Goal: Task Accomplishment & Management: Use online tool/utility

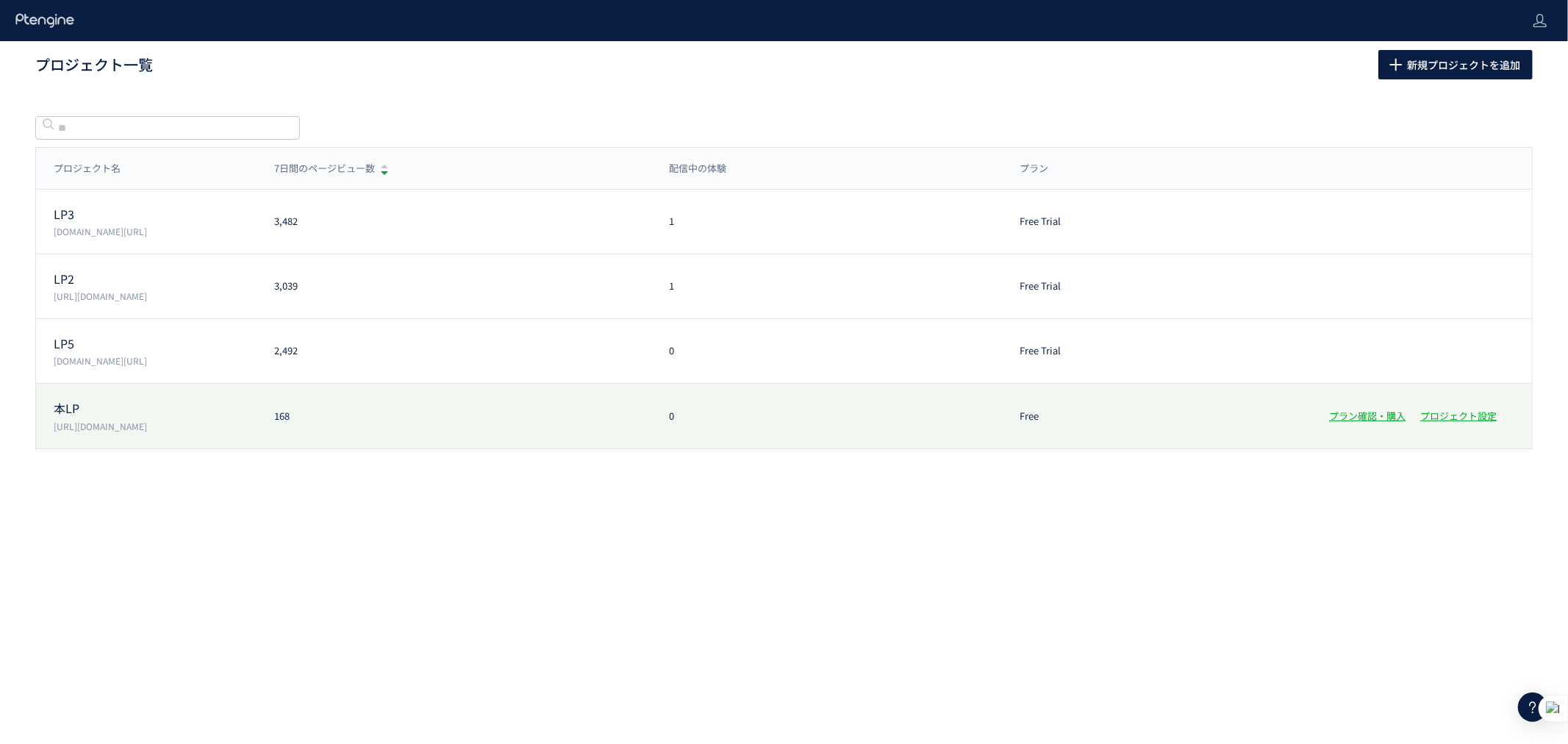
click at [195, 401] on p "本LP" at bounding box center [155, 408] width 203 height 17
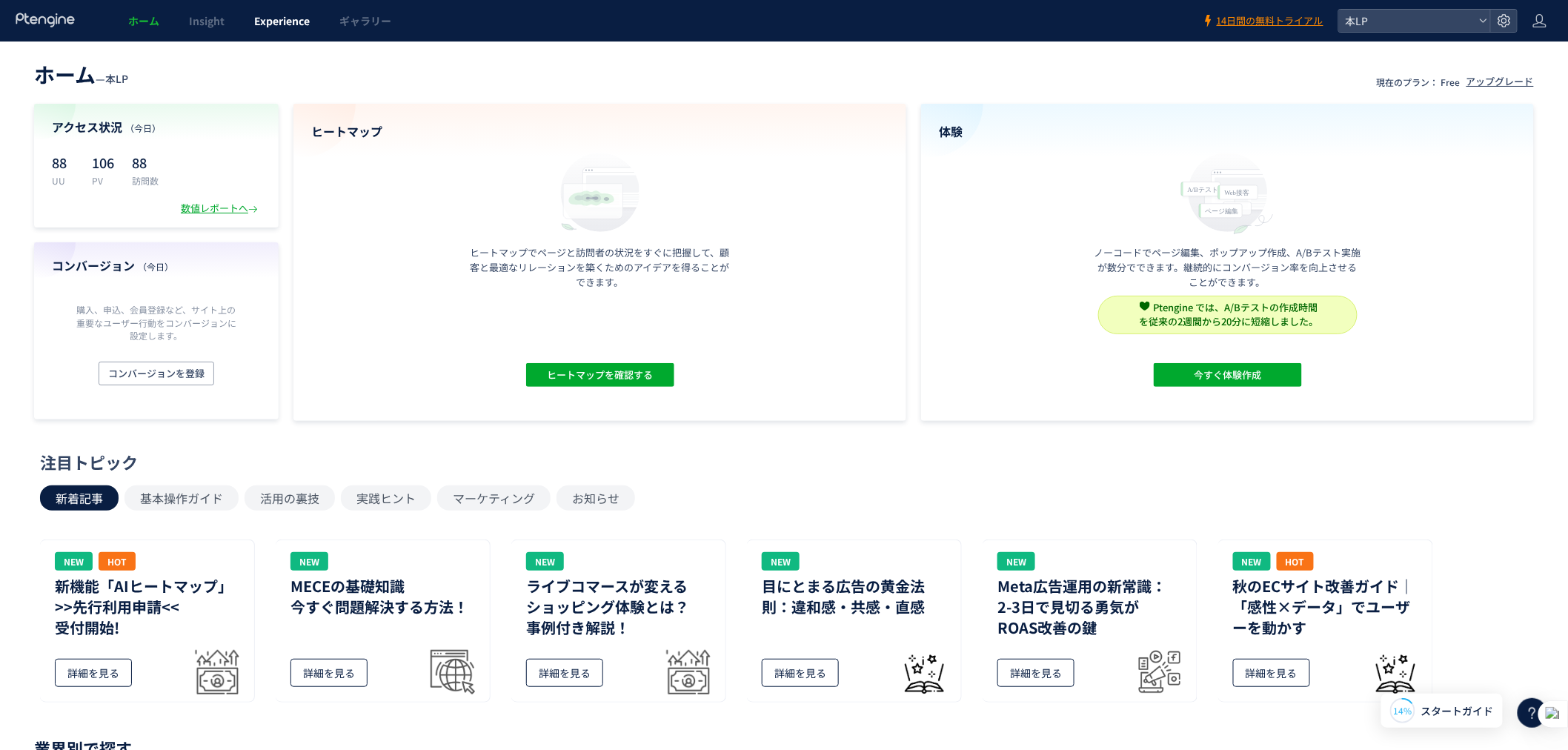
click at [283, 26] on span "Experience" at bounding box center [282, 20] width 55 height 15
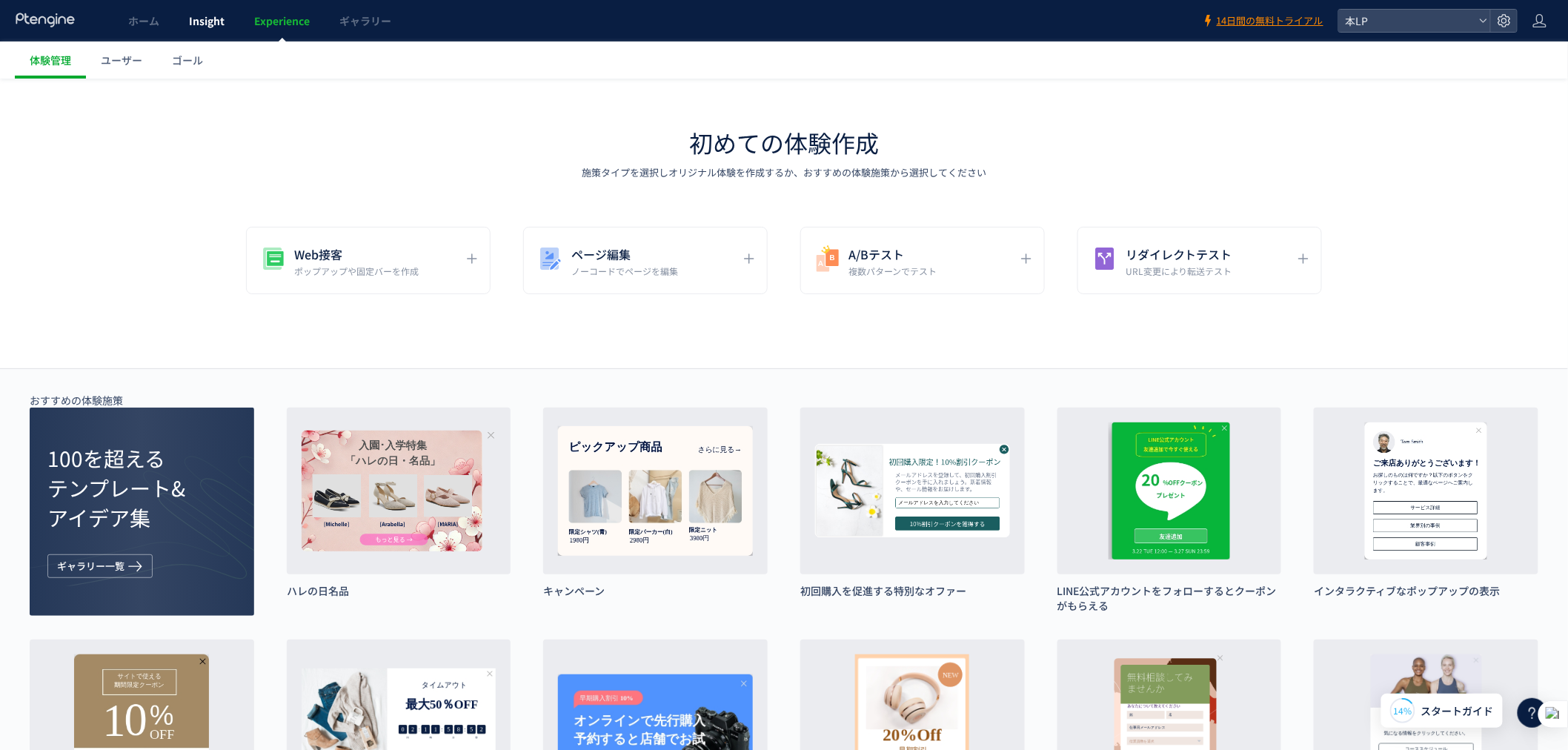
click at [199, 8] on link "Insight" at bounding box center [207, 20] width 65 height 41
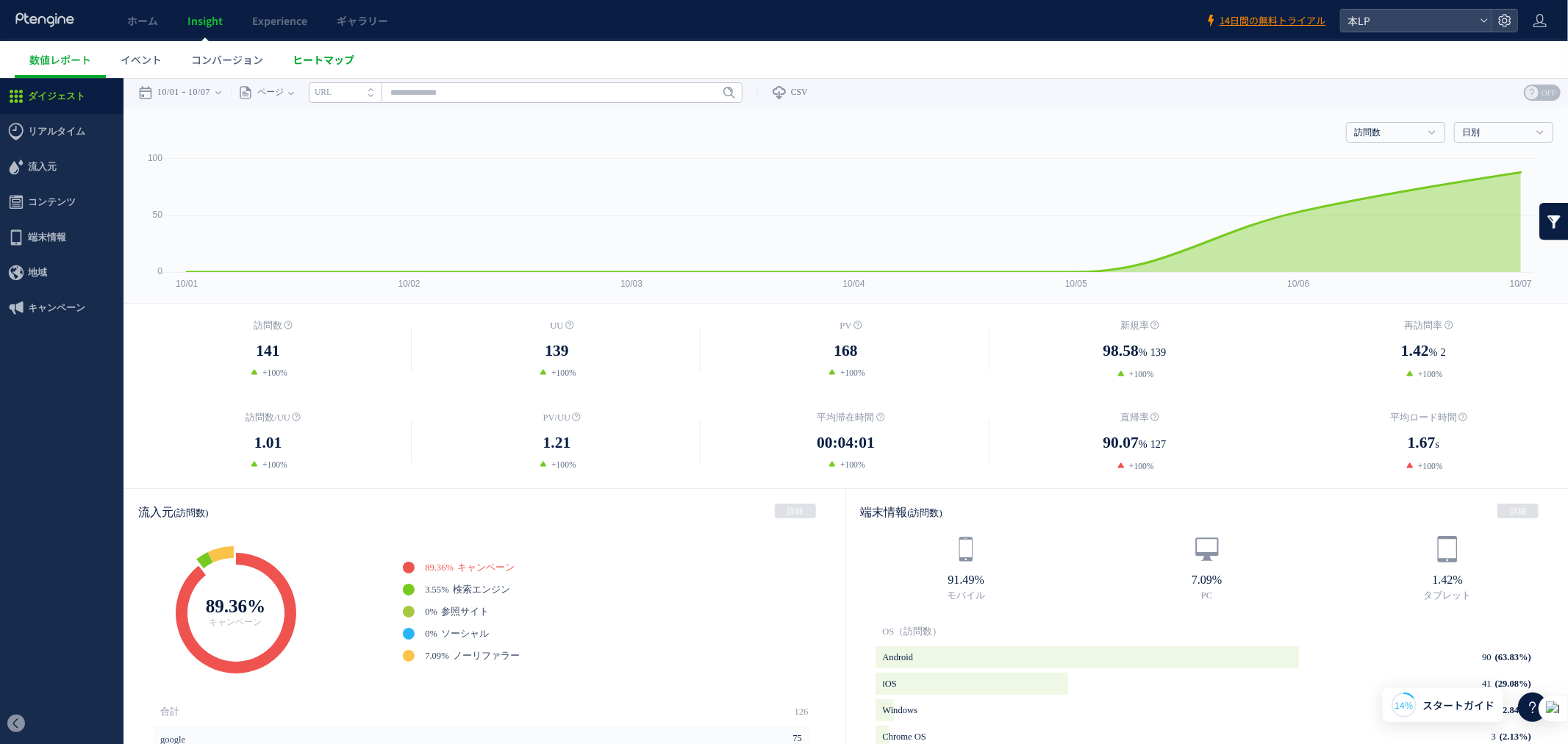
click at [303, 62] on span "ヒートマップ" at bounding box center [323, 59] width 62 height 15
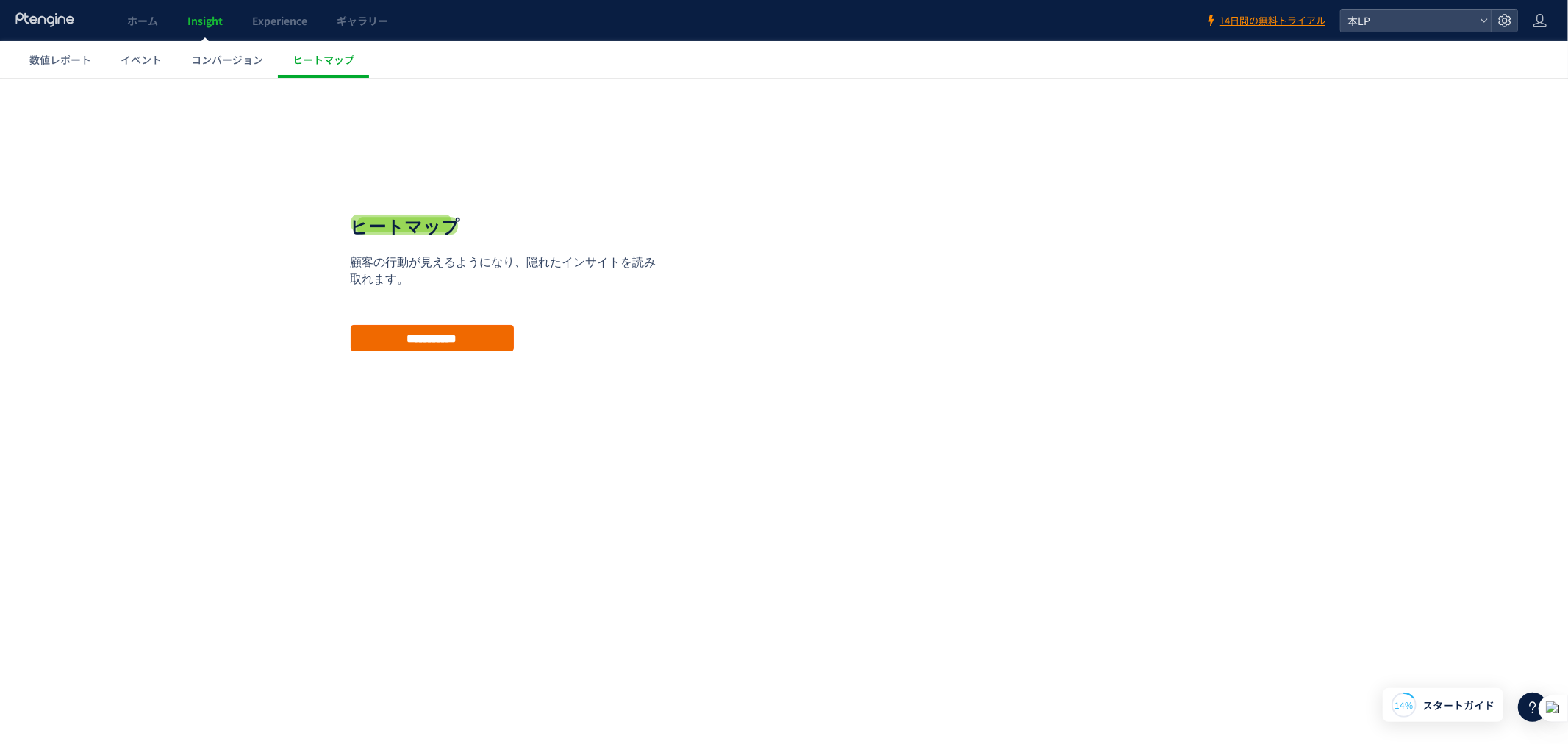
click at [410, 343] on input "**********" at bounding box center [432, 337] width 163 height 26
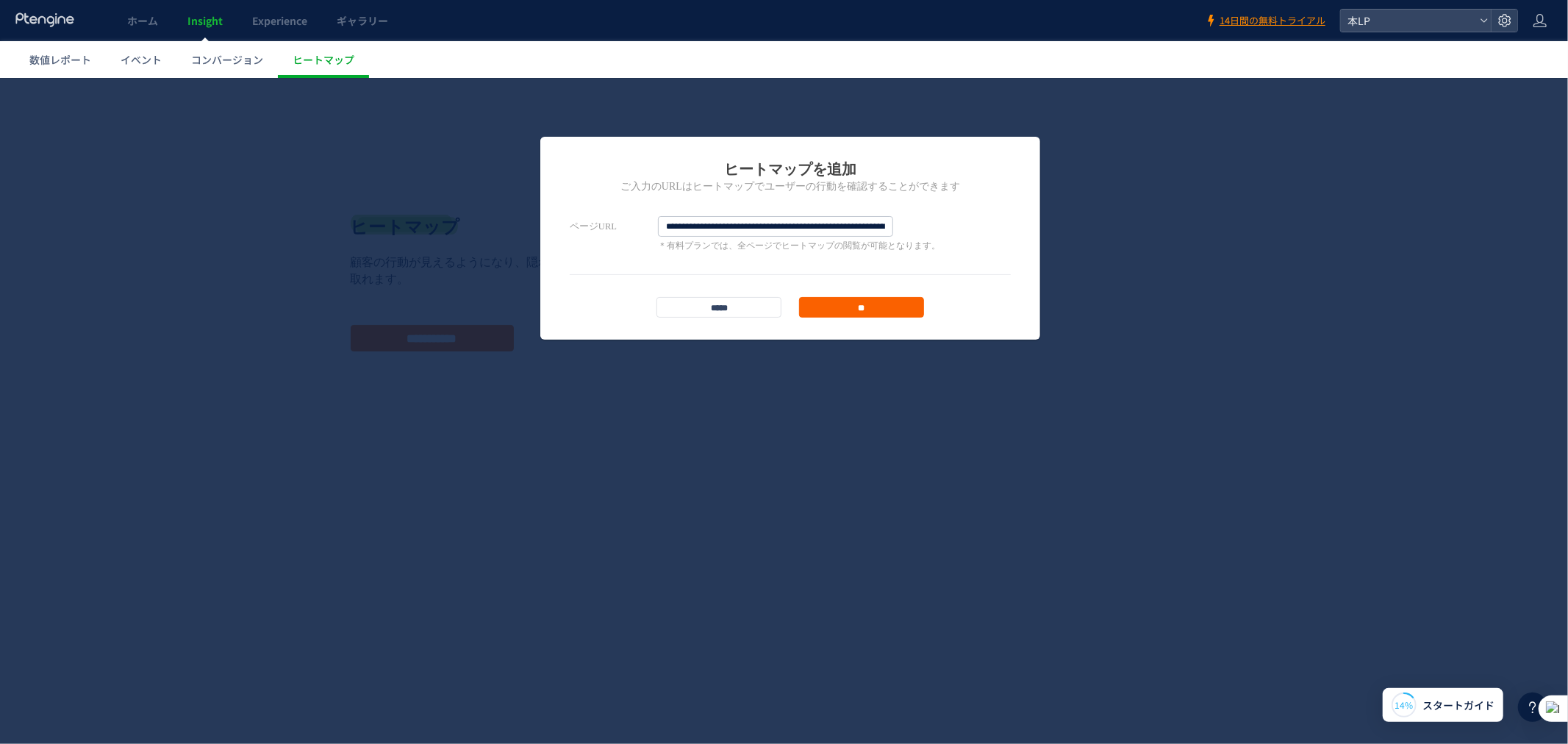
click at [884, 305] on input "**" at bounding box center [861, 307] width 125 height 21
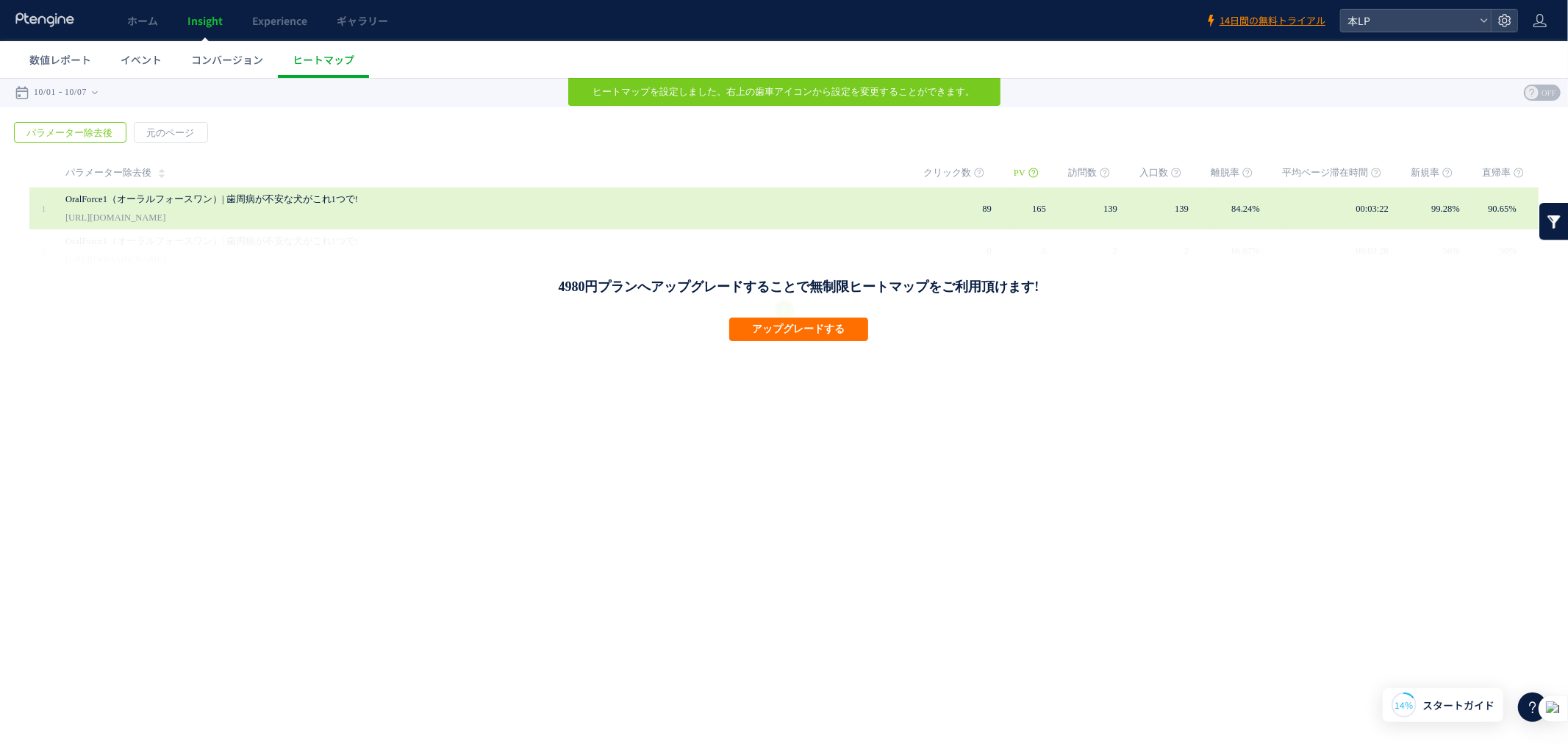
click at [934, 207] on td "89" at bounding box center [968, 208] width 91 height 42
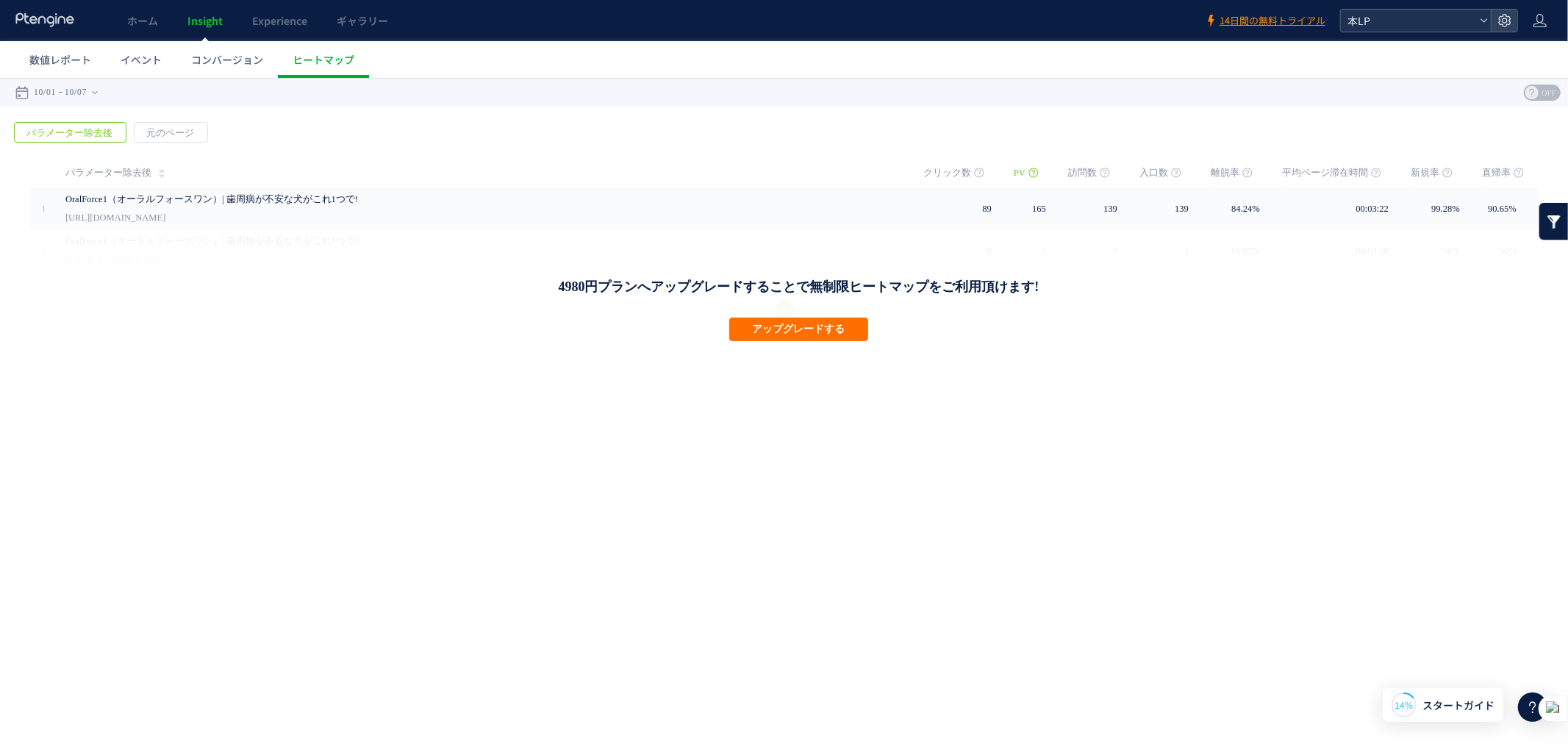
click at [1392, 31] on span "本LP" at bounding box center [1408, 20] width 131 height 22
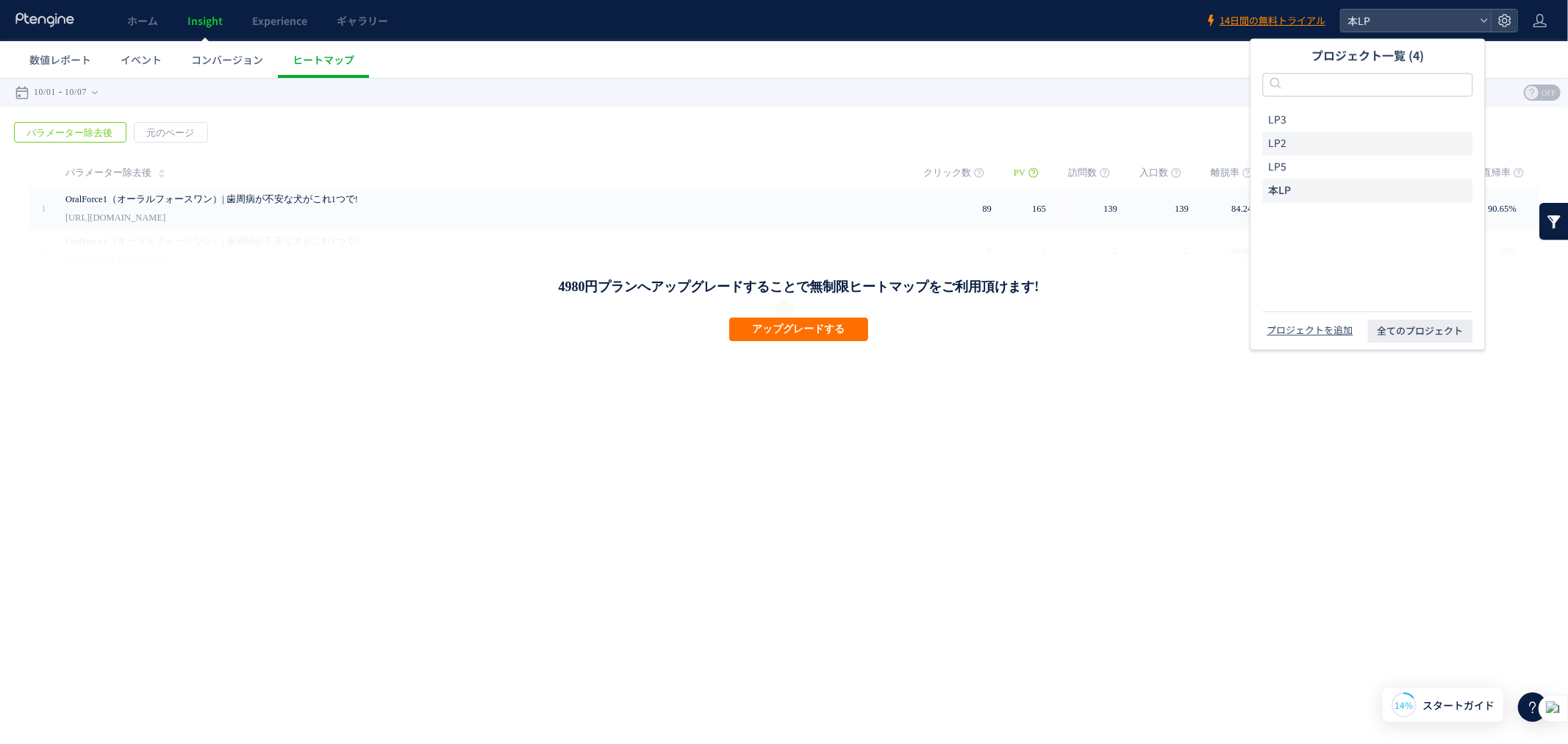
click at [1302, 141] on li "LP2" at bounding box center [1367, 143] width 210 height 24
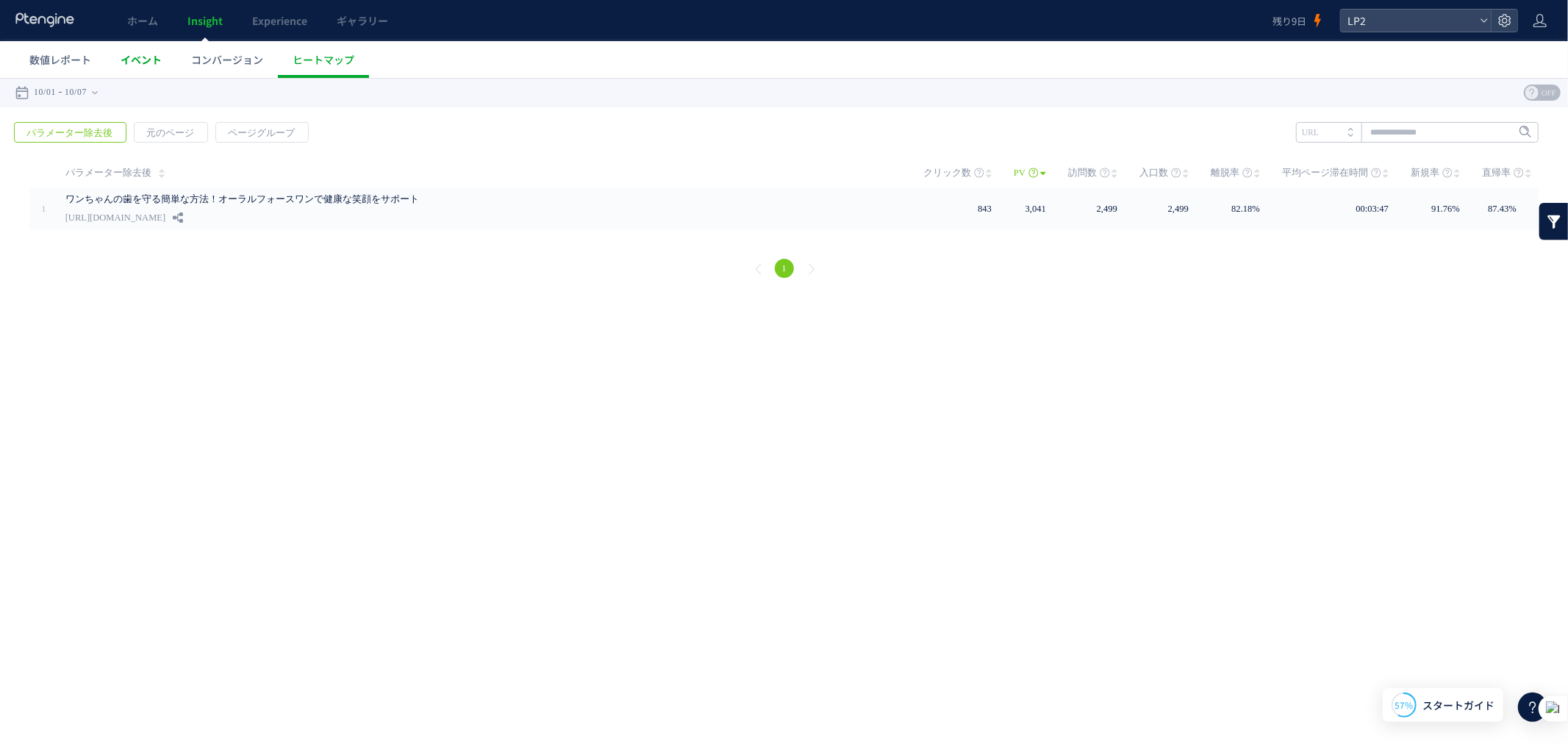
click at [123, 66] on span "イベント" at bounding box center [141, 59] width 41 height 15
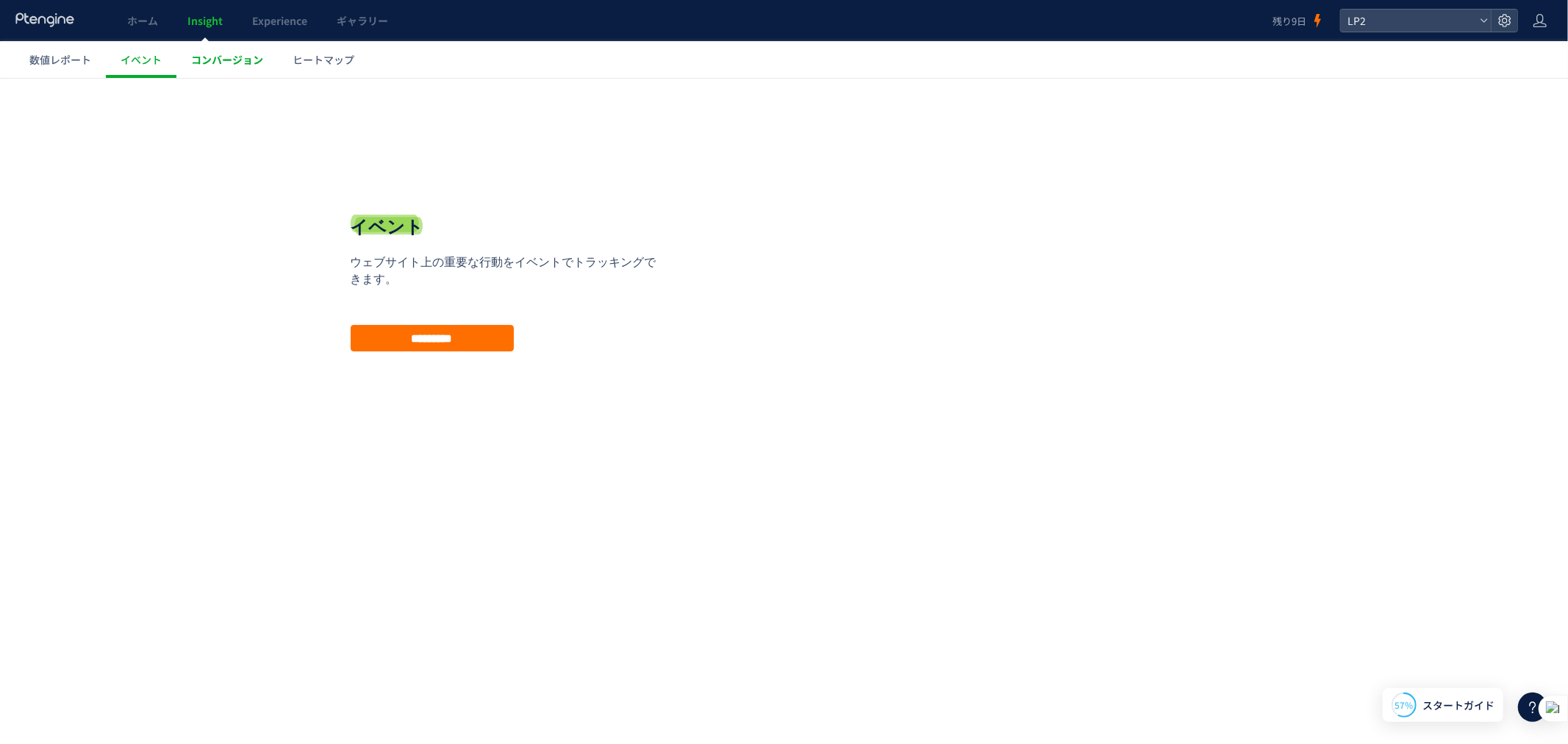
click at [221, 63] on link "コンバージョン" at bounding box center [227, 59] width 101 height 37
click at [270, 31] on link "Experience" at bounding box center [279, 20] width 85 height 41
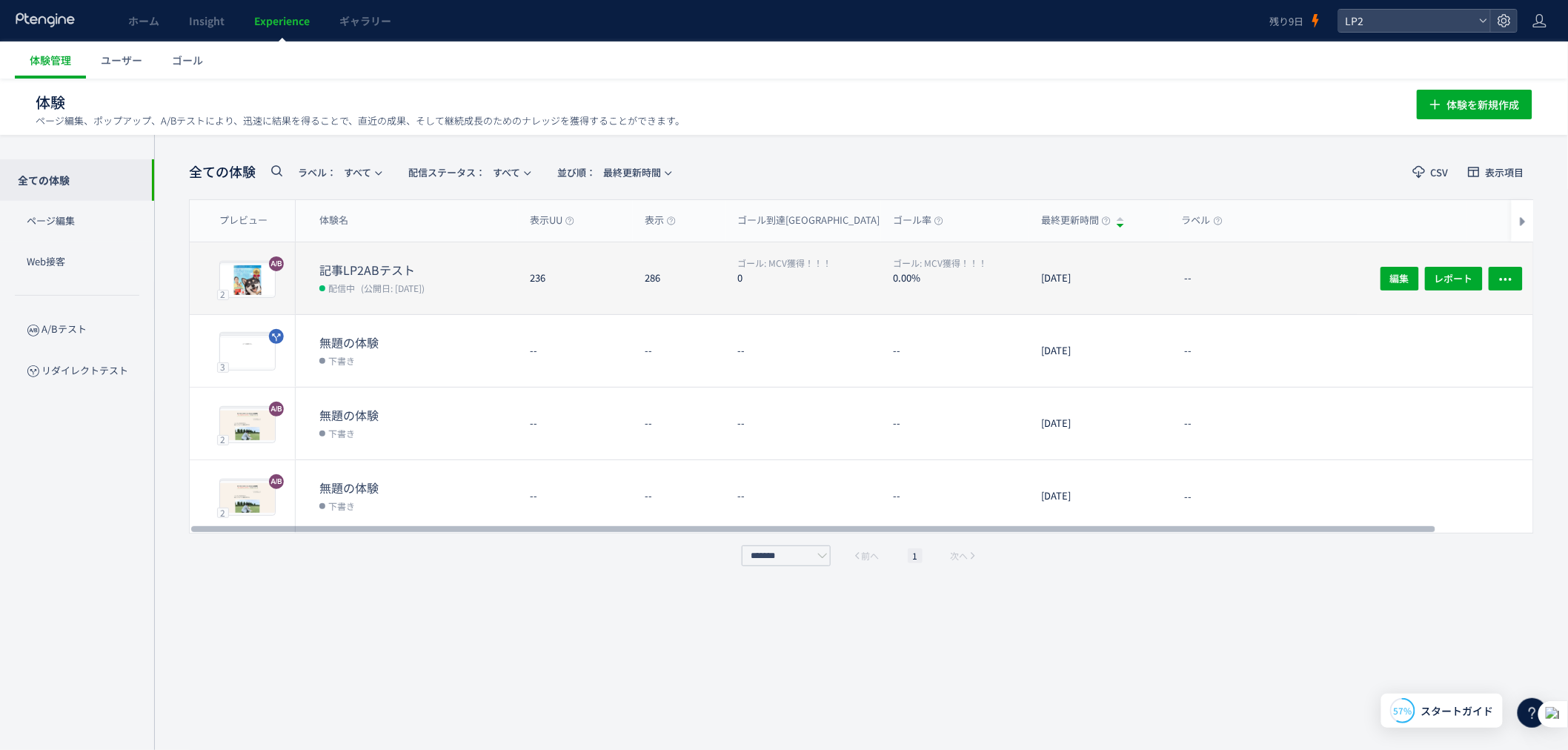
click at [1261, 279] on div "--" at bounding box center [1318, 278] width 297 height 72
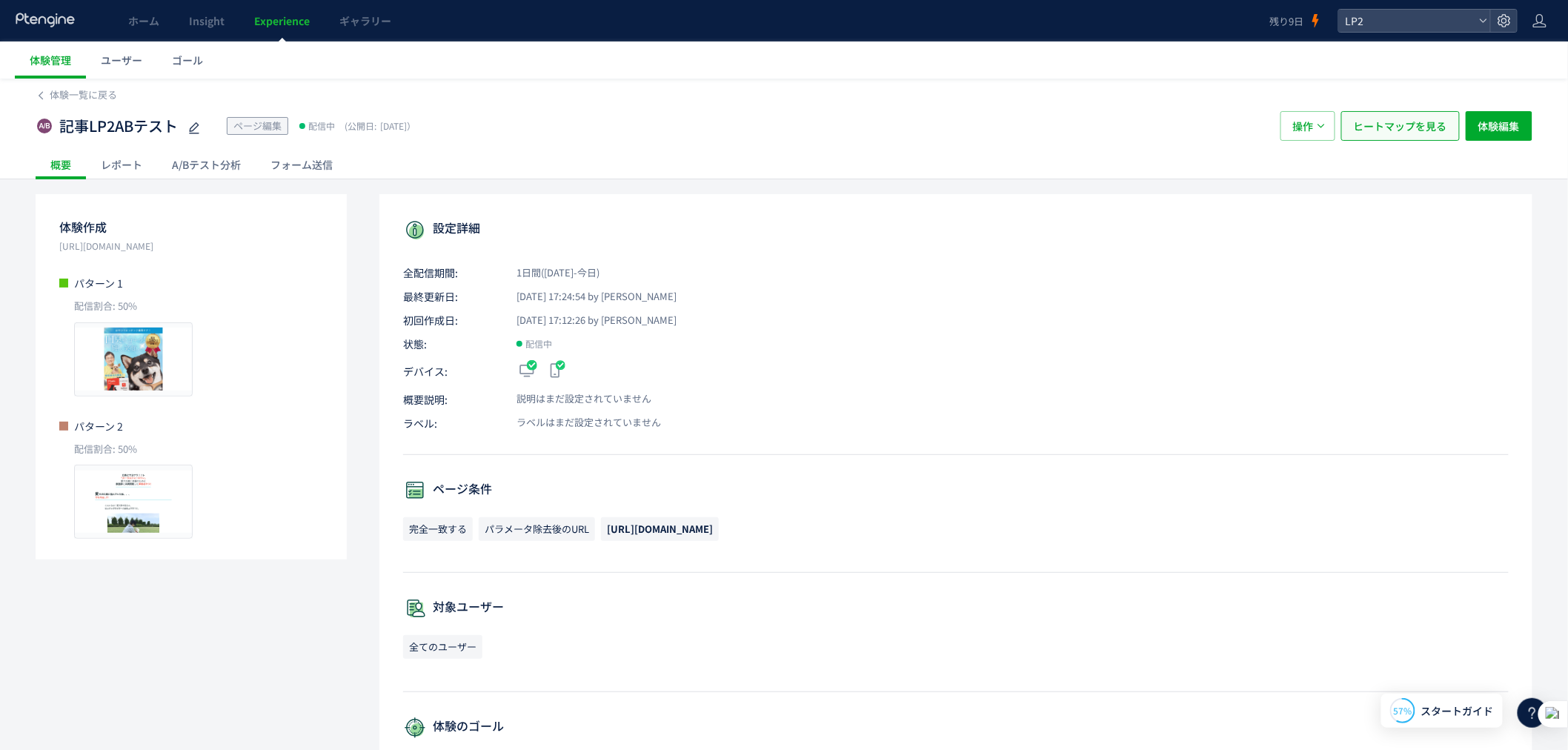
click at [1387, 123] on span "ヒートマップを見る" at bounding box center [1401, 126] width 93 height 30
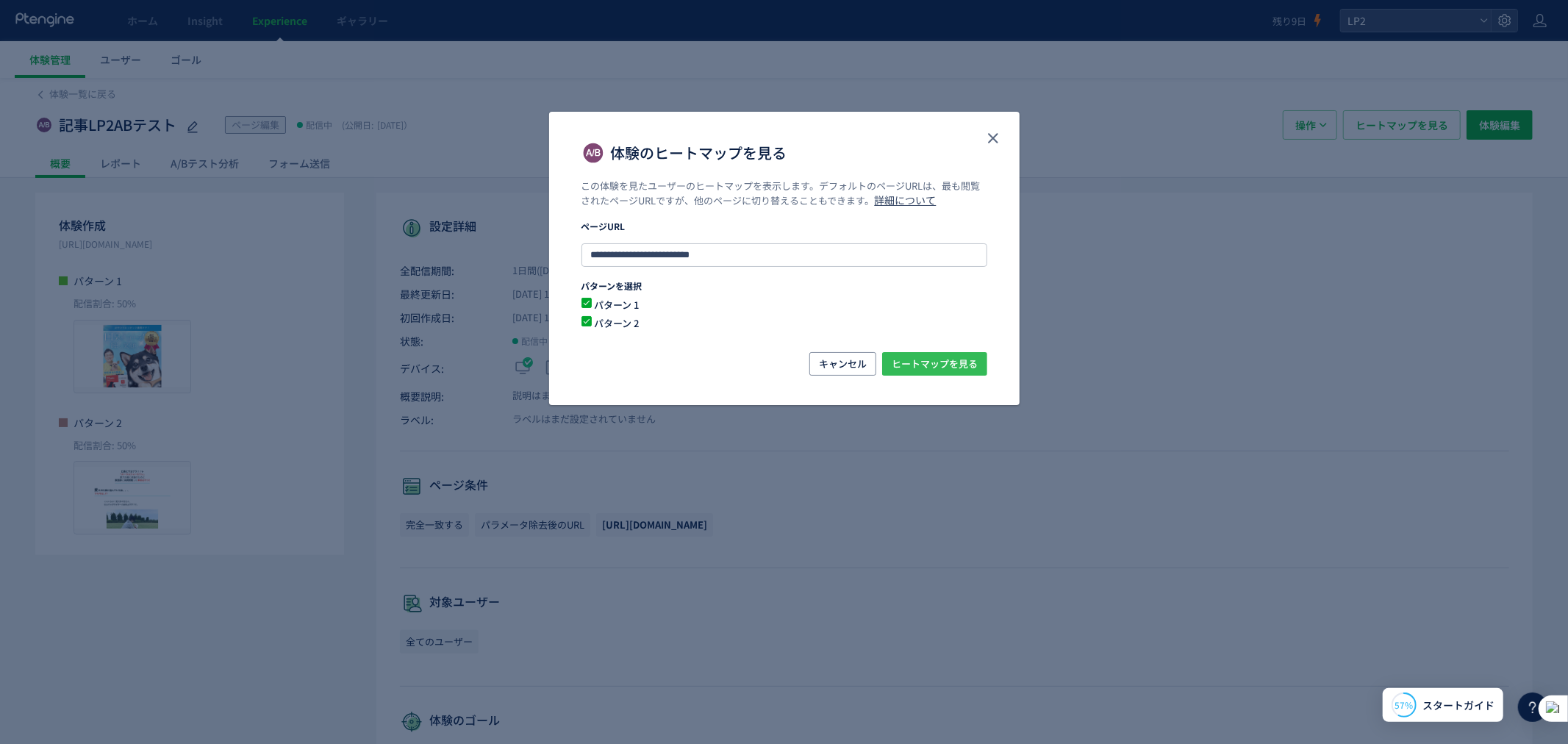
click at [941, 358] on span "ヒートマップを見る" at bounding box center [934, 363] width 86 height 24
click at [995, 137] on icon "close" at bounding box center [993, 138] width 17 height 17
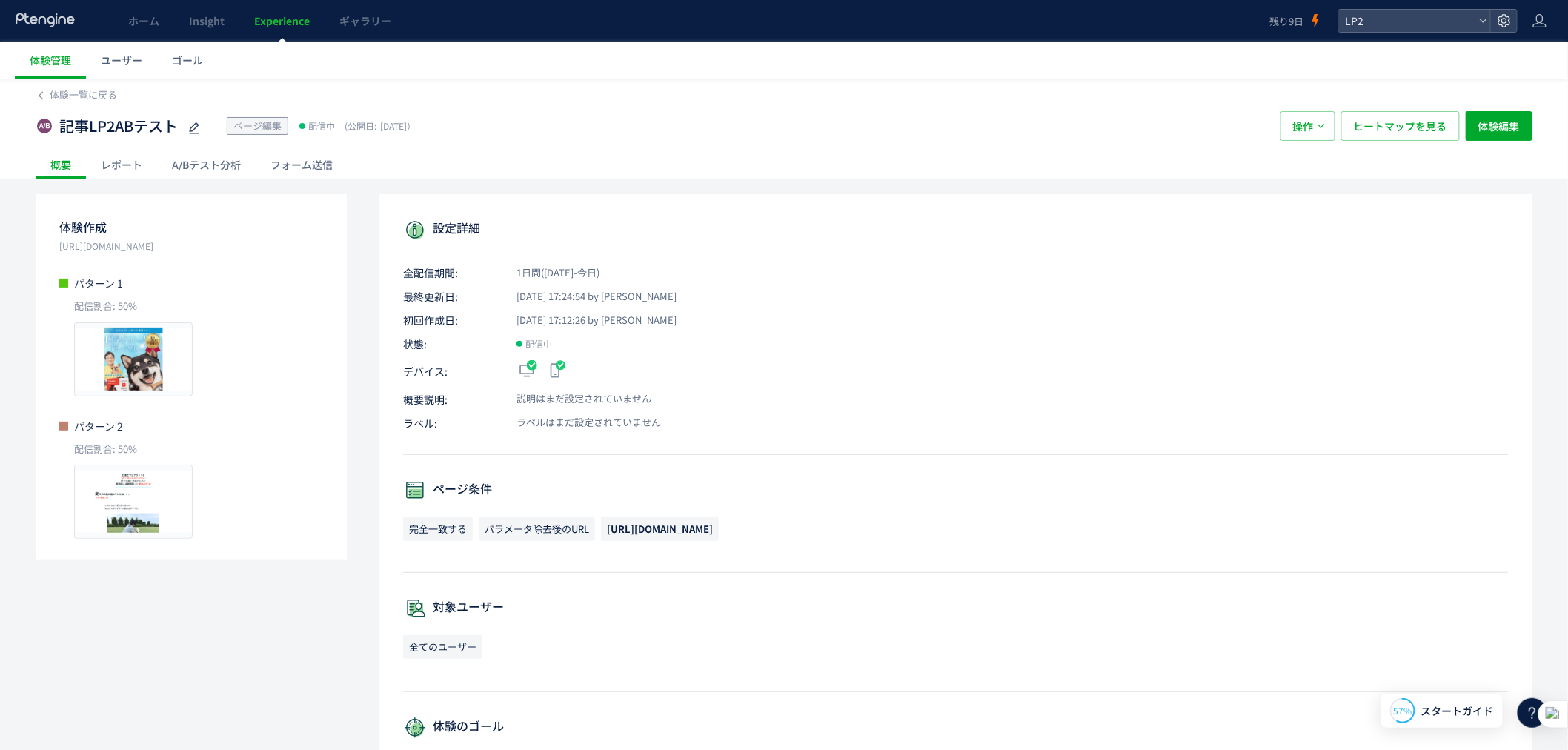
click at [1422, 35] on header "ホーム Insight Experience ギャラリー 残り9日 LP2" at bounding box center [784, 20] width 1568 height 41
click at [1422, 26] on span "LP2" at bounding box center [1408, 20] width 132 height 22
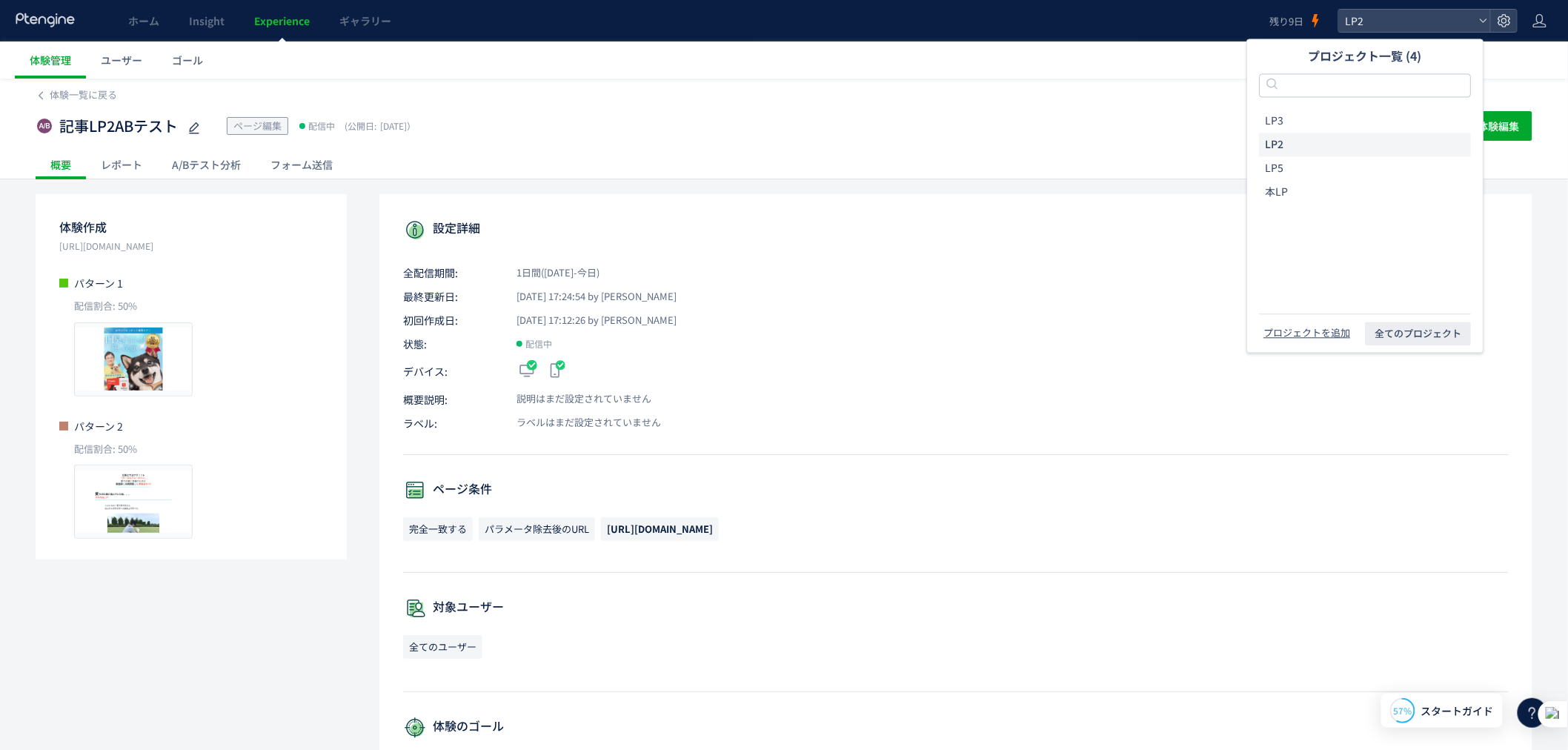
click at [1355, 204] on div "LP3 LP2 LP5 本LP" at bounding box center [1365, 211] width 212 height 204
click at [1355, 195] on li "本LP" at bounding box center [1365, 192] width 212 height 24
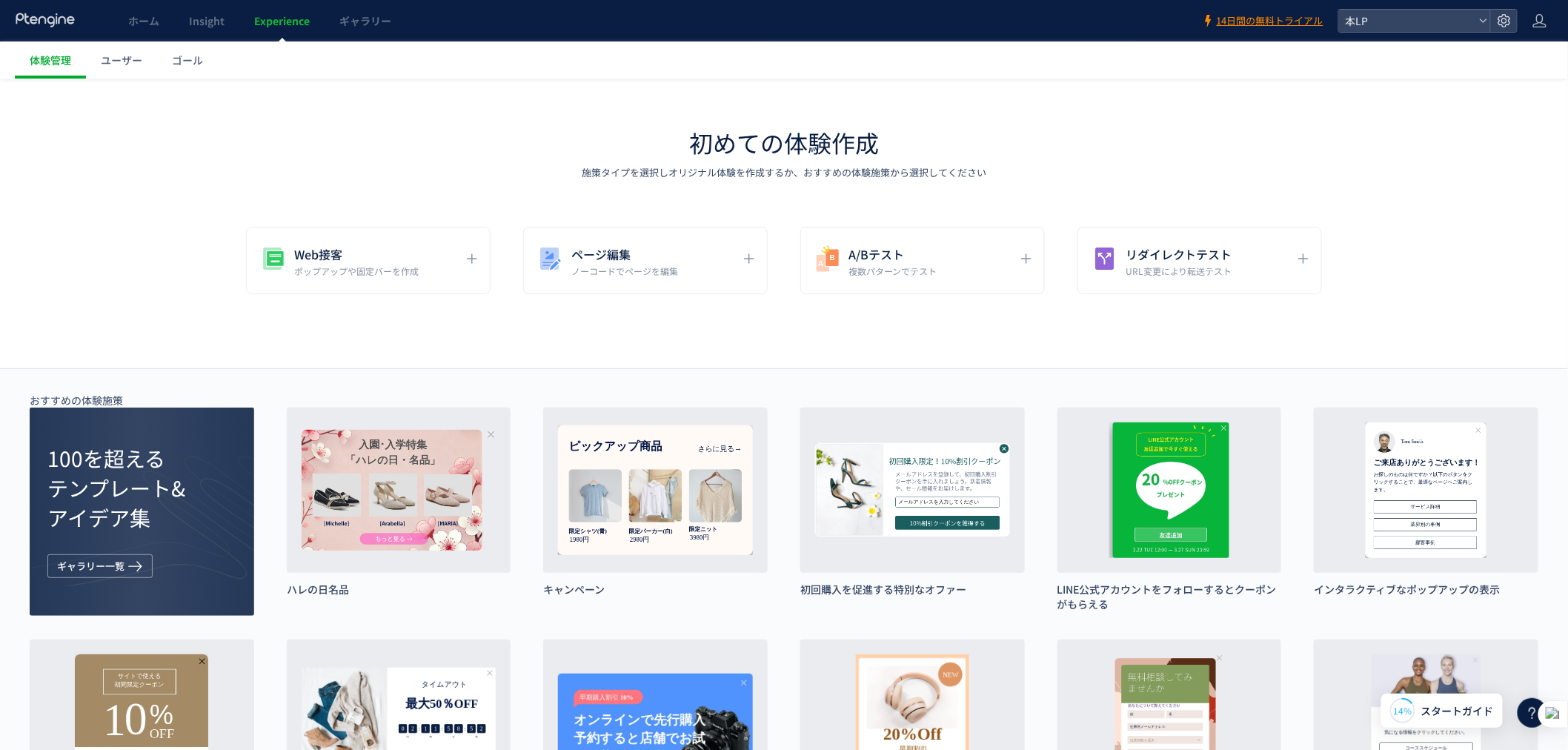
click at [256, 24] on span "Experience" at bounding box center [282, 20] width 55 height 15
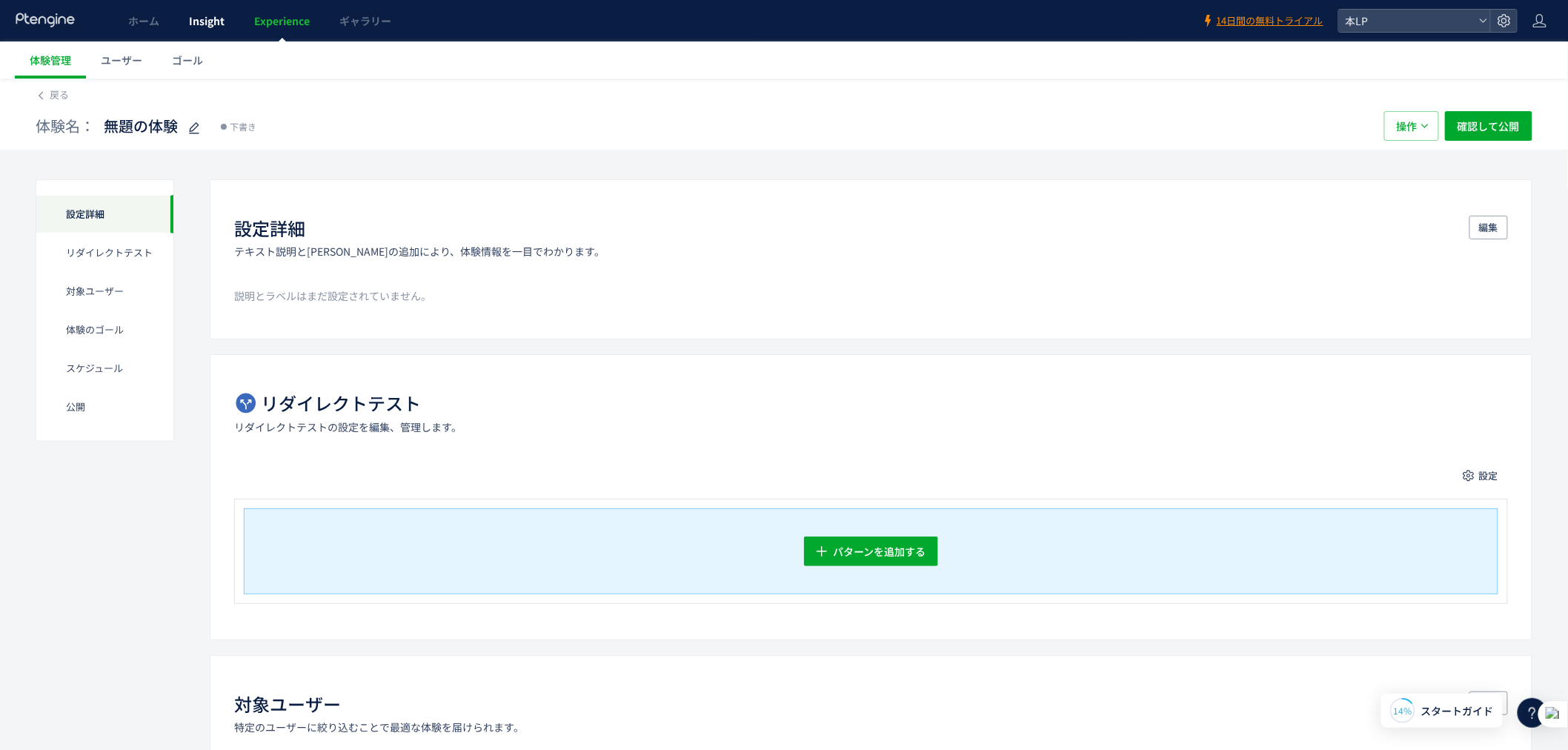
click at [180, 13] on link "Insight" at bounding box center [207, 20] width 65 height 41
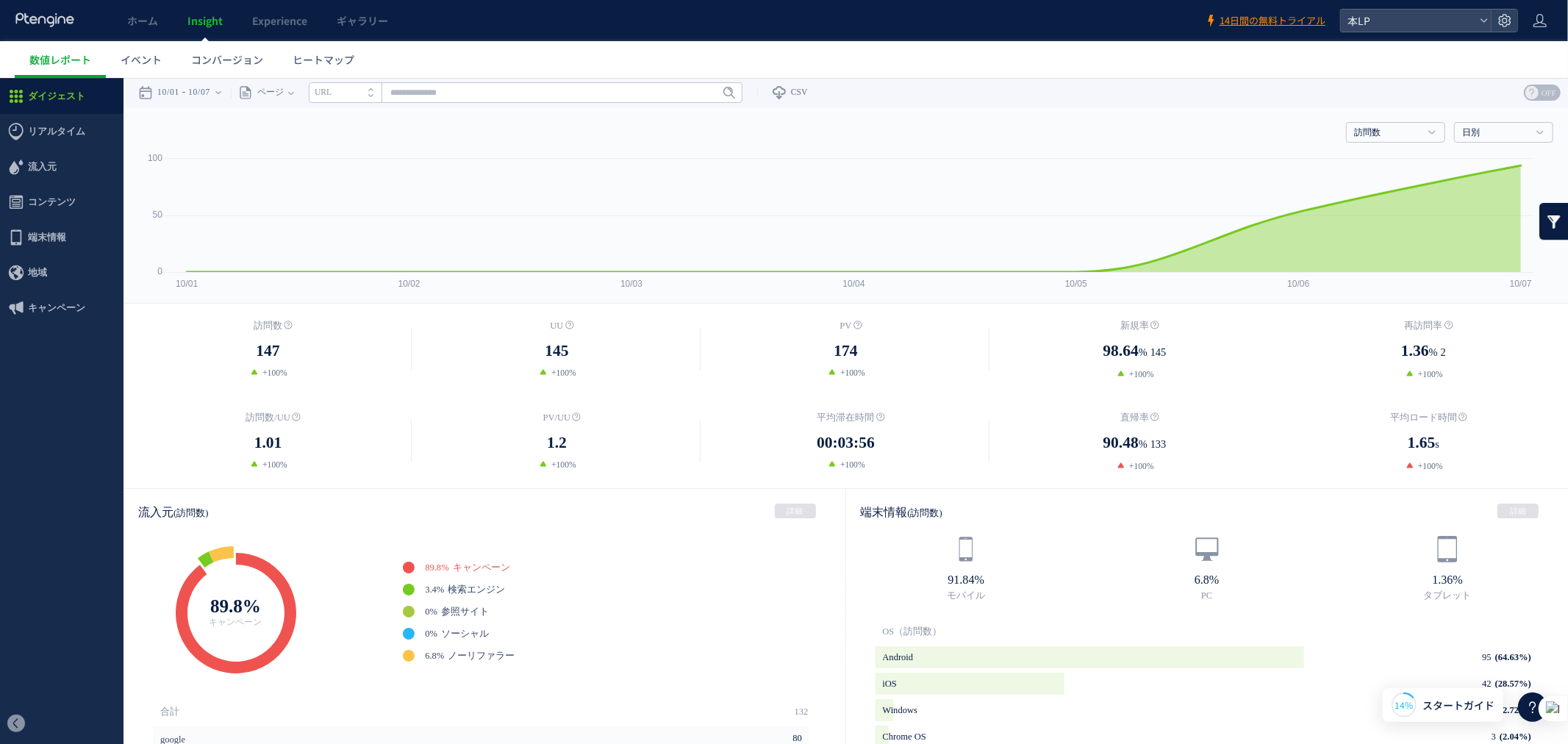
click at [188, 27] on span "Insight" at bounding box center [205, 20] width 35 height 15
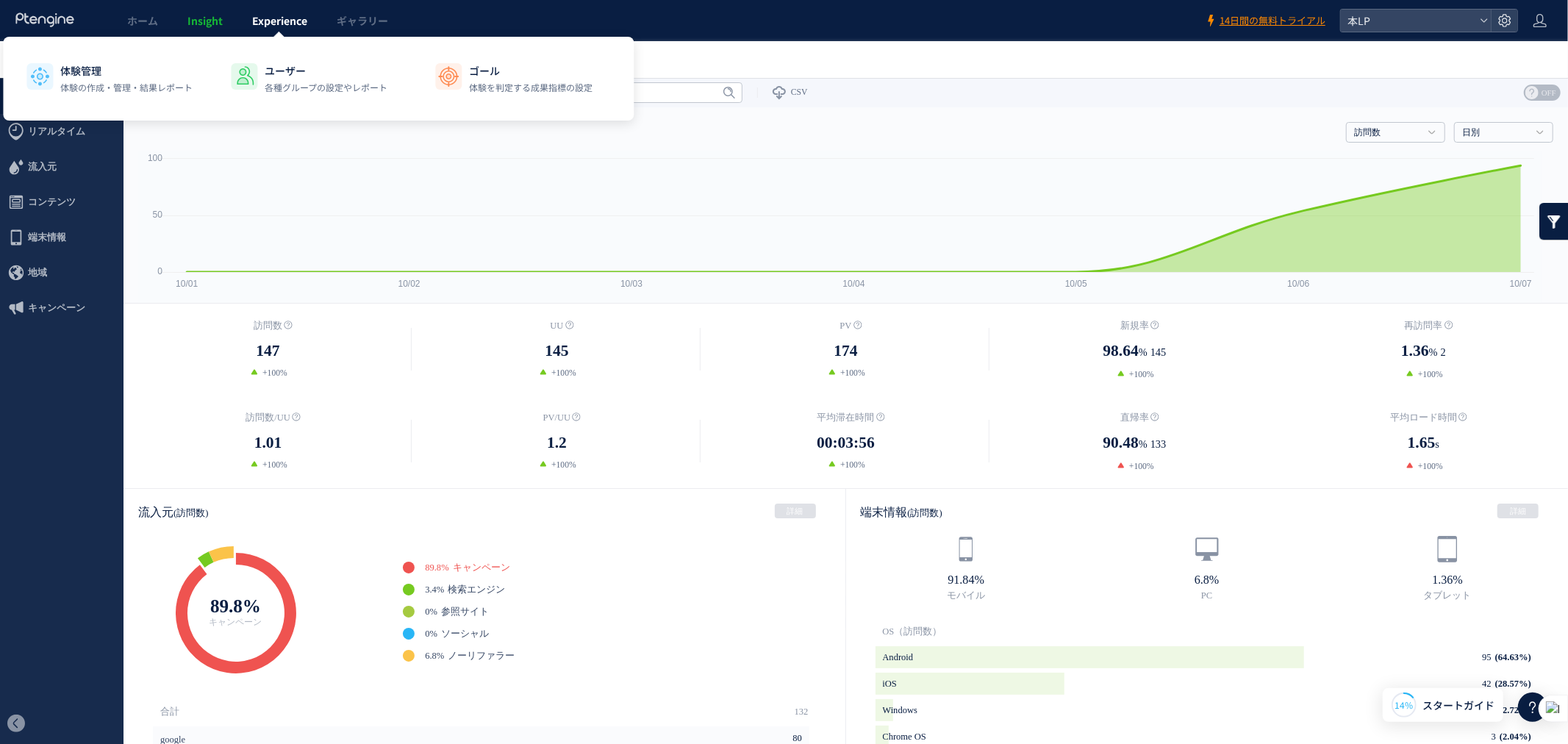
click at [259, 27] on span "Experience" at bounding box center [279, 20] width 55 height 15
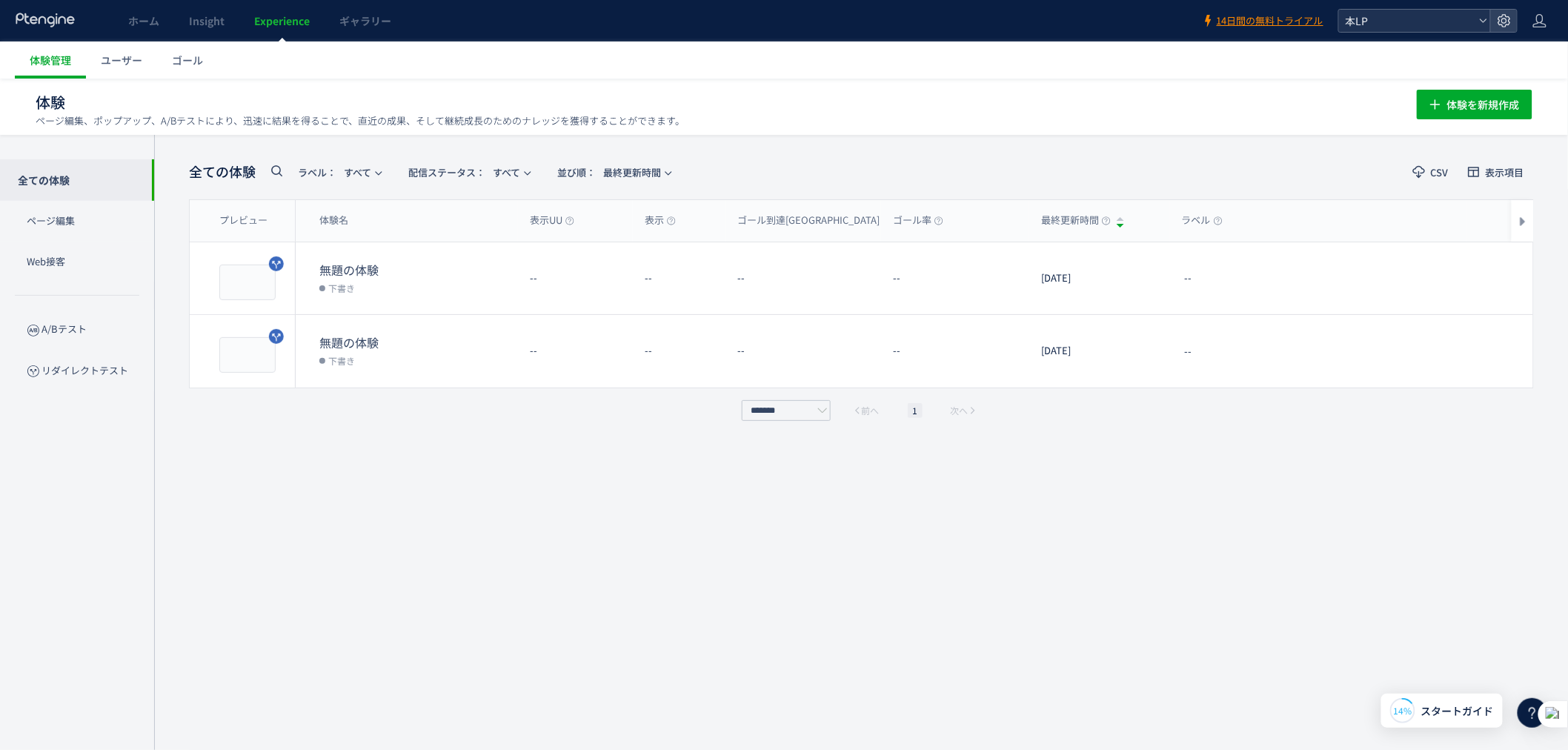
click at [1352, 20] on span "本LP" at bounding box center [1408, 20] width 132 height 22
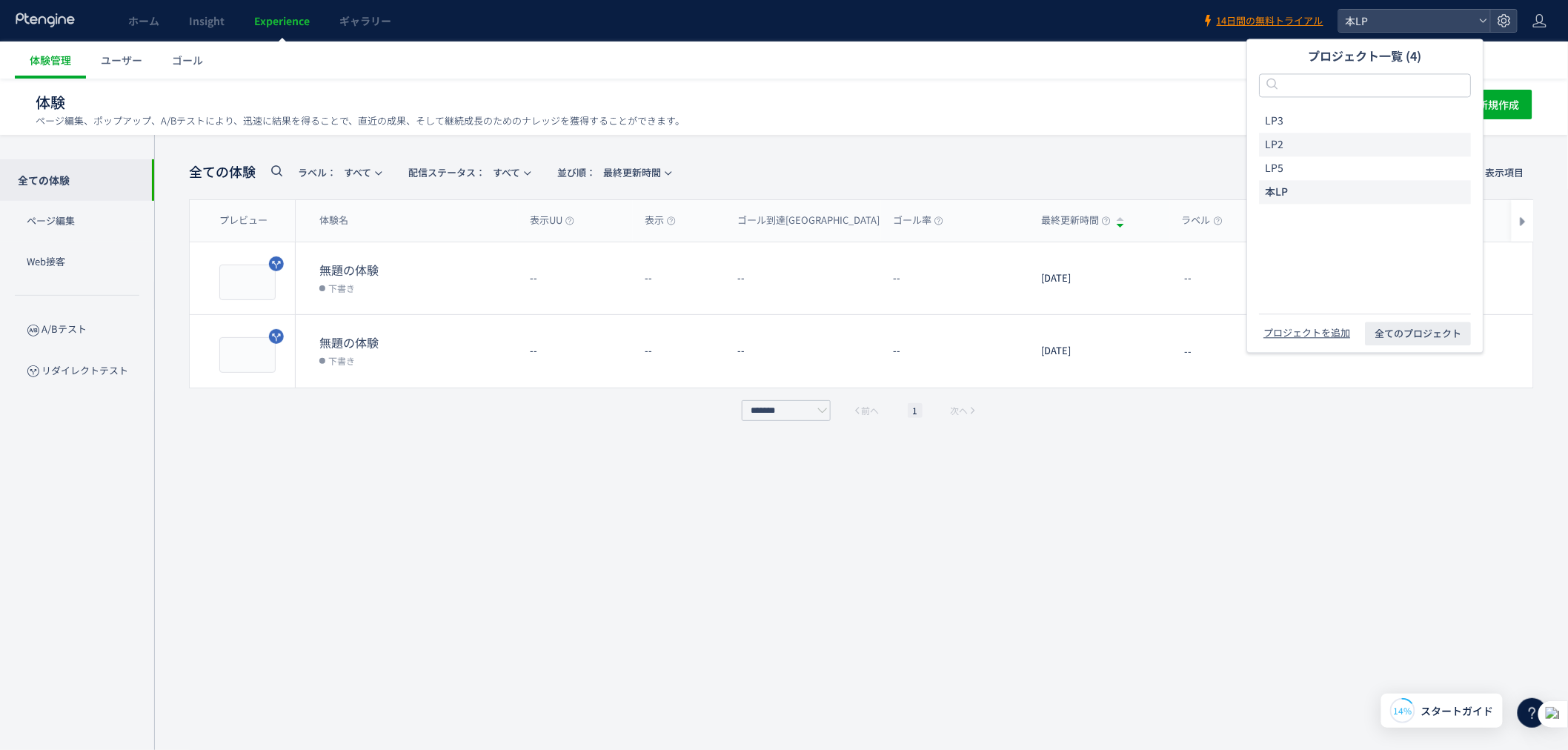
drag, startPoint x: 1357, startPoint y: 136, endPoint x: 1357, endPoint y: 146, distance: 10.0
click at [1357, 146] on li "LP2" at bounding box center [1365, 144] width 212 height 24
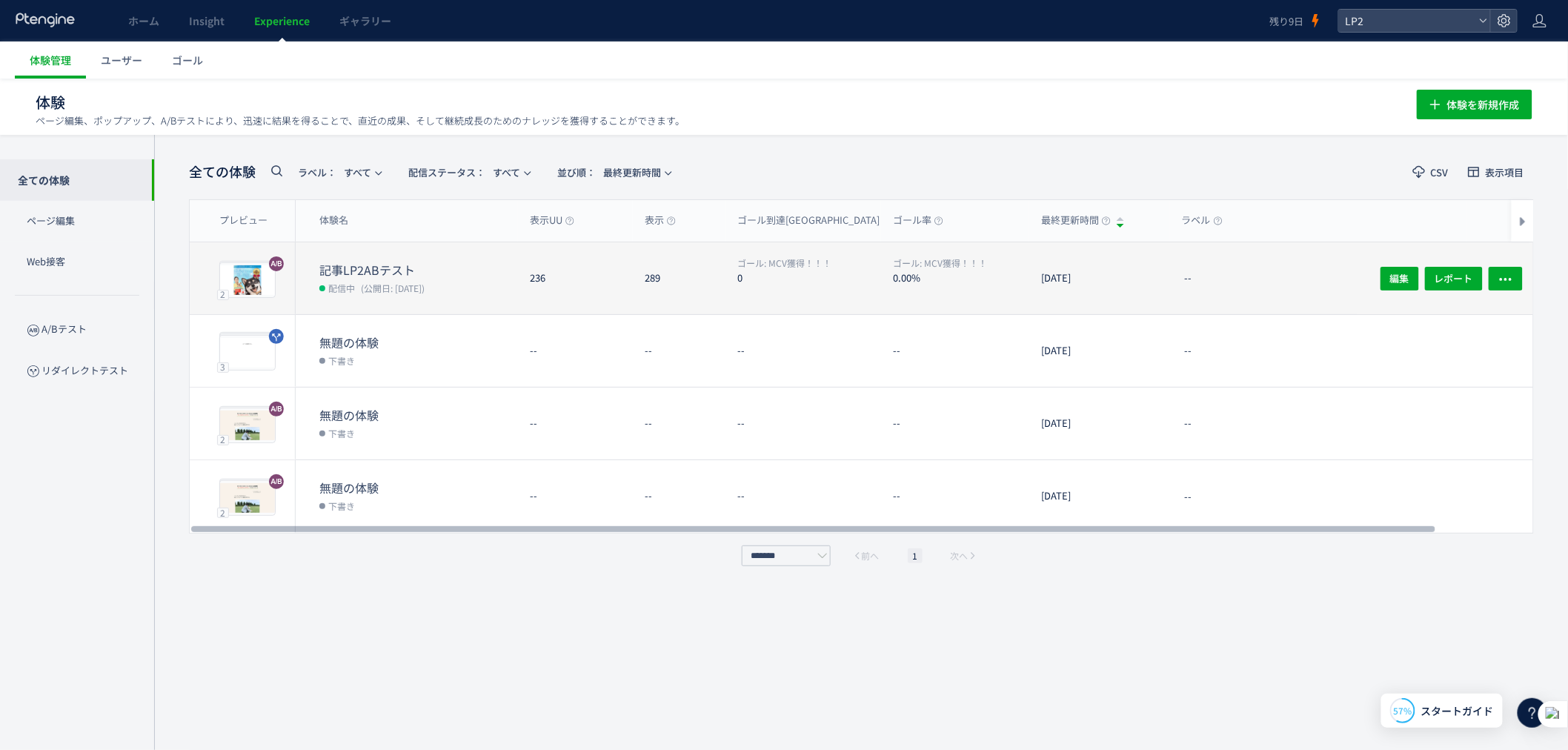
click at [575, 304] on div "236" at bounding box center [575, 278] width 114 height 72
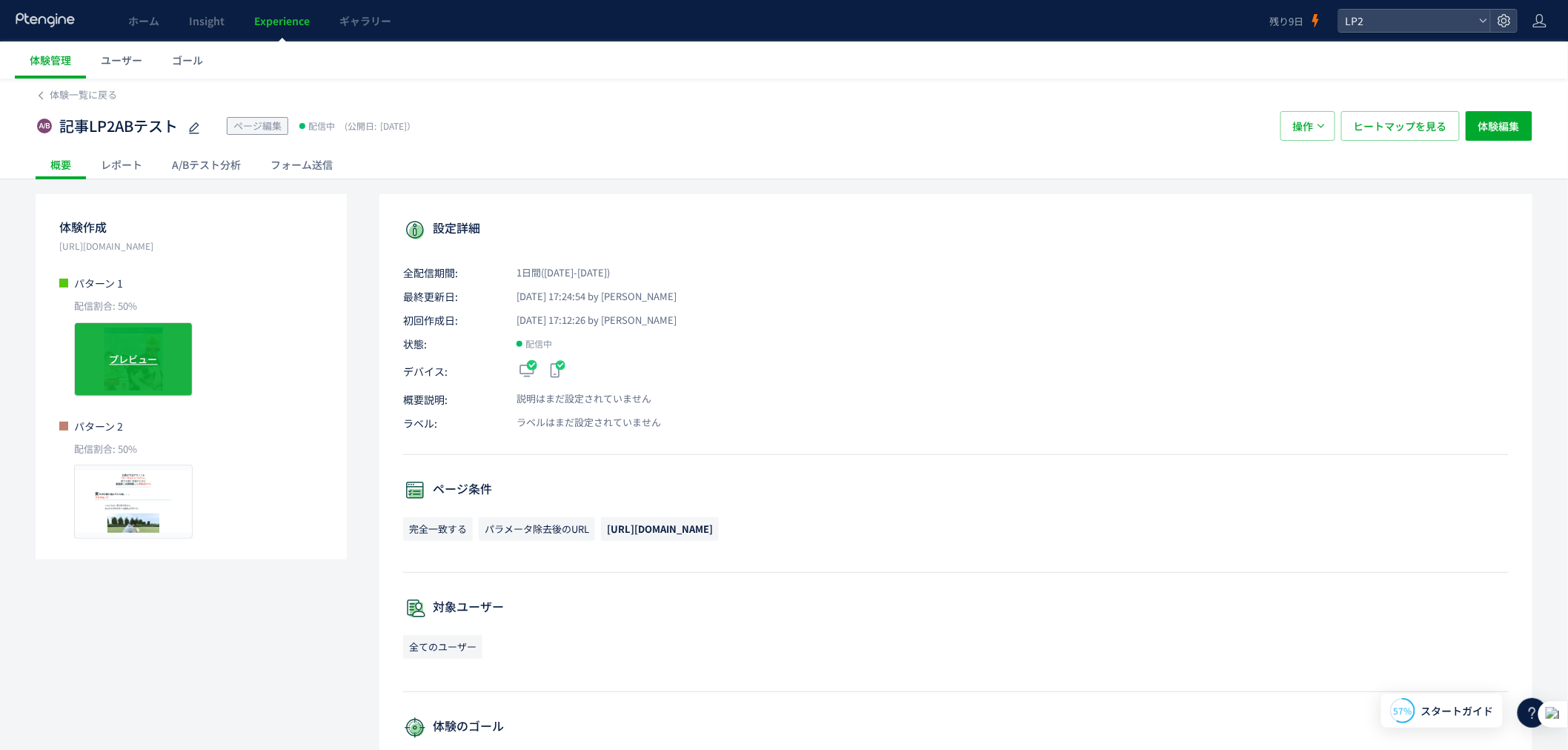
click at [148, 382] on div "プレビュー" at bounding box center [133, 359] width 119 height 74
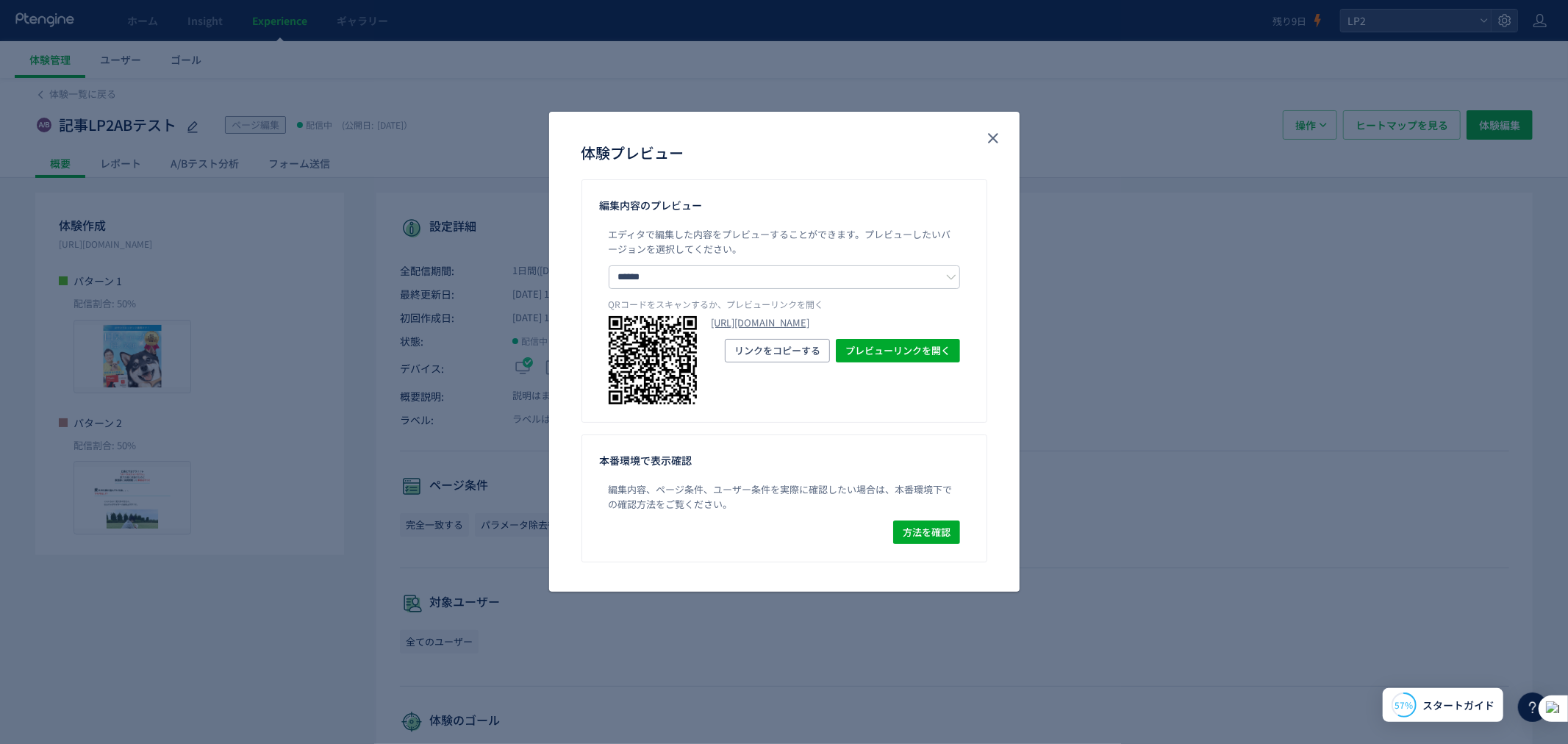
click at [1007, 141] on div "体験プレビュー" at bounding box center [784, 145] width 471 height 67
click at [1004, 134] on div "体験プレビュー" at bounding box center [784, 145] width 471 height 67
click at [994, 137] on use "close" at bounding box center [993, 138] width 10 height 10
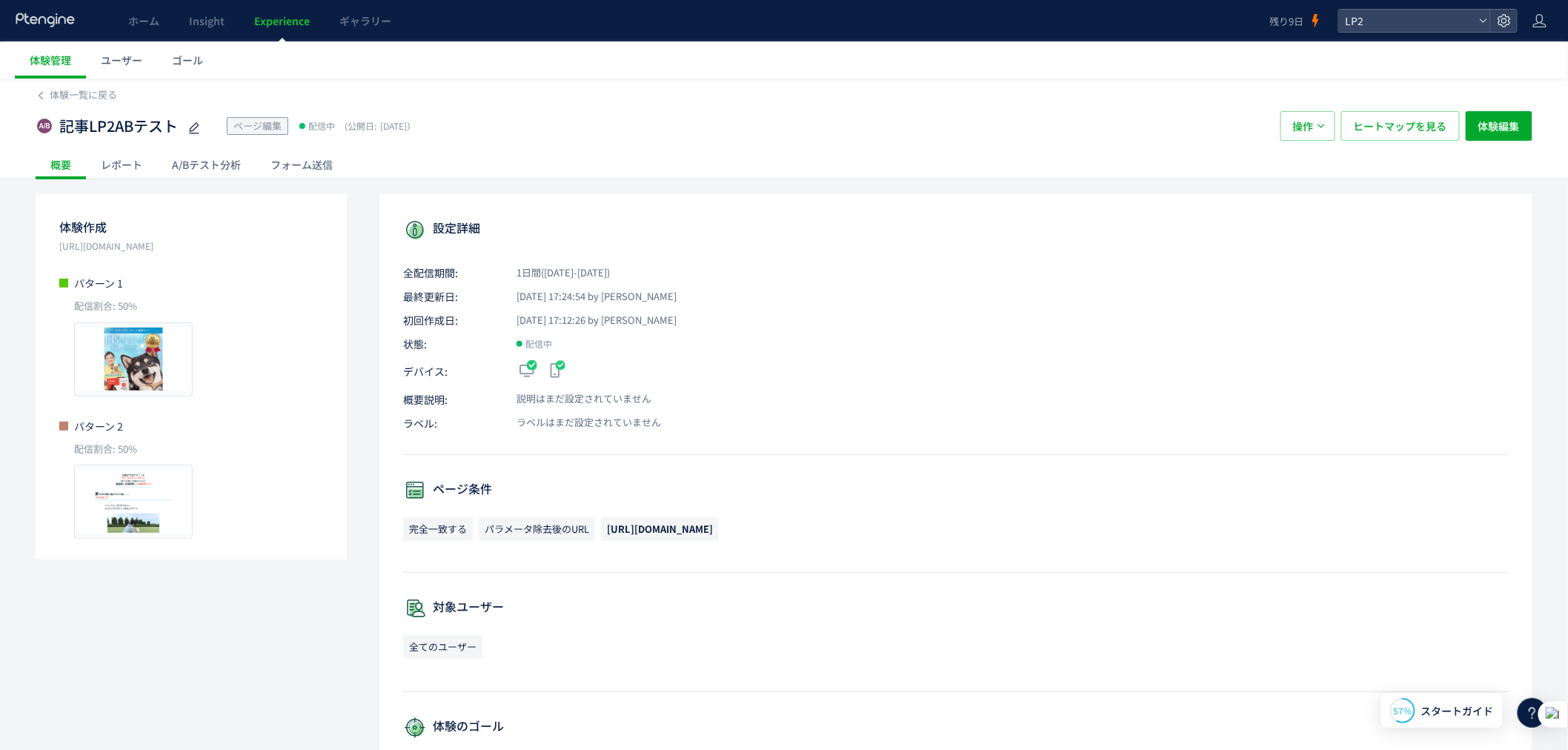
click at [998, 142] on div "記事LP2ABテスト ページ編集 配信中 (公開日: 2025/10/06） 操作 ヒートマップを見る 体験編集" at bounding box center [784, 126] width 1497 height 48
click at [230, 161] on div "A/Bテスト分析" at bounding box center [206, 165] width 99 height 30
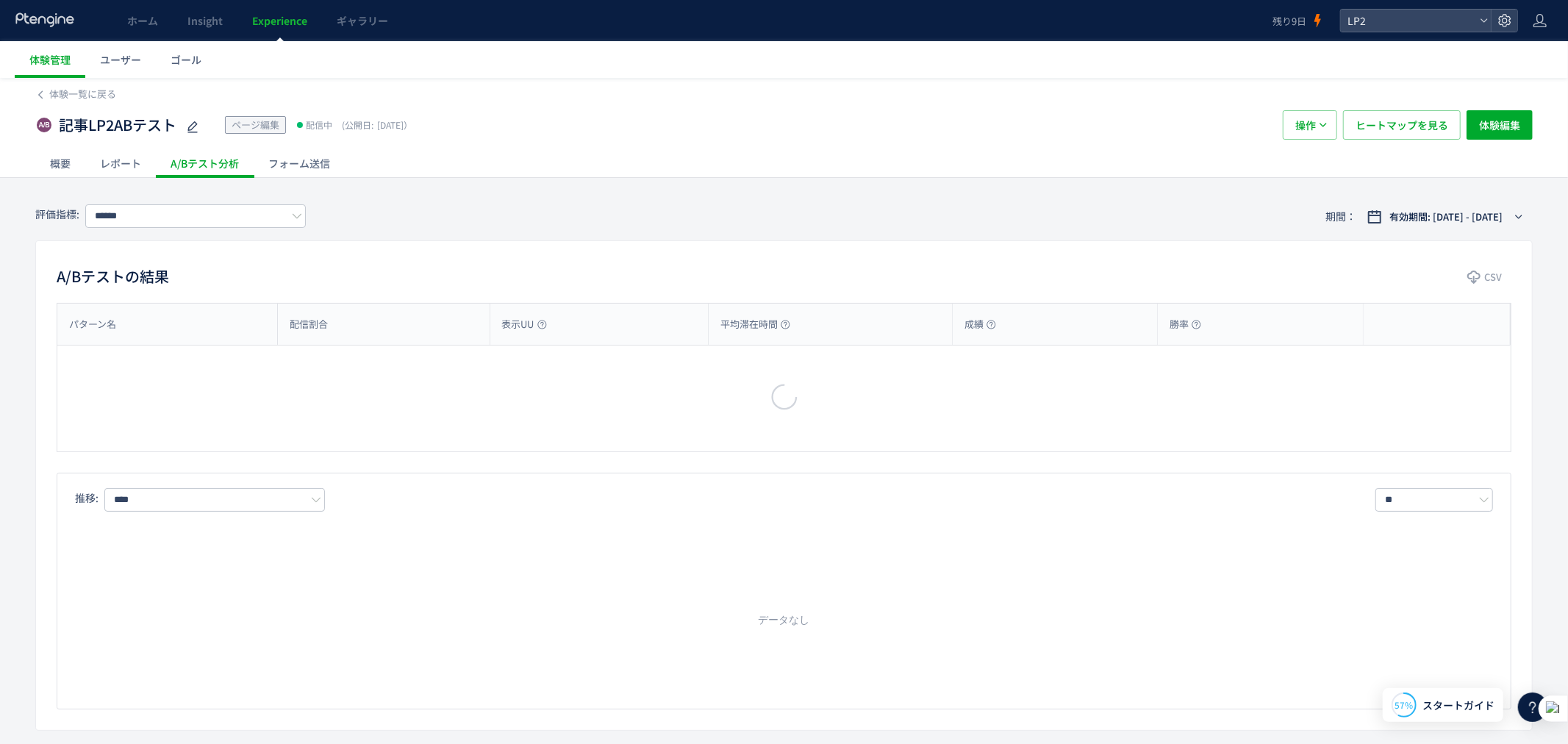
type input "********"
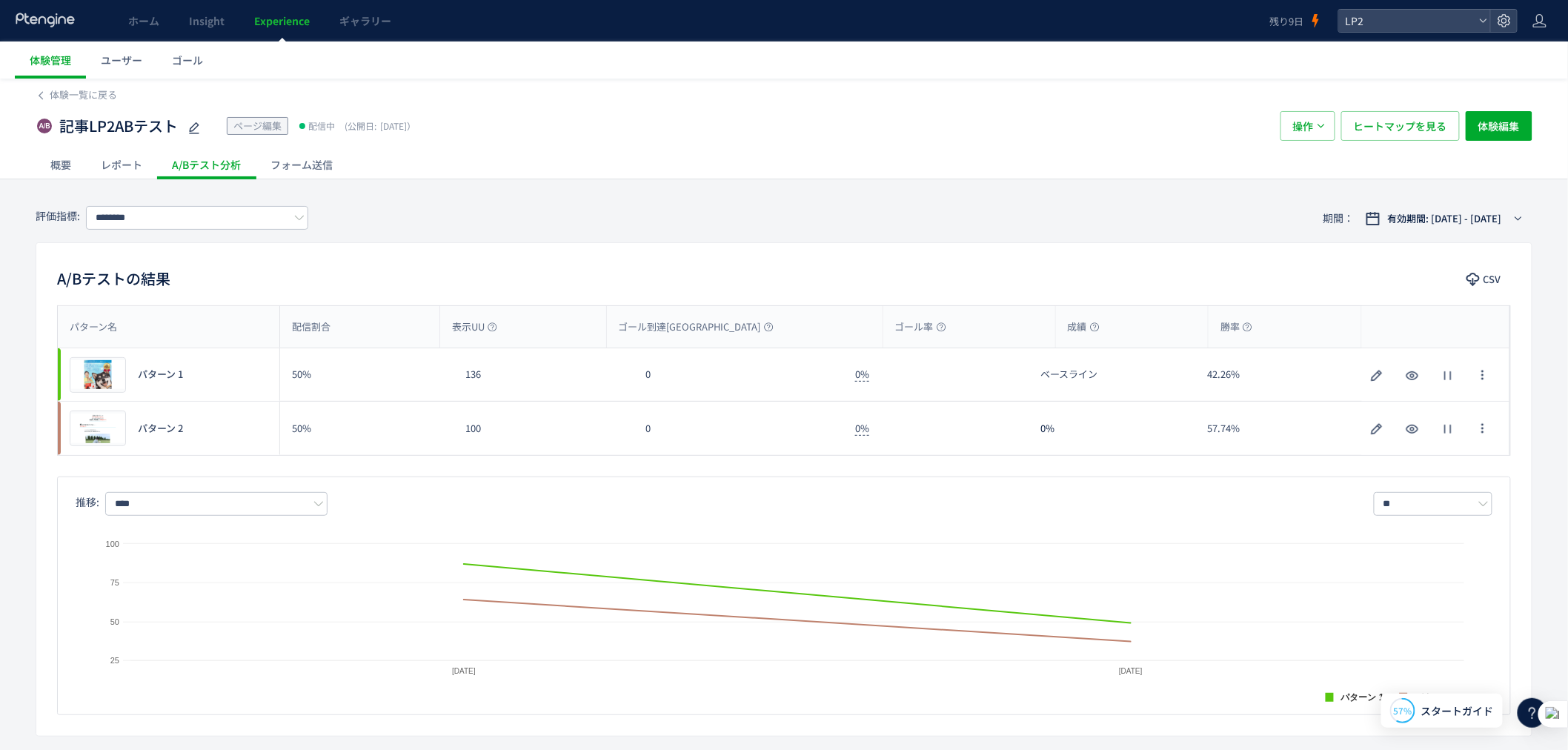
click at [151, 377] on span "パターン 1" at bounding box center [160, 375] width 45 height 14
click at [1374, 379] on icon "button" at bounding box center [1377, 376] width 18 height 18
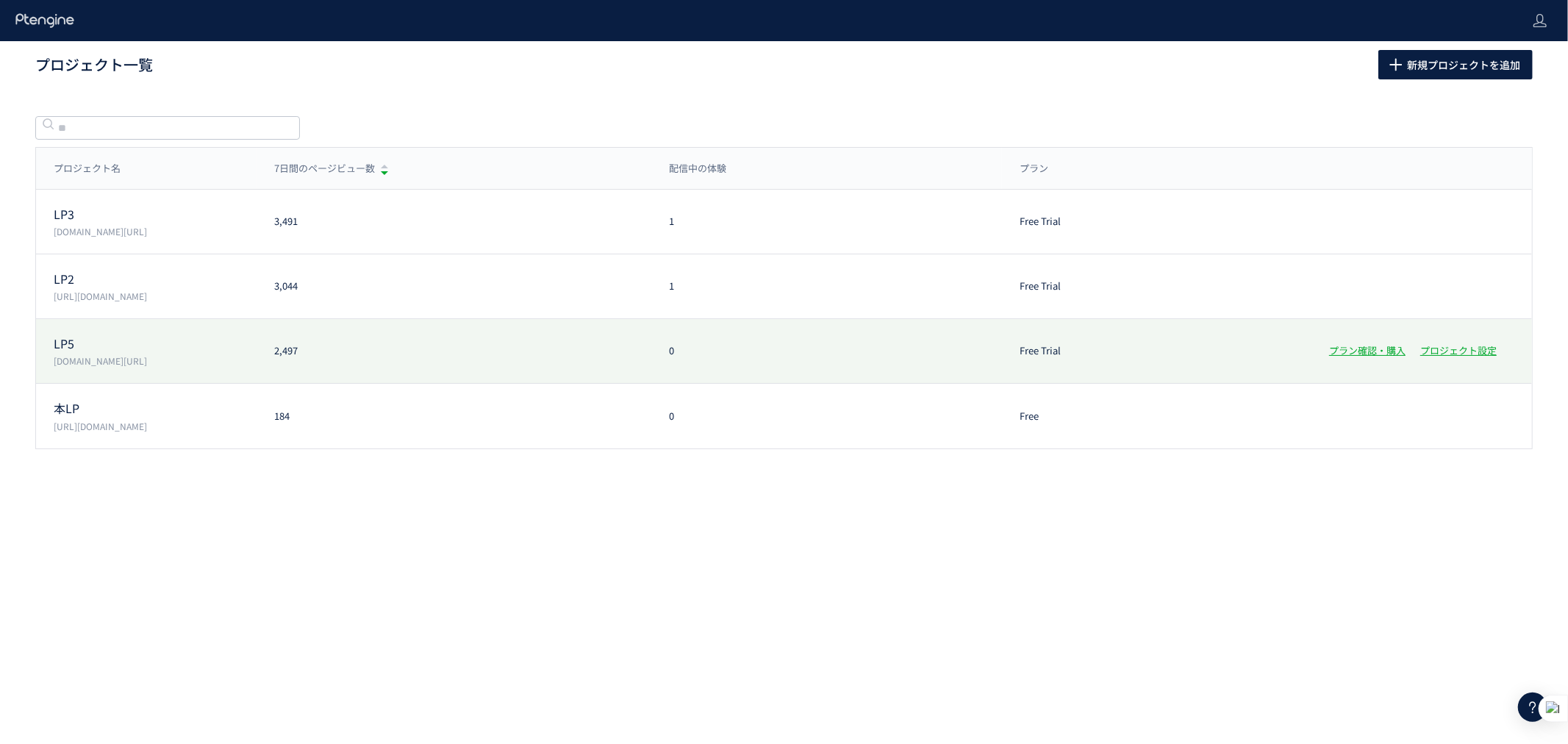
click at [873, 372] on div "LP5 lp.ishitsuku.com/06 2,497 0 Free Trial プラン確認・購入 プロジェクト設定" at bounding box center [783, 351] width 1496 height 65
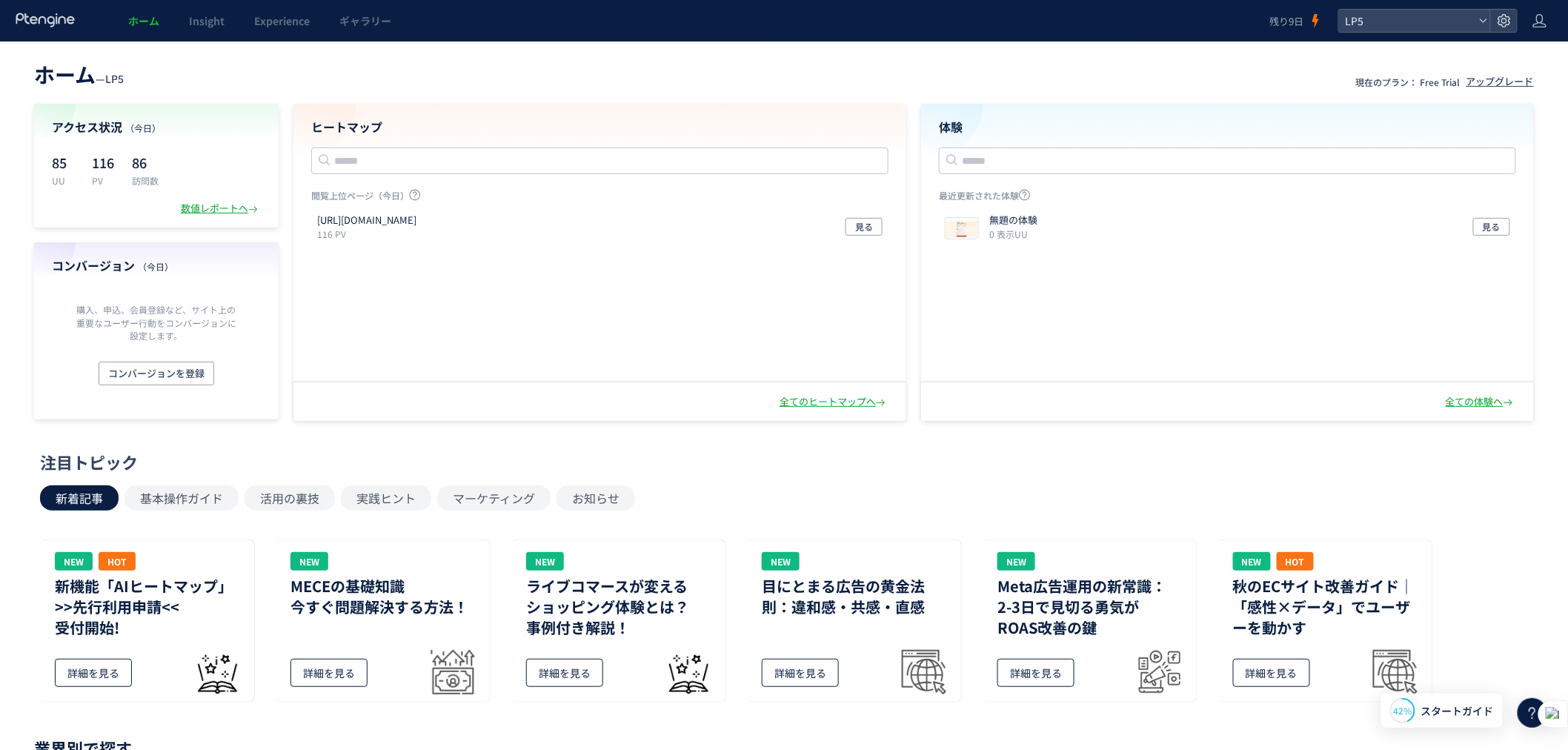
click at [980, 276] on div "無題の体験 0 表示UU 見る" at bounding box center [1226, 294] width 611 height 173
click at [1366, 21] on span "LP5" at bounding box center [1408, 20] width 132 height 22
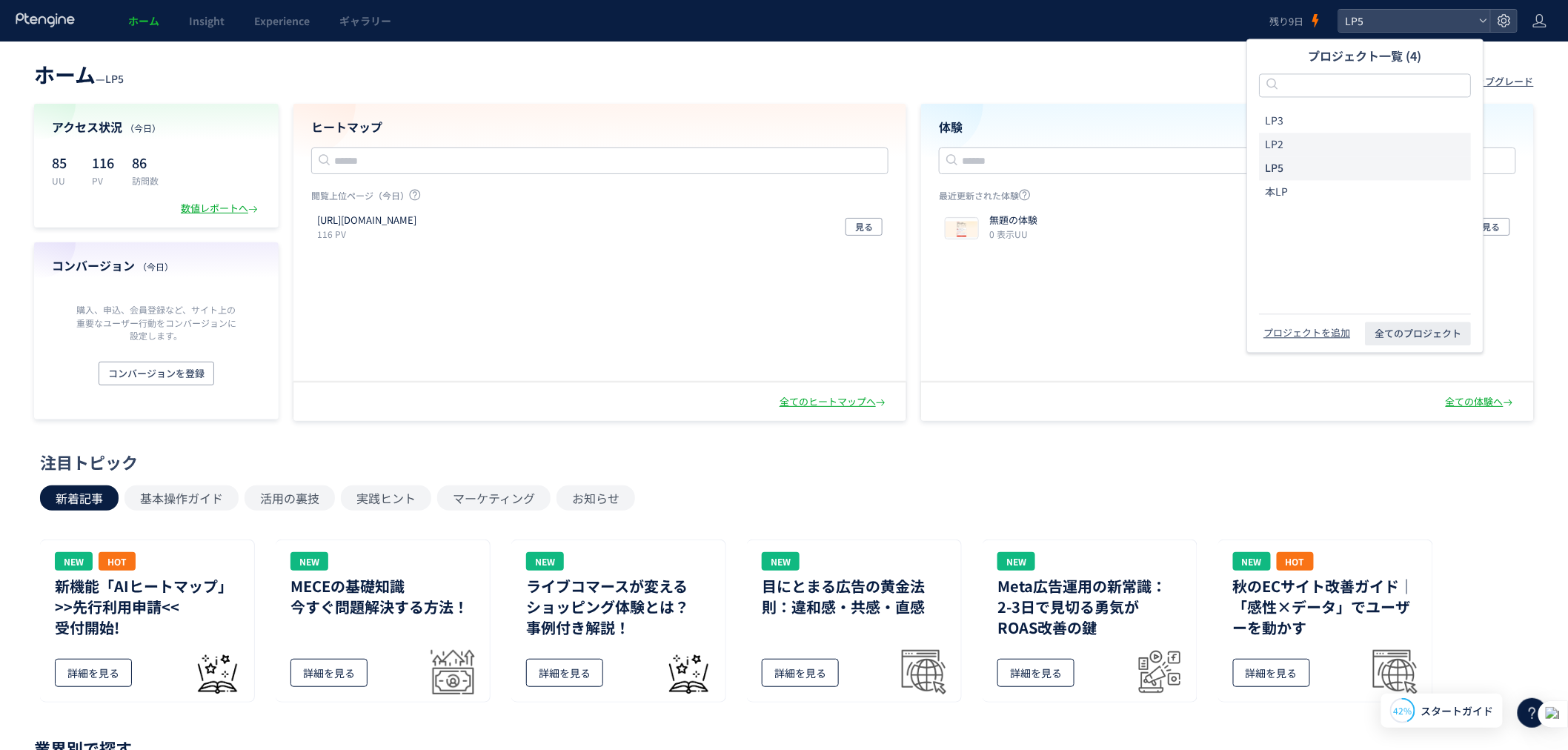
click at [1295, 152] on li "LP2" at bounding box center [1365, 144] width 212 height 24
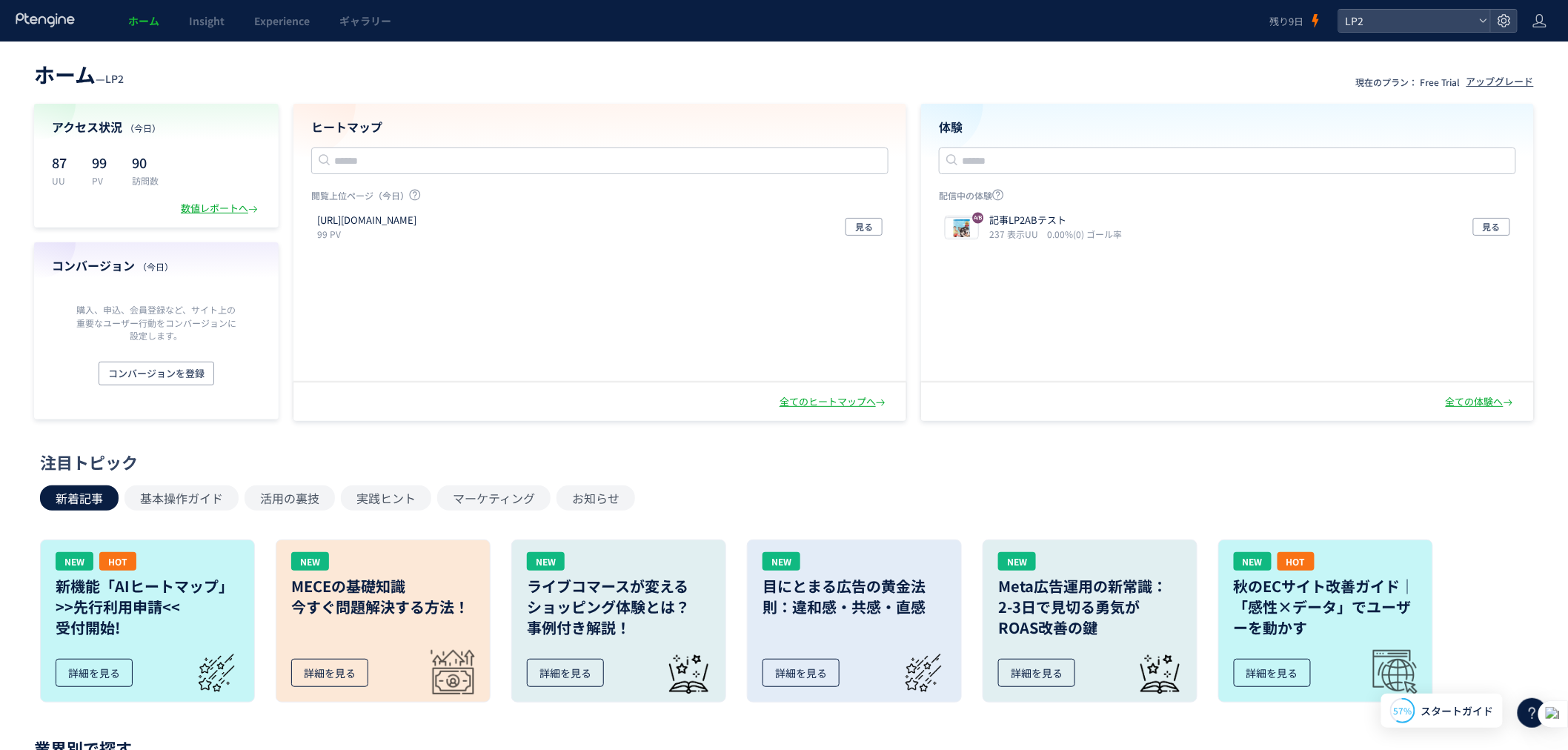
click at [1023, 249] on div "記事LP2ABテスト 237 表示UU 0.00%(0) ゴール率 見る" at bounding box center [1226, 294] width 611 height 173
click at [1012, 242] on div "記事LP2ABテスト 237 表示UU 0.00%(0) ゴール率 見る" at bounding box center [1228, 227] width 578 height 39
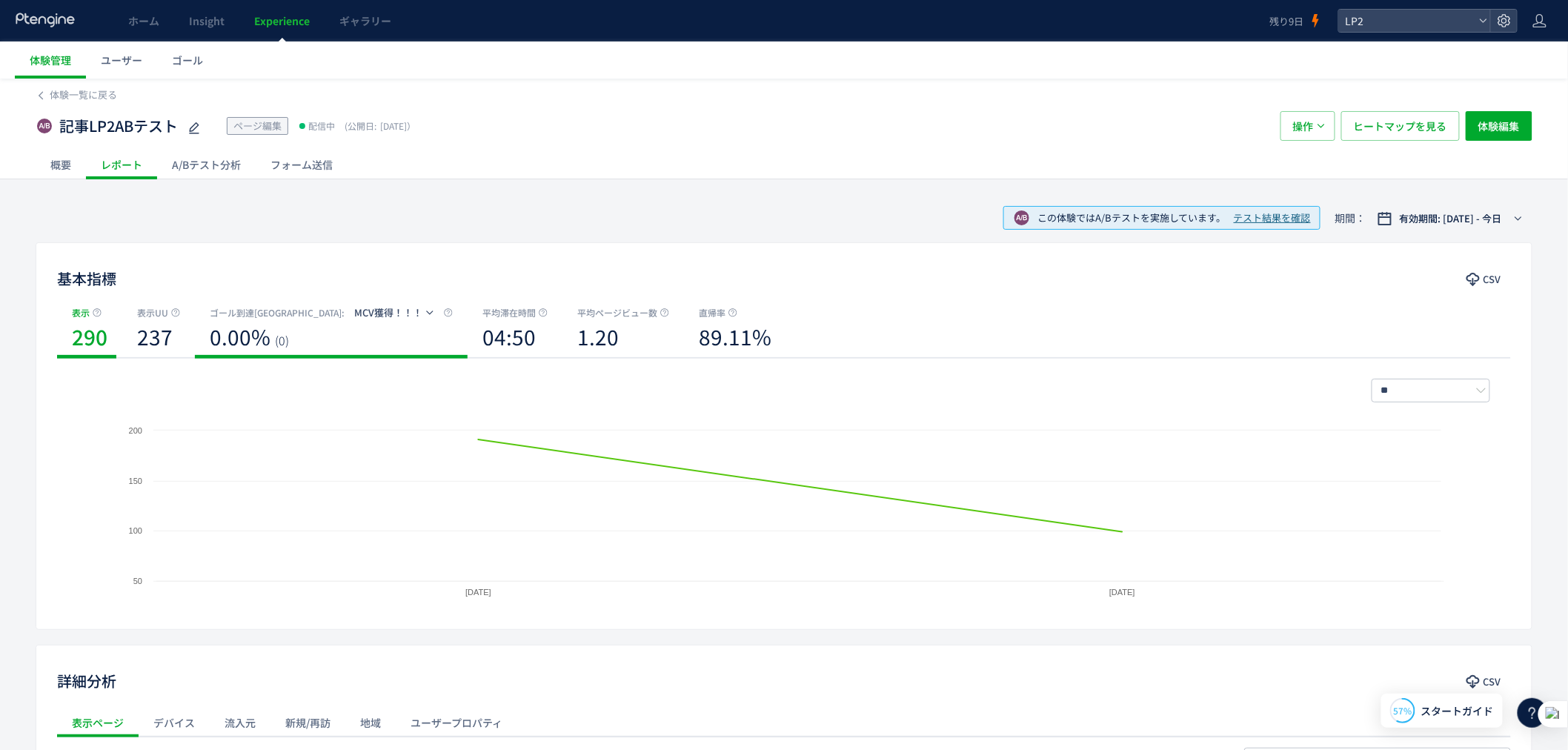
click at [250, 354] on div "0.00% (0)" at bounding box center [331, 341] width 243 height 40
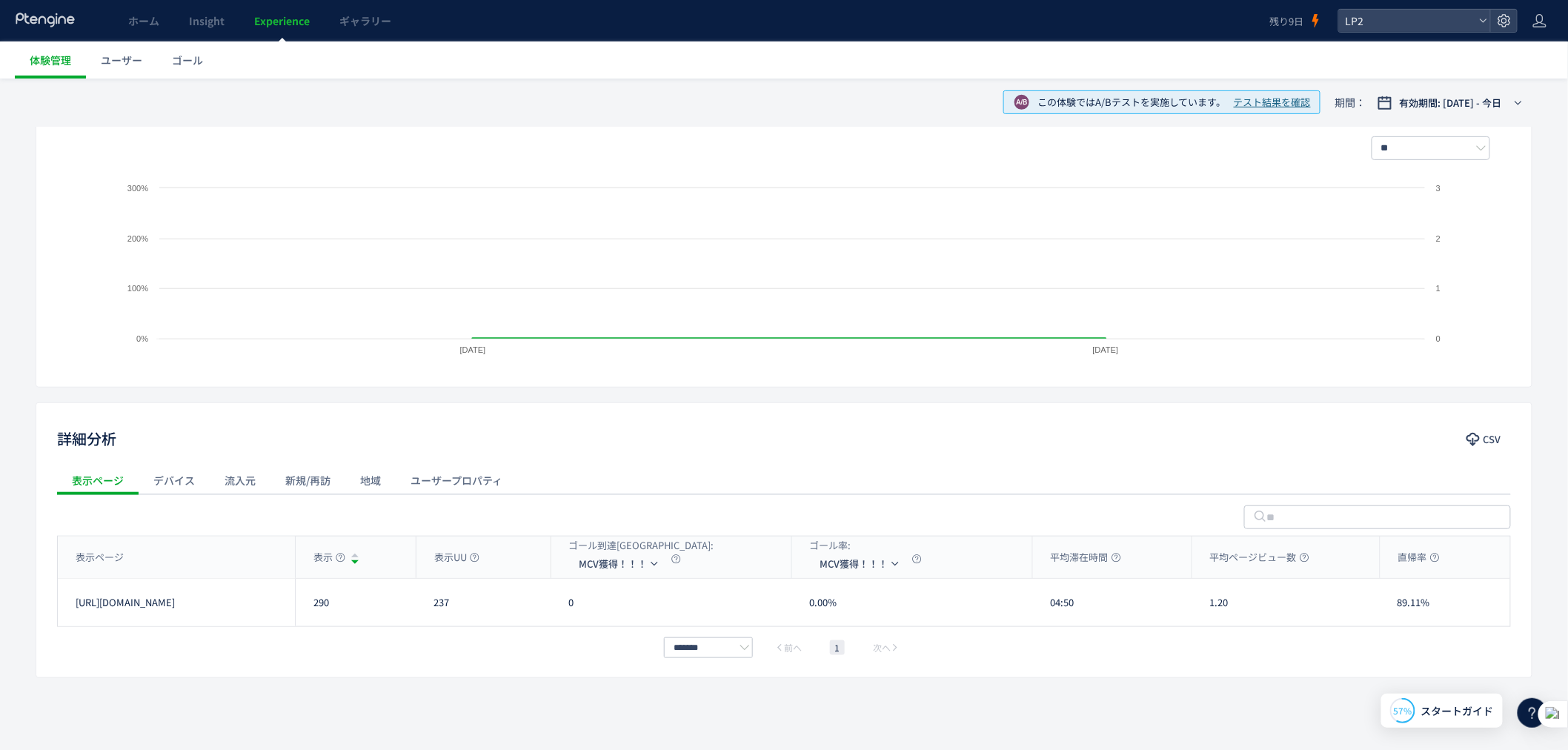
scroll to position [246, 0]
click at [574, 600] on div "0" at bounding box center [671, 599] width 241 height 48
click at [652, 557] on icon "button" at bounding box center [654, 561] width 9 height 9
click at [598, 600] on li "MCV獲得！！！" at bounding box center [619, 604] width 148 height 26
click at [273, 597] on div "[URL][DOMAIN_NAME]" at bounding box center [176, 599] width 237 height 48
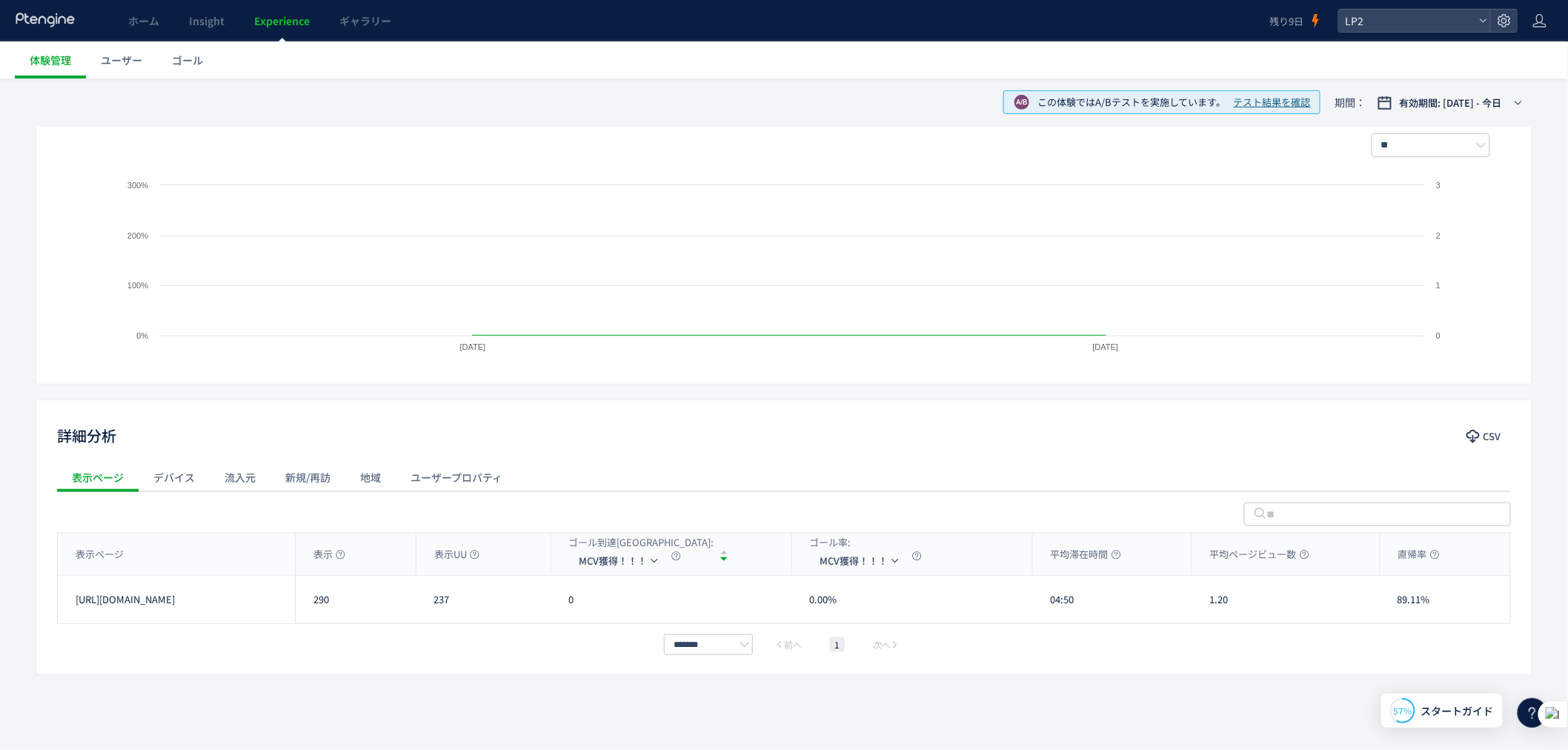
click at [205, 597] on div "[URL][DOMAIN_NAME]" at bounding box center [176, 599] width 237 height 48
drag, startPoint x: 122, startPoint y: 619, endPoint x: 149, endPoint y: 600, distance: 33.0
click at [225, 600] on div "[URL][DOMAIN_NAME]" at bounding box center [176, 599] width 237 height 48
click at [145, 600] on link "[URL][DOMAIN_NAME]" at bounding box center [125, 599] width 99 height 14
click at [467, 474] on div "ユーザープロパティ" at bounding box center [457, 477] width 121 height 30
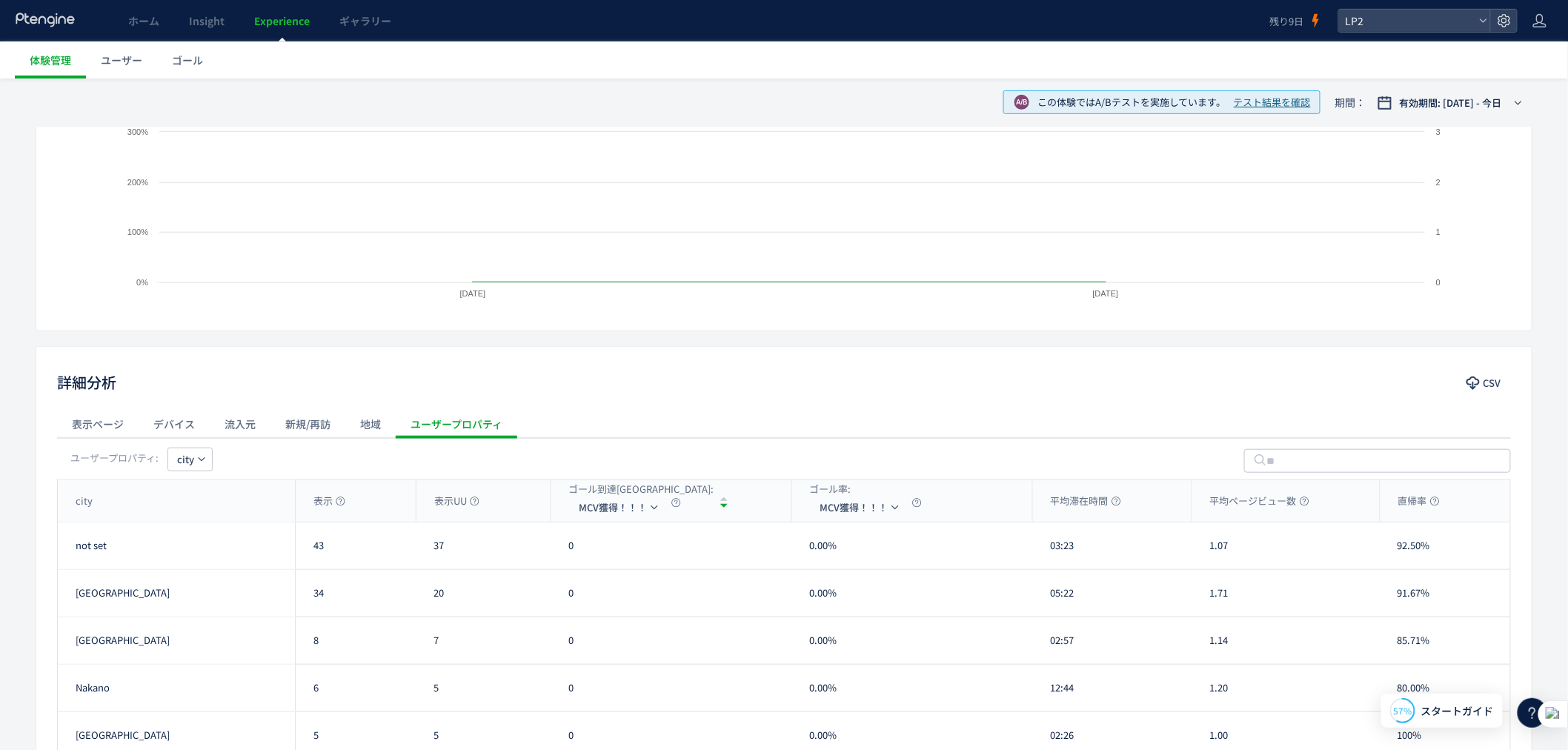
scroll to position [354, 0]
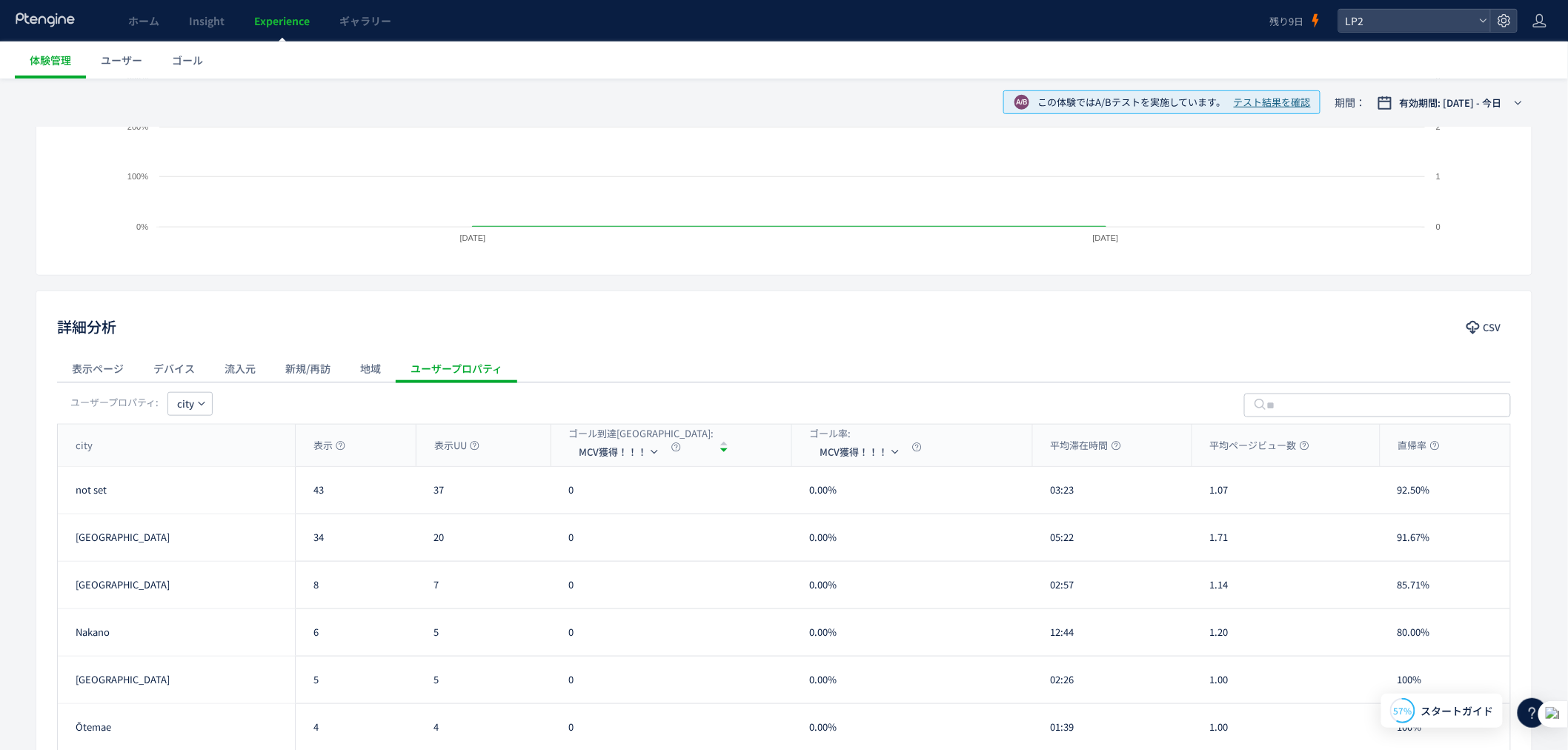
click at [367, 359] on div "地域" at bounding box center [370, 369] width 50 height 30
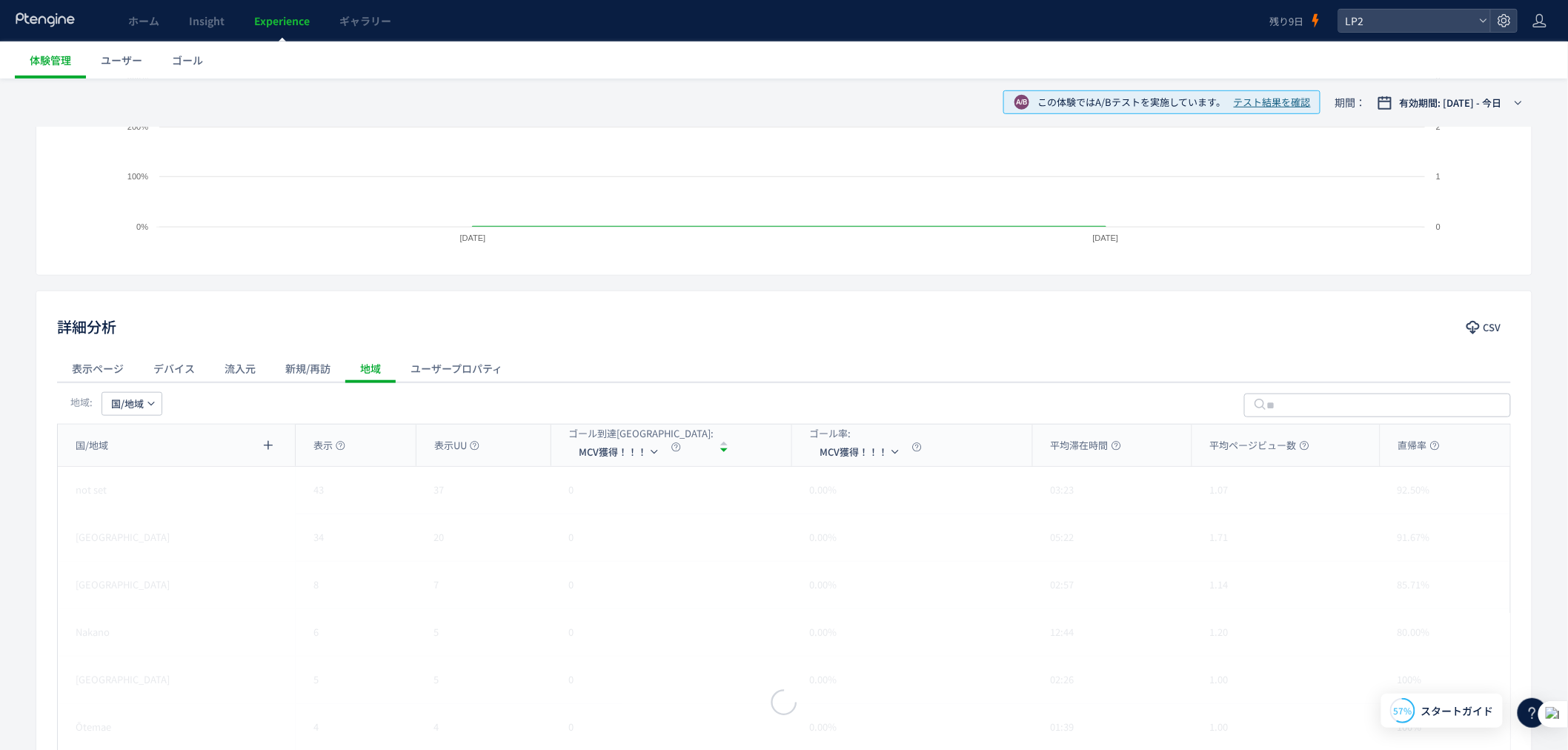
scroll to position [293, 0]
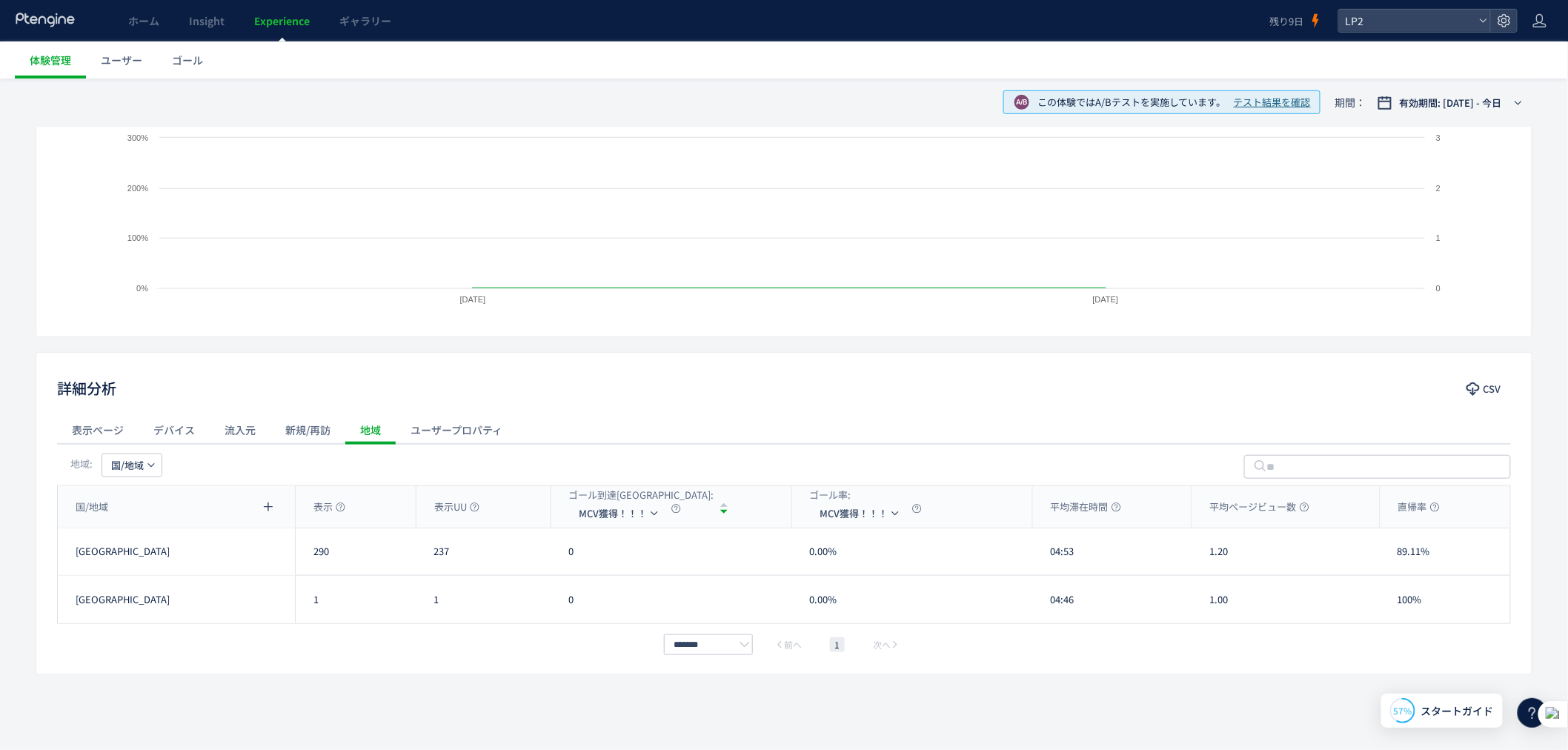
click at [657, 434] on div "表示ページ デバイス 流入元 新規/再訪 地域 ユーザープロパティ" at bounding box center [784, 430] width 1454 height 30
drag, startPoint x: 864, startPoint y: 277, endPoint x: 1094, endPoint y: 287, distance: 230.2
click at [1094, 287] on icon "Created with Highcharts 9.1.2 2025/10/06 2025/10/07 0% 100% 200% 300% 0 1 2 3" at bounding box center [784, 223] width 1329 height 185
click at [607, 520] on span "MCV獲得！！！" at bounding box center [612, 513] width 68 height 24
click at [597, 550] on li "MCV獲得！！！" at bounding box center [619, 556] width 148 height 26
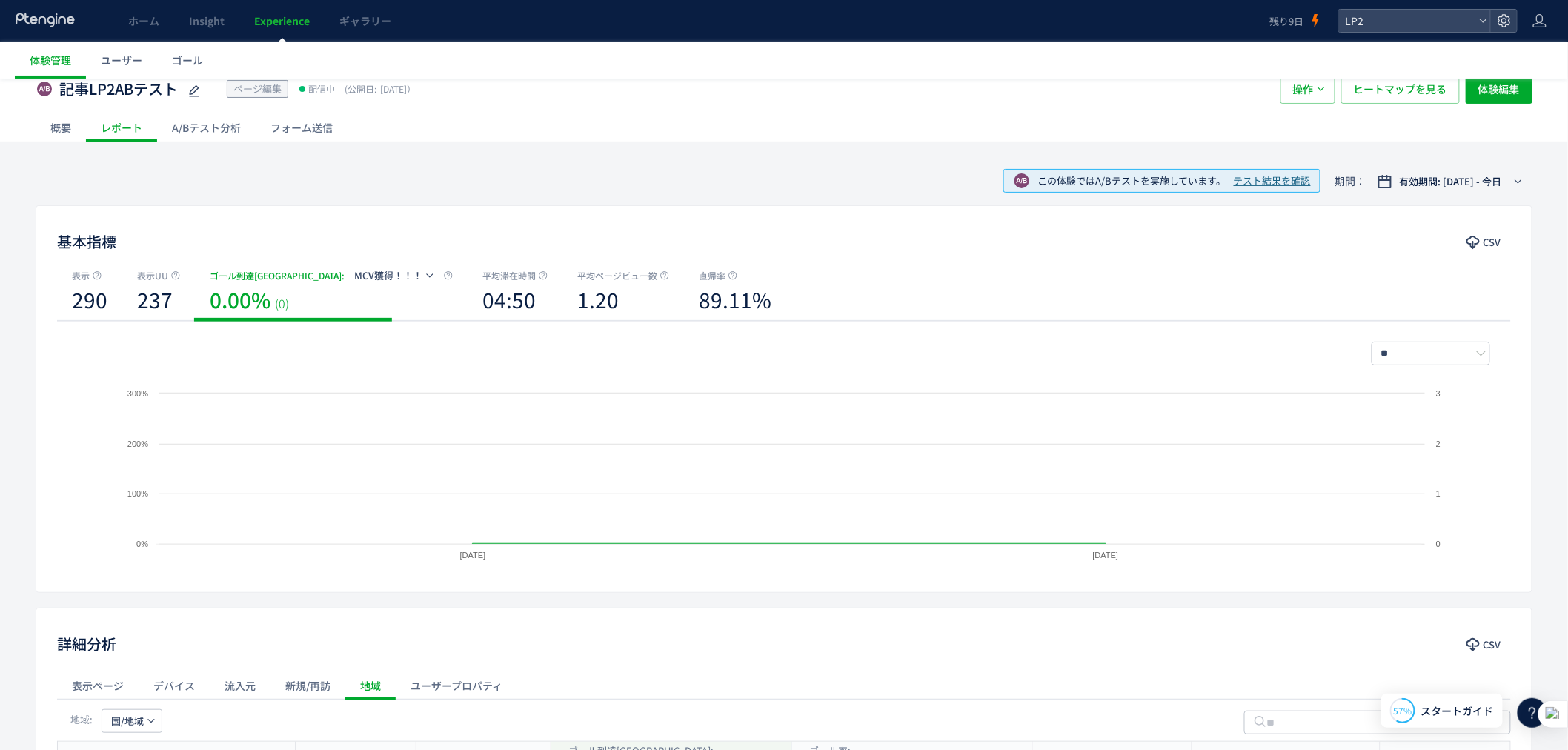
scroll to position [0, 0]
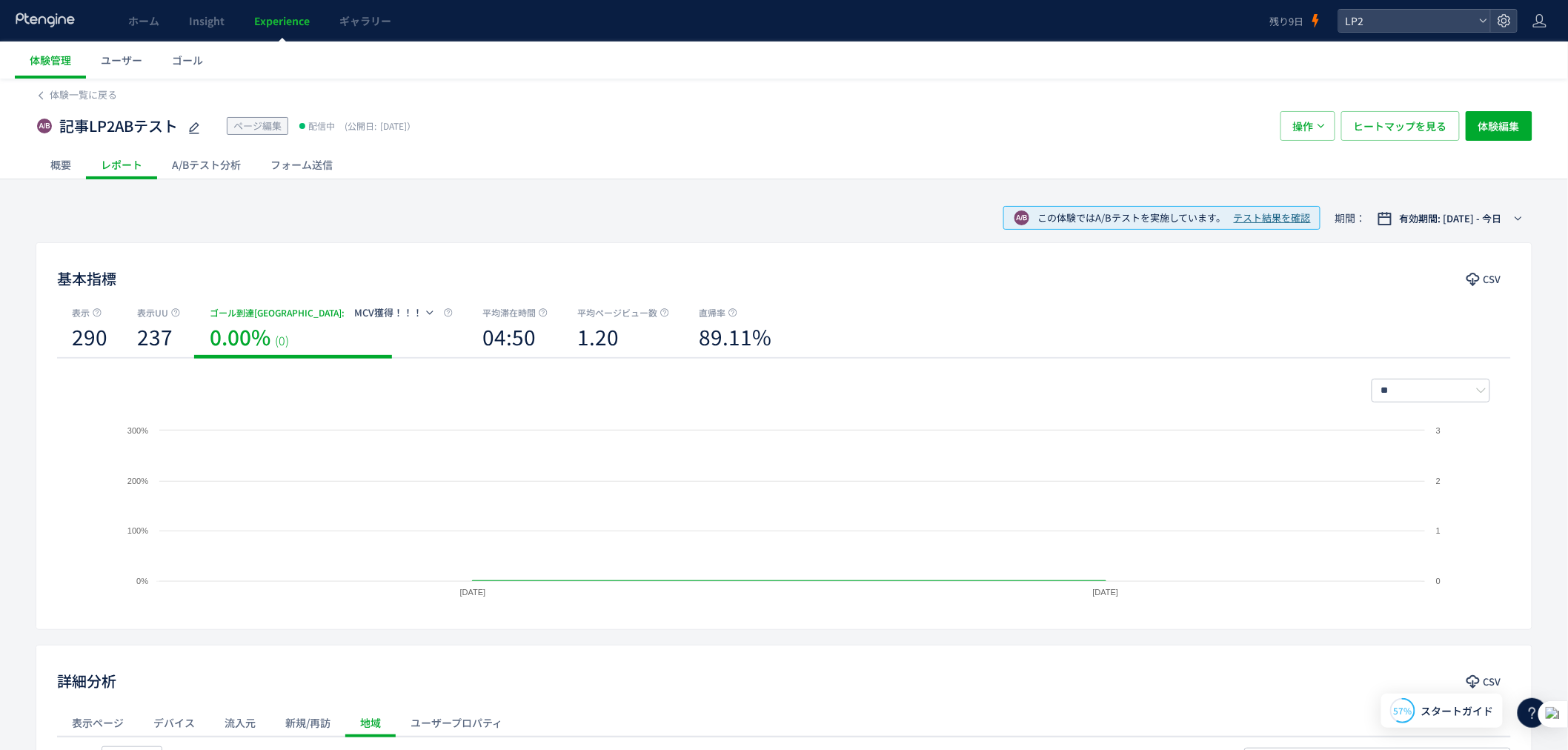
click at [232, 156] on div "A/Bテスト分析" at bounding box center [206, 165] width 99 height 30
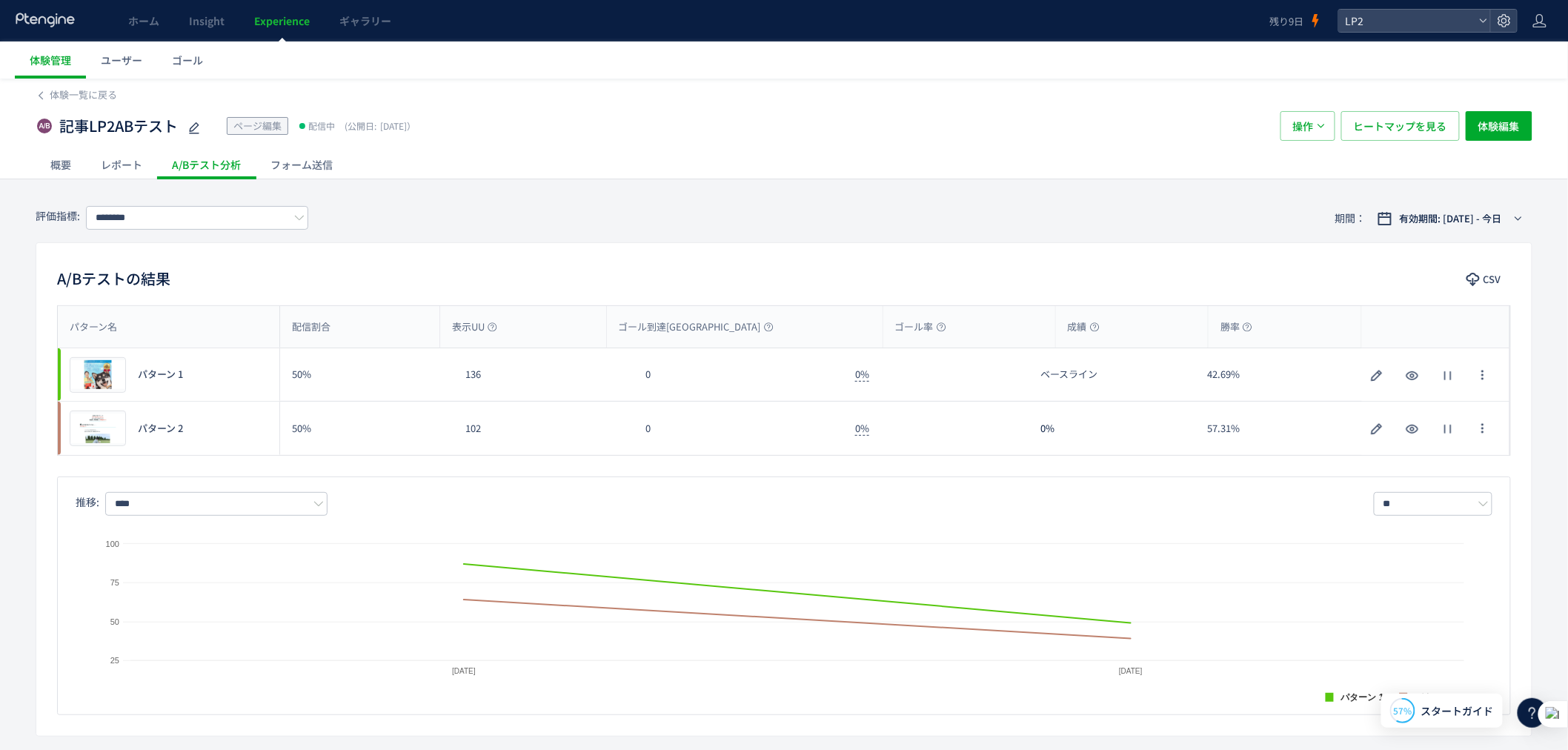
click at [129, 179] on div "レポート" at bounding box center [121, 165] width 71 height 30
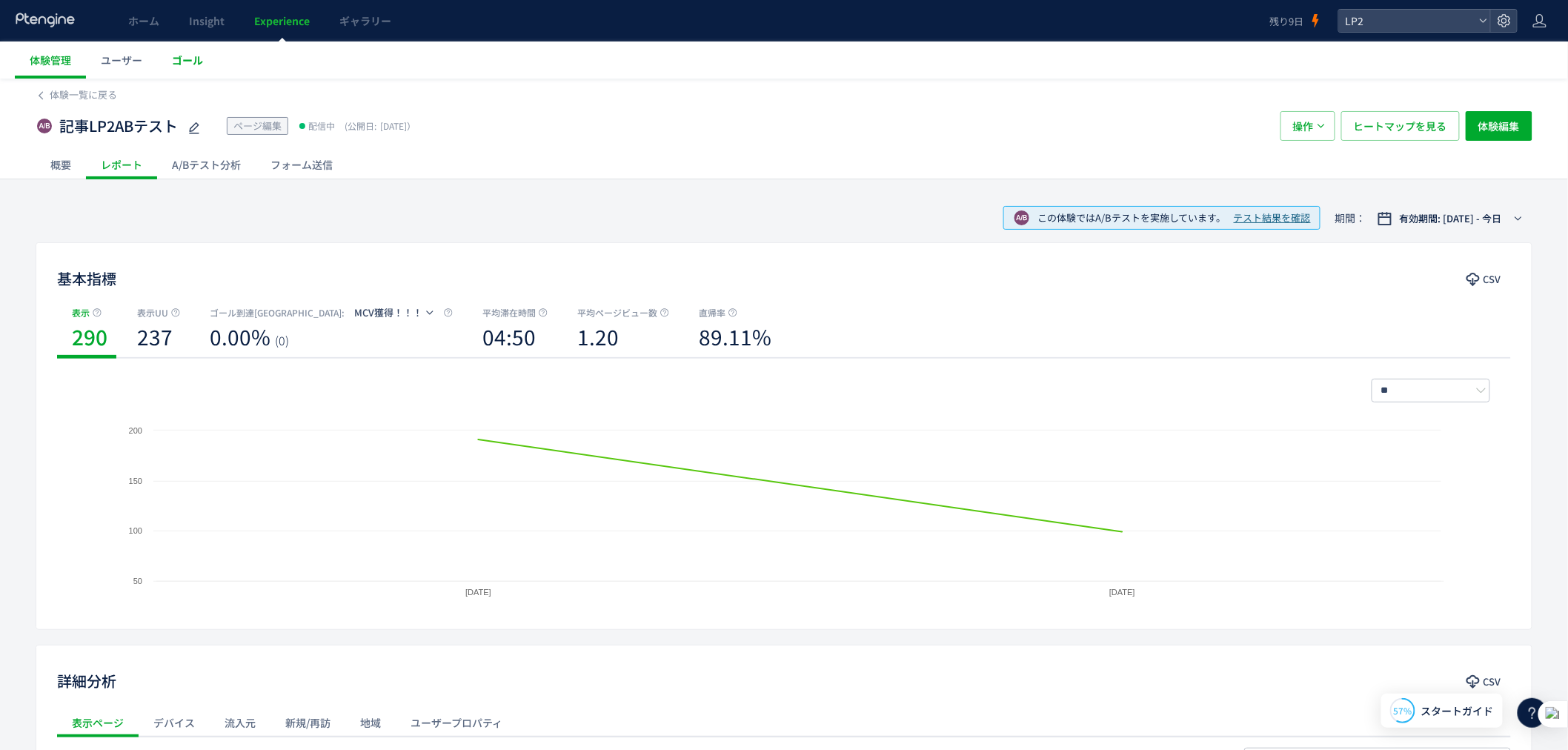
click at [196, 63] on span "ゴール" at bounding box center [187, 60] width 31 height 15
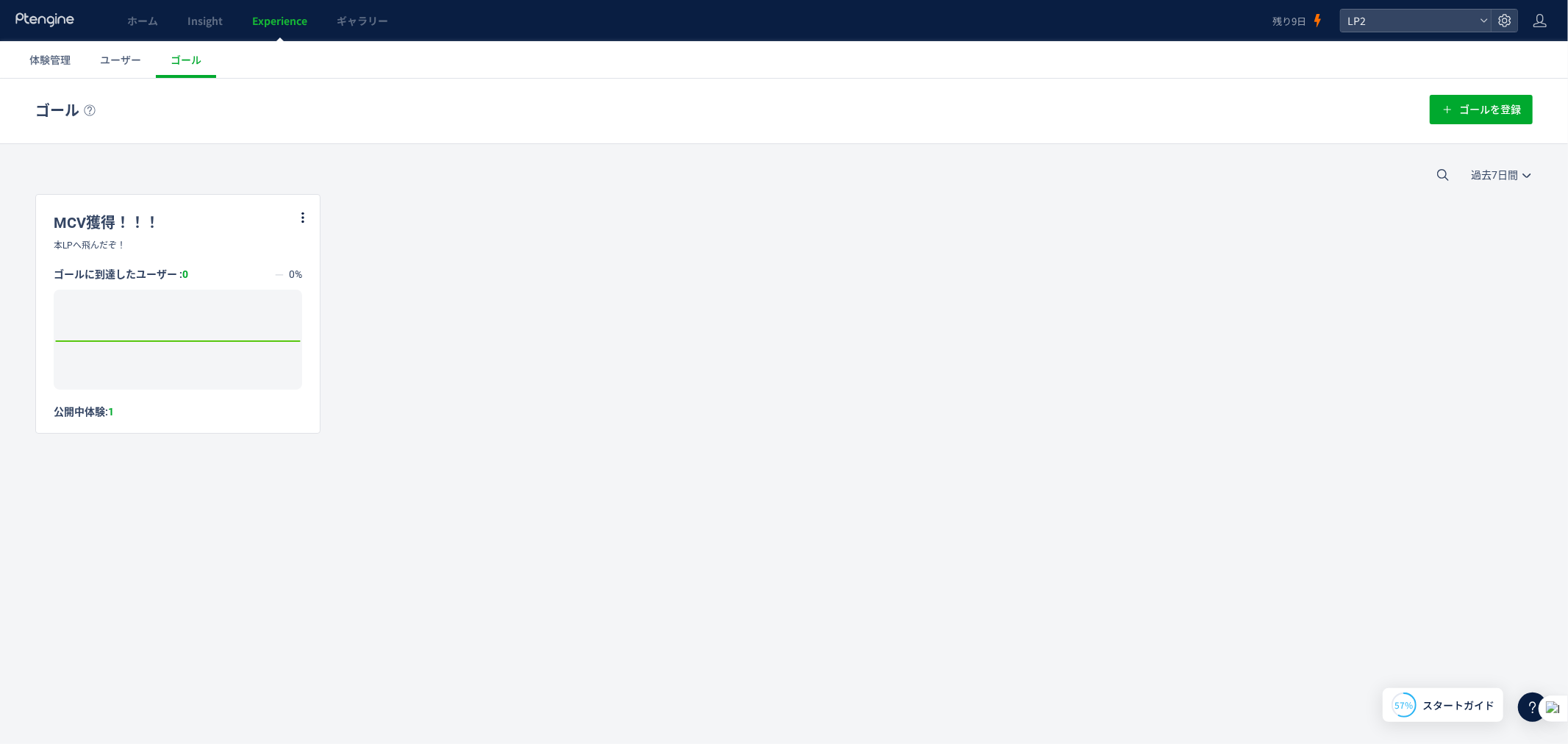
click at [222, 308] on rect at bounding box center [177, 339] width 249 height 100
click at [254, 224] on div "MCV獲得！！！" at bounding box center [177, 216] width 284 height 45
click at [292, 210] on div "MCV獲得！！！" at bounding box center [177, 216] width 284 height 45
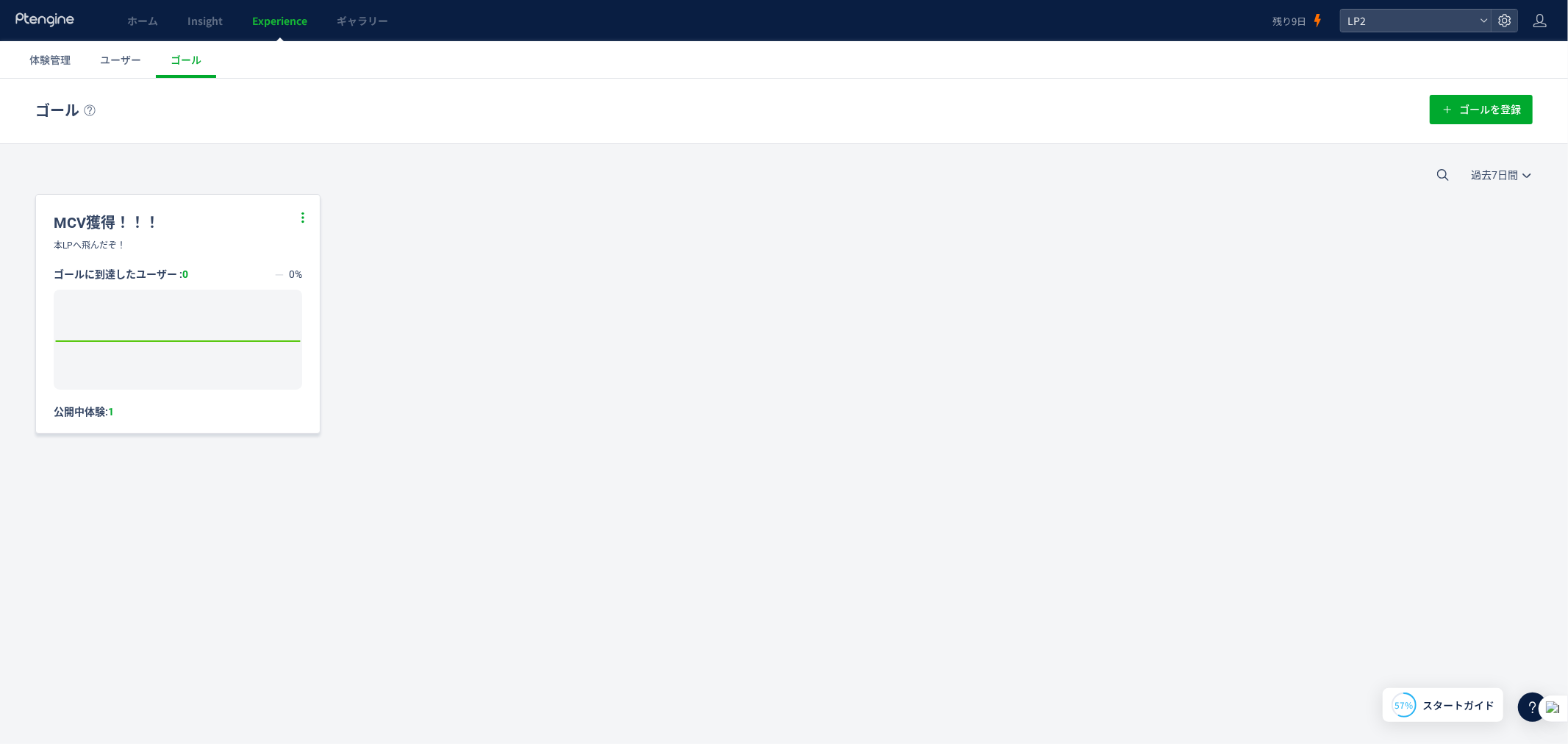
click at [309, 214] on icon at bounding box center [302, 217] width 13 height 13
click at [299, 255] on li "編集" at bounding box center [285, 253] width 50 height 26
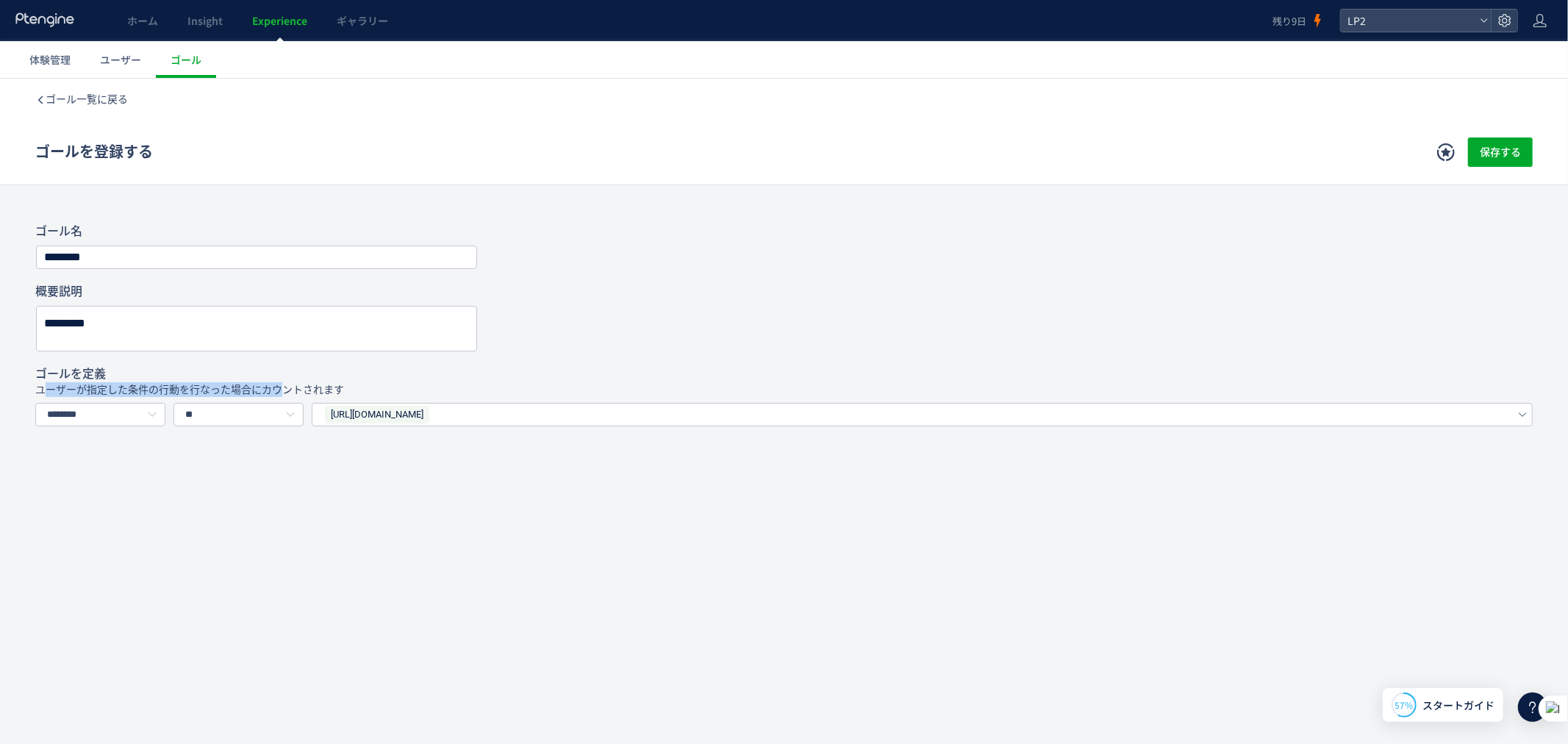
drag, startPoint x: 45, startPoint y: 382, endPoint x: 269, endPoint y: 391, distance: 224.2
click at [279, 388] on p "ユーザーが指定した条件の行動を行なった場合にカウントされます" at bounding box center [783, 389] width 1497 height 15
click at [181, 441] on div "ゴール一覧に戻る ゴールを登録する 保存する ゴール登録とは？ ウェブサイト上のゴール地点を定義します。例えば、会員登録、購入、問い合わせといったゴールを設定…" at bounding box center [784, 355] width 1568 height 554
click at [525, 418] on div "https://d-pets.ishitsuku.com/LP/index.html" at bounding box center [909, 413] width 1172 height 22
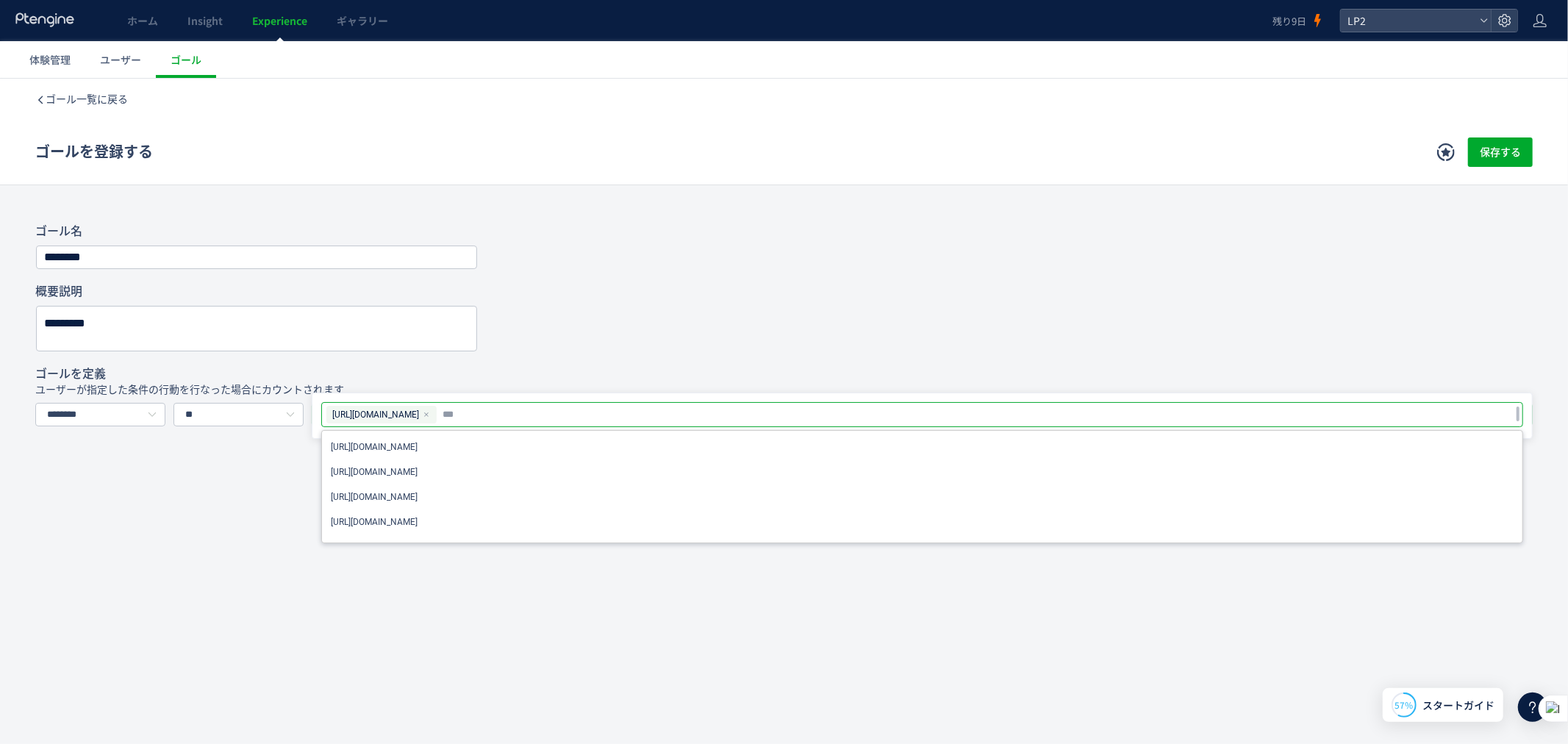
scroll to position [53, 0]
click at [456, 582] on div "ゴール一覧に戻る ゴールを登録する 保存する ゴール登録とは？ ウェブサイト上のゴール地点を定義します。例えば、会員登録、購入、問い合わせといったゴールを設定…" at bounding box center [784, 377] width 1568 height 600
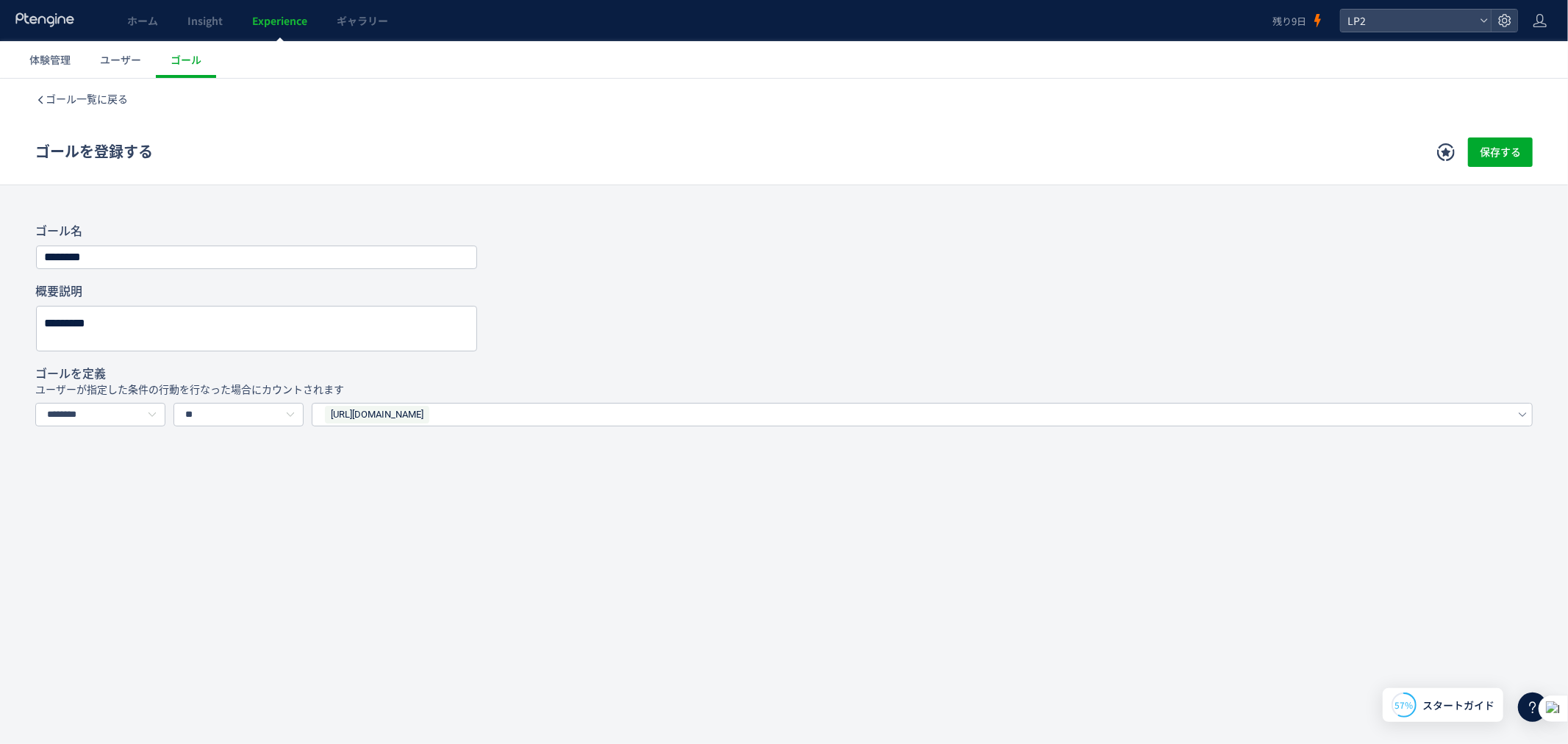
click at [452, 579] on div "ゴール一覧に戻る ゴールを登録する 保存する ゴール登録とは？ ウェブサイト上のゴール地点を定義します。例えば、会員登録、購入、問い合わせといったゴールを設定…" at bounding box center [784, 355] width 1568 height 554
click at [141, 415] on input "********" at bounding box center [100, 413] width 130 height 24
click at [204, 472] on div "ゴール一覧に戻る ゴールを登録する 保存する ゴール登録とは？ ウェブサイト上のゴール地点を定義します。例えば、会員登録、購入、問い合わせといったゴールを設定…" at bounding box center [784, 355] width 1568 height 554
click at [1439, 148] on use at bounding box center [1446, 151] width 17 height 17
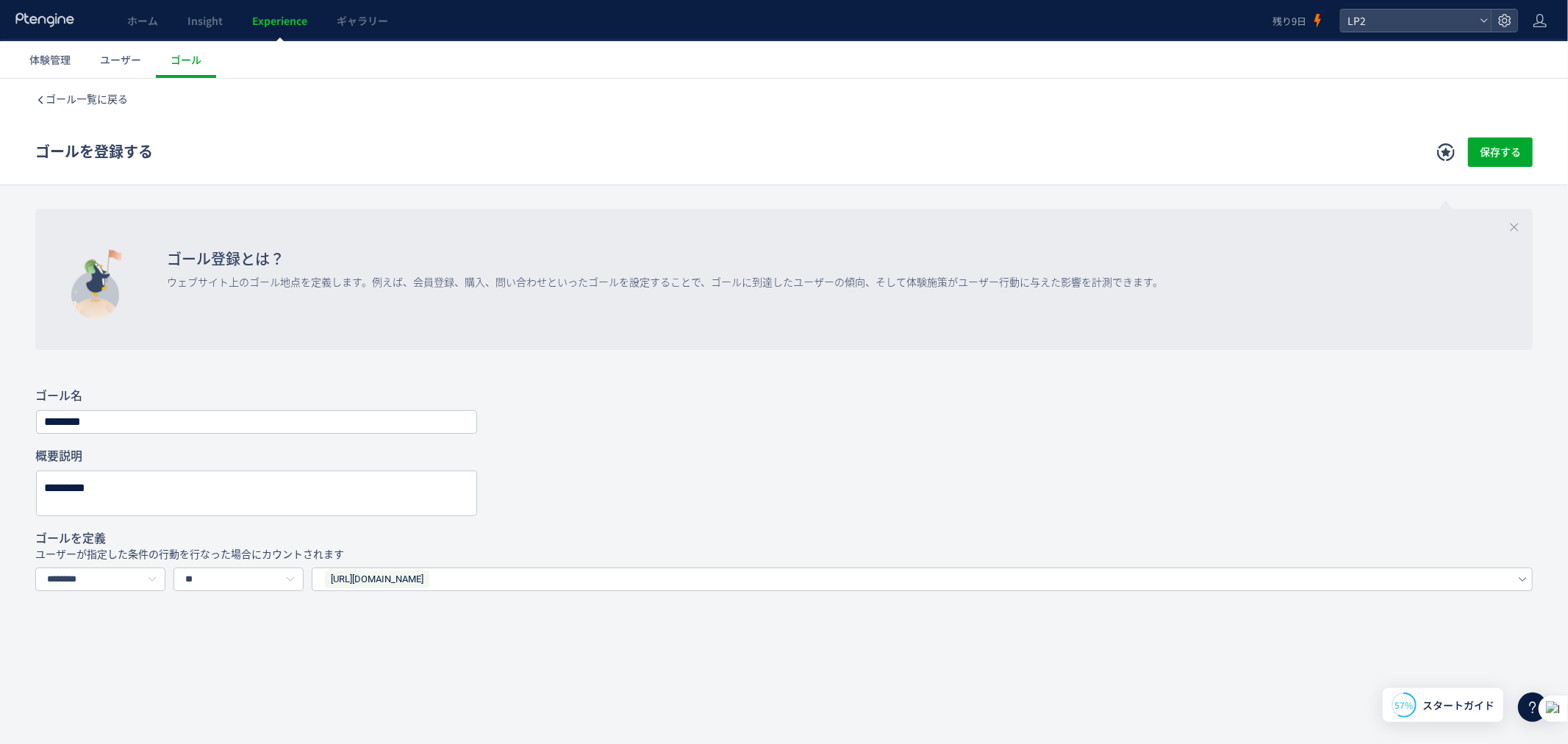
click at [1437, 151] on use at bounding box center [1446, 151] width 17 height 17
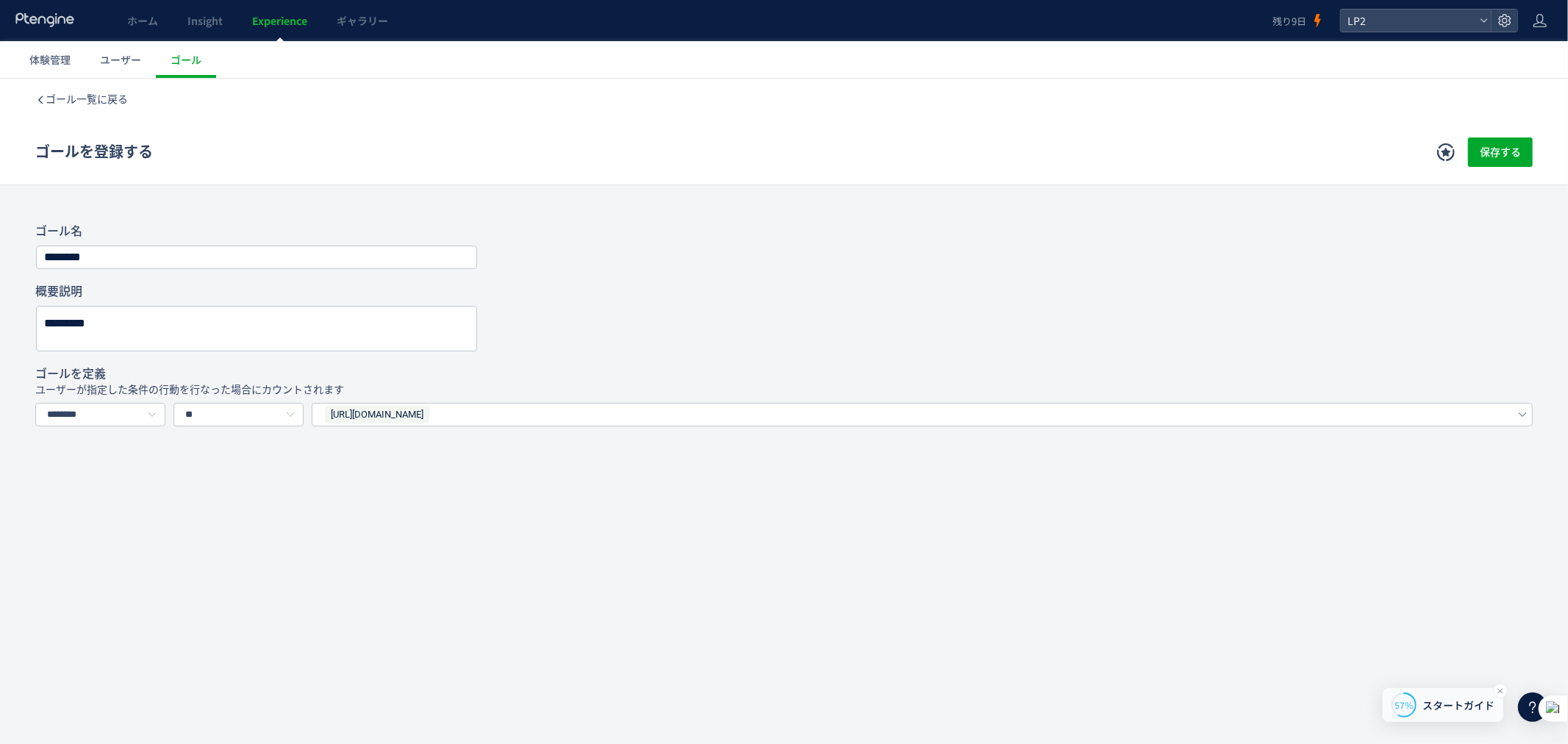
click at [1434, 701] on span "スタートガイド" at bounding box center [1458, 706] width 72 height 16
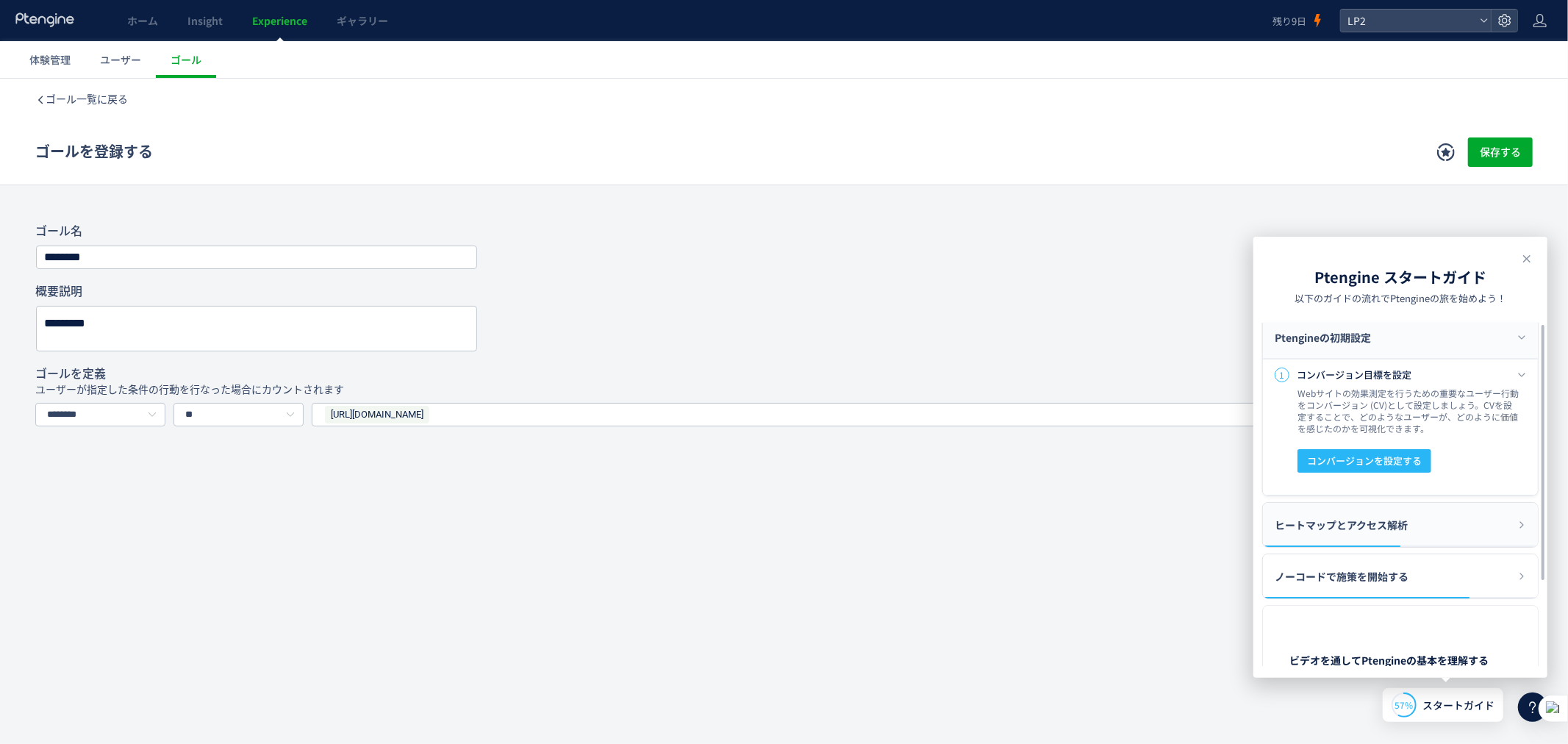
scroll to position [0, 0]
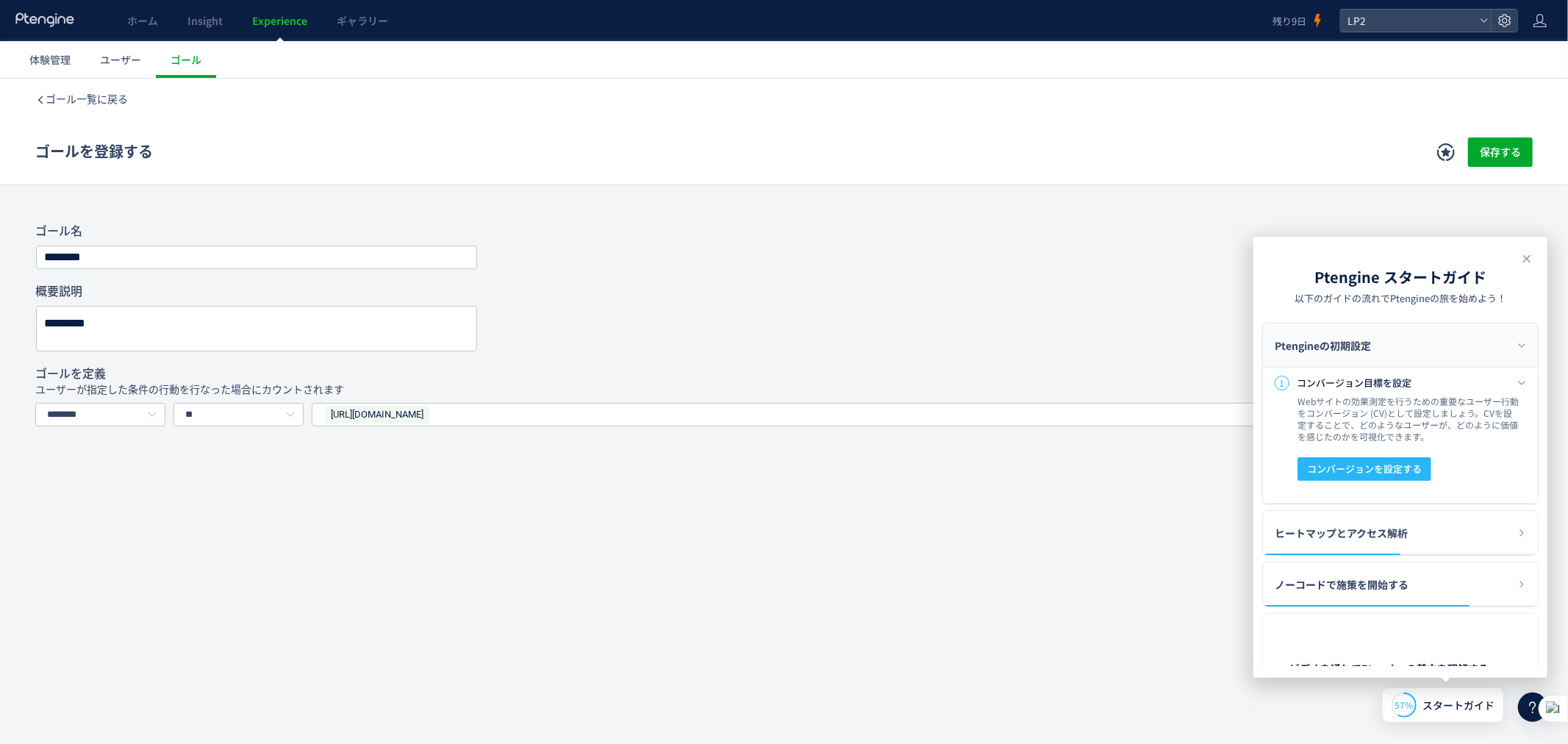
click at [1536, 265] on header "Ptengine スタートガイド 以下のガイドの流れでPtengineの旅を始めよう！" at bounding box center [1400, 286] width 294 height 74
click at [1522, 267] on icon at bounding box center [1526, 258] width 17 height 17
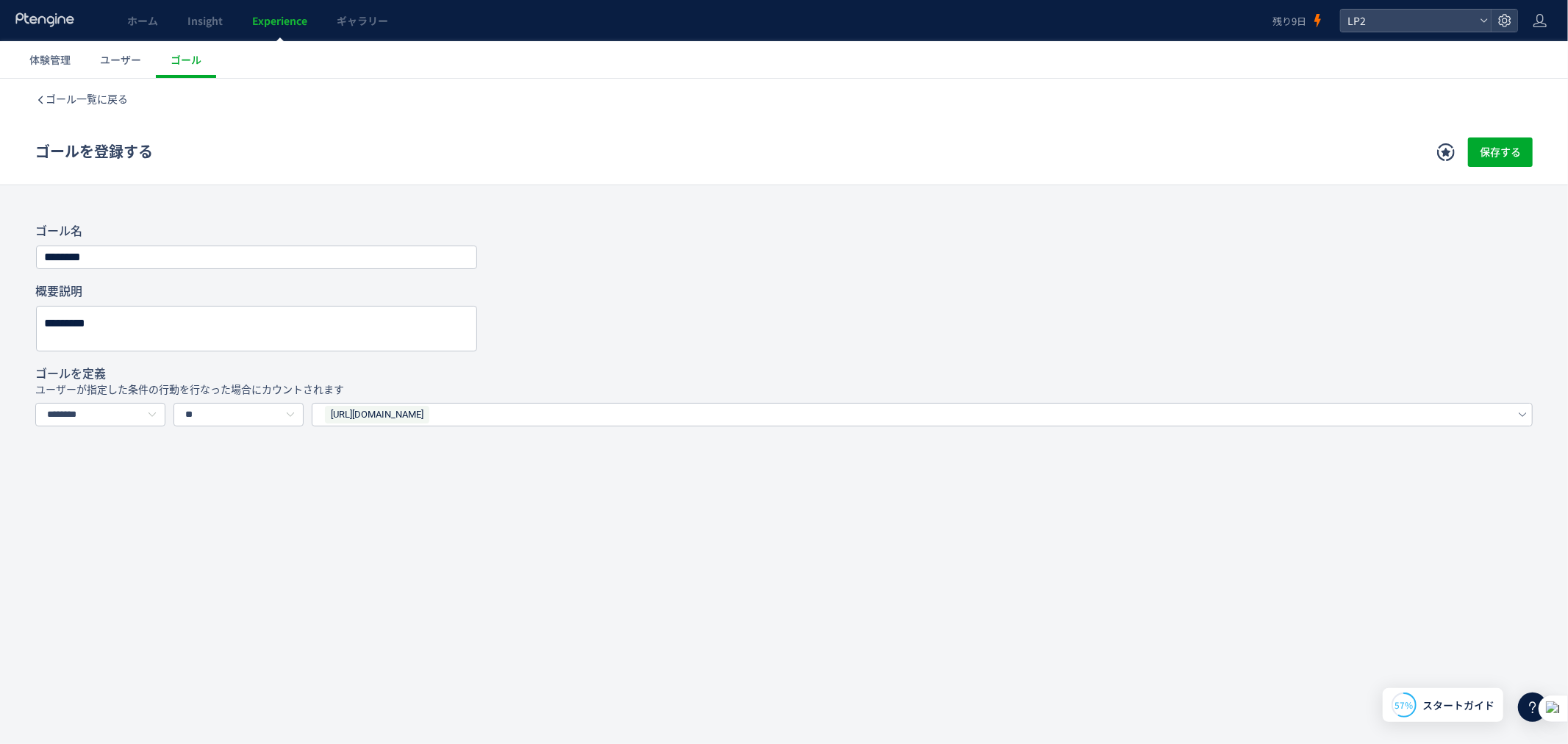
click at [1044, 333] on div "*********" at bounding box center [783, 327] width 1497 height 45
click at [225, 419] on input "**" at bounding box center [238, 413] width 130 height 24
click at [260, 476] on li "前方一致する" at bounding box center [246, 477] width 143 height 25
type input "******"
click at [488, 487] on div "**********" at bounding box center [784, 355] width 1568 height 554
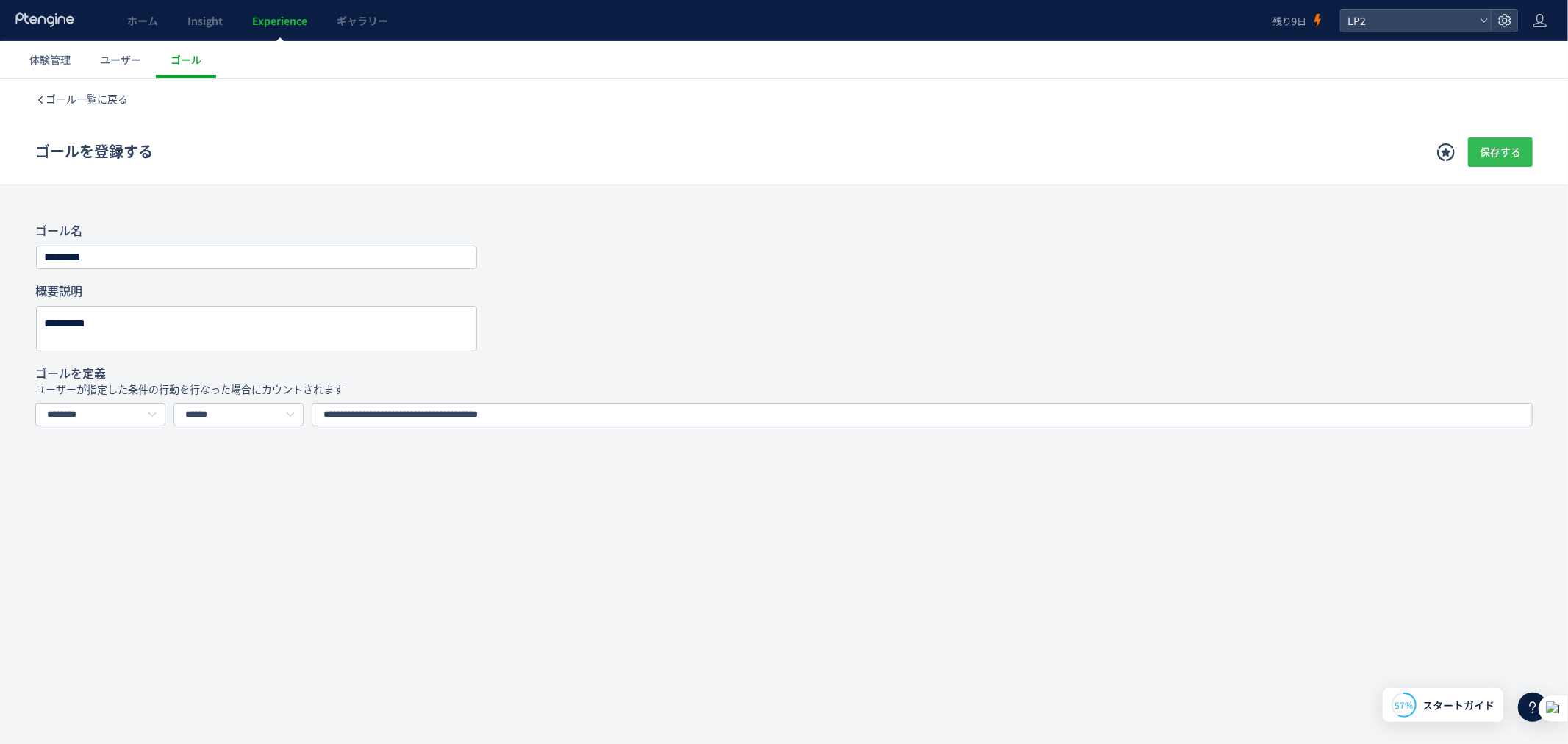
click at [1524, 151] on button "保存する" at bounding box center [1500, 152] width 65 height 30
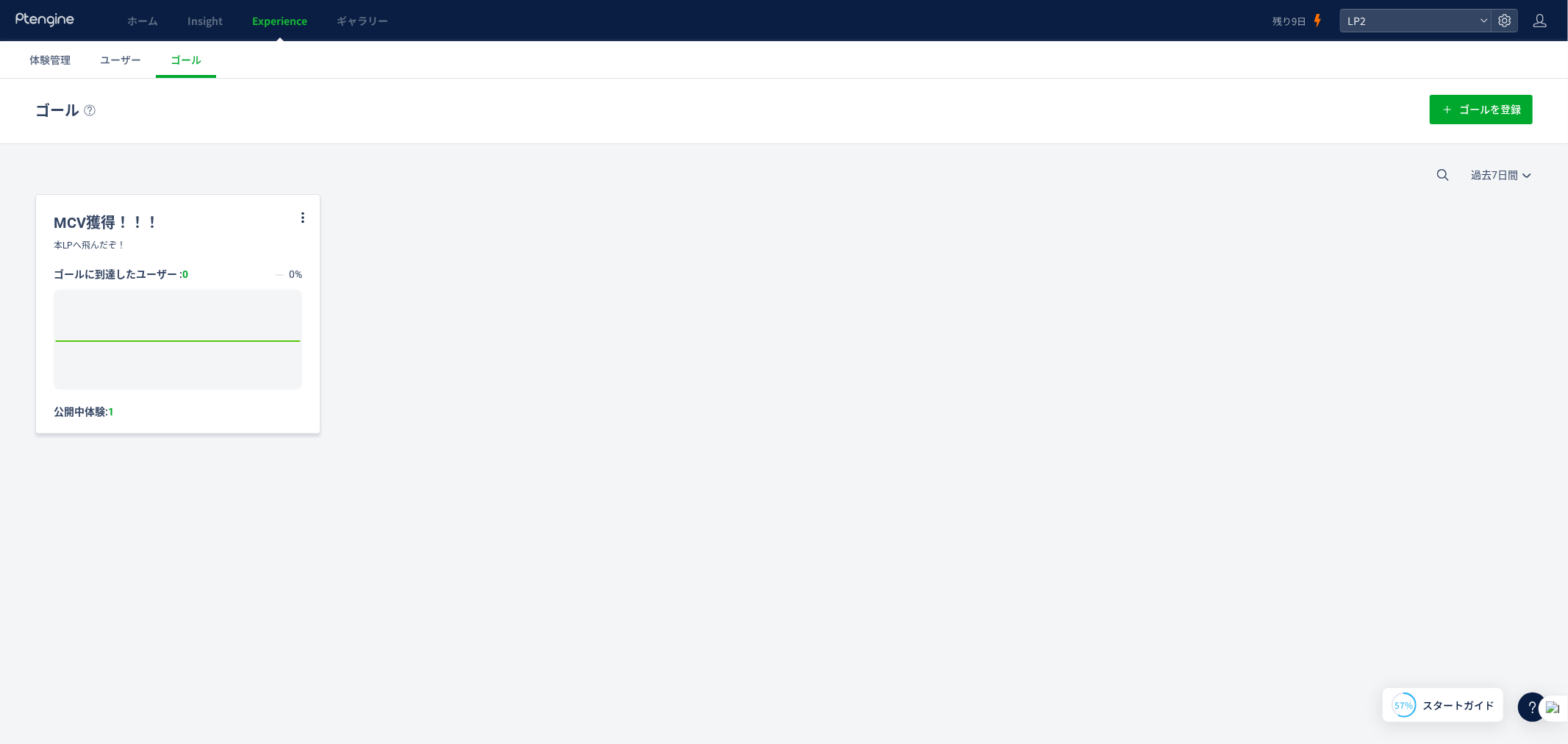
click at [313, 210] on div "MCV獲得！！！" at bounding box center [177, 216] width 284 height 45
click at [306, 216] on icon at bounding box center [302, 217] width 13 height 13
click at [133, 71] on link "ユーザー" at bounding box center [120, 59] width 71 height 37
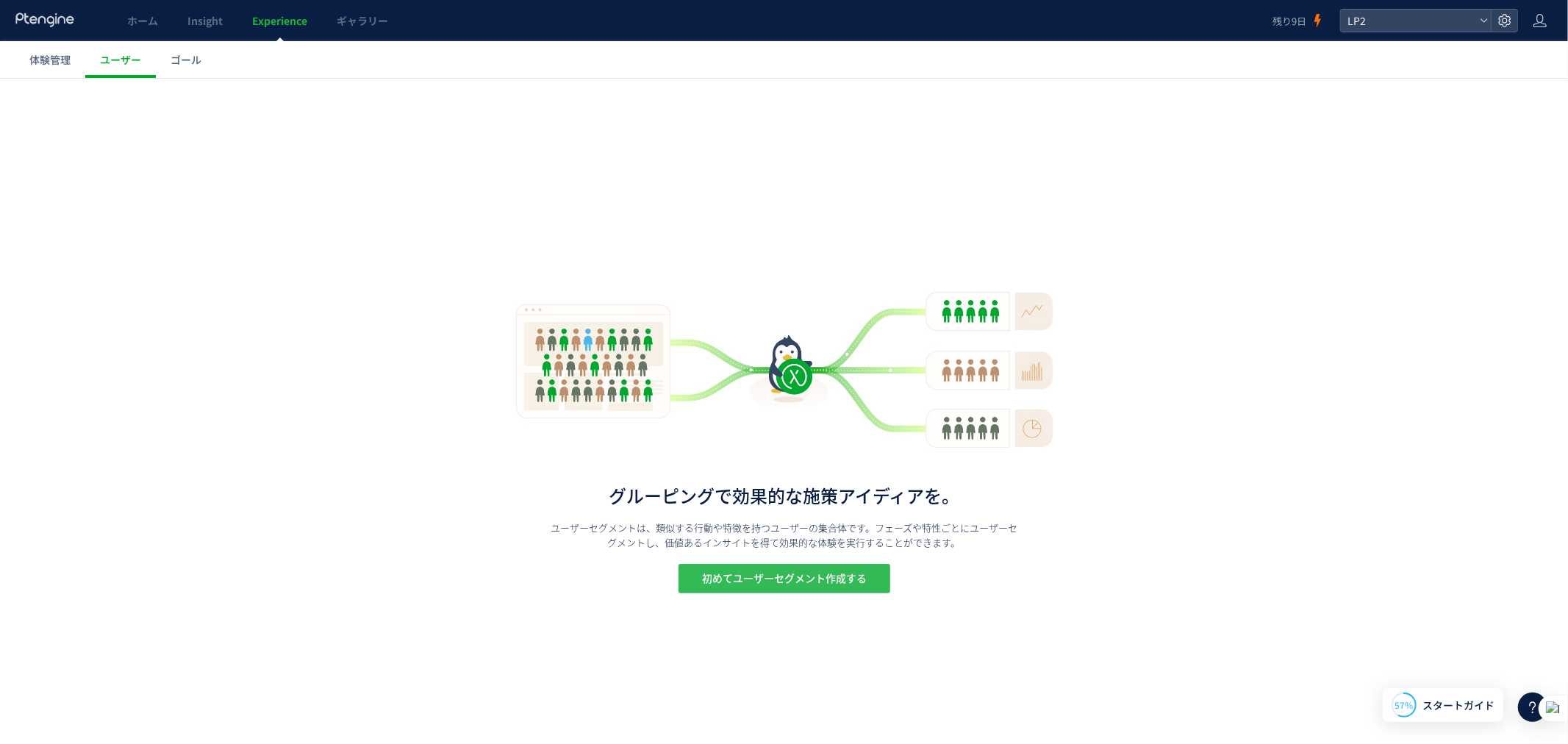
click at [716, 574] on span "初めてユーザーセグメント作成する" at bounding box center [784, 578] width 165 height 30
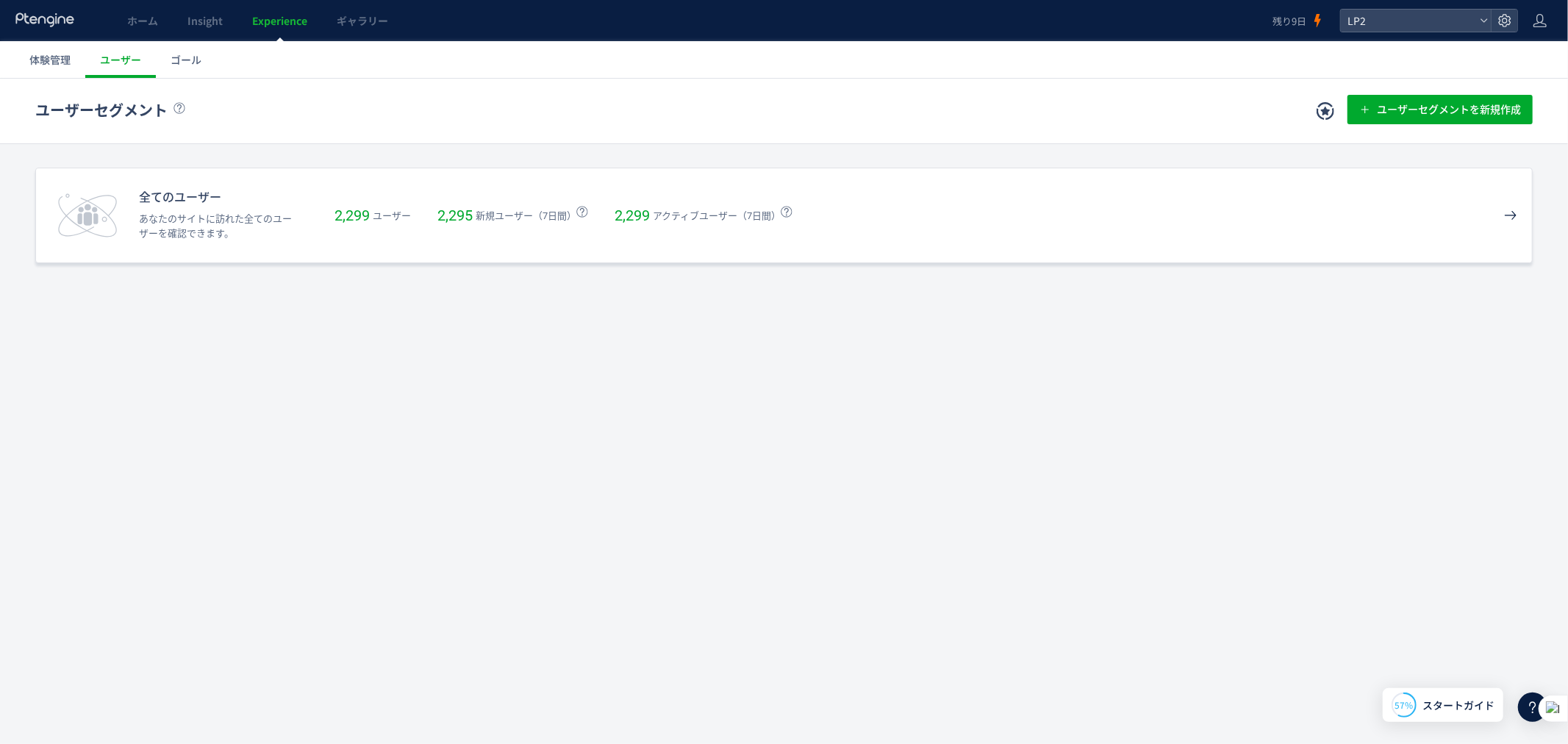
click at [815, 235] on div "全てのユーザー あなたのサイトに訪れた全てのユーザーを確認できます。 2,299 ユーザー 2,295 新規ユーザー（7日間） 2,299 アクティブユーザー…" at bounding box center [783, 214] width 1497 height 95
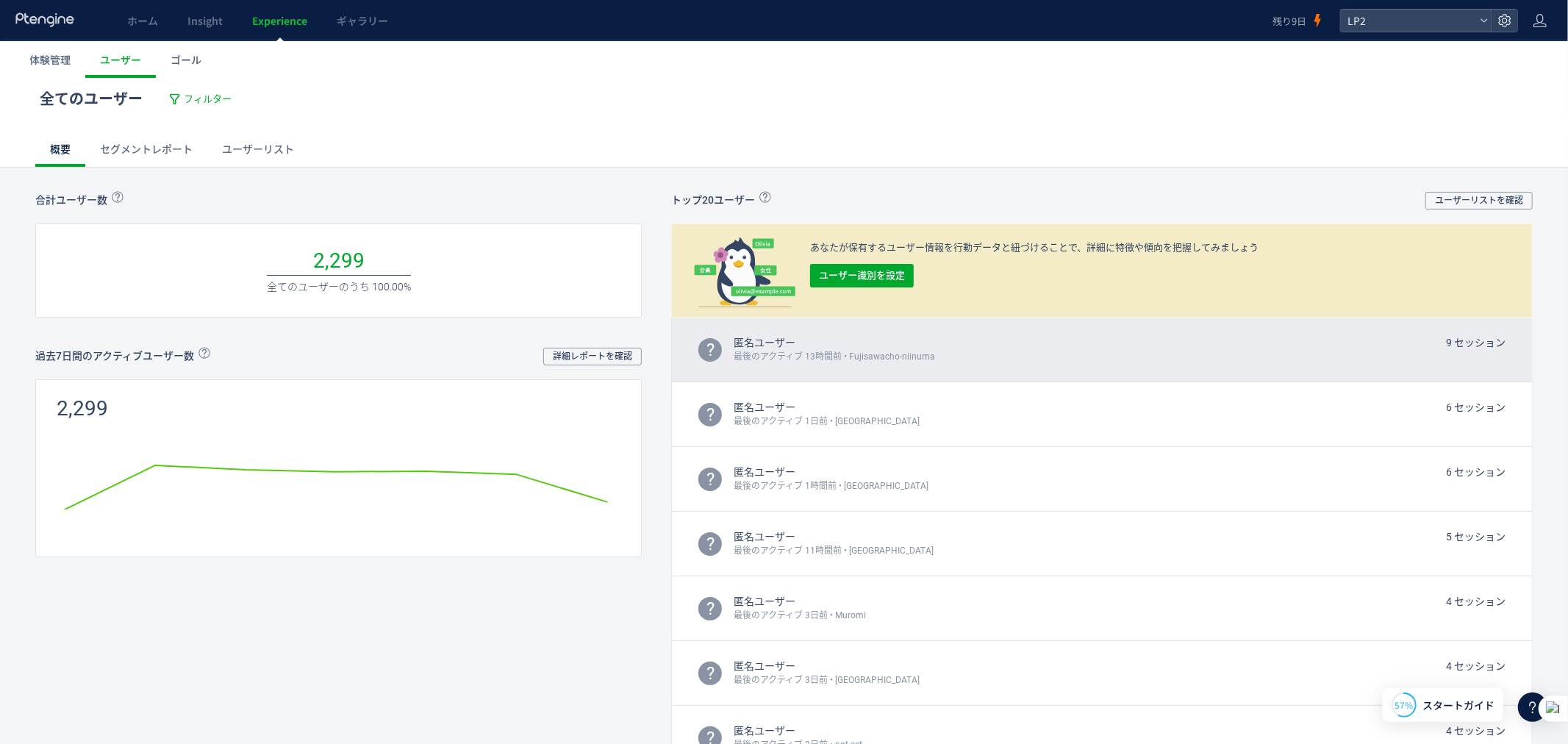
scroll to position [108, 0]
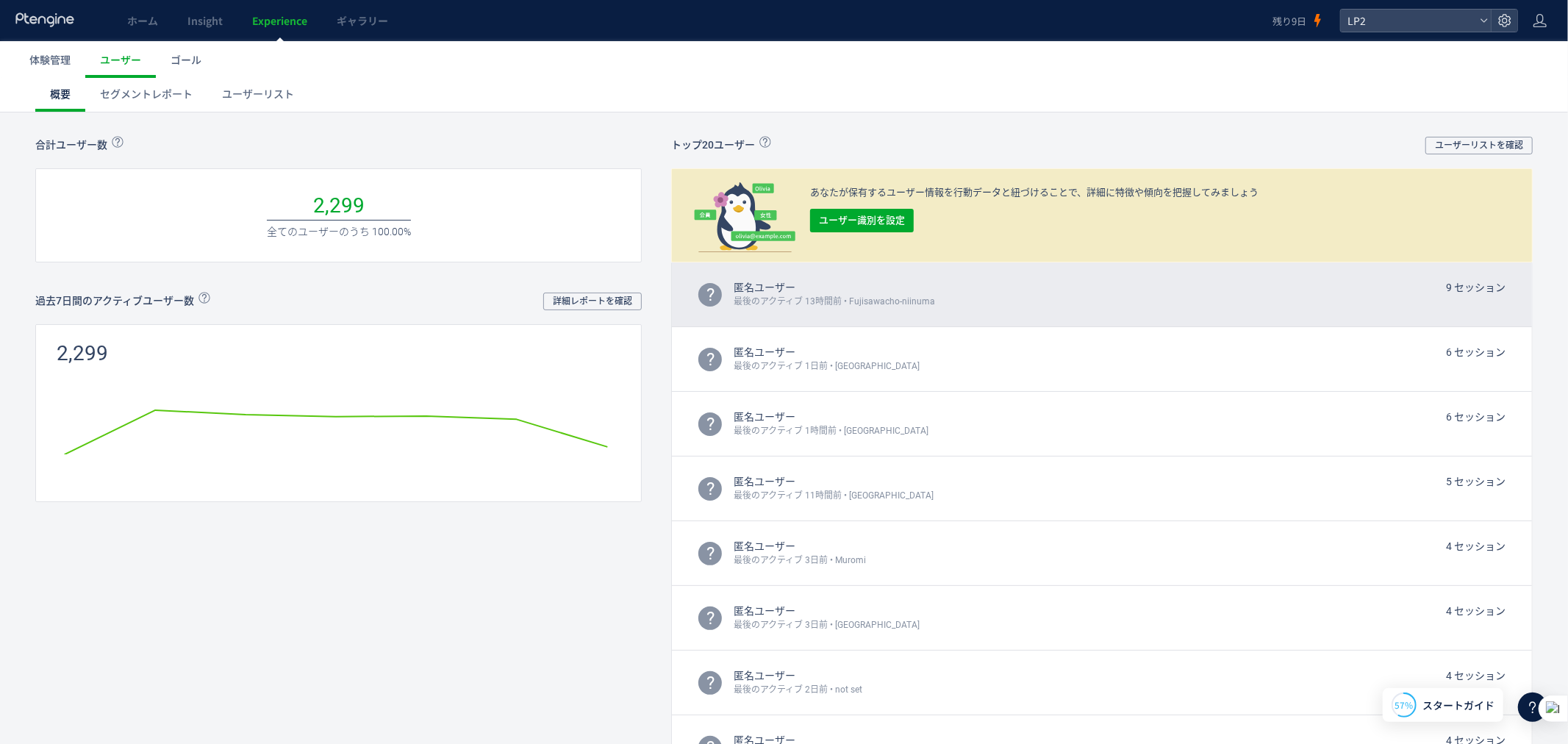
click at [829, 315] on div "? 匿名ユーザー 9 セッション 最後のアクティブ 13時間前 • Fujisawacho-niinuma" at bounding box center [1101, 294] width 860 height 65
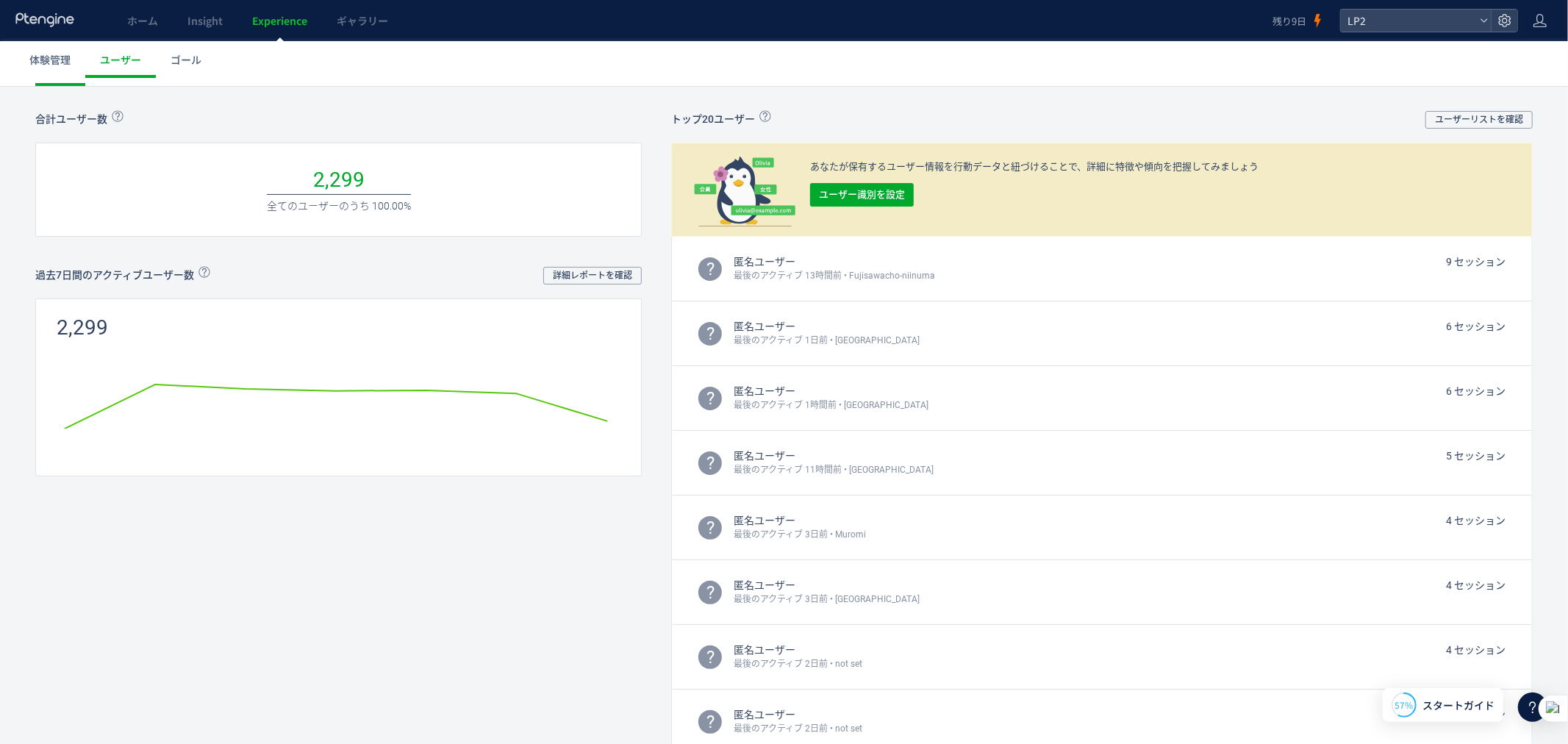
scroll to position [122, 0]
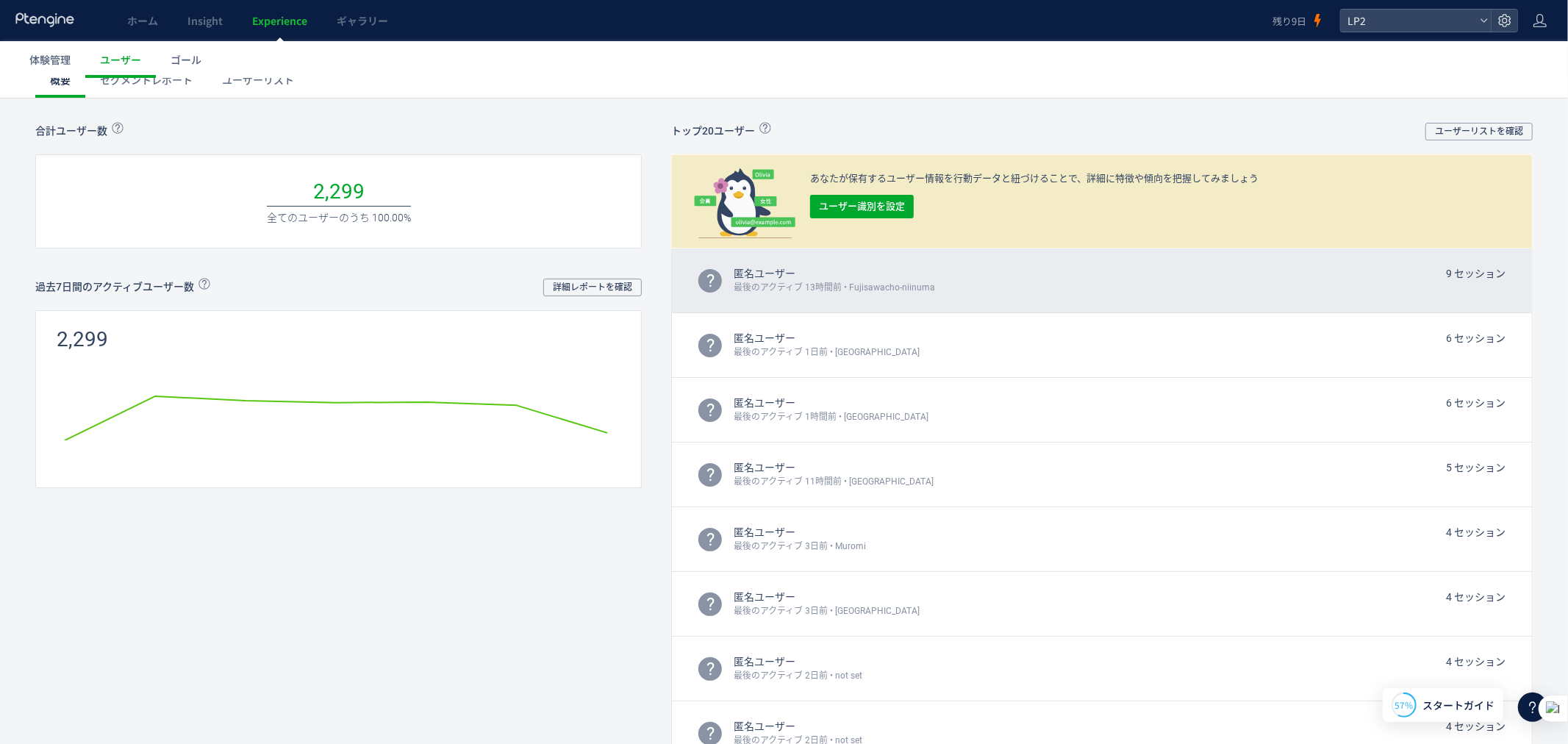
click at [960, 275] on div "匿名ユーザー 9 セッション" at bounding box center [1119, 272] width 772 height 15
click at [711, 272] on div "?" at bounding box center [710, 279] width 24 height 24
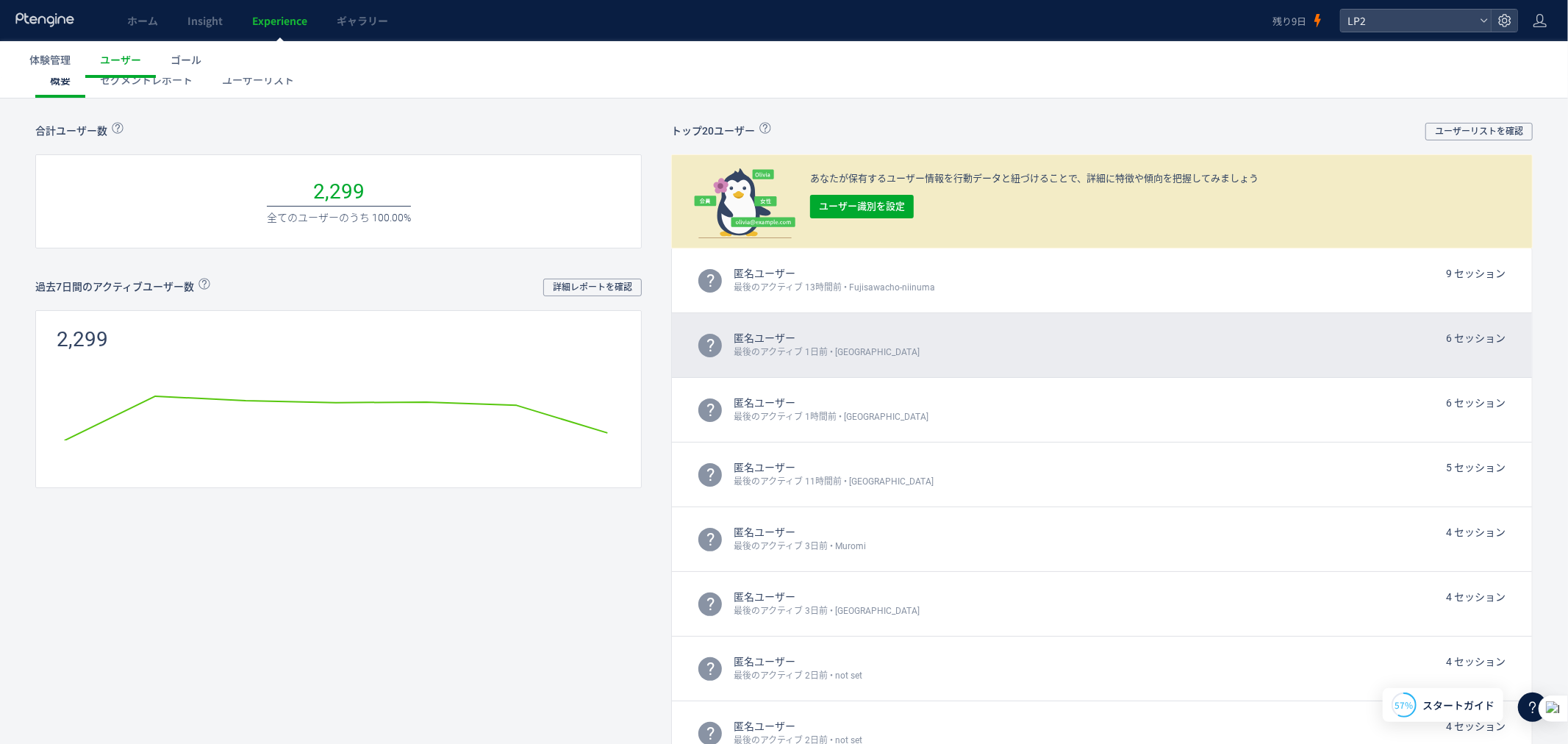
click at [802, 349] on span "最後のアクティブ 1日前 • Umeda" at bounding box center [826, 352] width 186 height 14
click at [939, 356] on div "最後のアクティブ 1日前 • Umeda" at bounding box center [1119, 352] width 772 height 14
click at [982, 360] on div "? 匿名ユーザー 6 セッション 最後のアクティブ 1日前 • Umeda" at bounding box center [1101, 345] width 860 height 65
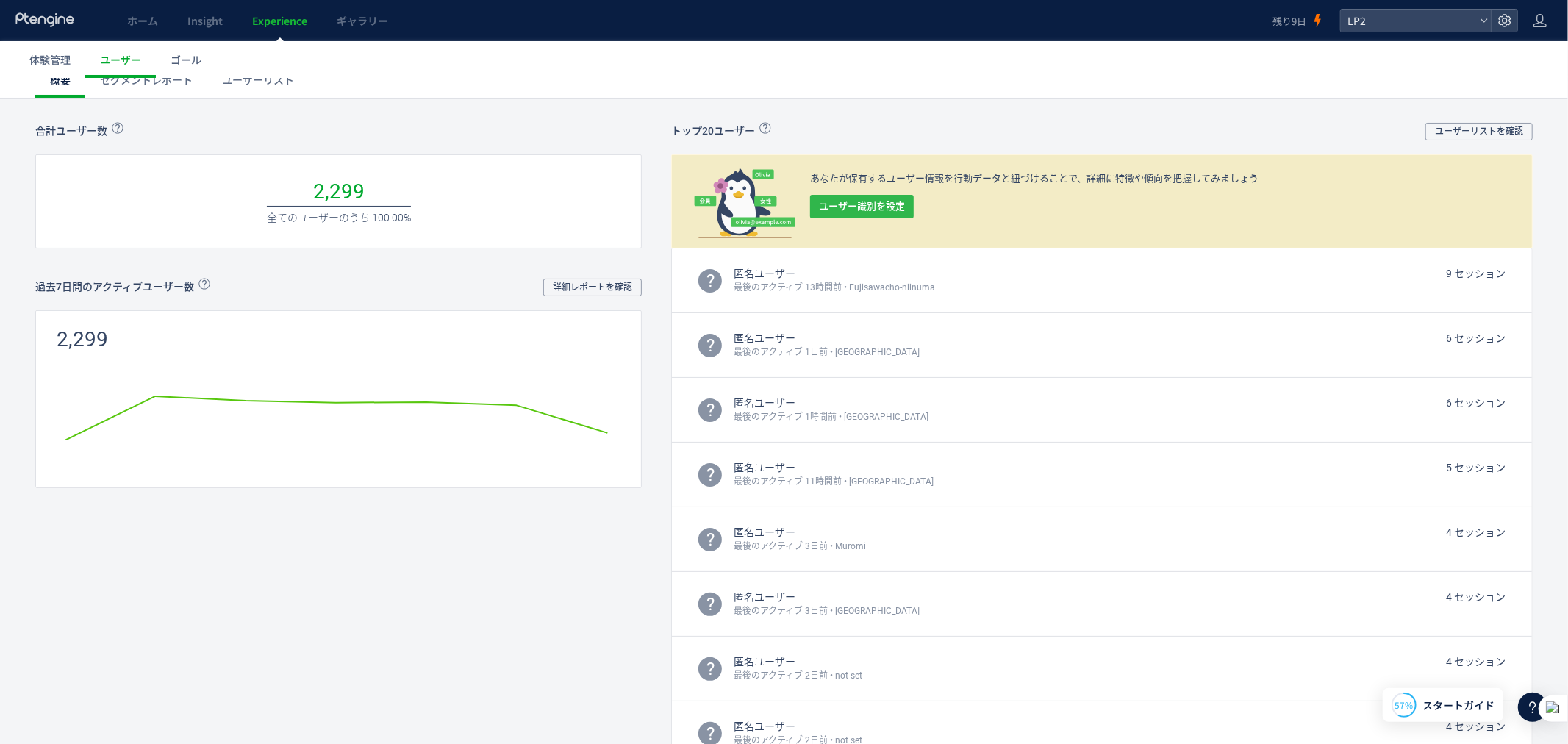
click at [898, 198] on span "ユーザー識別を設定" at bounding box center [862, 205] width 86 height 24
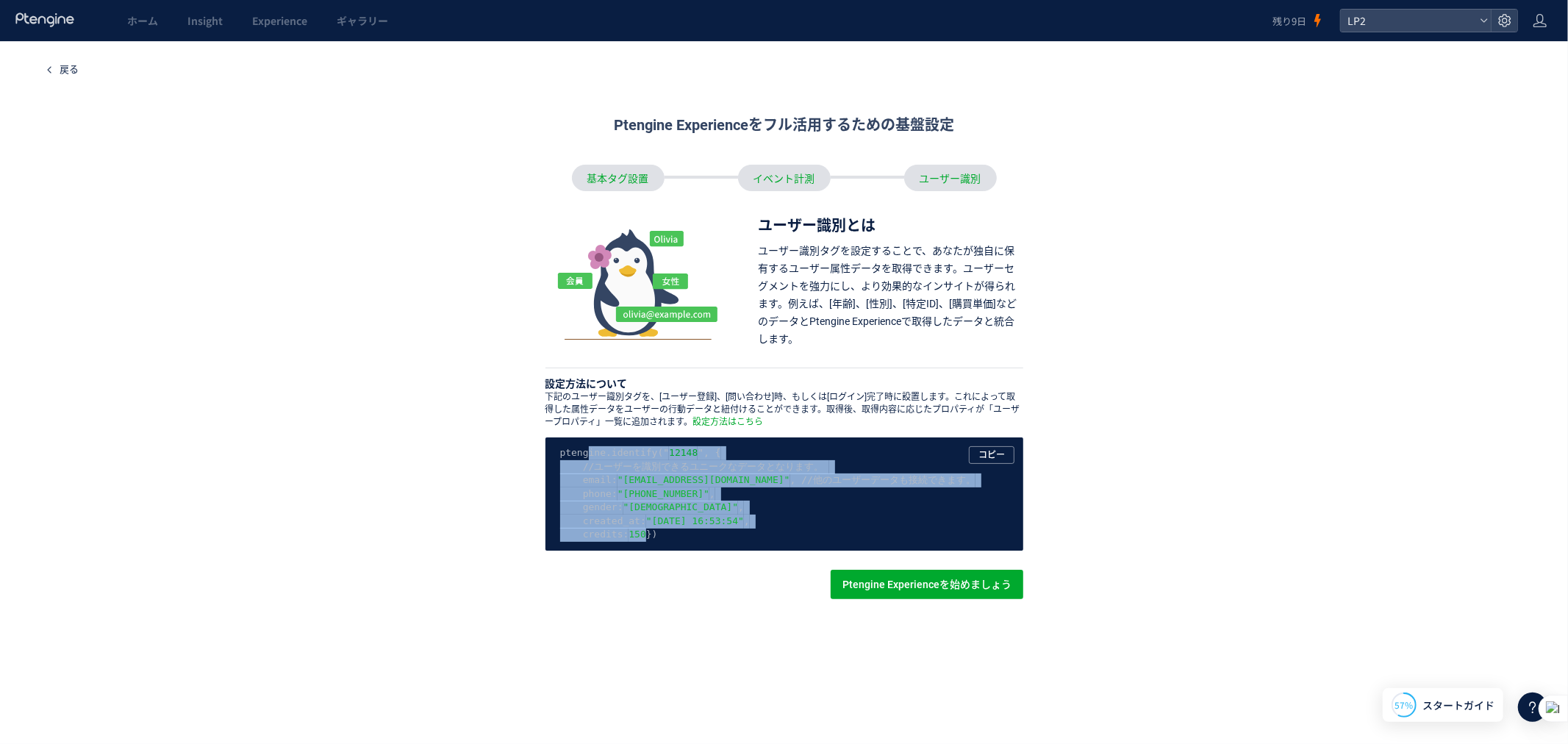
drag, startPoint x: 835, startPoint y: 540, endPoint x: 578, endPoint y: 444, distance: 274.3
click at [578, 444] on div "ptengine.identify(" 12148 ", { //ユーザーを識別できるユニークなデータとなります。 email: "jsmith@exampl…" at bounding box center [784, 493] width 478 height 114
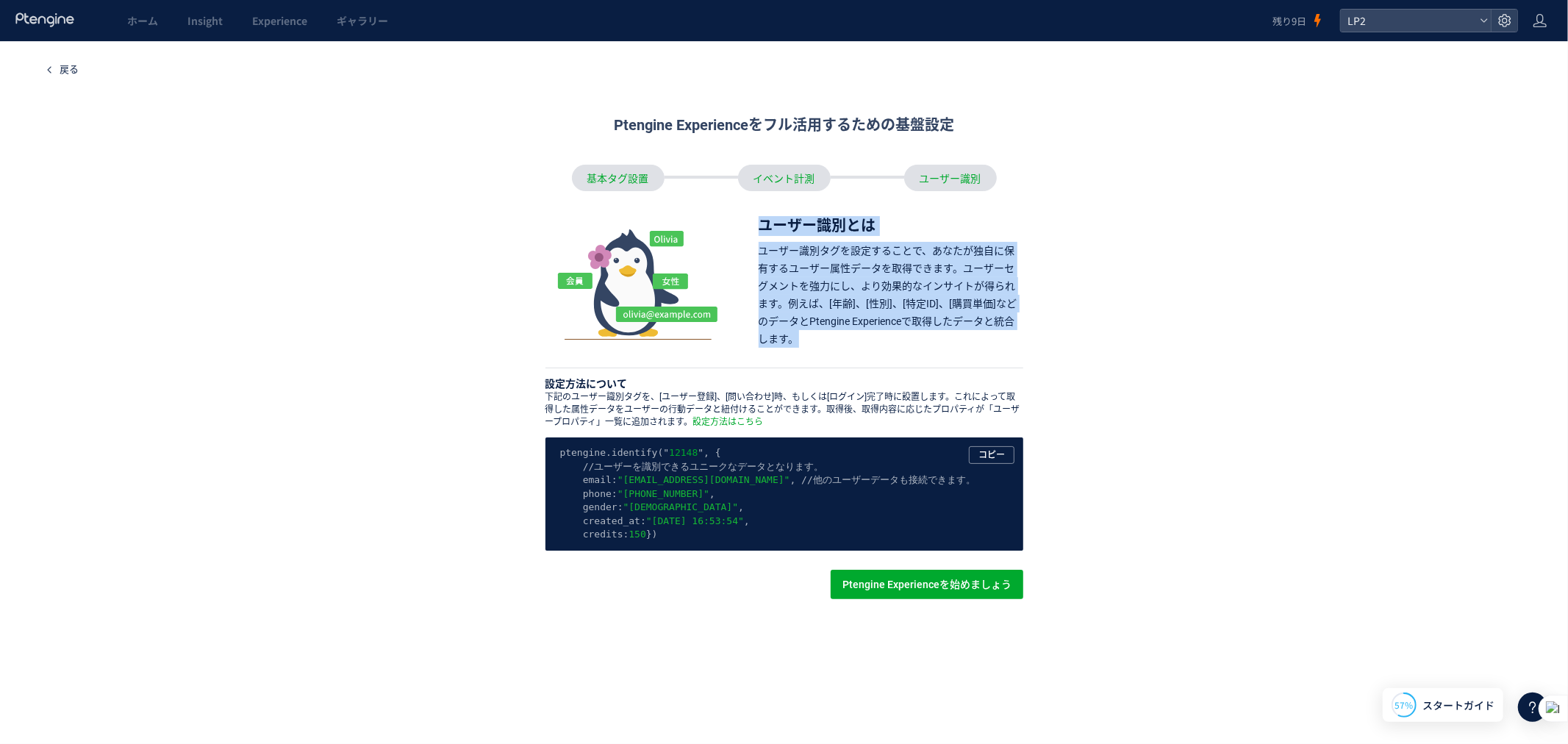
drag, startPoint x: 838, startPoint y: 327, endPoint x: 755, endPoint y: 221, distance: 134.6
click at [759, 221] on div "ユーザー識別とは ユーザー識別タグを設定することで、あなたが独自に保有するユーザー属性データを取得できます。ユーザーセグメントを強力にし、より効果的なインサイ…" at bounding box center [891, 281] width 265 height 140
click at [792, 319] on div "ユーザー識別タグを設定することで、あなたが独自に保有するユーザー属性データを取得できます。ユーザーセグメントを強力にし、より効果的なインサイトが得られます。例…" at bounding box center [891, 293] width 265 height 106
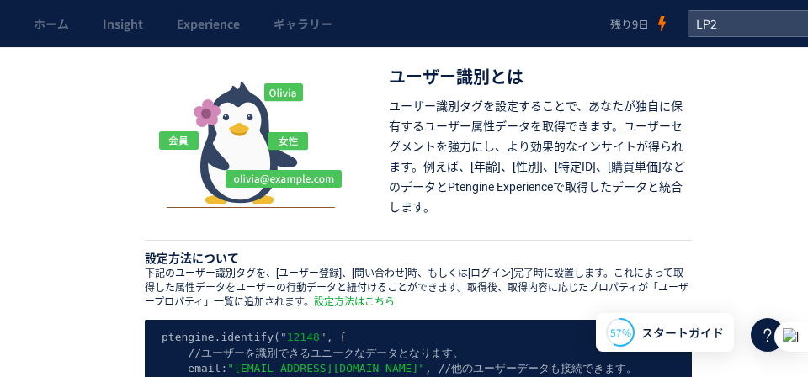
scroll to position [196, 0]
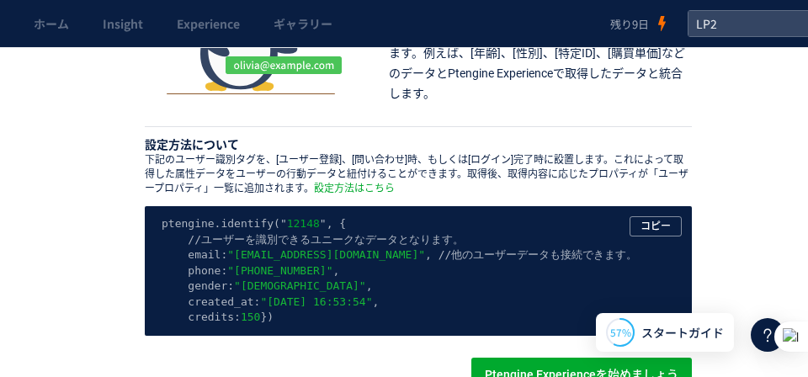
drag, startPoint x: 267, startPoint y: 309, endPoint x: 276, endPoint y: 288, distance: 23.0
click at [269, 308] on pre "ptengine.identify(" 12148 ", { //ユーザーを識別できるユニークなデータとなります。 email: "jsmith@exampl…" at bounding box center [419, 270] width 514 height 109
drag, startPoint x: 276, startPoint y: 288, endPoint x: 317, endPoint y: 287, distance: 40.4
click at [301, 287] on pre "ptengine.identify(" 12148 ", { //ユーザーを識別できるユニークなデータとなります。 email: "jsmith@exampl…" at bounding box center [419, 270] width 514 height 109
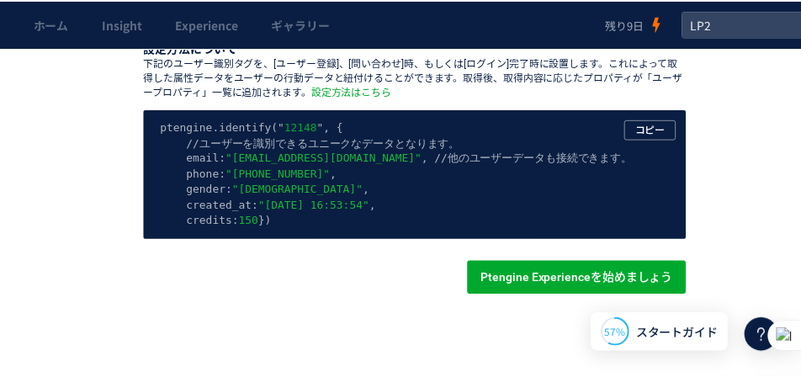
scroll to position [393, 0]
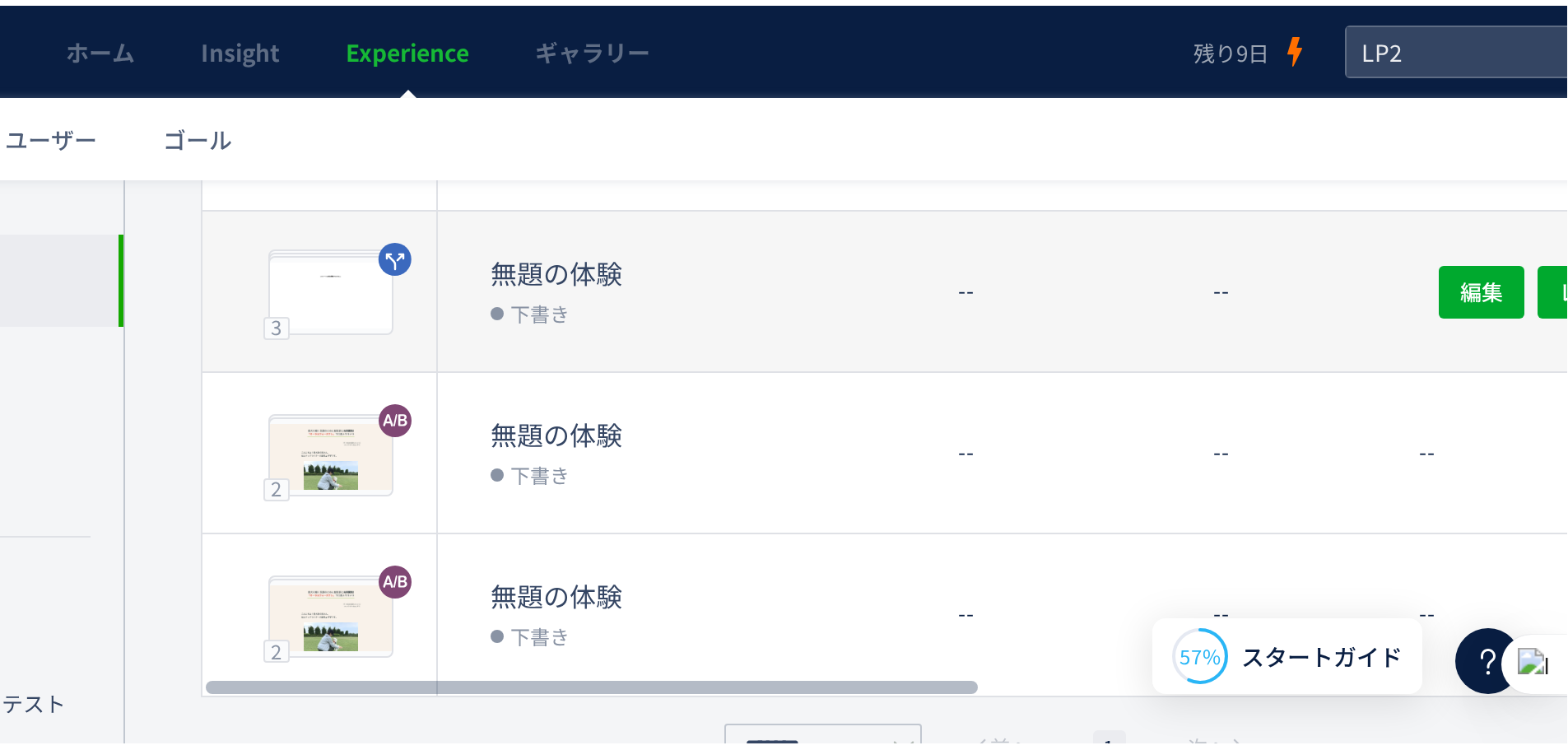
scroll to position [1, 0]
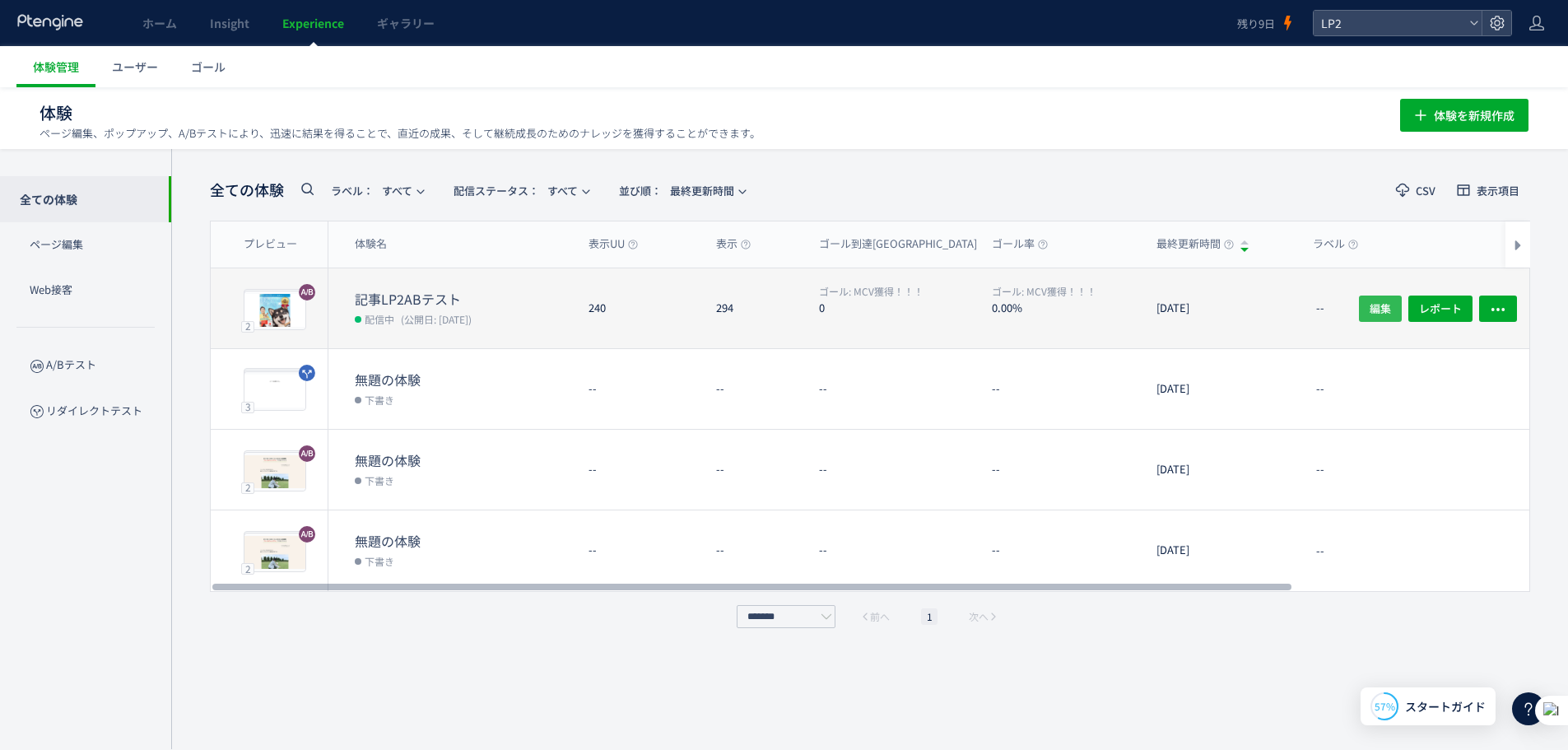
click at [1373, 311] on span "編集" at bounding box center [1380, 307] width 22 height 26
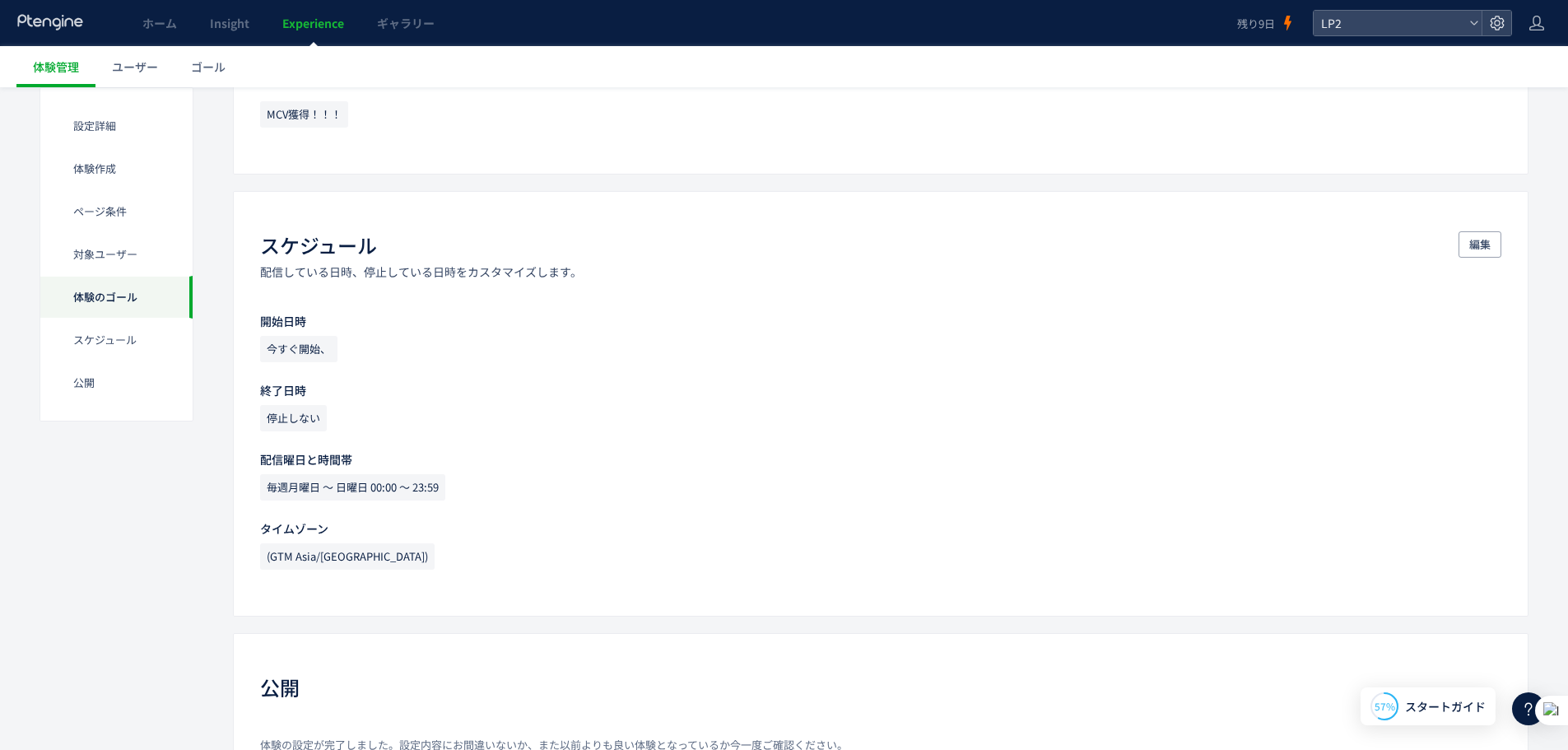
scroll to position [1174, 0]
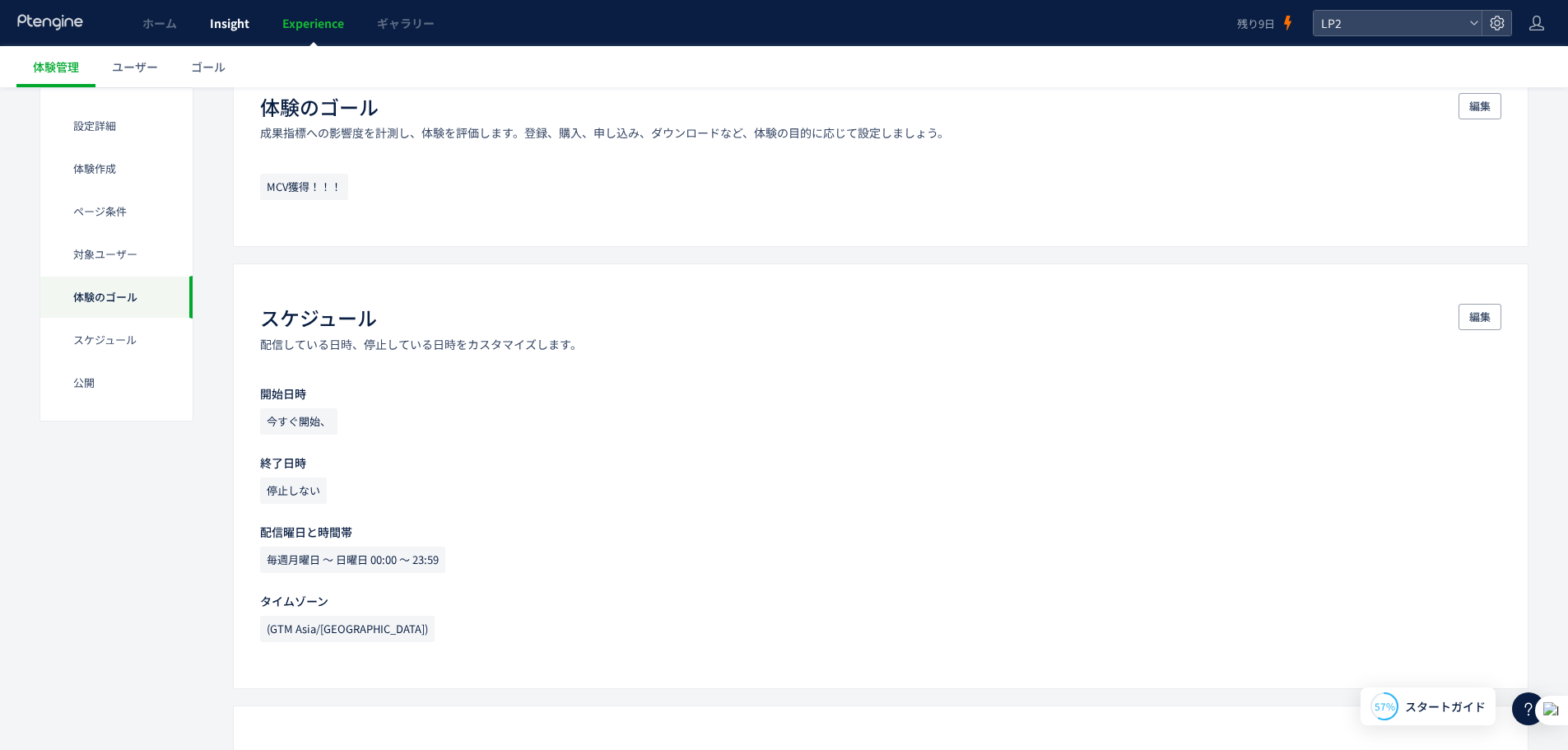
click at [242, 22] on span "Insight" at bounding box center [230, 22] width 39 height 17
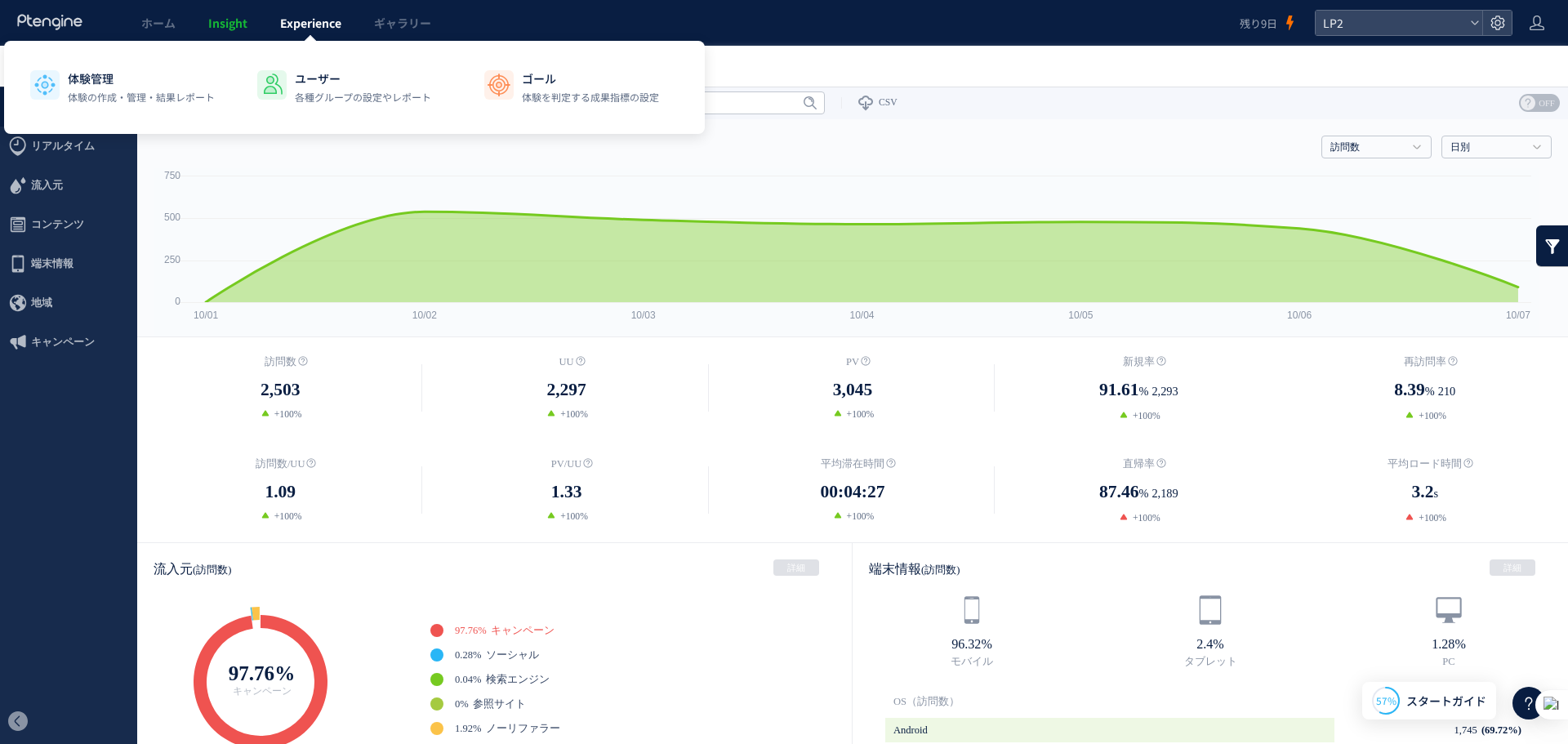
click at [295, 22] on span "Experience" at bounding box center [310, 22] width 61 height 16
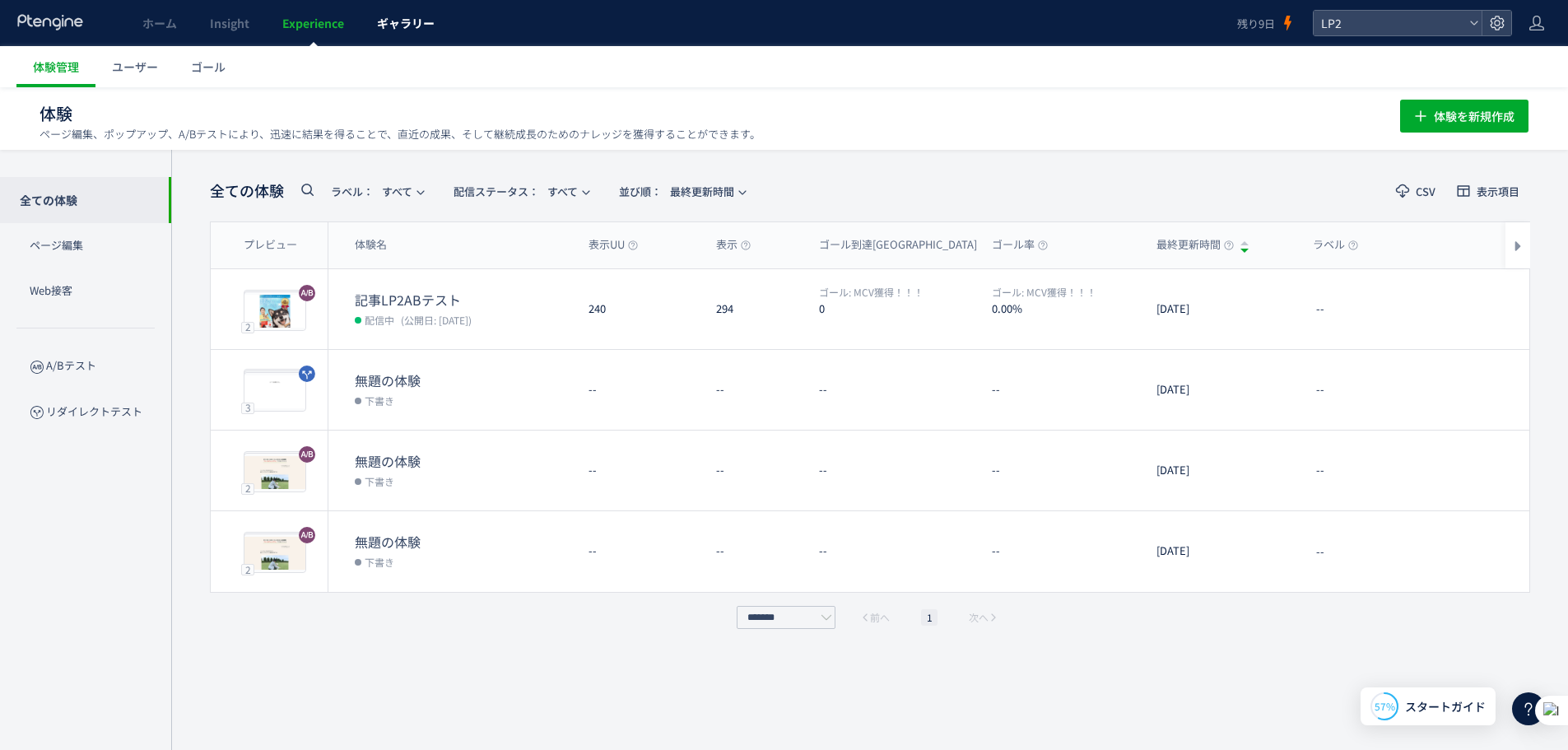
click at [429, 26] on span "ギャラリー" at bounding box center [406, 22] width 58 height 17
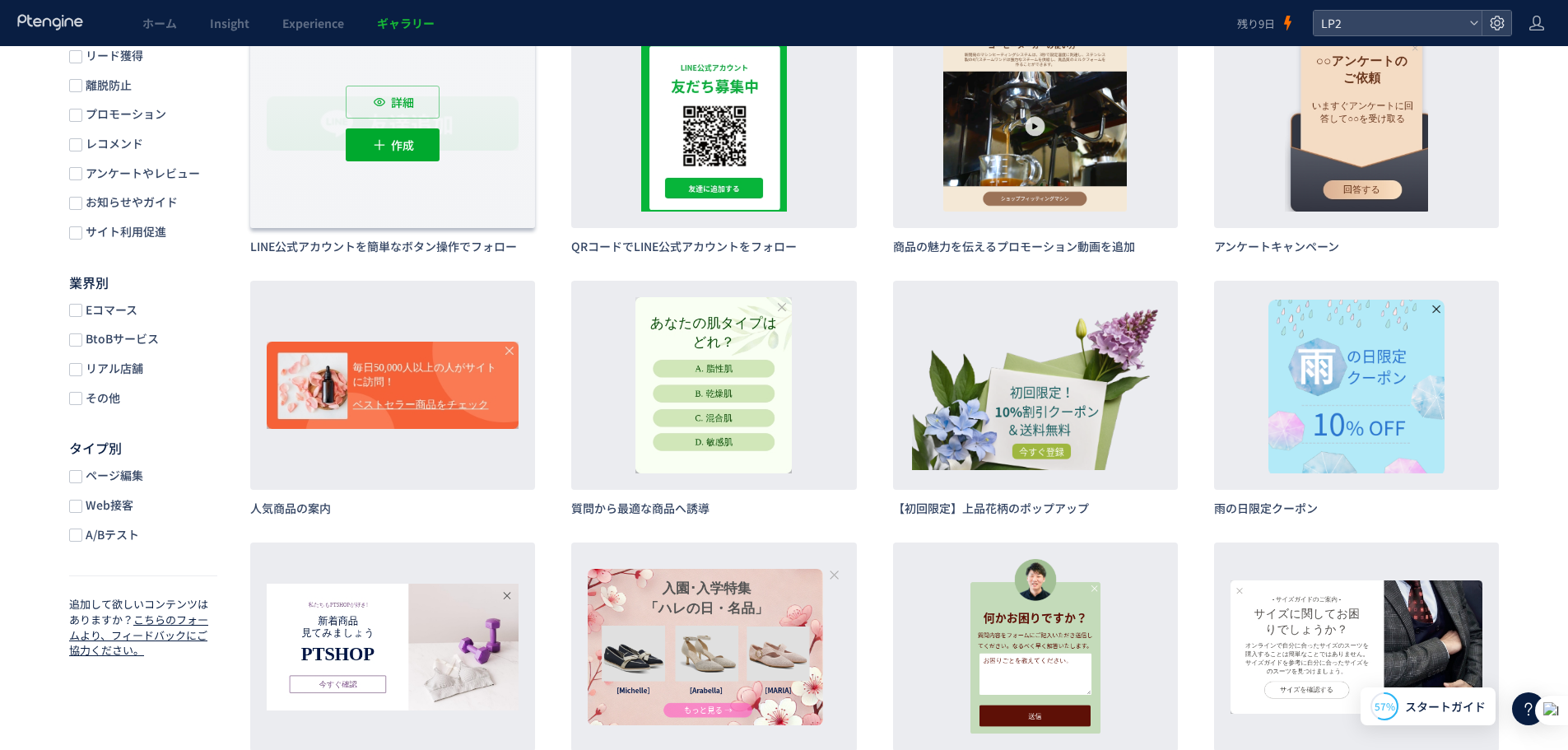
scroll to position [357, 0]
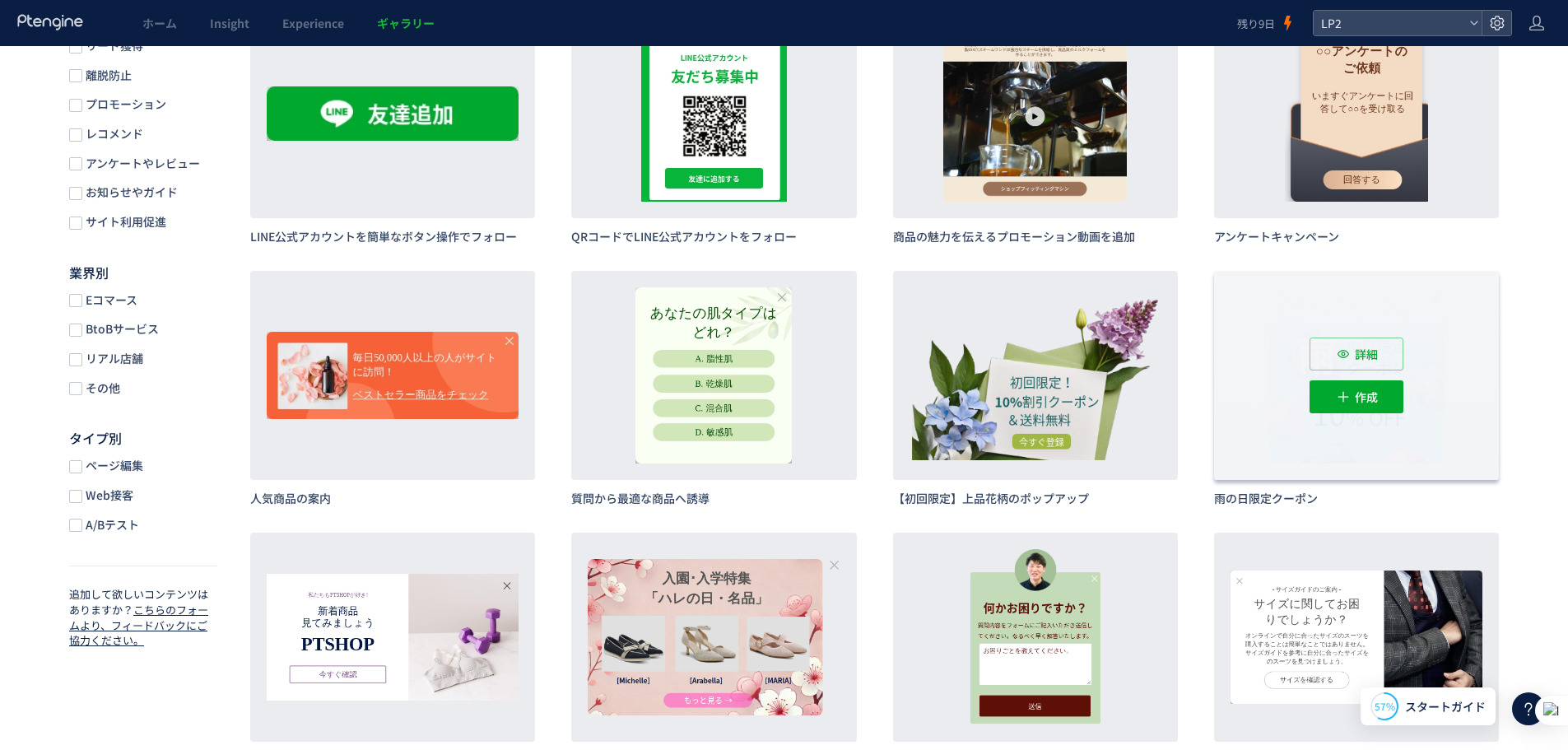
click at [1273, 395] on div "詳細 作成" at bounding box center [1356, 375] width 284 height 209
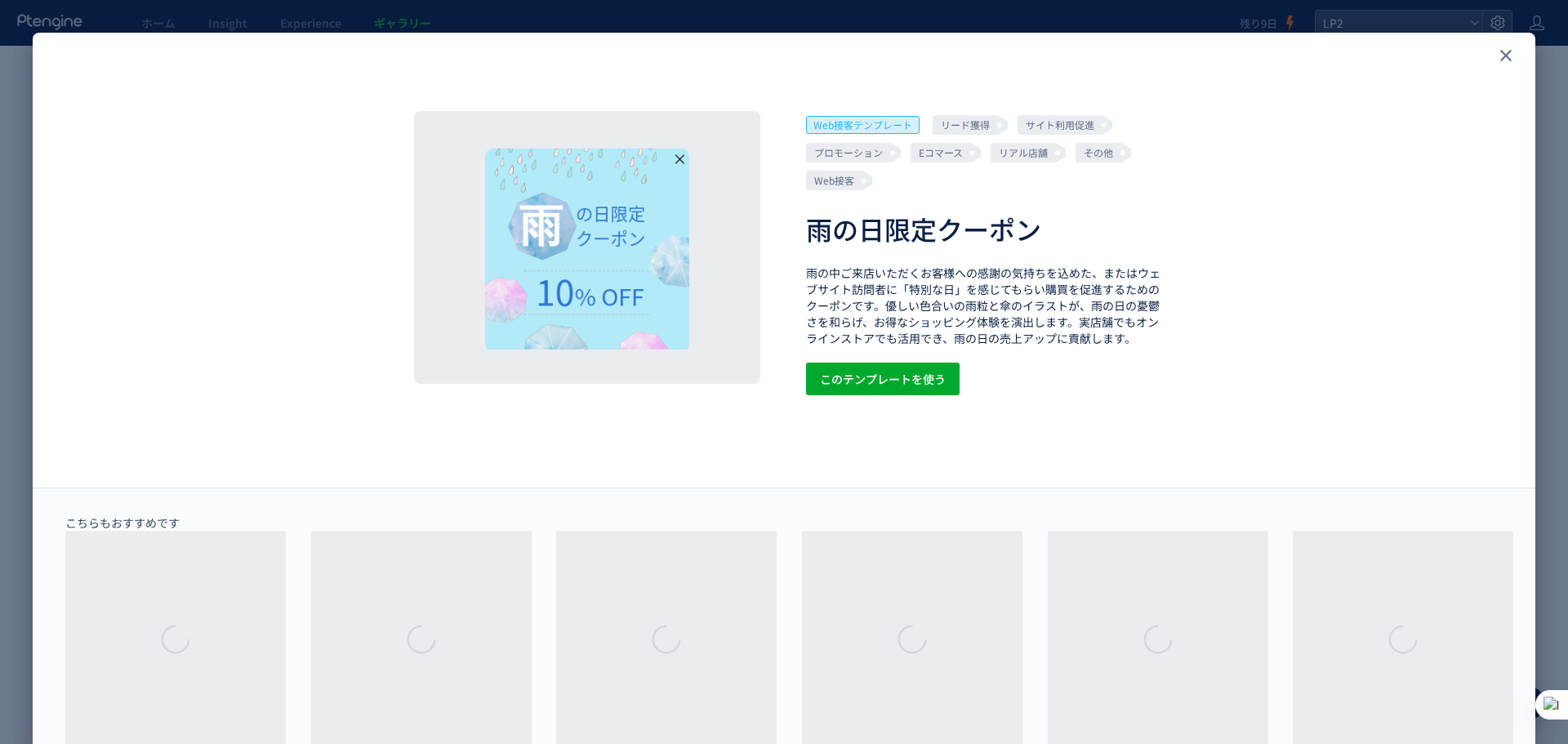
click at [1501, 39] on header at bounding box center [784, 55] width 1503 height 46
click at [1501, 53] on icon "close" at bounding box center [1506, 55] width 19 height 19
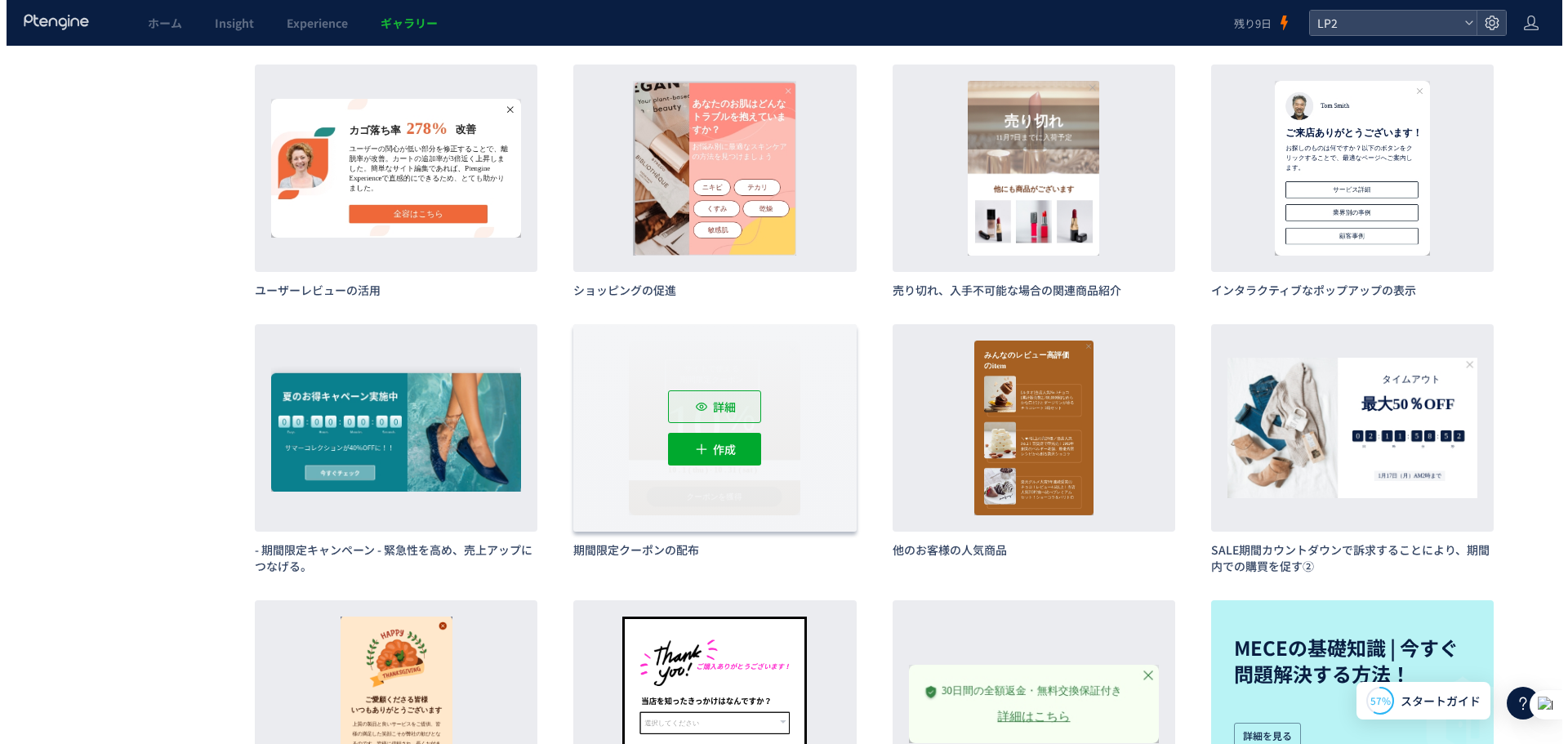
scroll to position [1878, 0]
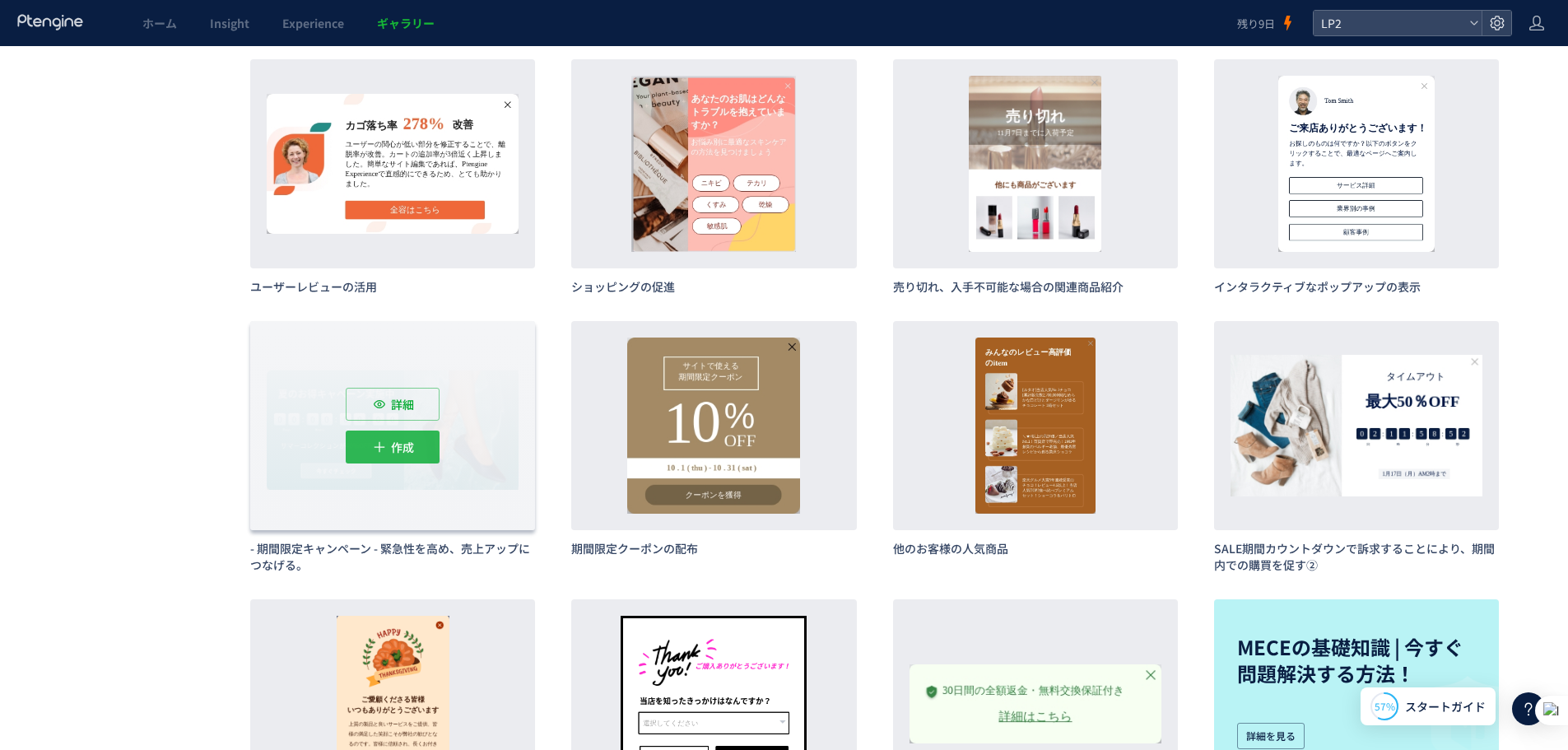
drag, startPoint x: 419, startPoint y: 434, endPoint x: 419, endPoint y: 420, distance: 14.0
click at [419, 420] on div "詳細 作成" at bounding box center [392, 425] width 284 height 209
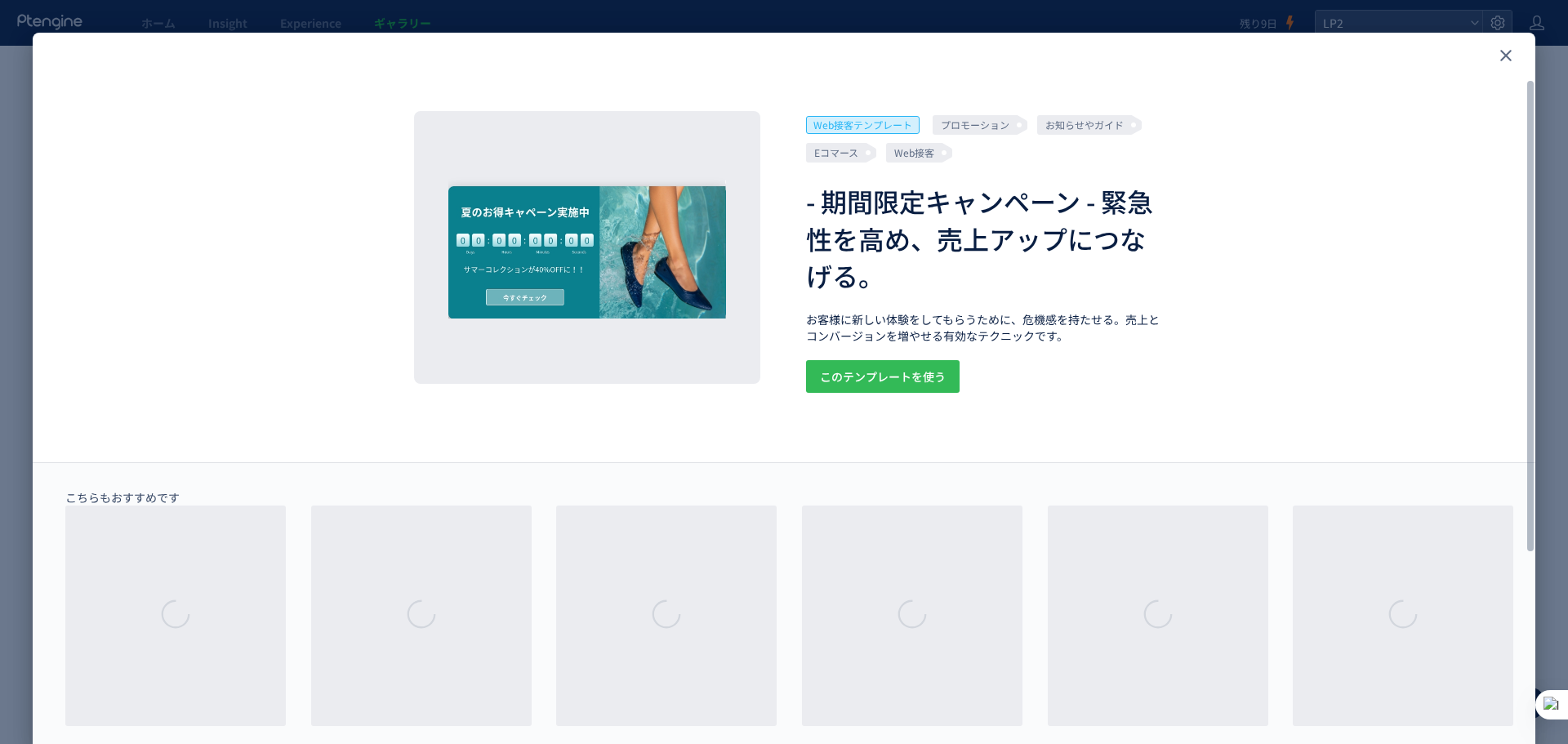
click at [891, 385] on span "このテンプレートを使う" at bounding box center [883, 376] width 126 height 33
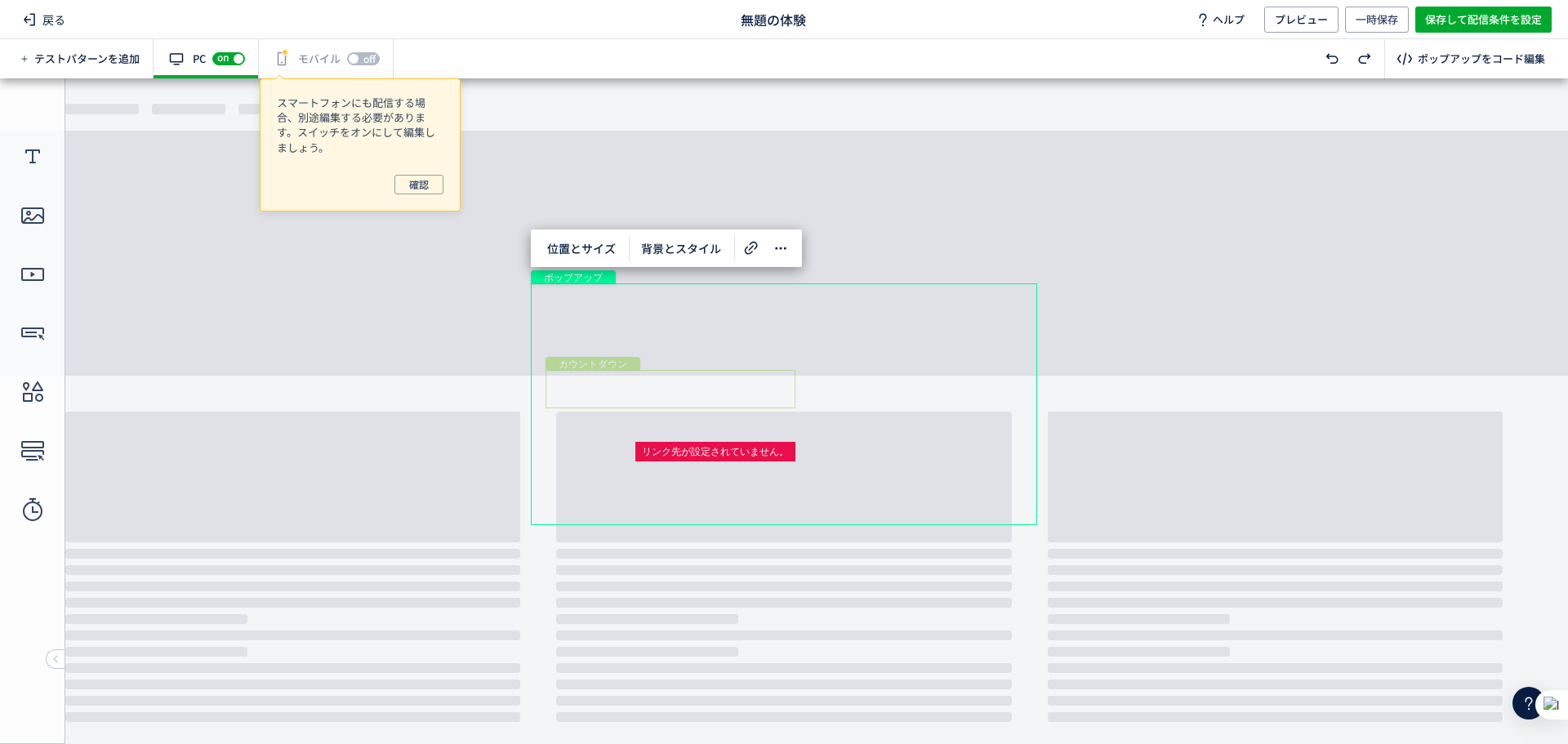
click at [647, 379] on div "カウントダウン" at bounding box center [670, 389] width 250 height 39
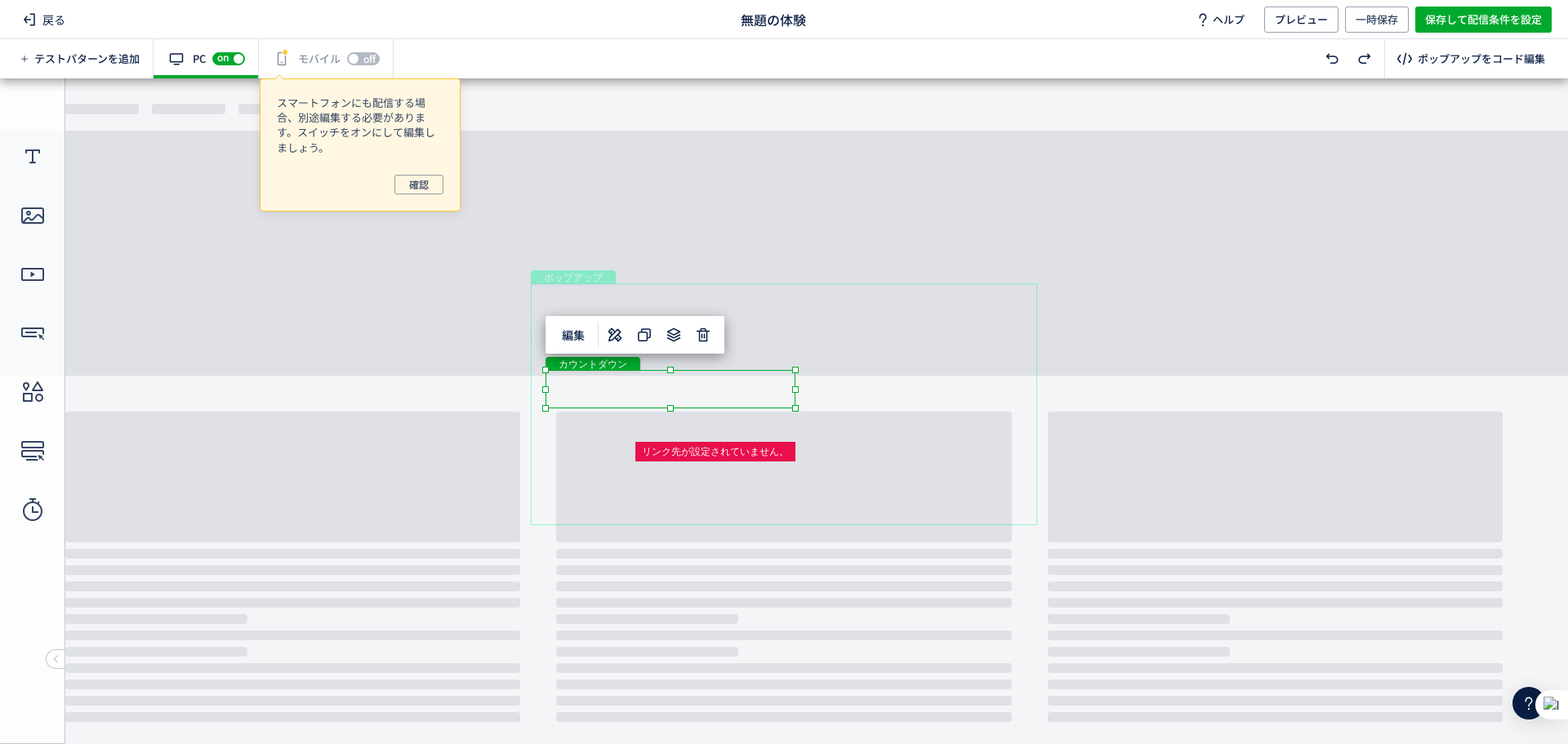
click at [653, 379] on div "カウントダウン" at bounding box center [670, 389] width 250 height 39
click at [587, 343] on span "編集" at bounding box center [573, 335] width 43 height 26
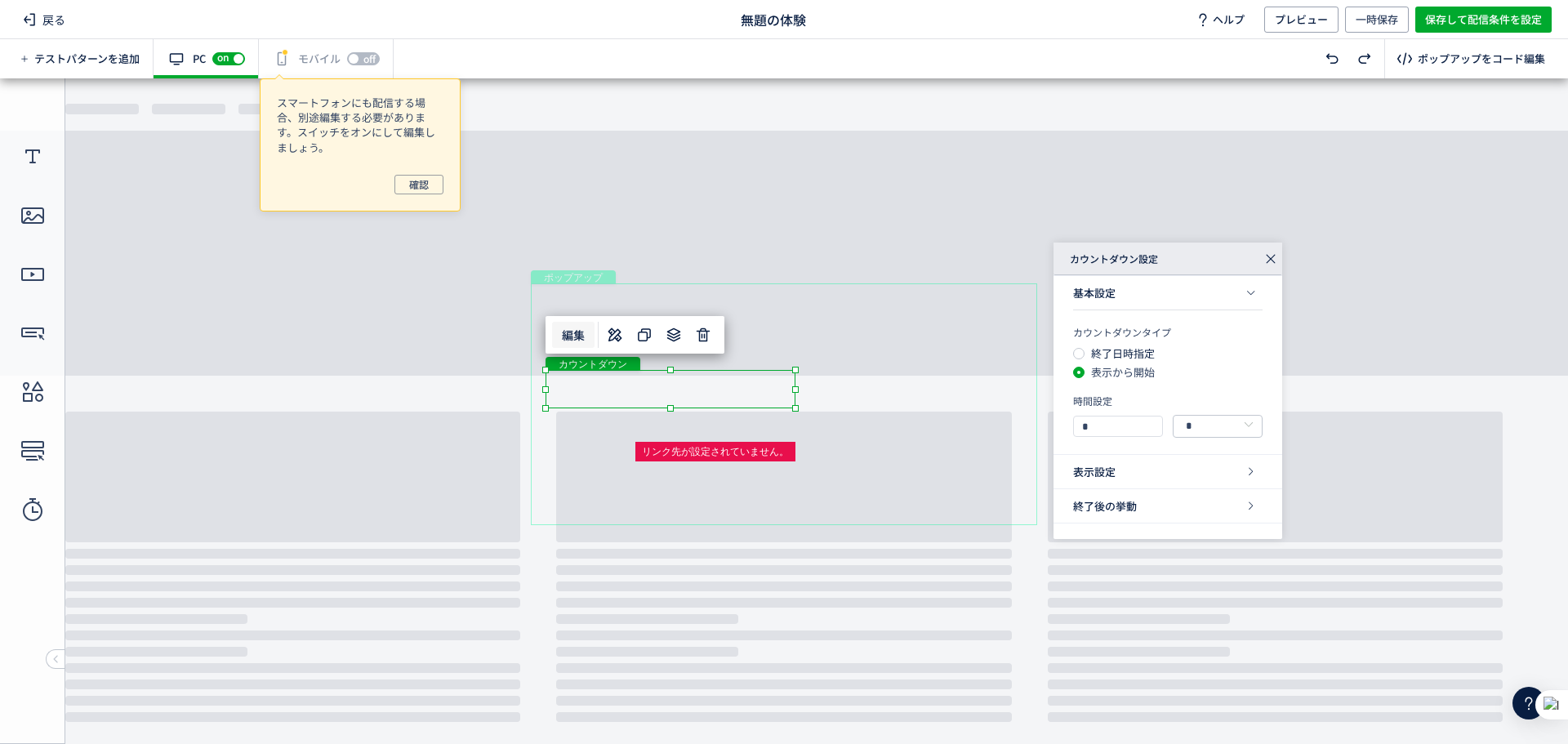
click at [1172, 471] on div "表示設定" at bounding box center [1168, 471] width 229 height 34
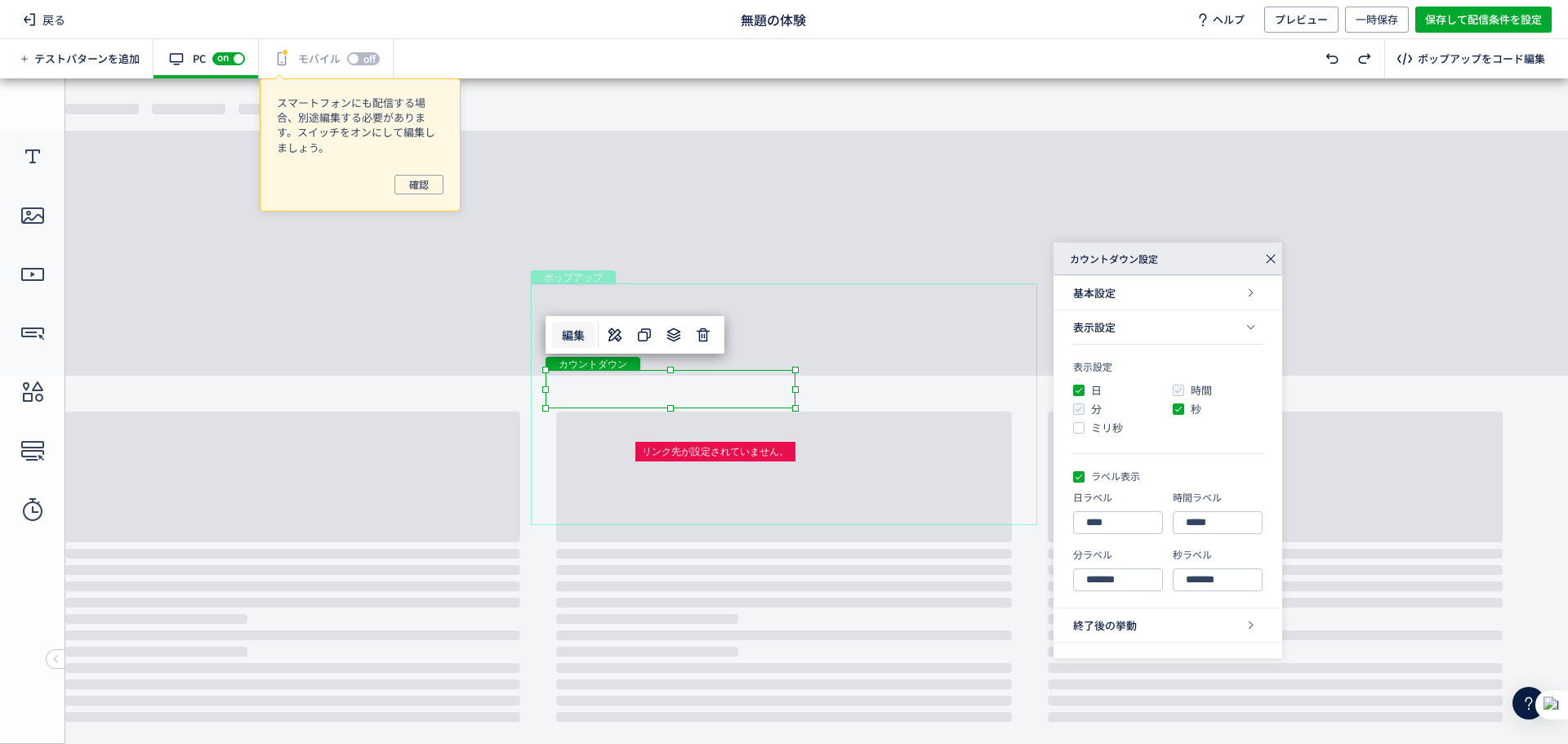
click at [1191, 619] on div "終了後の挙動" at bounding box center [1168, 625] width 229 height 34
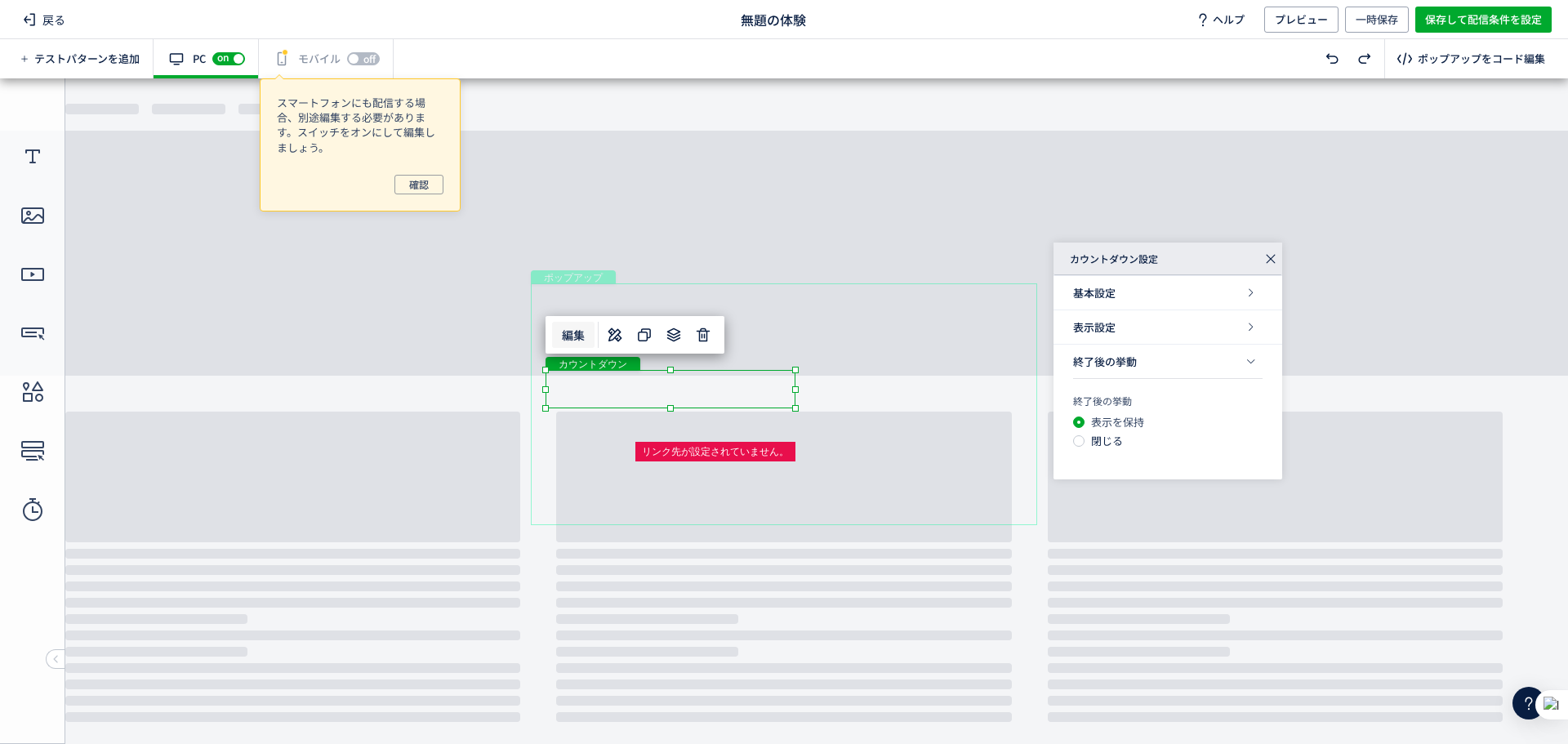
click at [1153, 333] on div "表示設定" at bounding box center [1168, 327] width 229 height 34
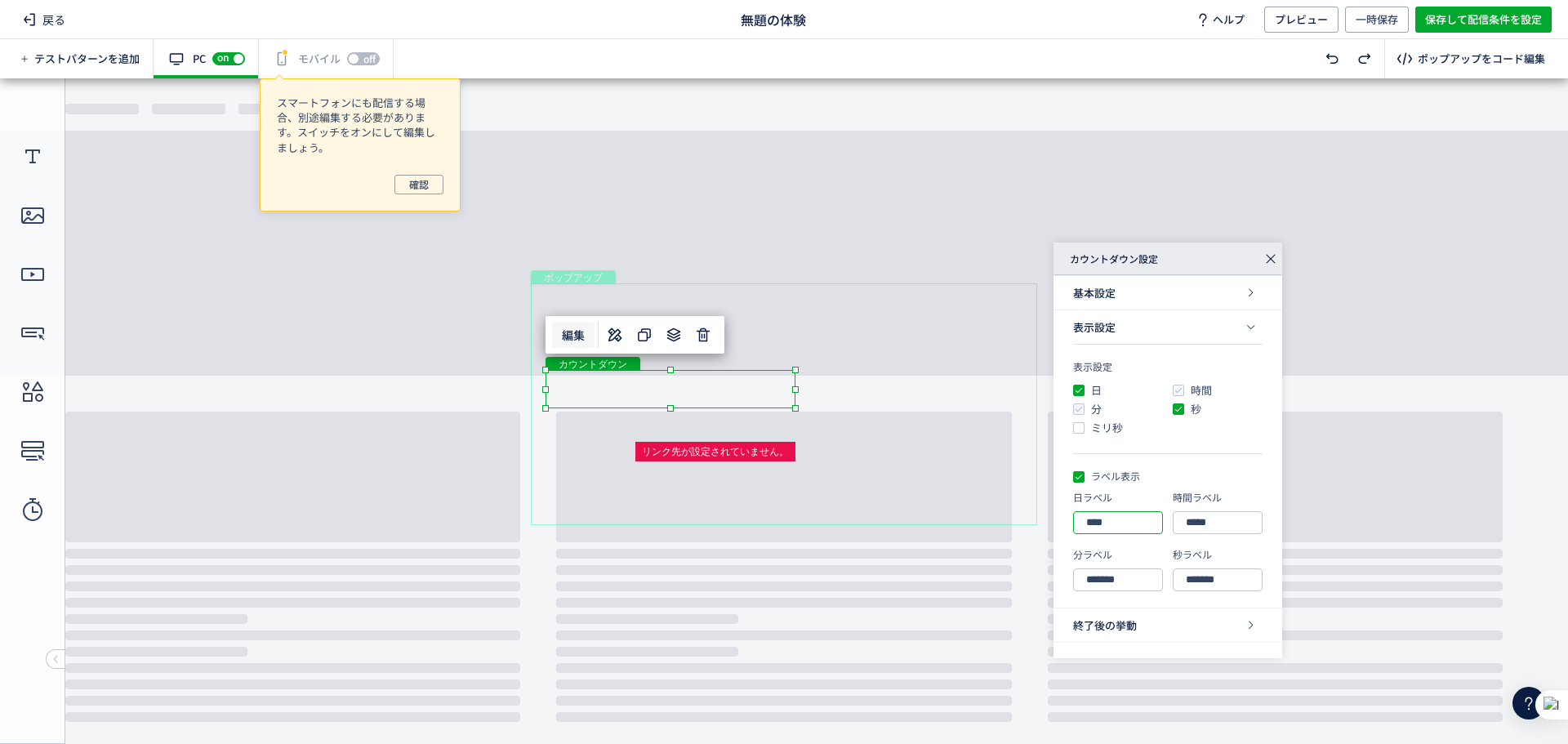
click at [1113, 521] on input "****" at bounding box center [1118, 523] width 90 height 23
click at [1102, 458] on div "表示設定 日 時間 分 秒 ミリ秒 ラベル表示 日ラベル **** 時間ラベル ***** 分ラベル ******* 秒ラベル *******" at bounding box center [1168, 483] width 229 height 248
click at [1102, 461] on div "表示設定 日 時間 分 秒 ミリ秒 ラベル表示 日ラベル **** 時間ラベル ***** 分ラベル ******* 秒ラベル *******" at bounding box center [1168, 483] width 229 height 248
click at [1102, 464] on div "表示設定 日 時間 分 秒 ミリ秒 ラベル表示 日ラベル **** 時間ラベル ***** 分ラベル ******* 秒ラベル *******" at bounding box center [1168, 483] width 229 height 248
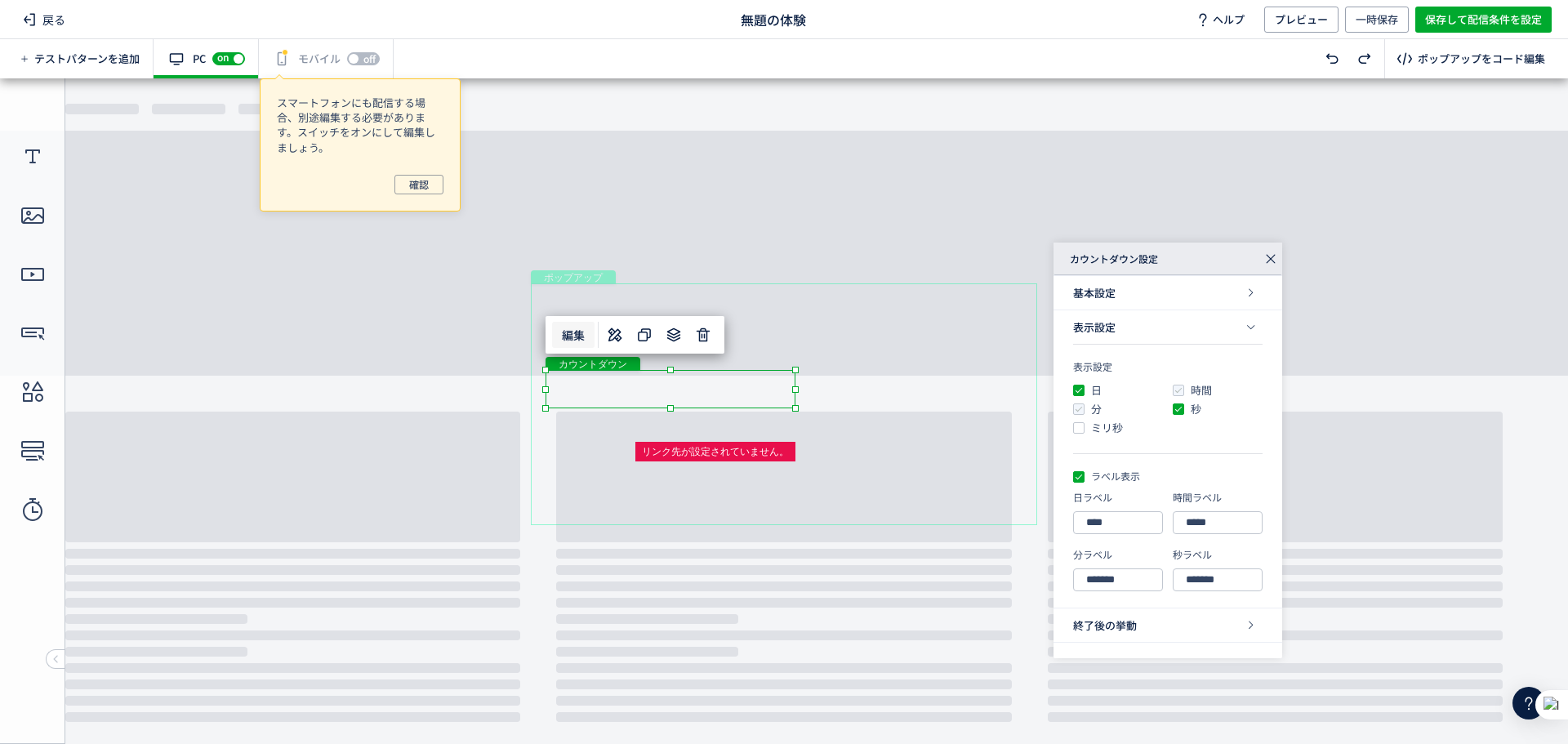
click at [1098, 468] on div "表示設定 日 時間 分 秒 ミリ秒 ラベル表示 日ラベル **** 時間ラベル ***** 分ラベル ******* 秒ラベル *******" at bounding box center [1168, 483] width 229 height 248
click at [1077, 478] on span at bounding box center [1079, 477] width 12 height 12
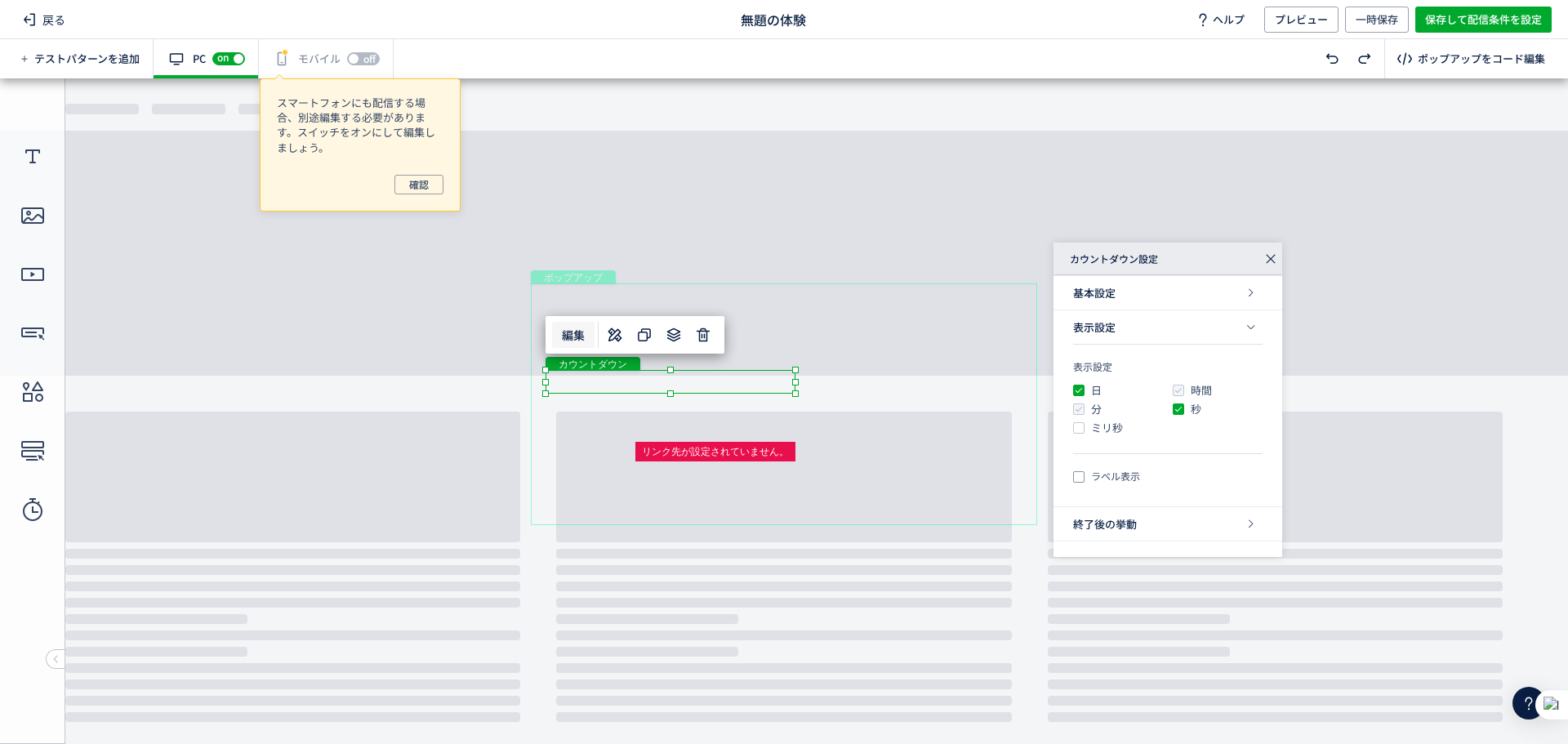
click at [1077, 478] on span at bounding box center [1079, 477] width 12 height 12
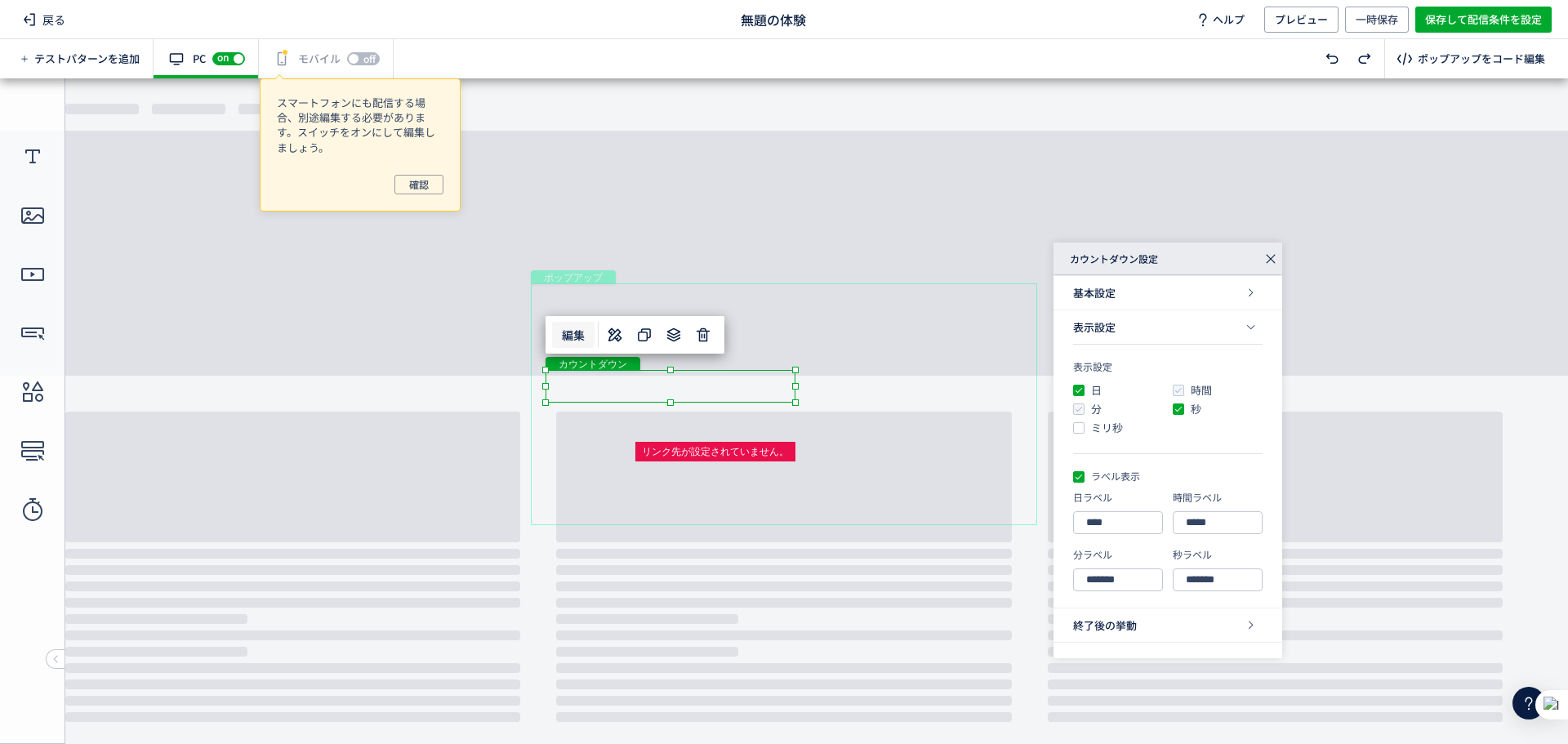
click at [1171, 323] on div "表示設定" at bounding box center [1167, 327] width 189 height 34
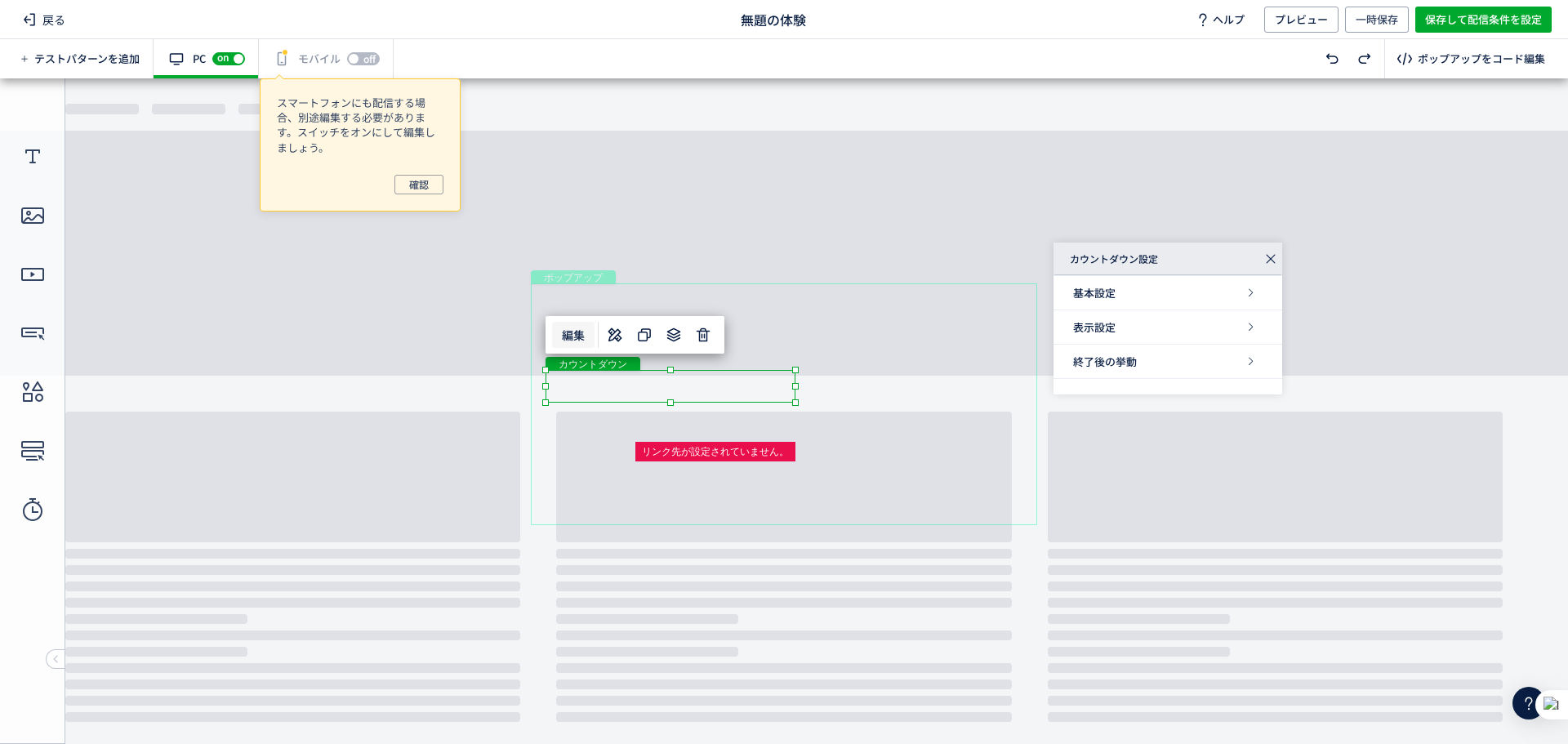
click at [1192, 276] on div "基本設定" at bounding box center [1168, 293] width 229 height 34
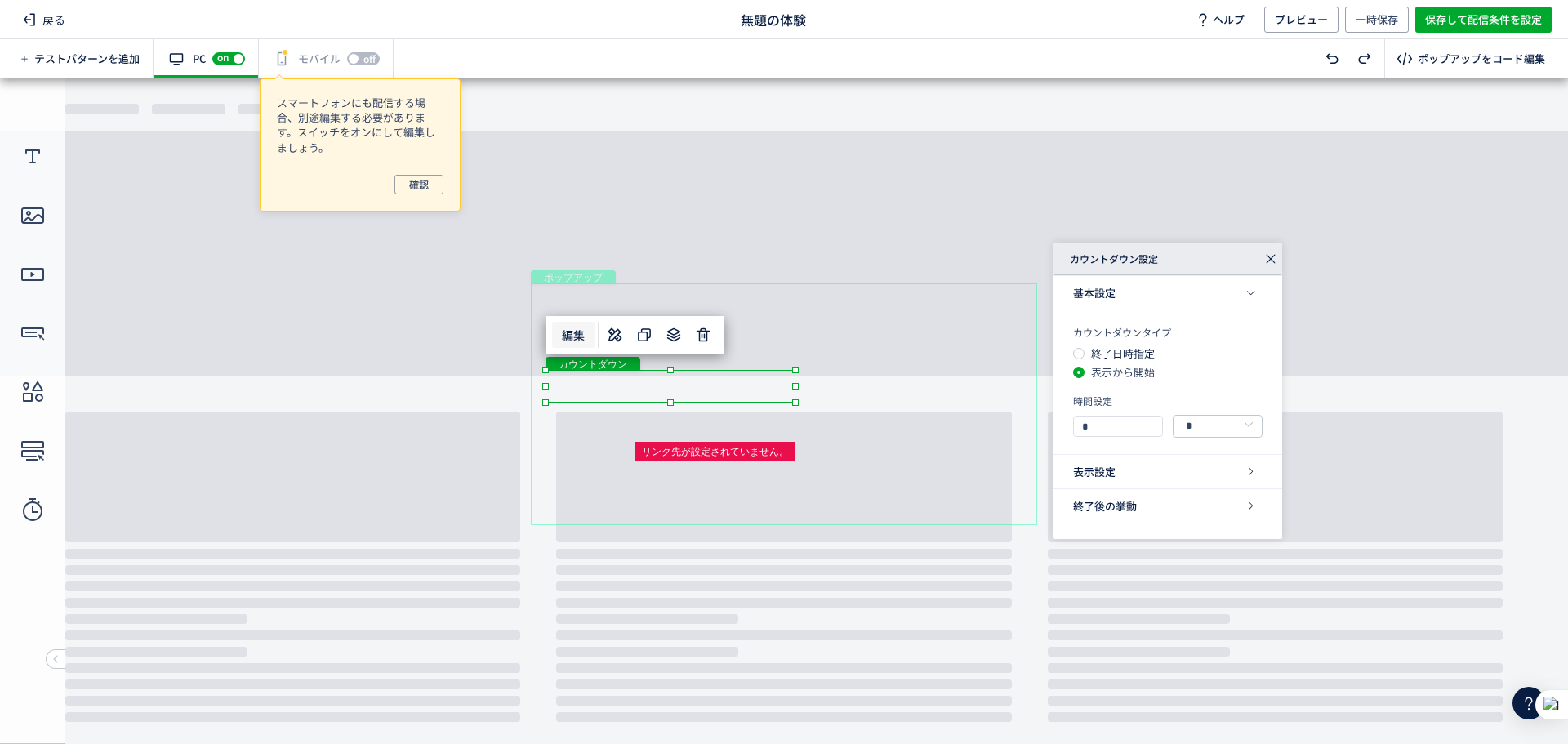
click at [1154, 358] on span "終了日時指定" at bounding box center [1120, 353] width 70 height 11
click at [1147, 372] on span "表示から開始" at bounding box center [1120, 372] width 70 height 11
click at [1147, 417] on input "*" at bounding box center [1111, 427] width 75 height 23
type input "**"
click at [1211, 430] on input "*" at bounding box center [1218, 427] width 90 height 23
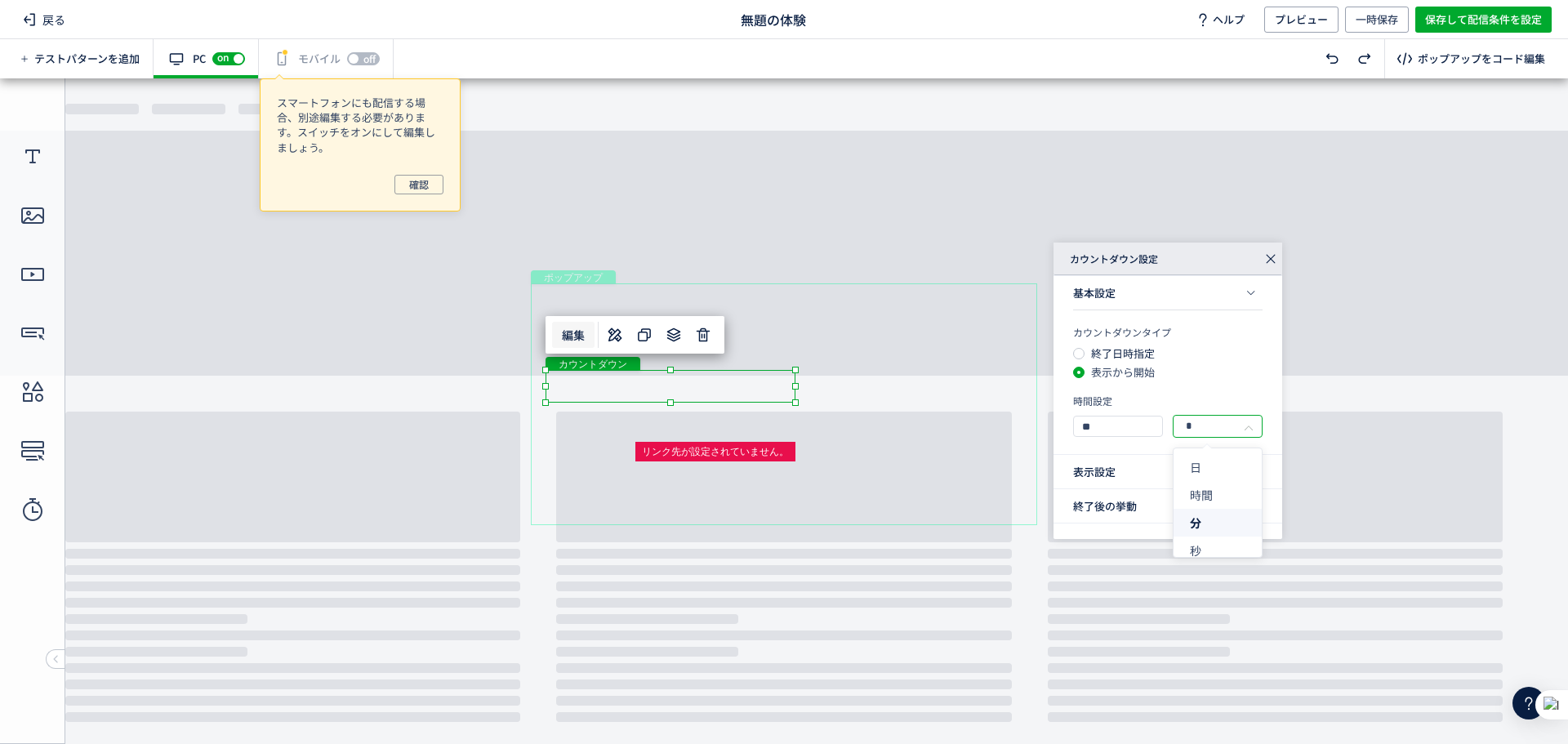
click at [1208, 372] on div "カウントダウンタイプ 終了日時指定 表示から開始 時間設定 ** *" at bounding box center [1168, 389] width 229 height 129
click at [1138, 464] on div "表示設定" at bounding box center [1168, 471] width 229 height 34
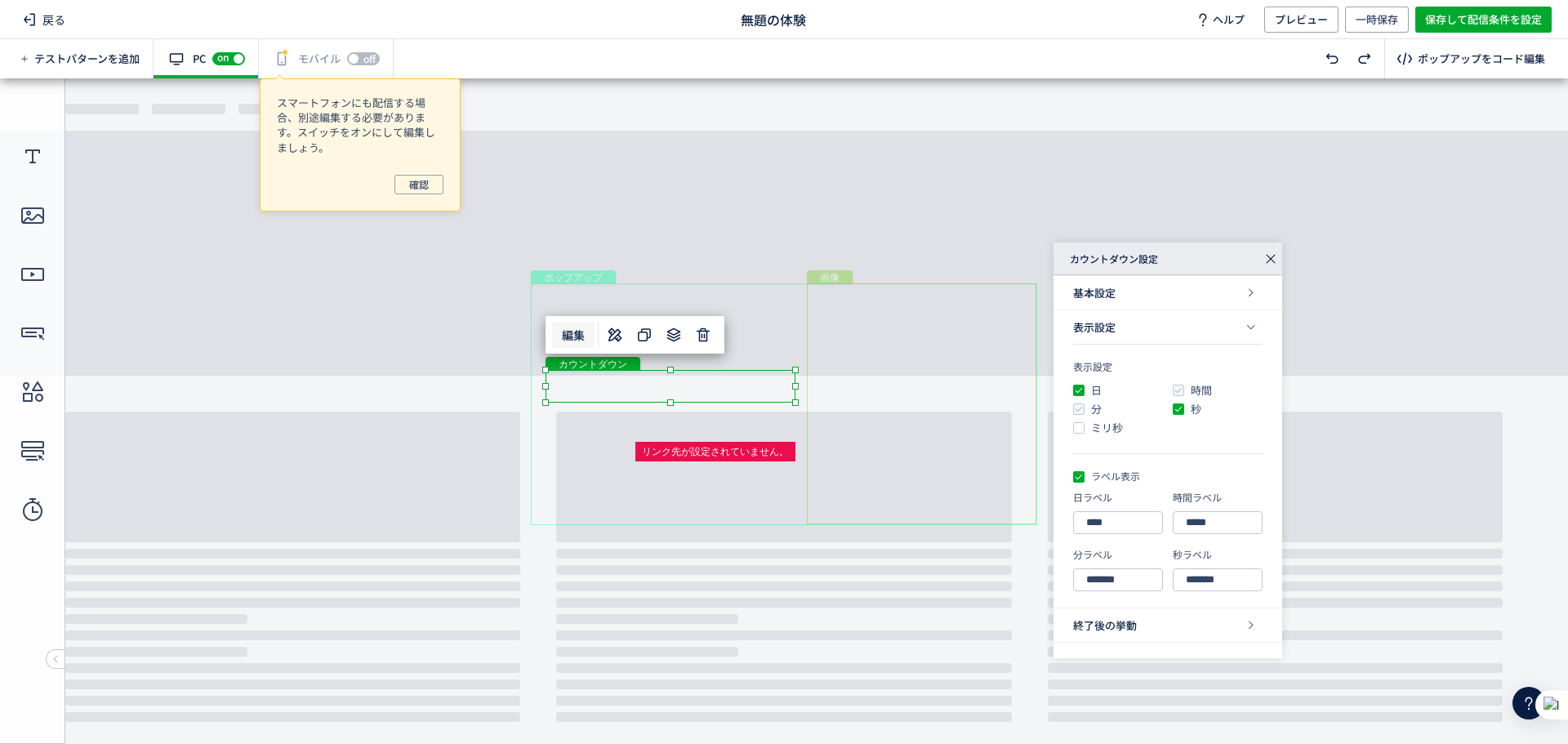
click at [873, 420] on div "画像" at bounding box center [922, 404] width 230 height 241
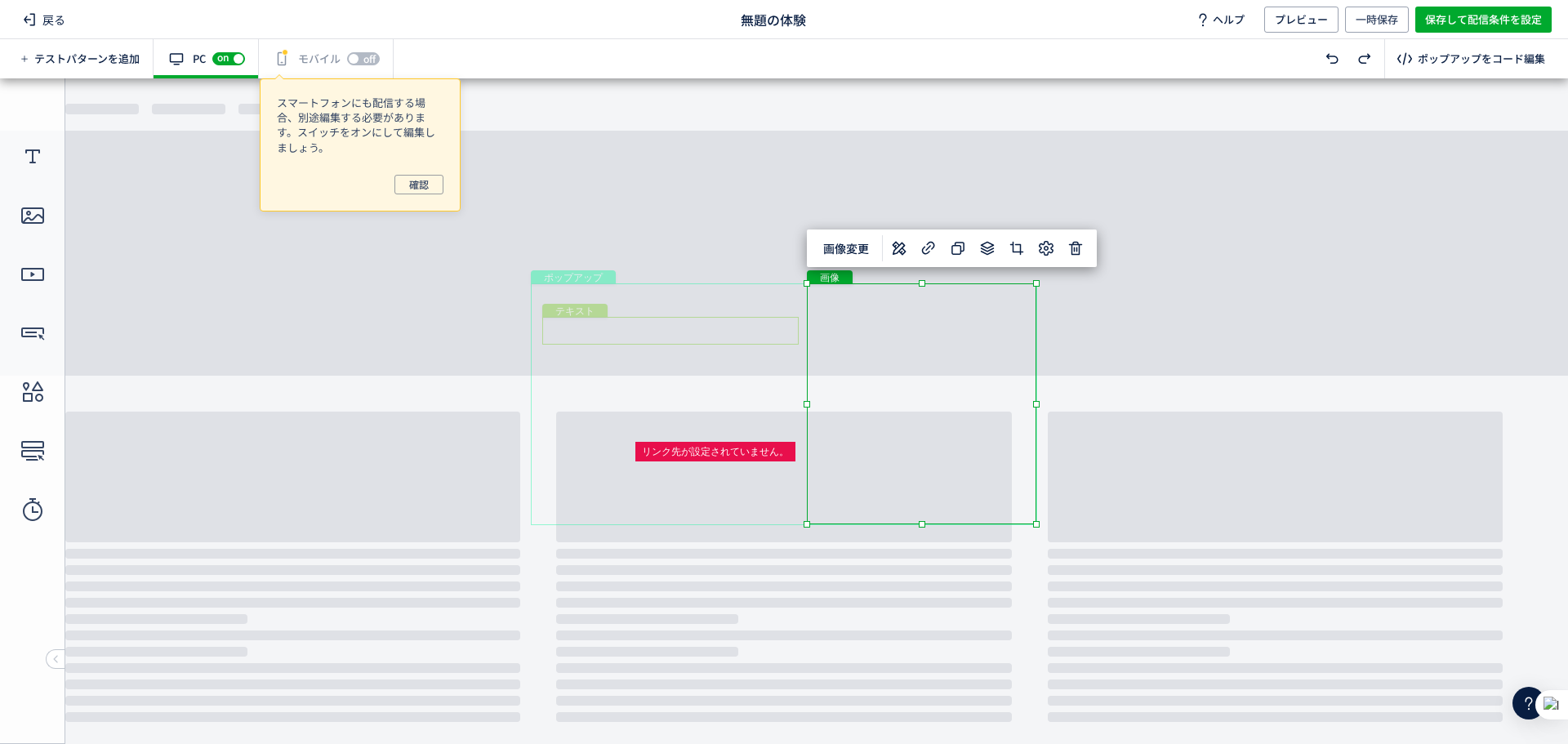
click at [718, 321] on div "テキスト" at bounding box center [670, 331] width 256 height 28
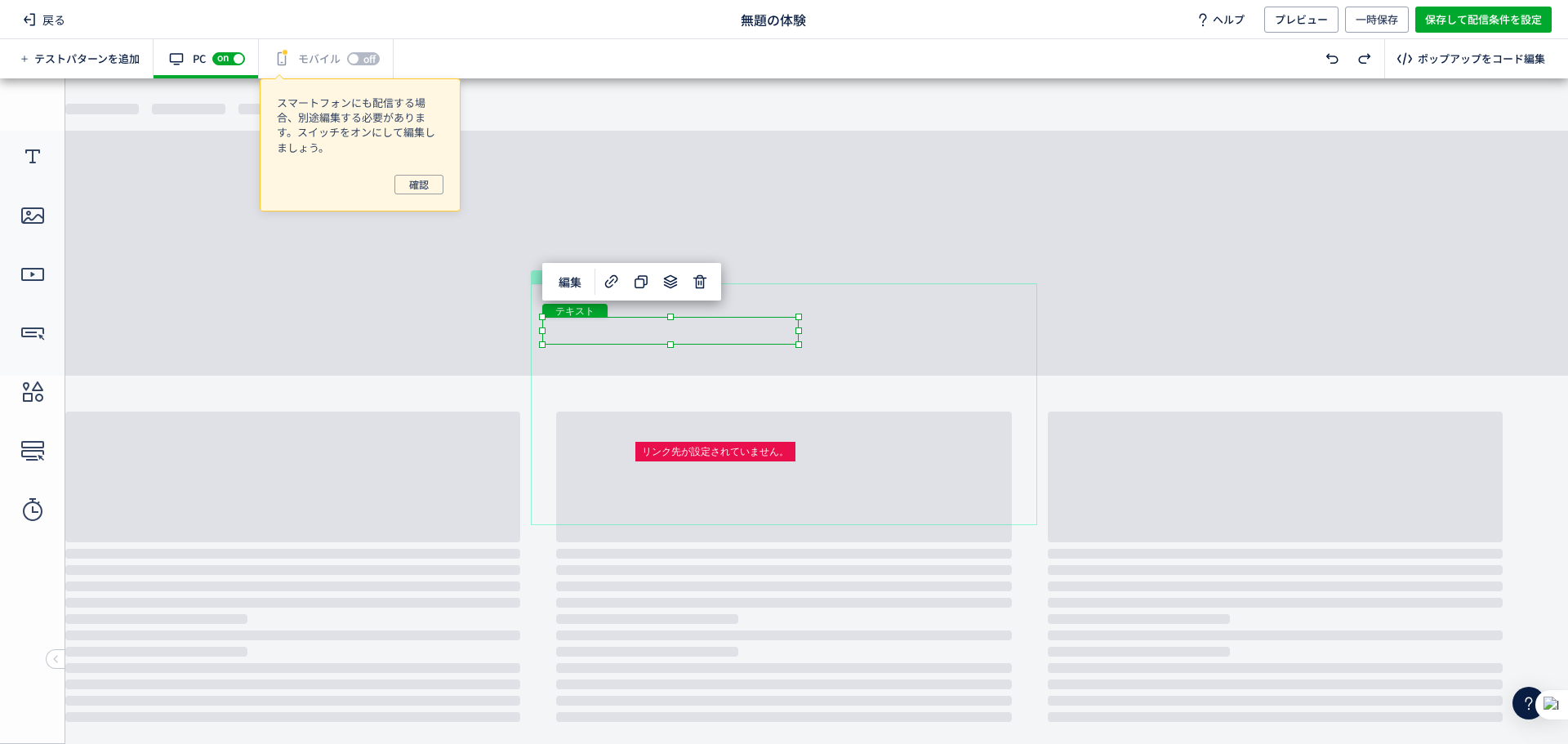
click at [741, 361] on div "ポップアップ" at bounding box center [784, 404] width 506 height 242
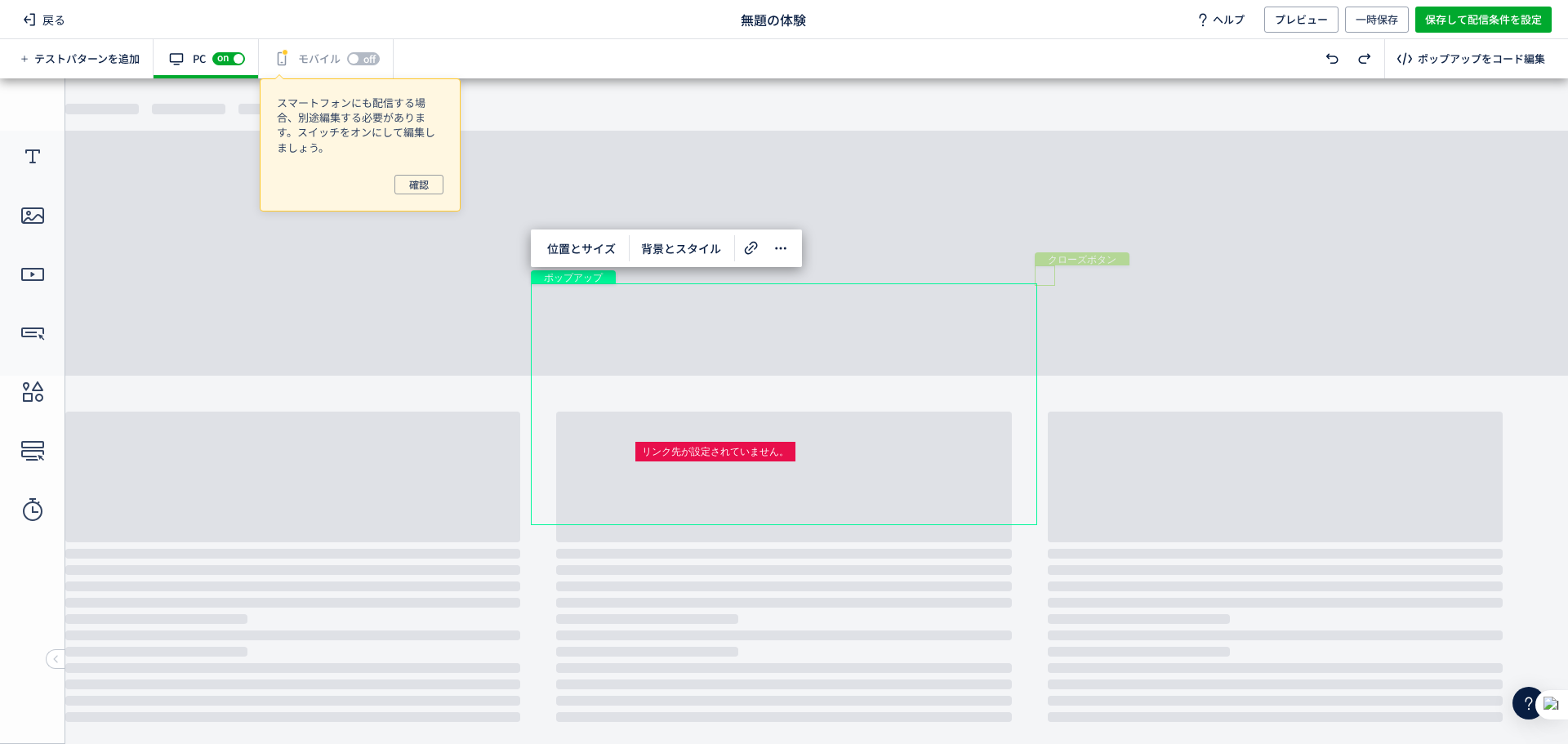
click at [1045, 265] on span "クローズボタン" at bounding box center [1082, 258] width 82 height 13
click at [1048, 275] on div "クローズボタン" at bounding box center [1045, 275] width 20 height 20
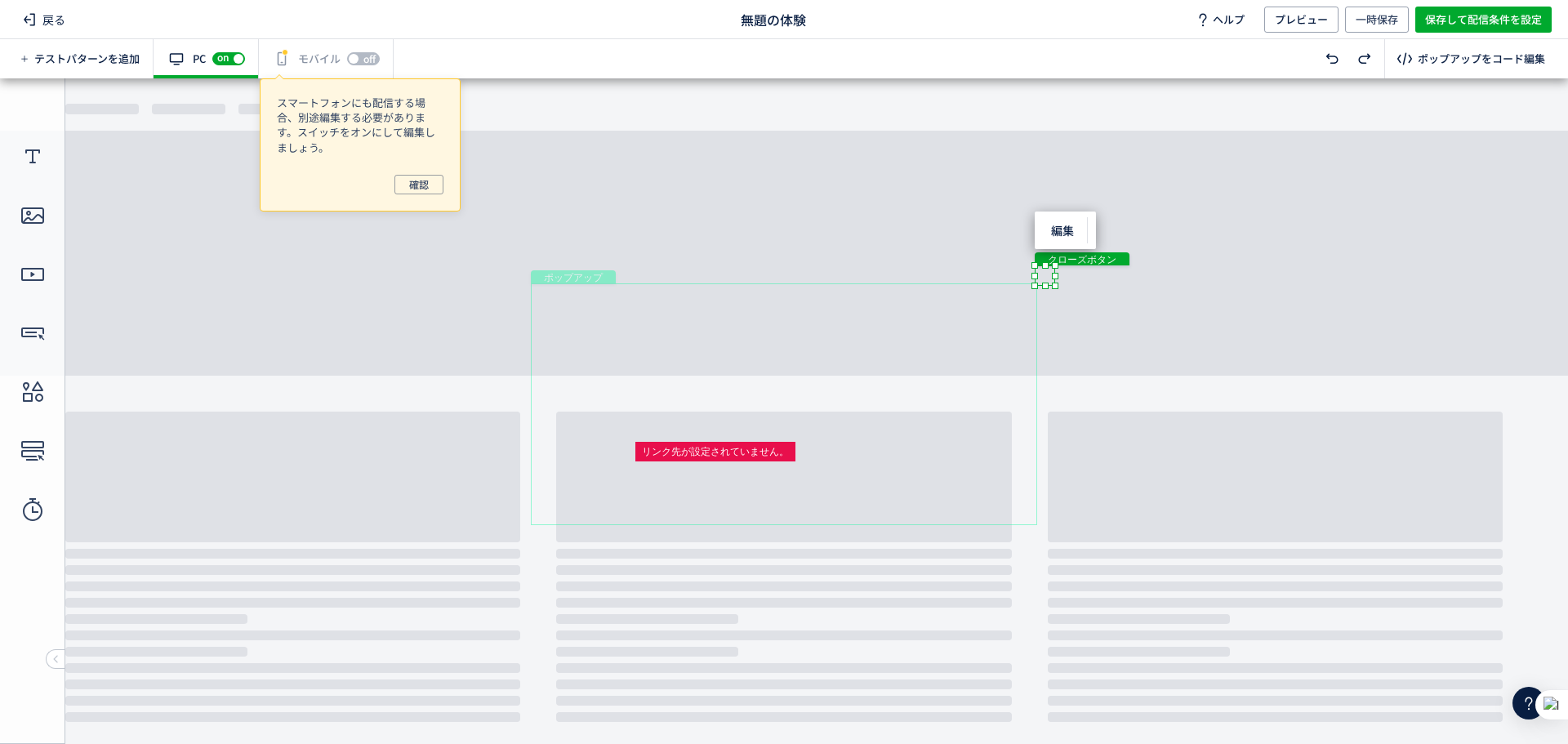
click at [313, 56] on div "有効な編集箇所が確認されません モバイル off on" at bounding box center [326, 58] width 135 height 39
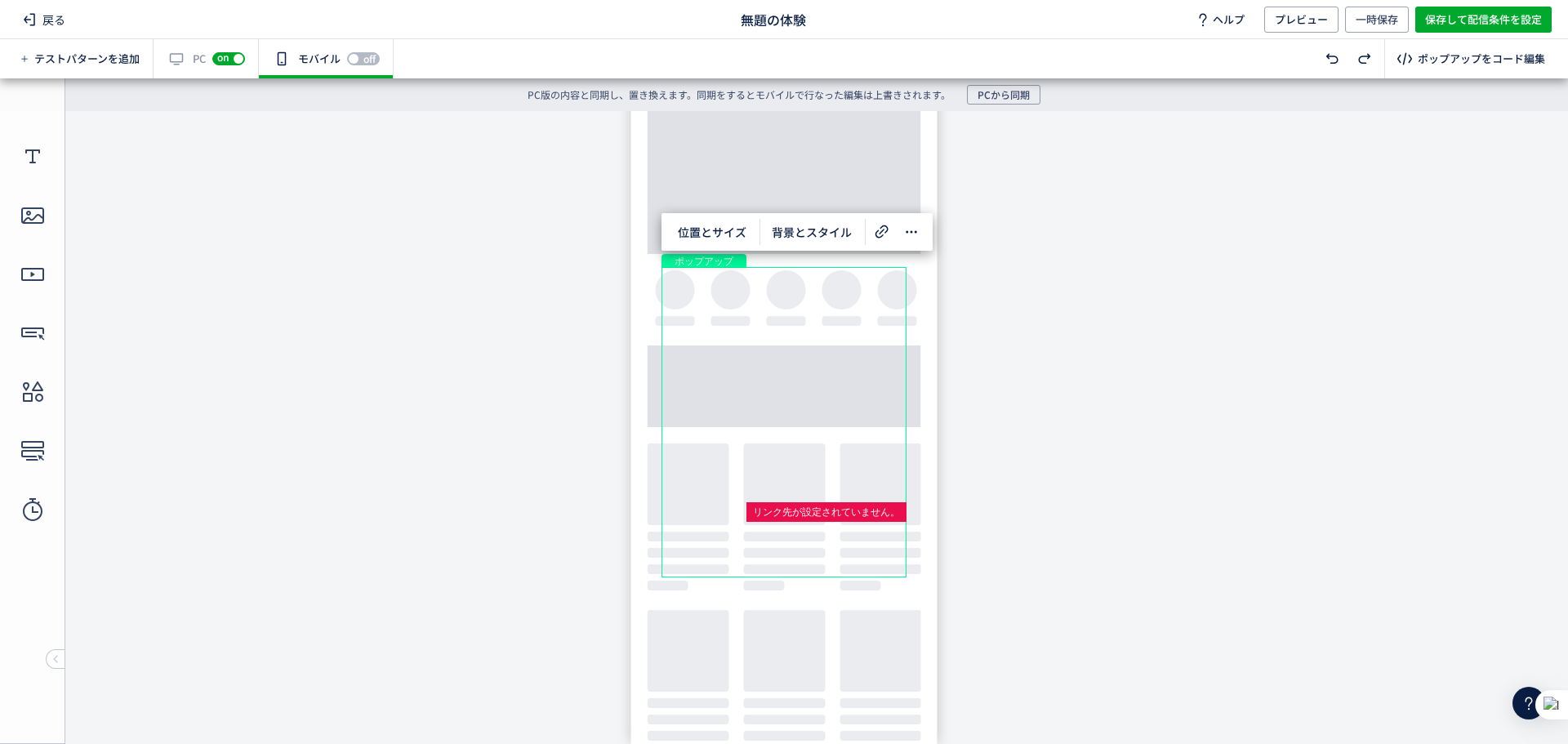
click at [170, 65] on div "有効な編集箇所が確認されません PC off on" at bounding box center [206, 58] width 106 height 39
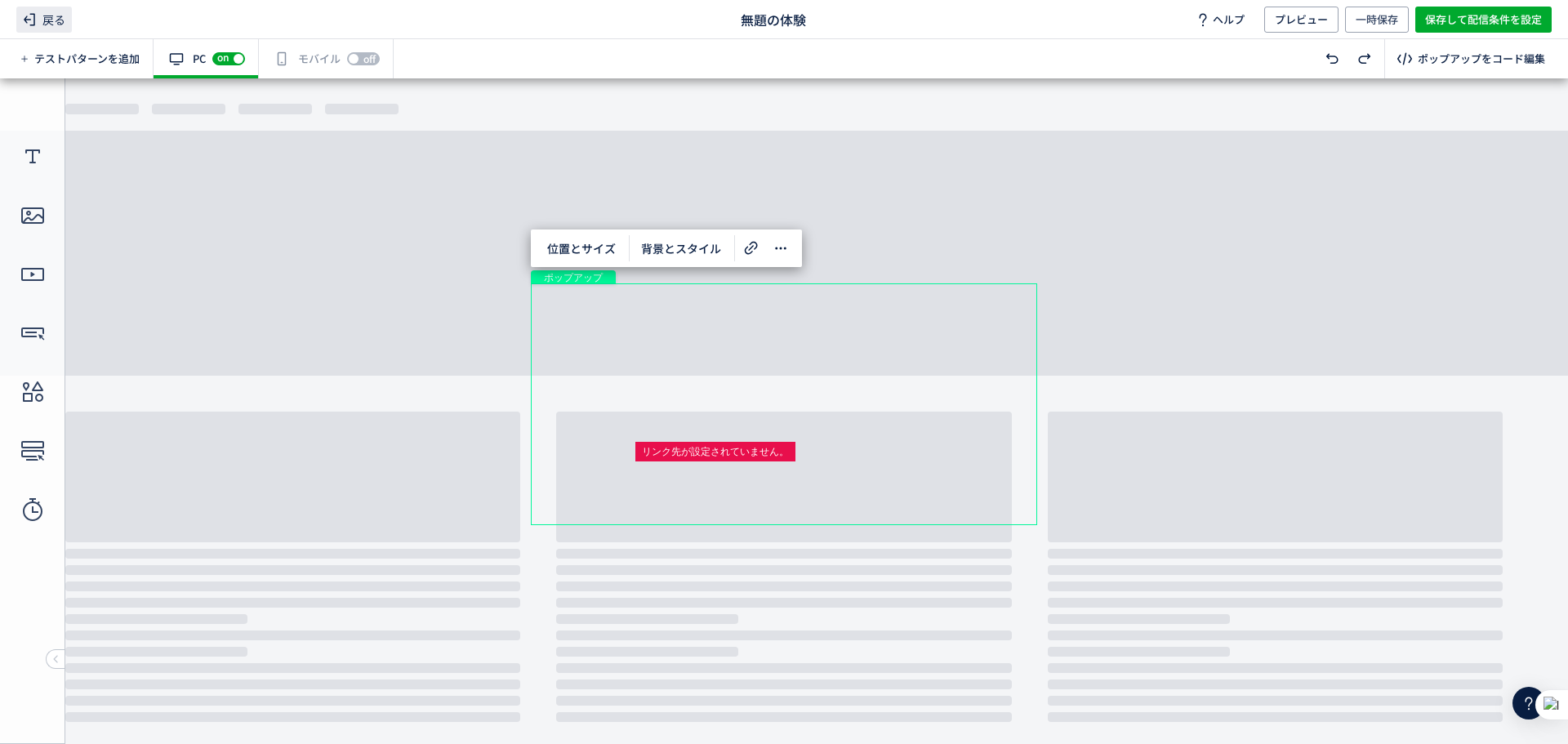
click at [47, 12] on span "戻る" at bounding box center [44, 19] width 55 height 26
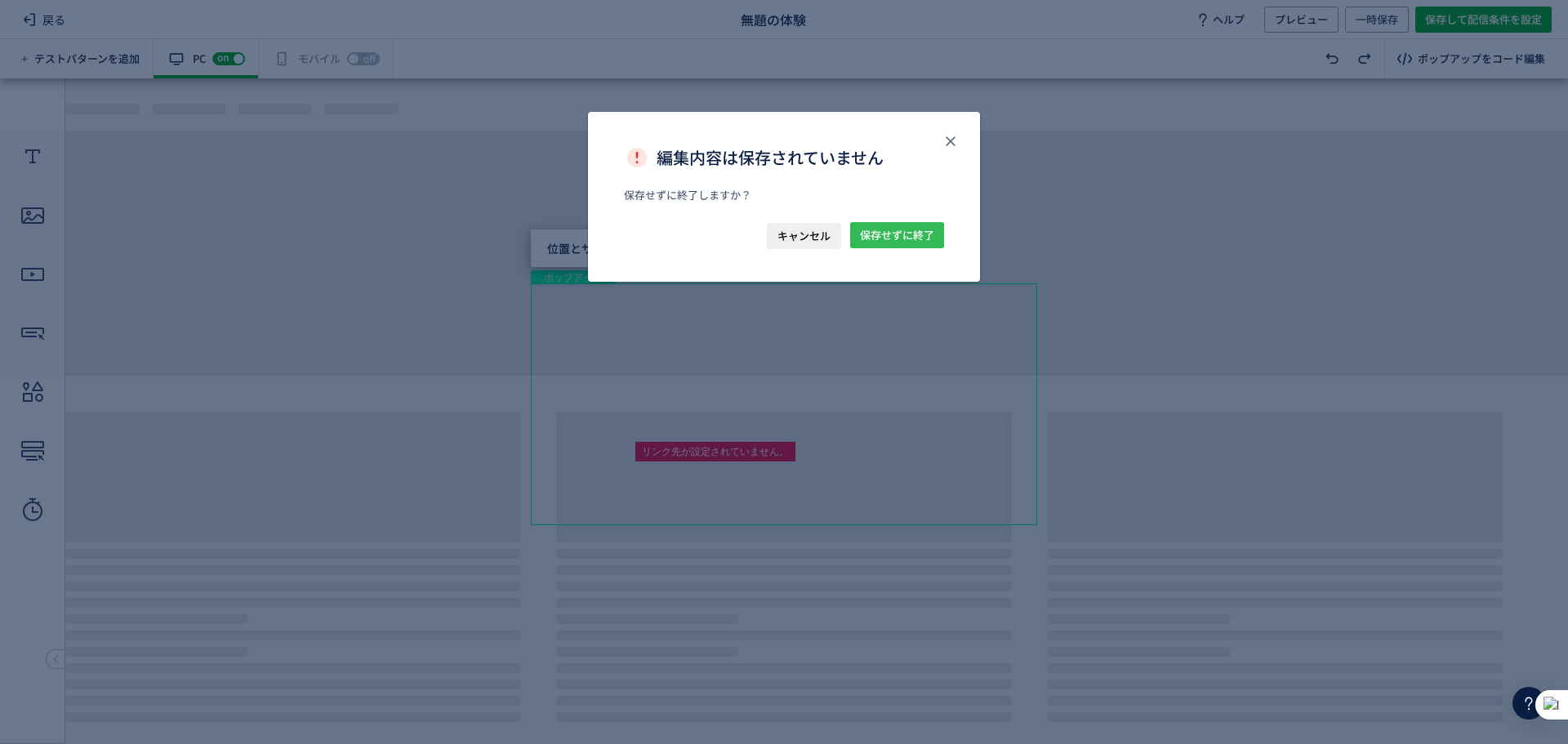
click at [912, 240] on span "保存せずに終了" at bounding box center [897, 235] width 75 height 26
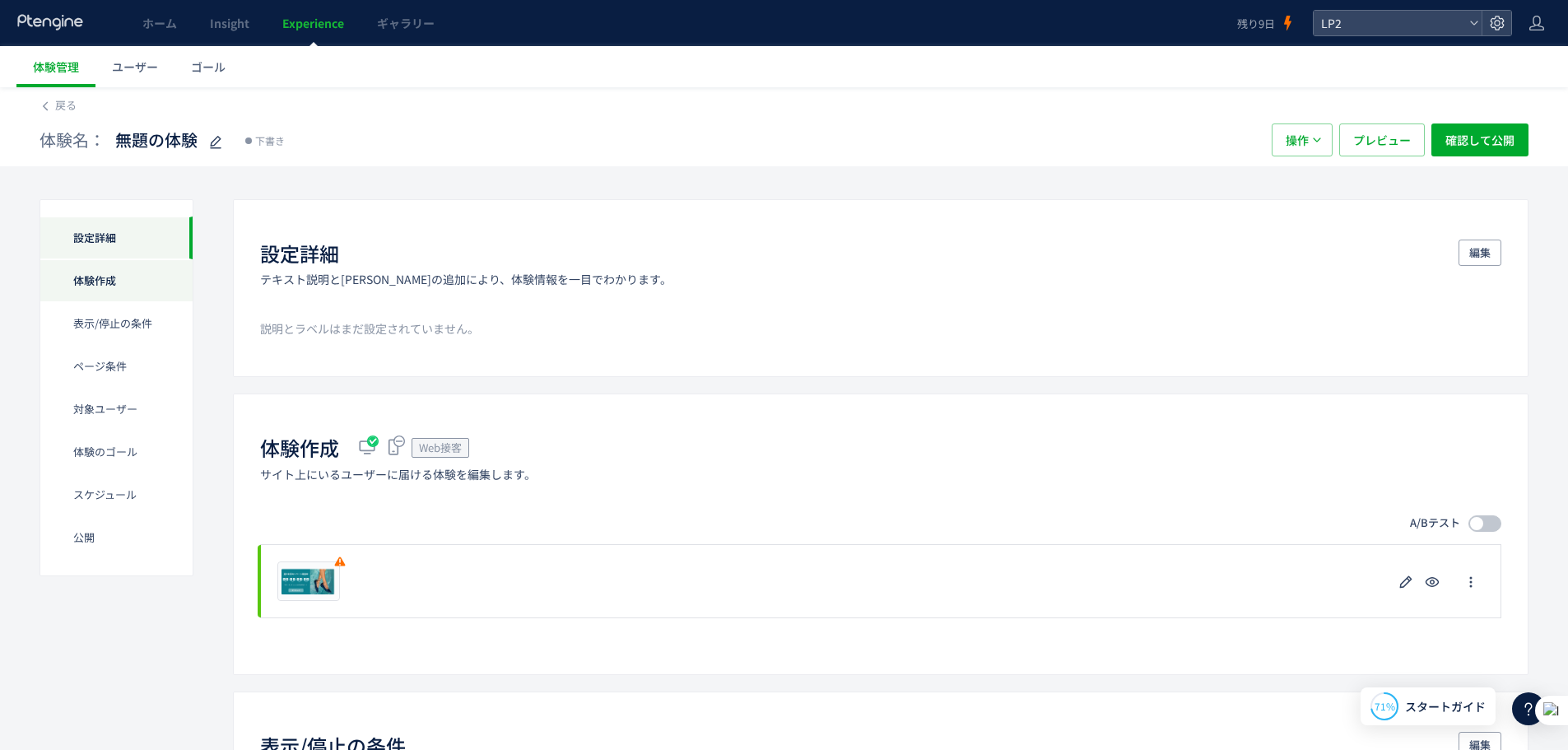
click at [137, 280] on div "体験作成" at bounding box center [116, 281] width 152 height 43
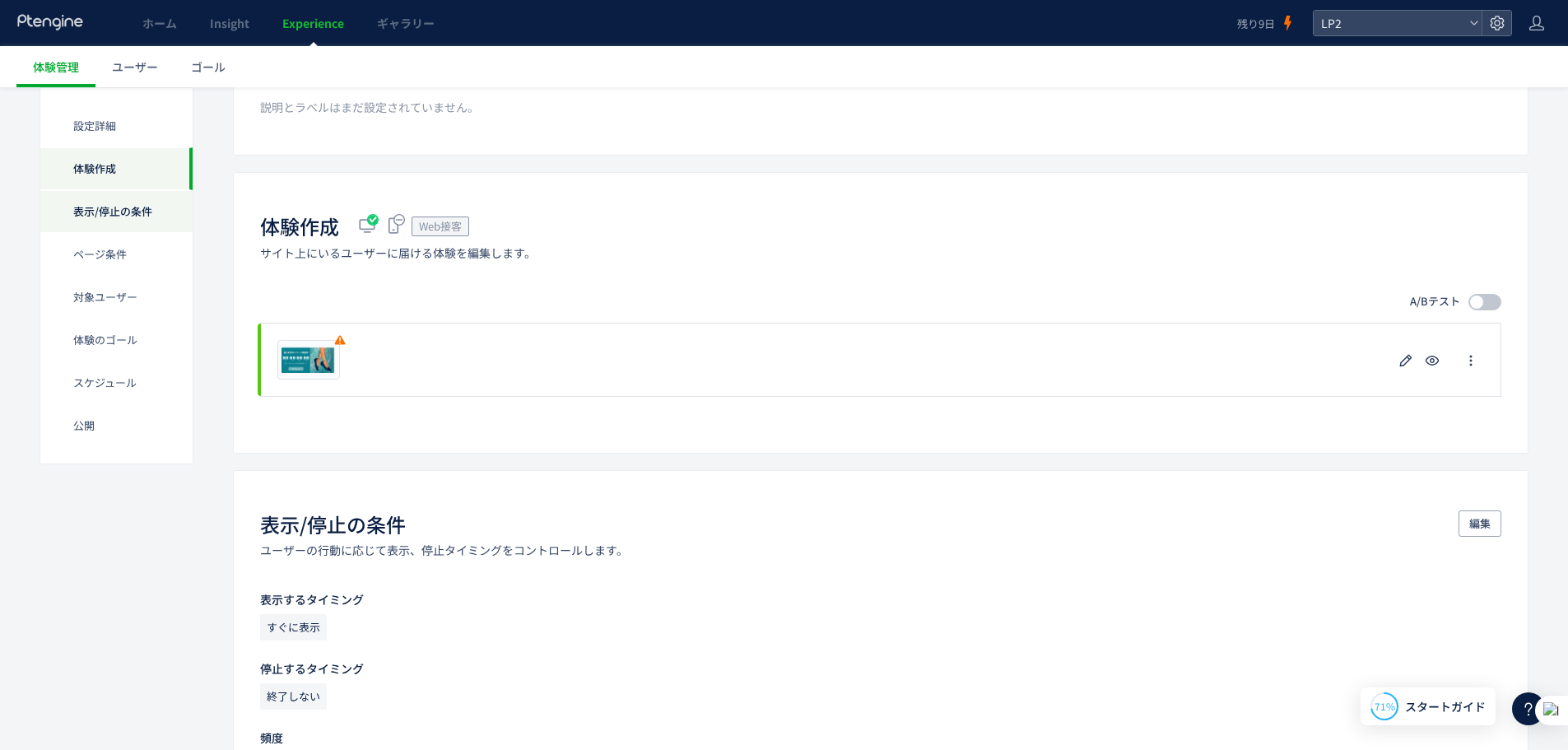
click at [112, 207] on div "表示/停止の条件" at bounding box center [116, 211] width 152 height 43
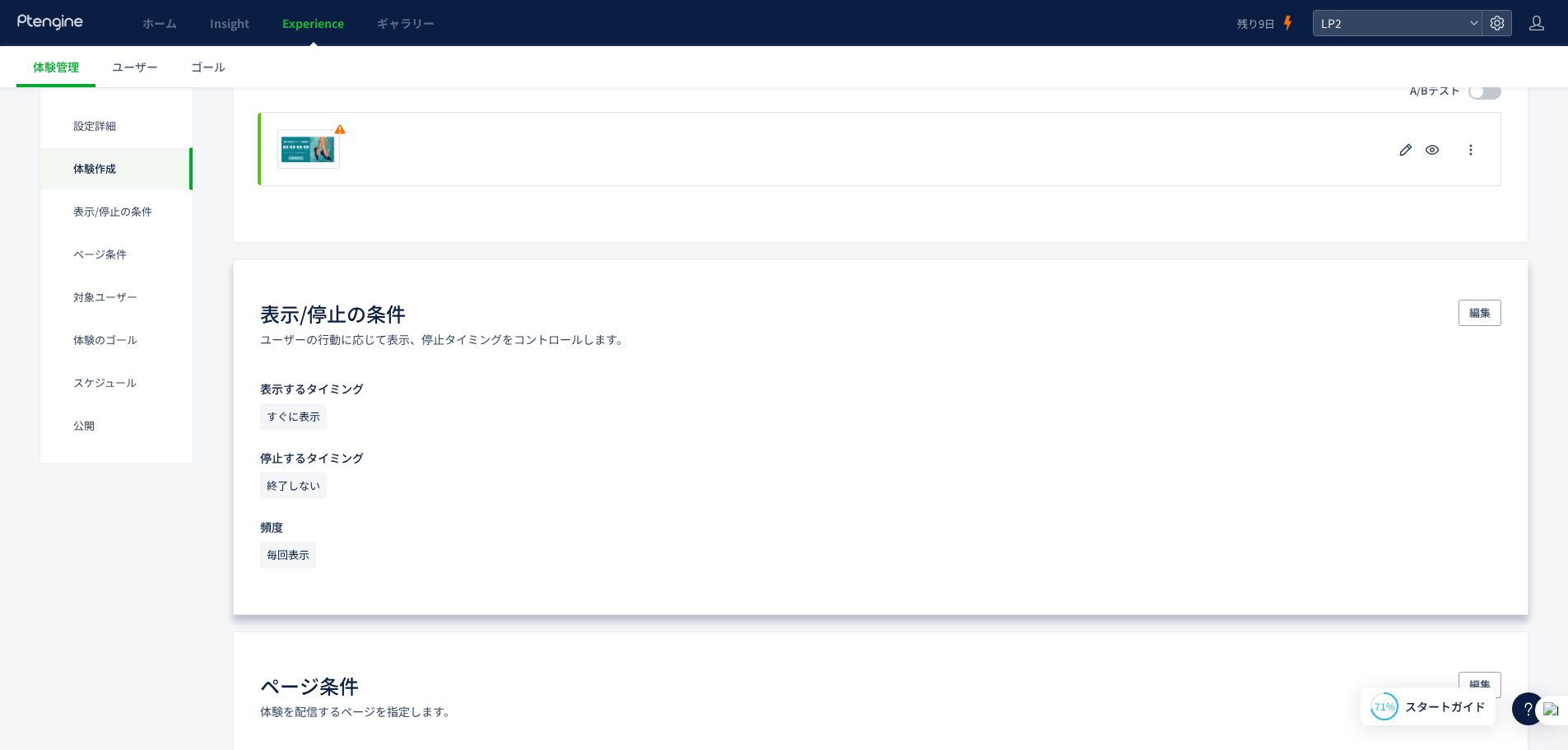
scroll to position [409, 0]
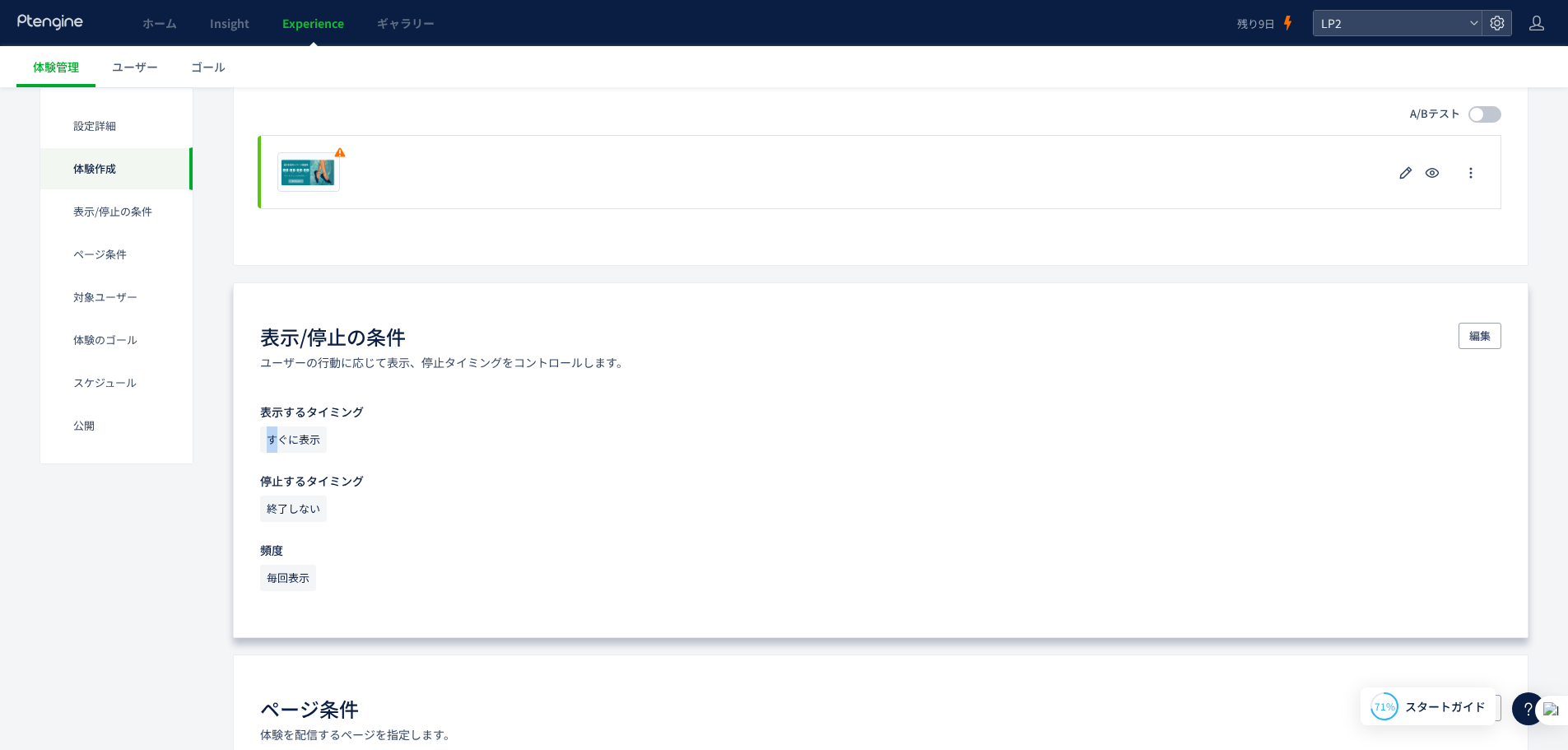
drag, startPoint x: 375, startPoint y: 410, endPoint x: 281, endPoint y: 424, distance: 95.0
click at [281, 424] on div "表示するタイミング すぐに表示 停止するタイミング 終了しない 頻度 毎回表示" at bounding box center [880, 500] width 1241 height 195
drag, startPoint x: 281, startPoint y: 435, endPoint x: 382, endPoint y: 390, distance: 110.6
click at [382, 390] on div "表示/停止の条件 ユーザーの行動に応じて表示、停止タイミングをコントロールします。 編集 表示するタイミング すぐに表示 停止するタイミング 終了しない 頻度…" at bounding box center [880, 461] width 1295 height 356
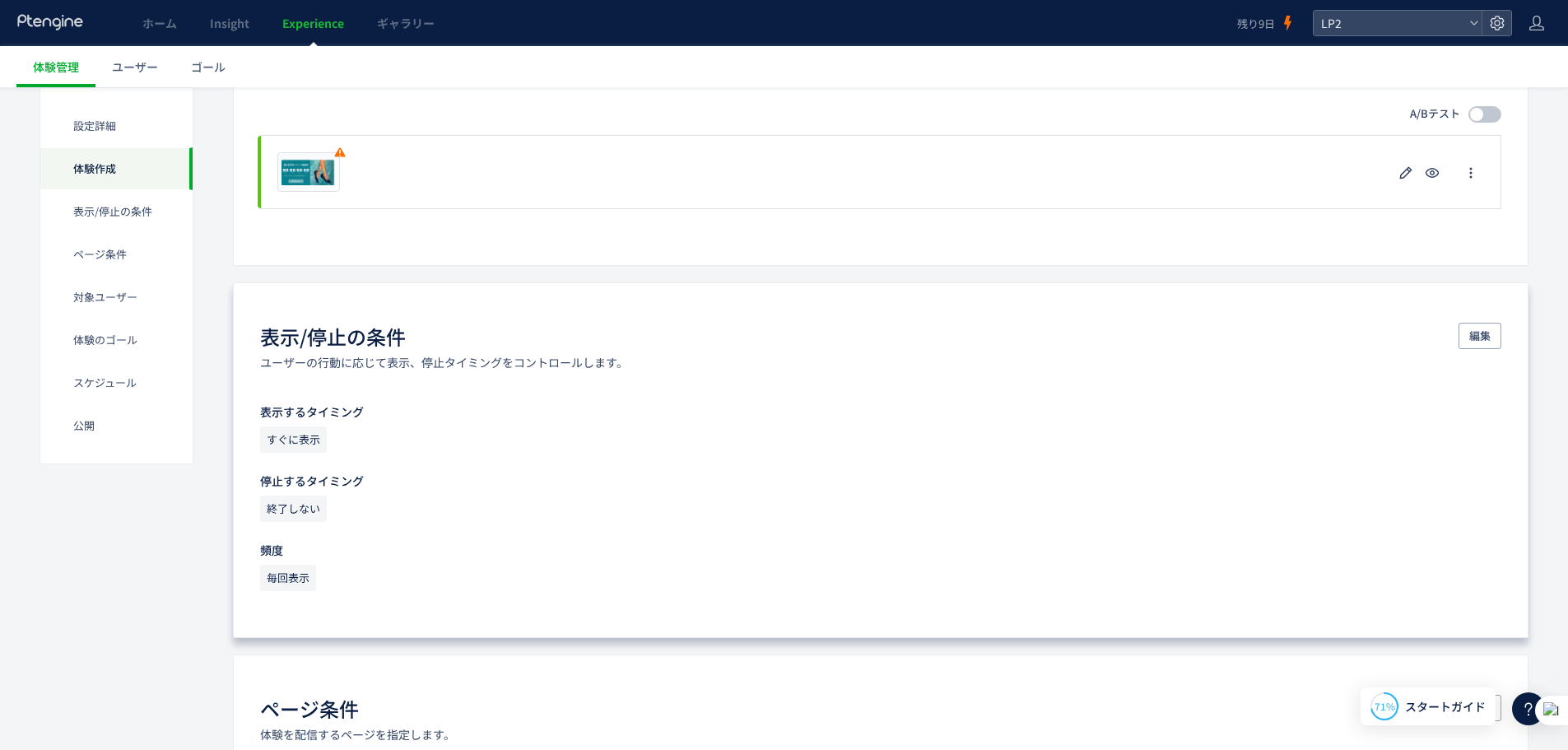
click at [296, 447] on span "すぐに表示" at bounding box center [293, 439] width 66 height 26
click at [296, 434] on span "すぐに表示" at bounding box center [293, 439] width 66 height 26
click at [1492, 328] on button "編集" at bounding box center [1480, 335] width 43 height 26
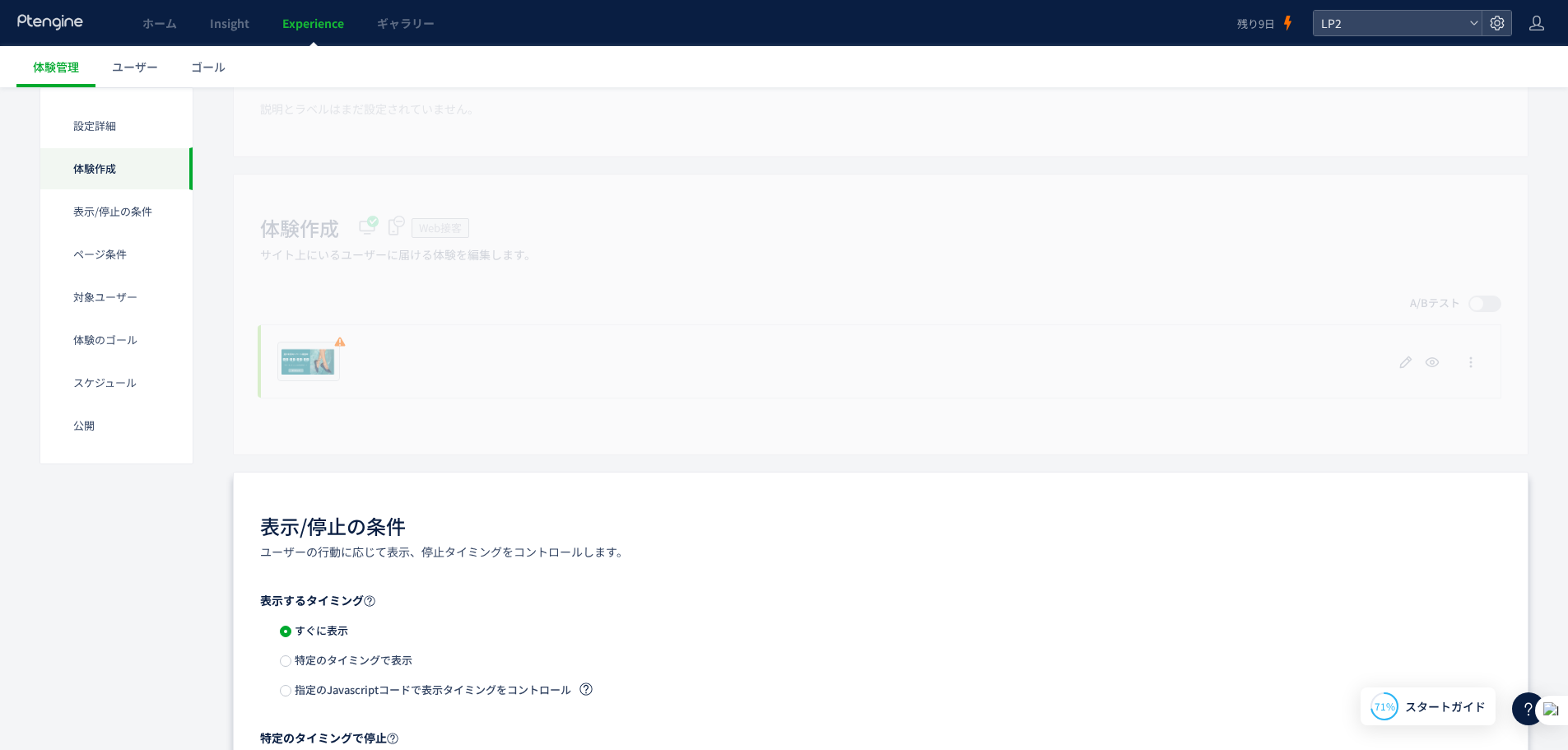
scroll to position [0, 0]
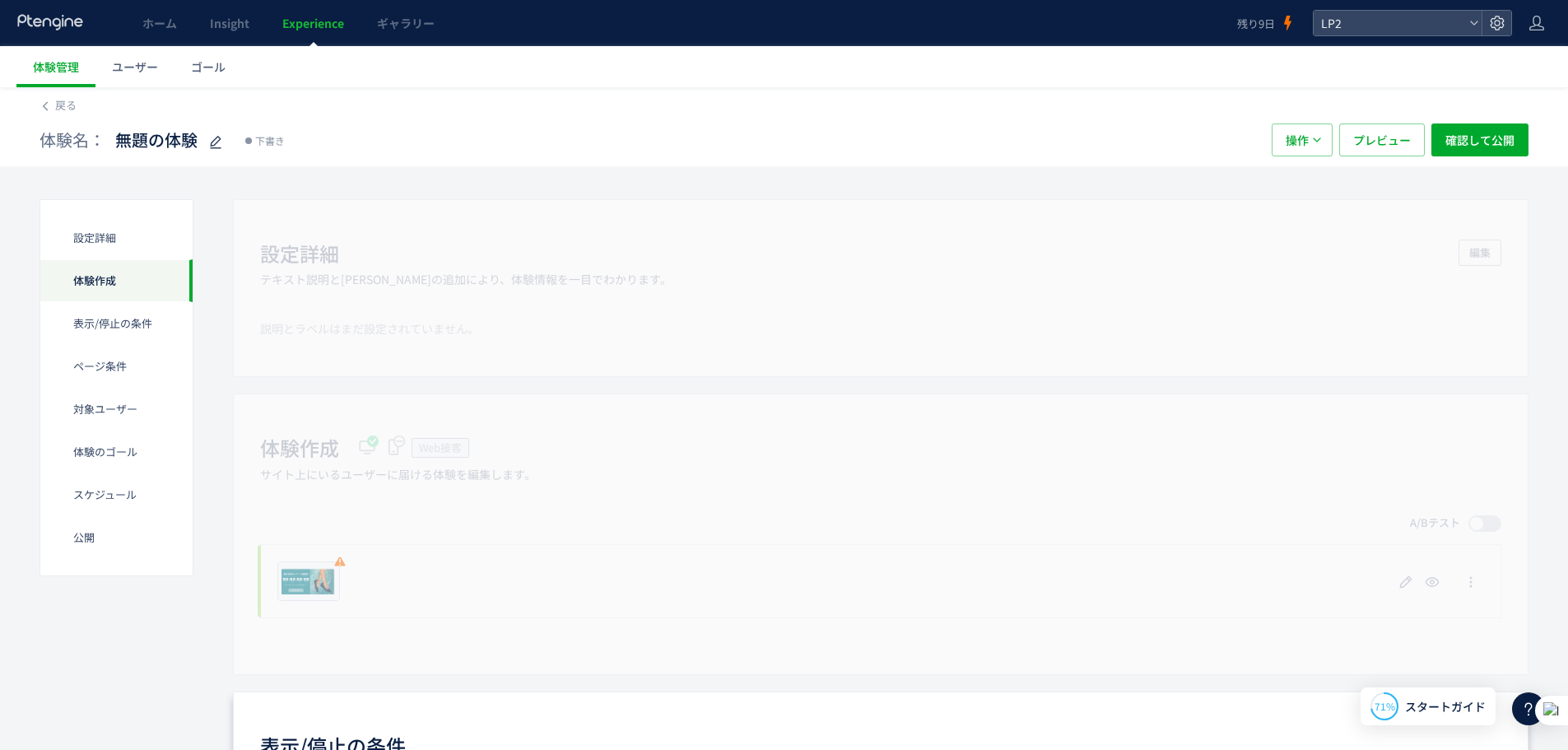
click at [137, 243] on div "設定詳細" at bounding box center [116, 238] width 152 height 43
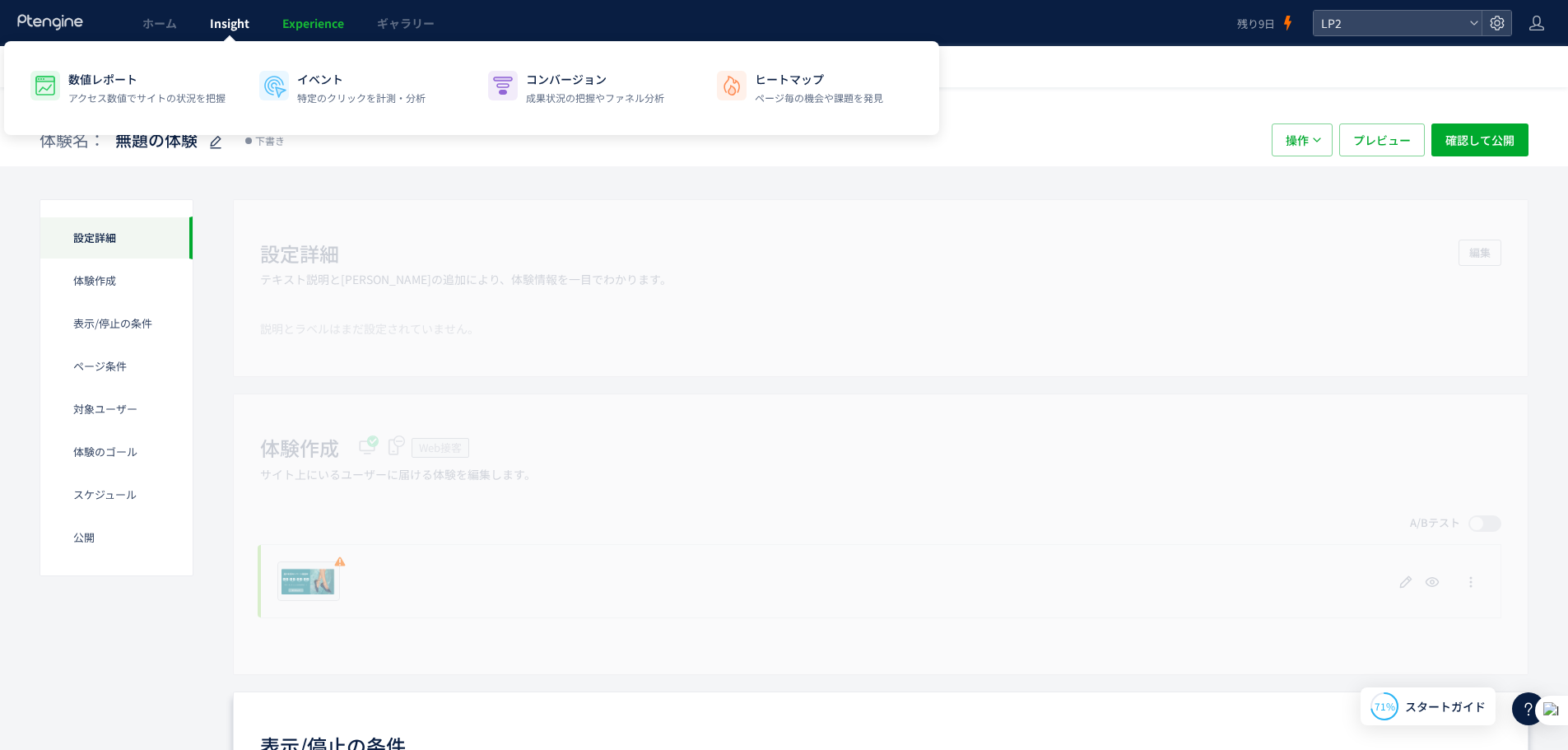
click at [262, 35] on link "Insight" at bounding box center [230, 22] width 72 height 46
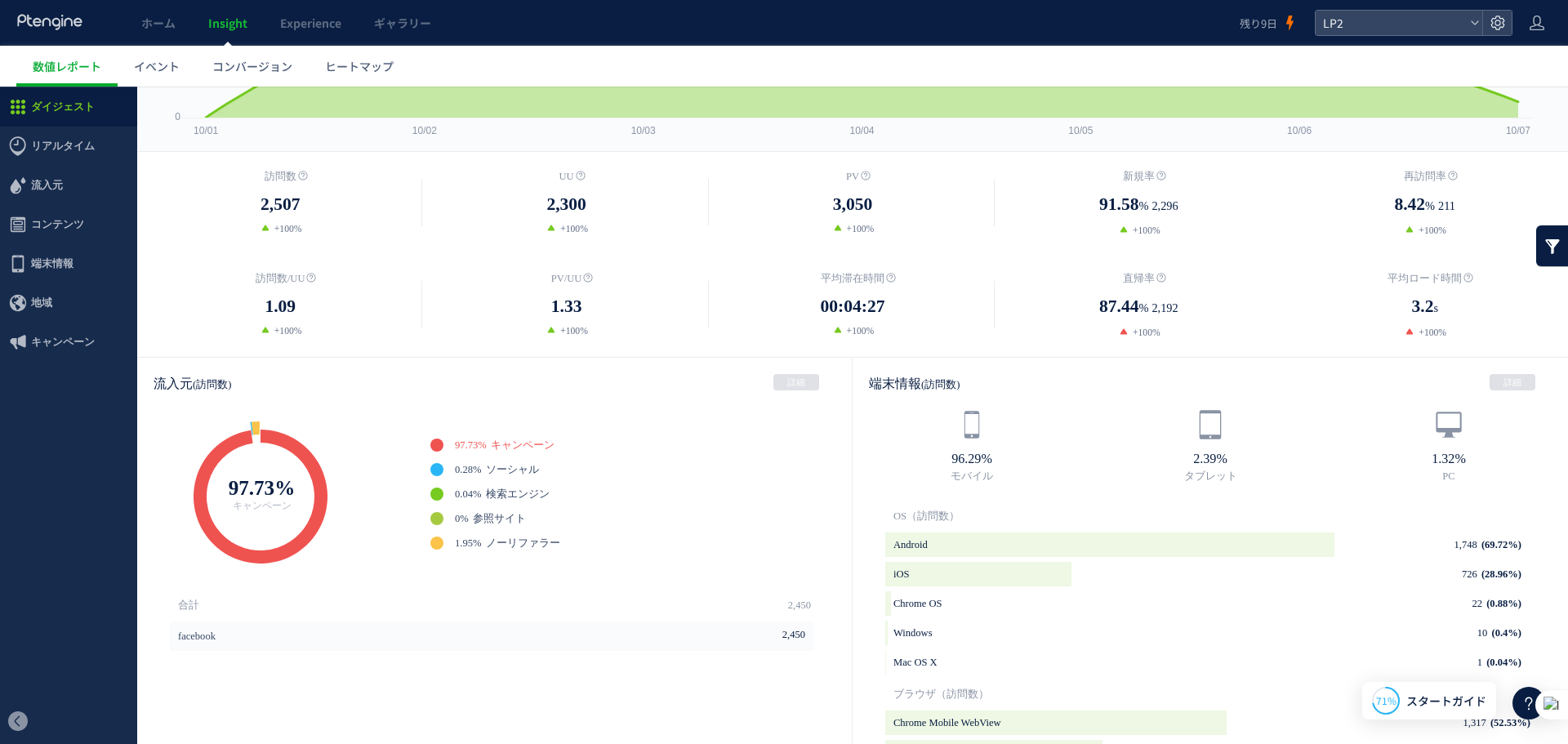
scroll to position [190, 0]
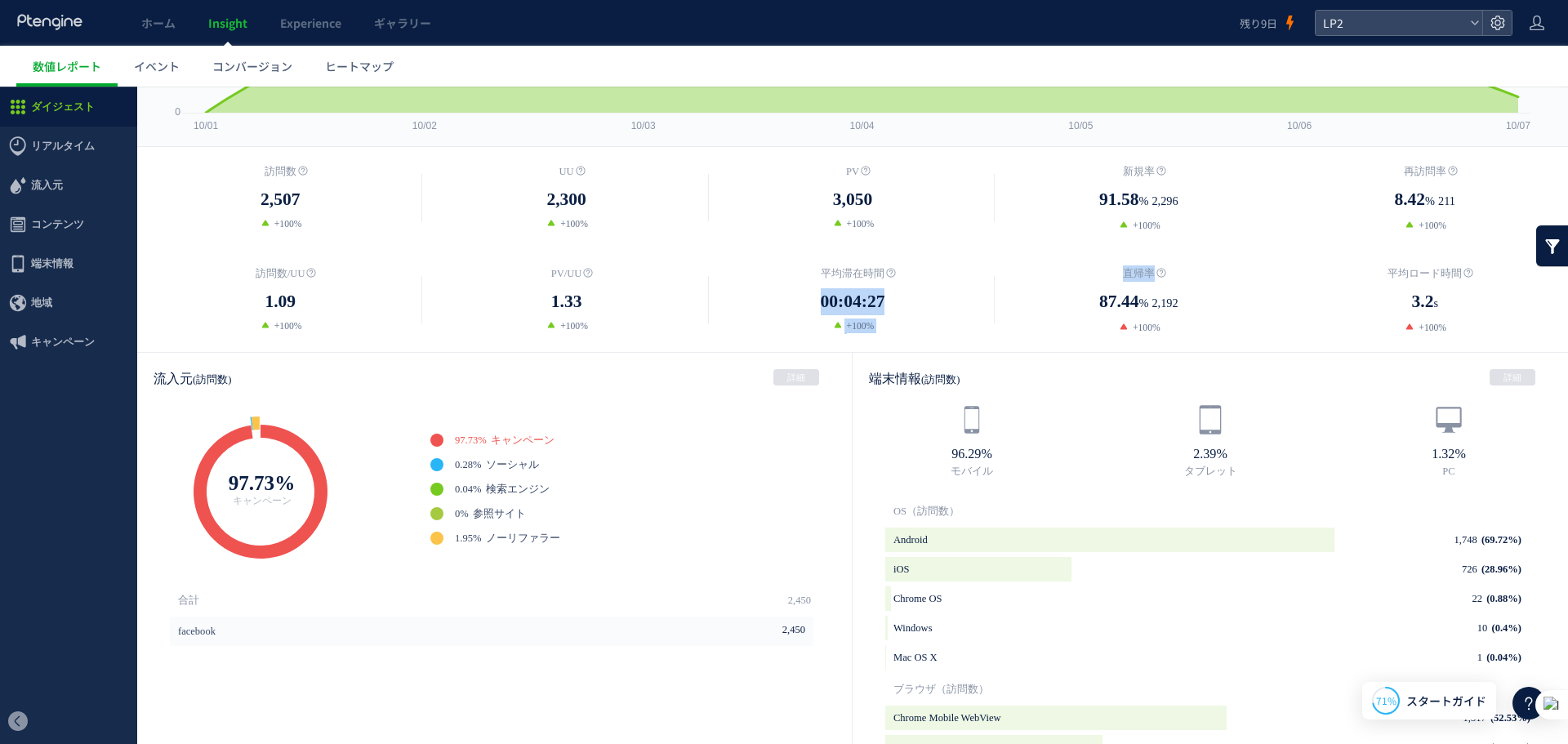
drag, startPoint x: 760, startPoint y: 295, endPoint x: 1055, endPoint y: 315, distance: 295.7
click at [1055, 315] on div "訪問数/UU 1.09 +100% PV/UU" at bounding box center [852, 301] width 1431 height 70
click at [1033, 330] on dd "+100%" at bounding box center [1138, 327] width 286 height 15
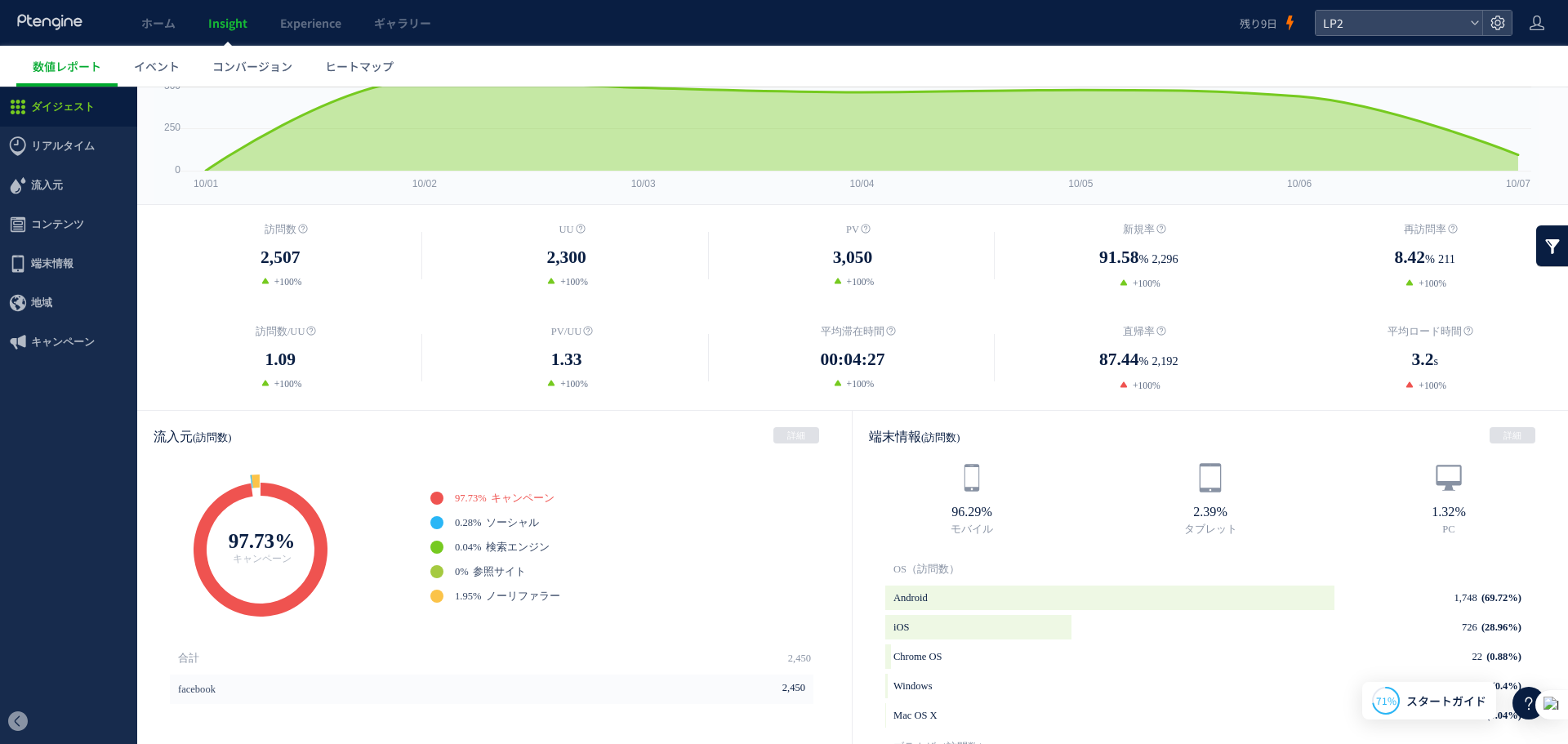
scroll to position [137, 0]
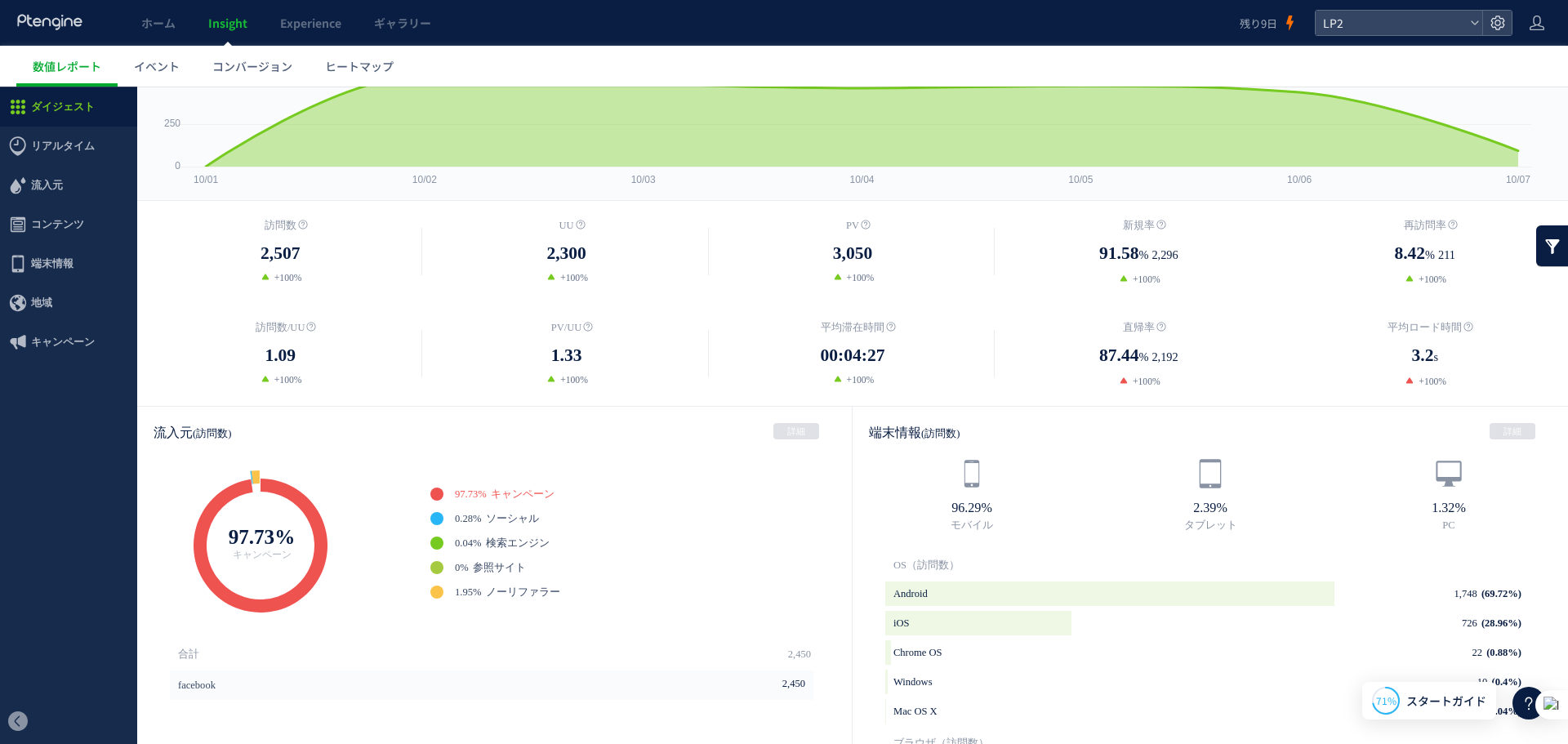
click at [1126, 372] on dl "直帰率 87.44 % 2,192 +100%" at bounding box center [1138, 354] width 286 height 70
click at [1119, 355] on span "87.44" at bounding box center [1119, 356] width 39 height 27
click at [1119, 394] on div "訪問数 2,507 +100% UU %" at bounding box center [852, 303] width 1431 height 205
click at [1133, 333] on span "直帰率" at bounding box center [1138, 328] width 32 height 12
click at [1133, 382] on span "+100%" at bounding box center [1147, 381] width 28 height 11
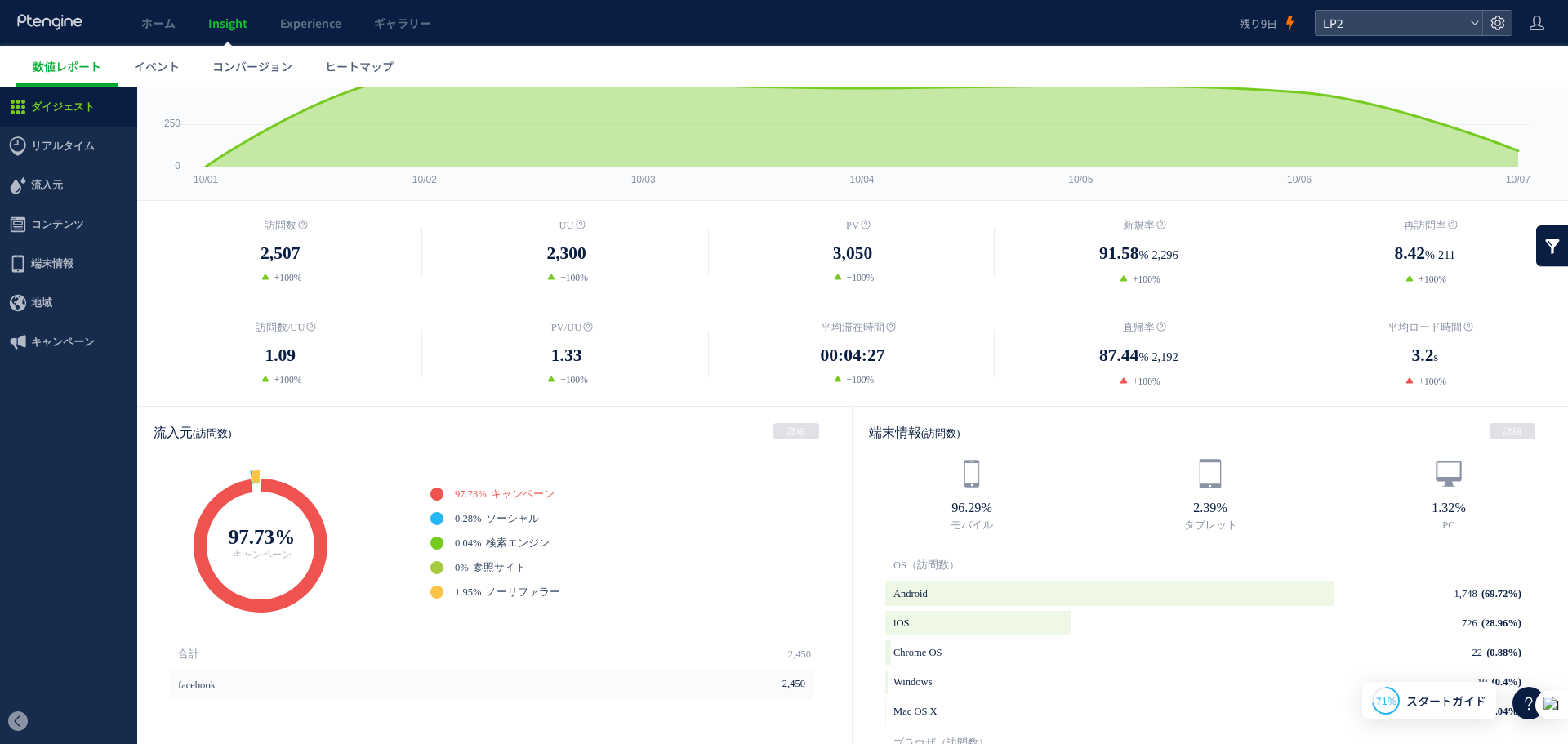
click at [1130, 351] on dd "87.44 % 2,192" at bounding box center [1138, 356] width 286 height 28
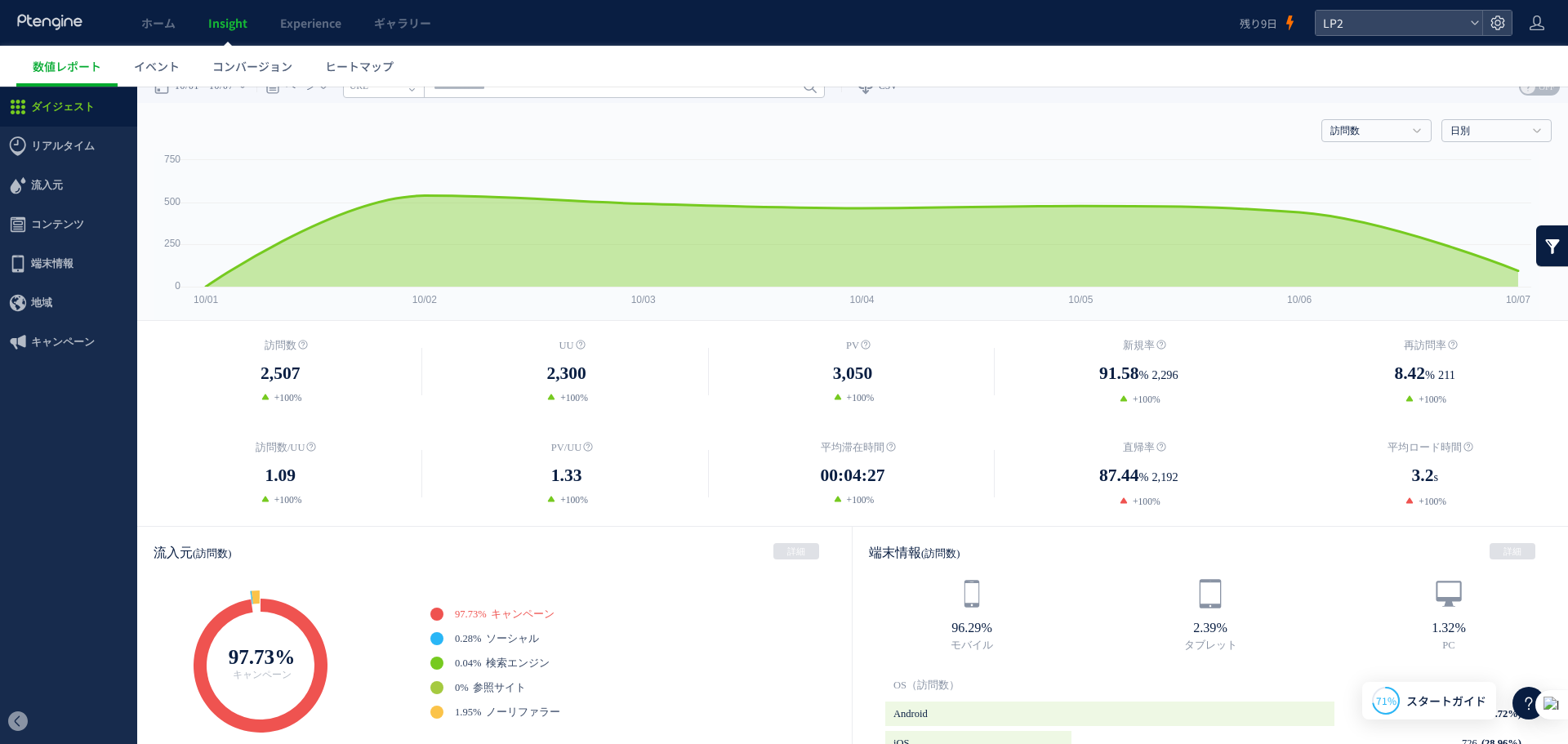
scroll to position [0, 0]
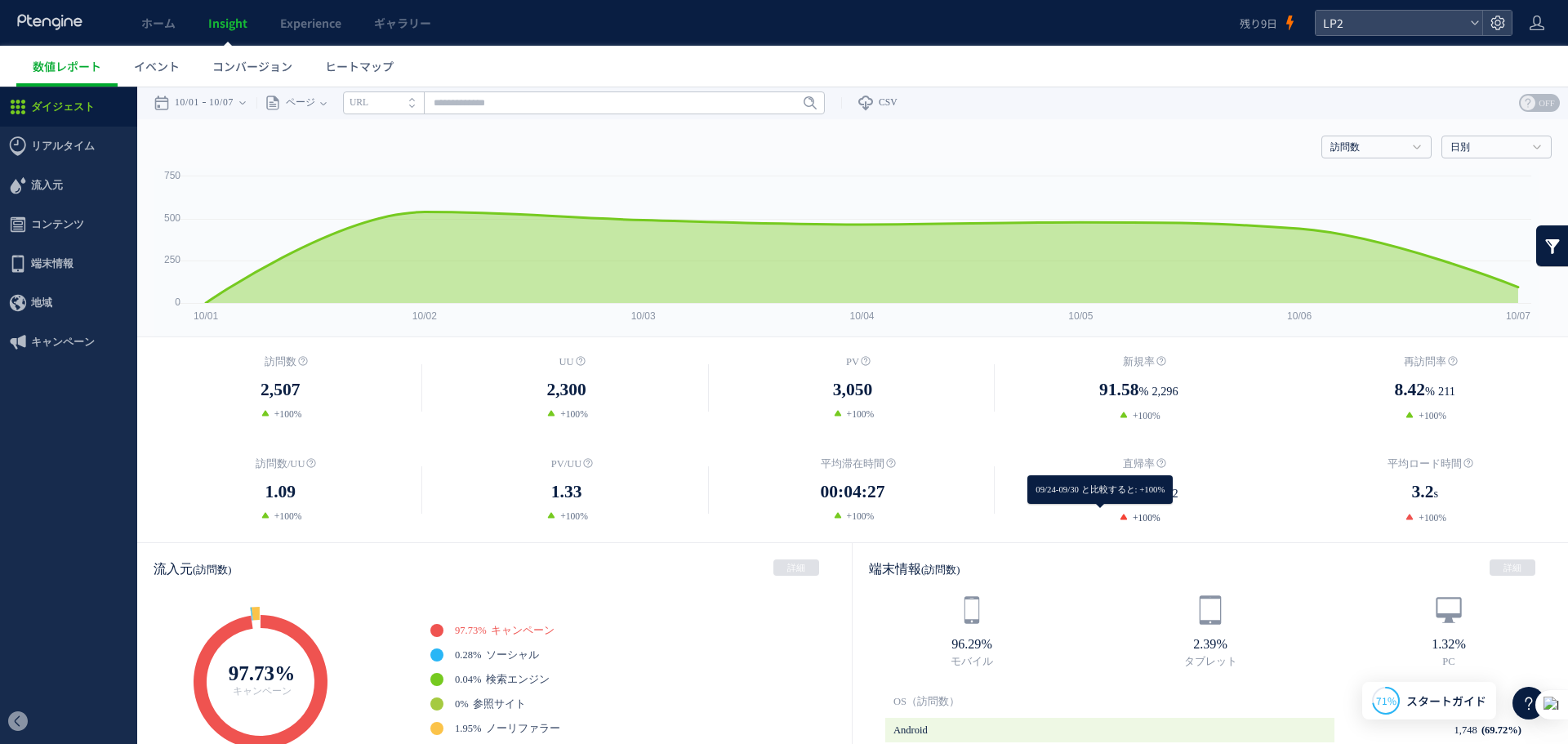
click at [1118, 524] on icon at bounding box center [1126, 518] width 16 height 11
click at [1342, 149] on link "訪問数" at bounding box center [1367, 147] width 75 height 15
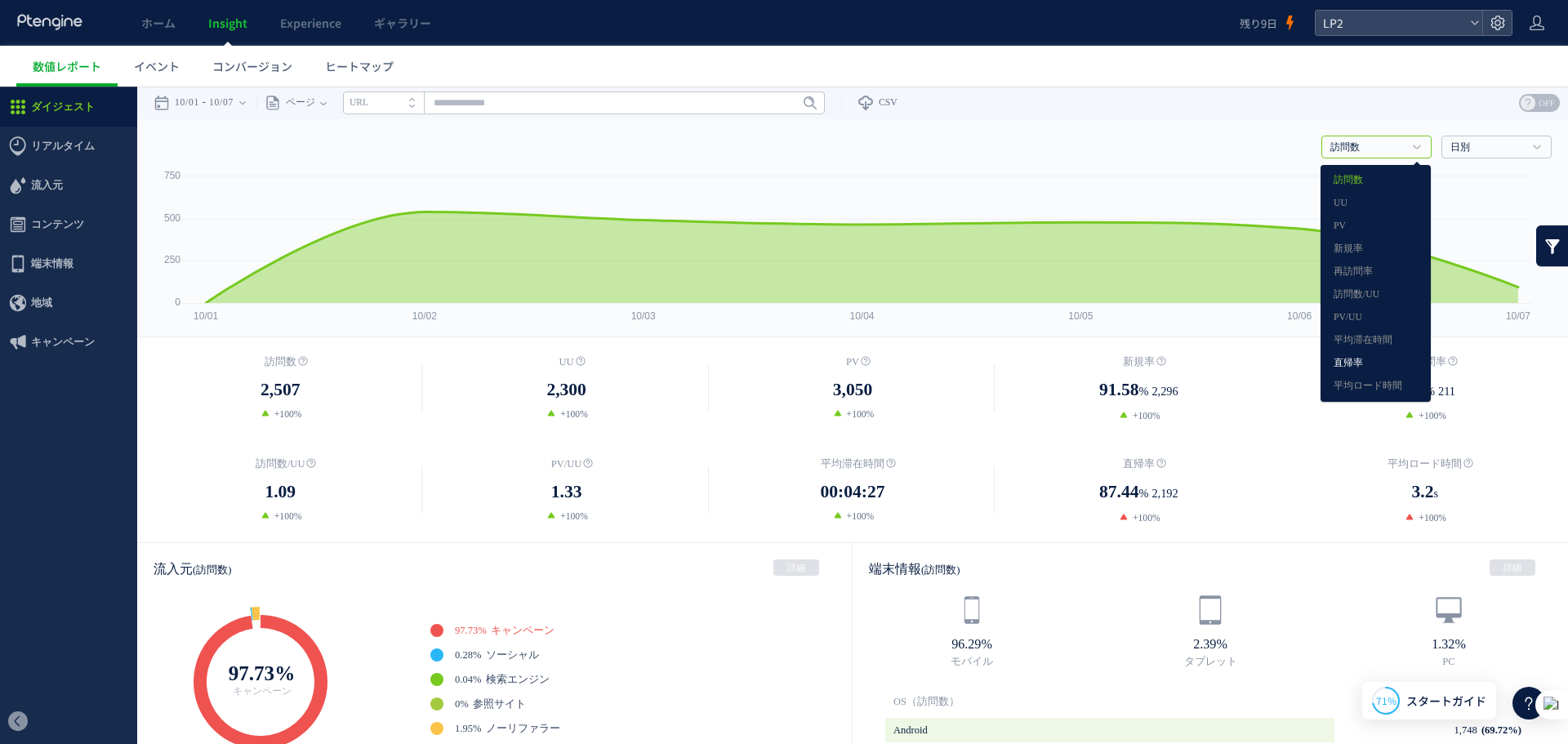
click at [1384, 361] on link "直帰率" at bounding box center [1376, 364] width 84 height 21
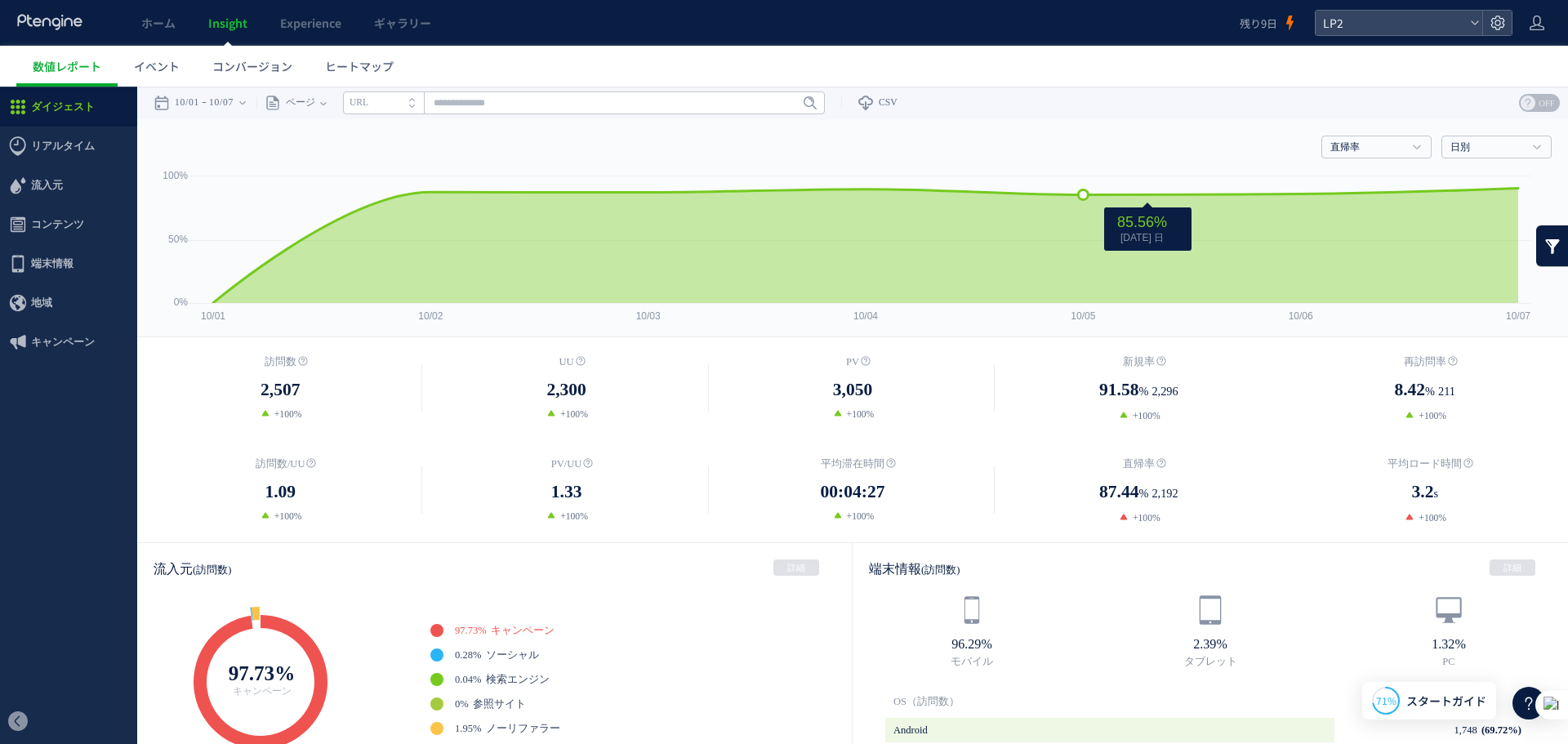
drag, startPoint x: 1206, startPoint y: 199, endPoint x: 1111, endPoint y: 195, distance: 95.1
click at [1118, 195] on icon at bounding box center [866, 245] width 1322 height 114
drag, startPoint x: 1111, startPoint y: 195, endPoint x: 1567, endPoint y: 200, distance: 456.0
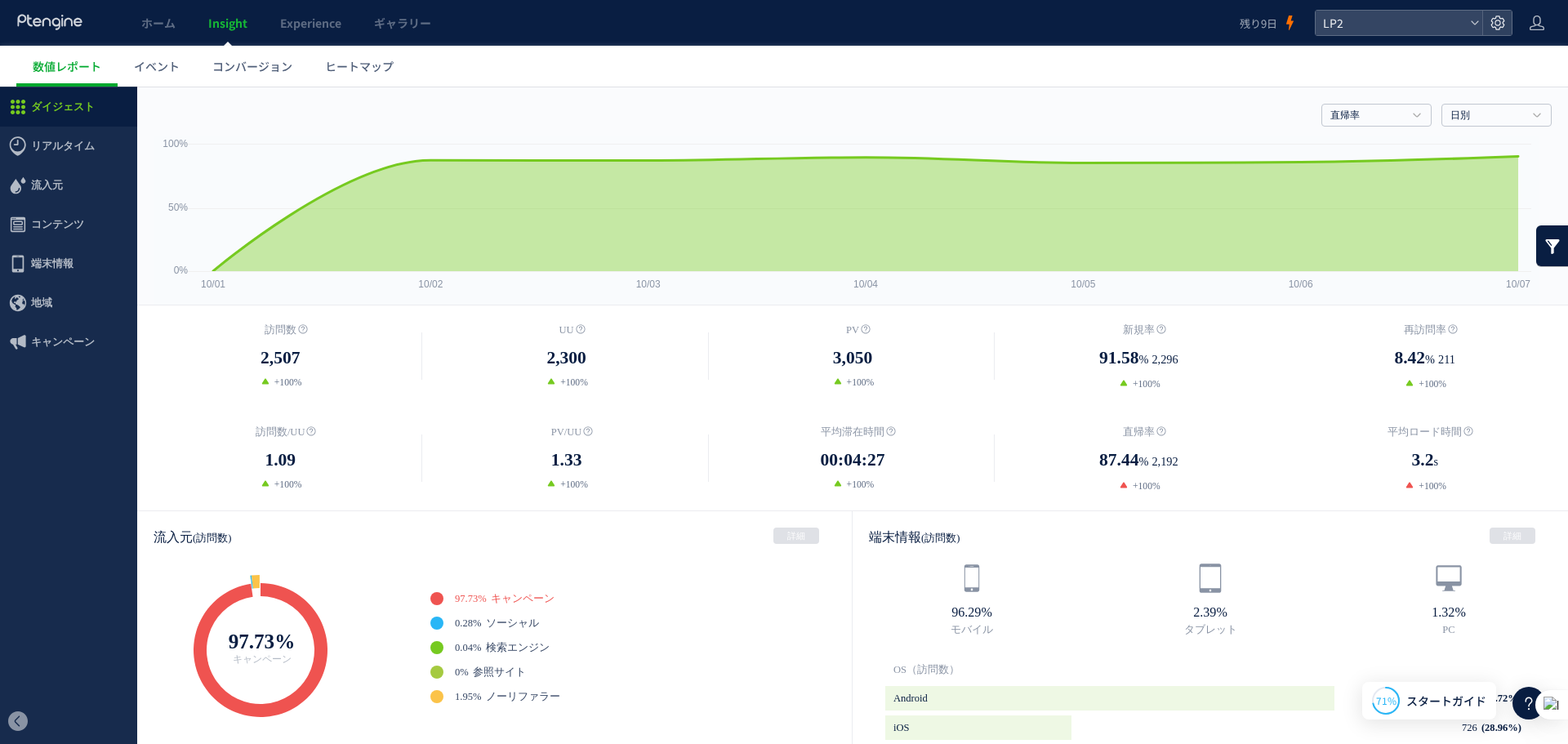
scroll to position [27, 0]
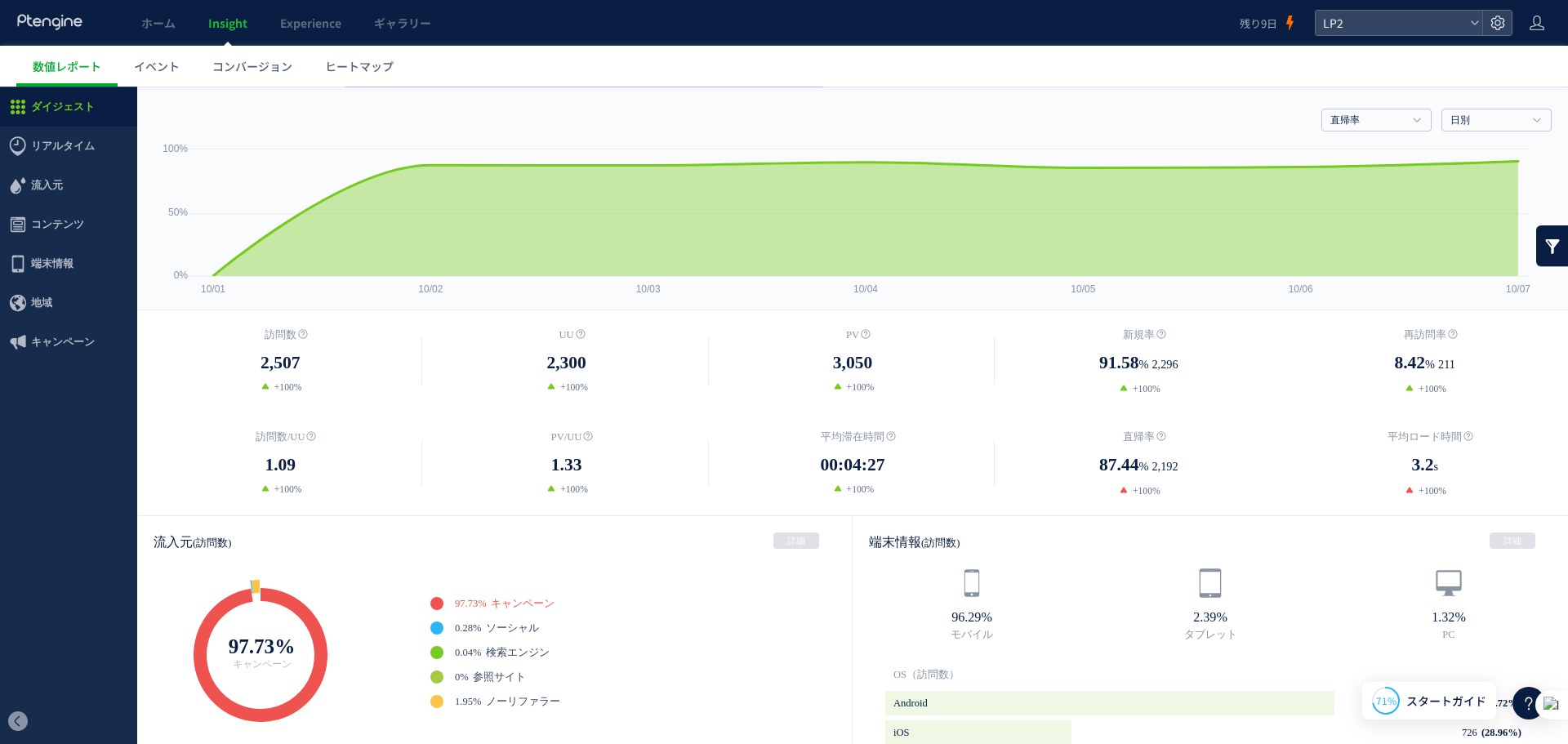
click at [1408, 447] on dl "平均ロード時間 3.2 s +100%" at bounding box center [1425, 464] width 286 height 70
click at [1416, 447] on dl "平均ロード時間 3.2 s +100%" at bounding box center [1425, 464] width 286 height 70
click at [1464, 435] on icon at bounding box center [1469, 436] width 10 height 10
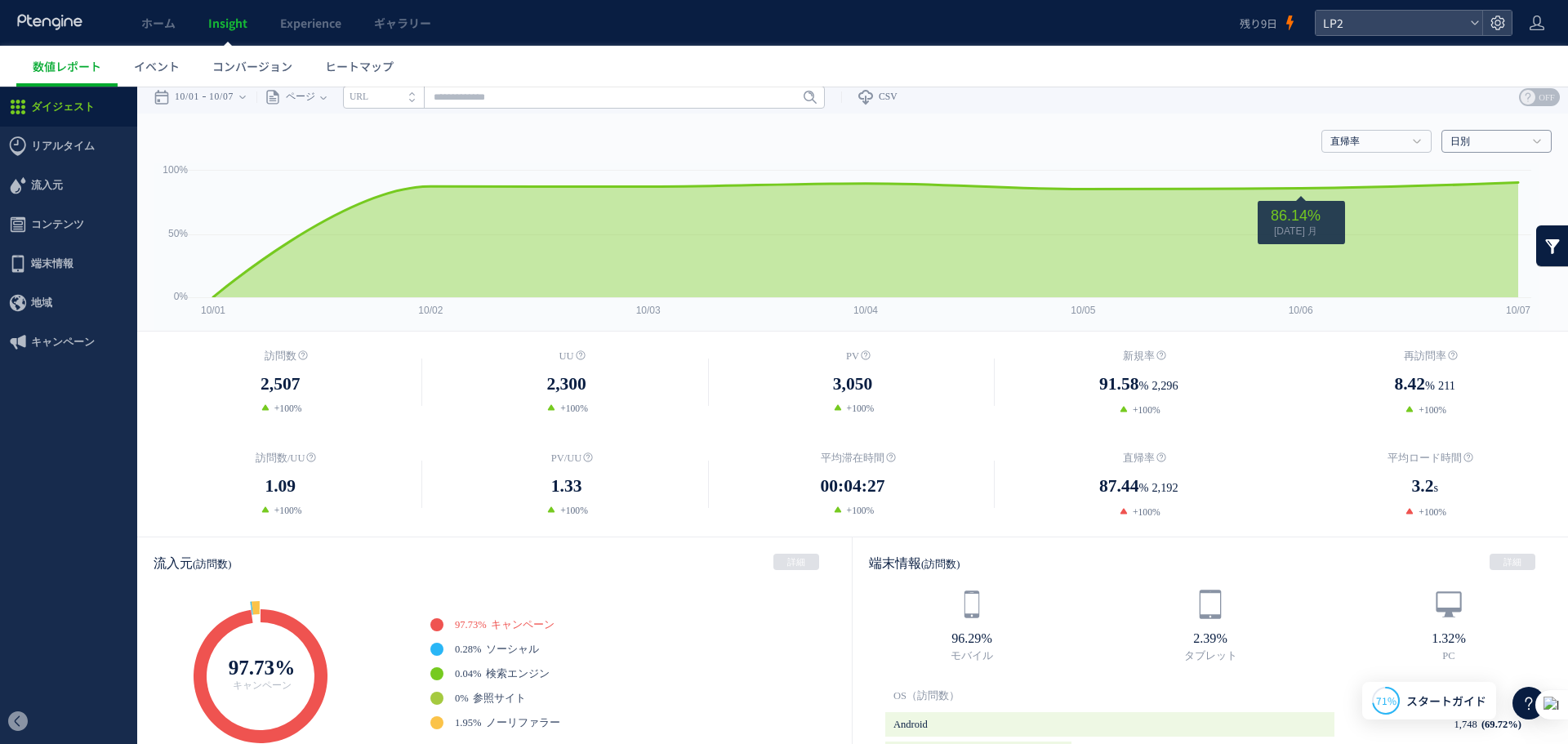
scroll to position [0, 0]
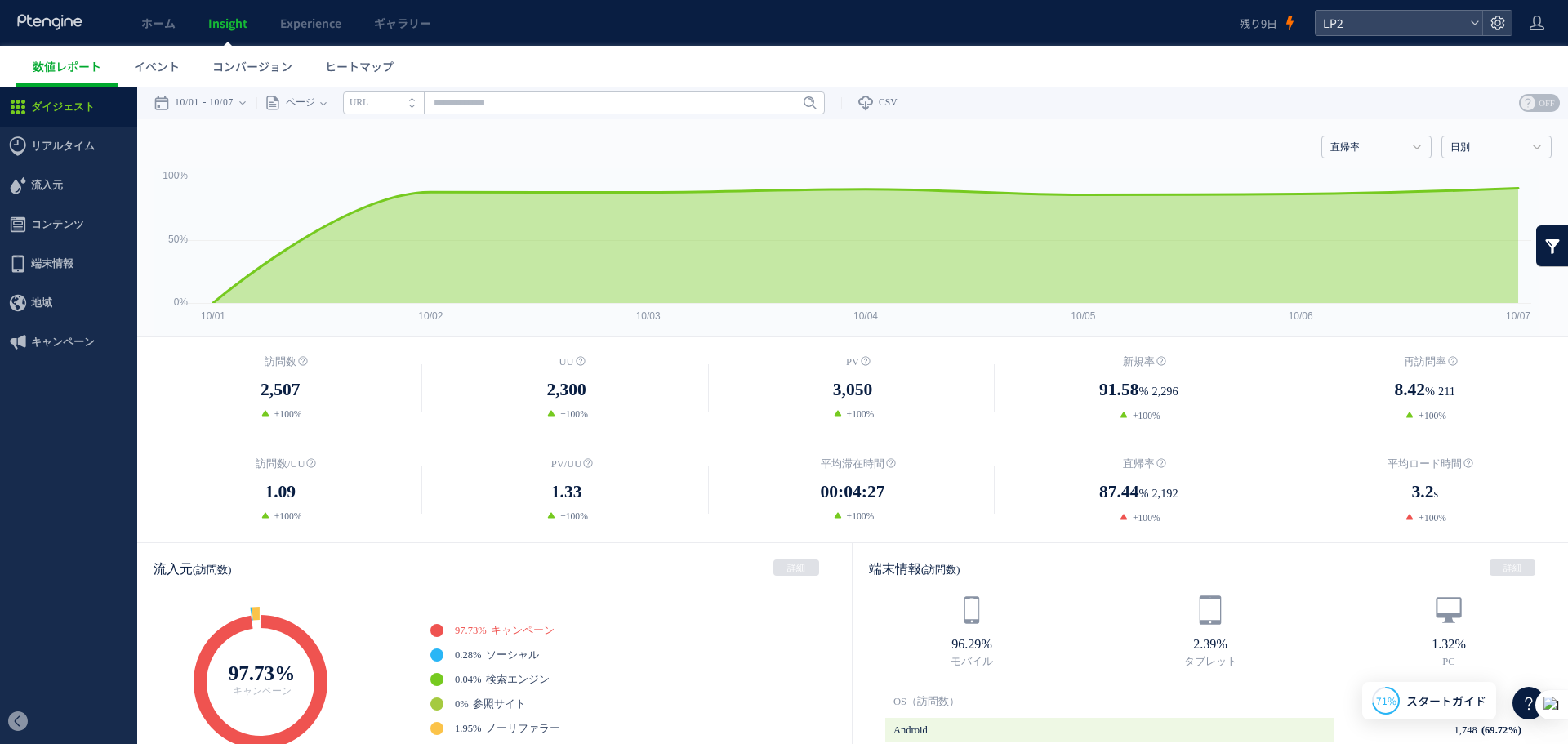
click at [1388, 126] on div "直帰率 訪問数 UU PV 新規率 再訪問率 訪問数/UU PV/UU 平均滞在時間 直帰率 平均ロード時間 日別" at bounding box center [852, 144] width 1398 height 49
click at [1388, 143] on link "直帰率" at bounding box center [1367, 147] width 75 height 15
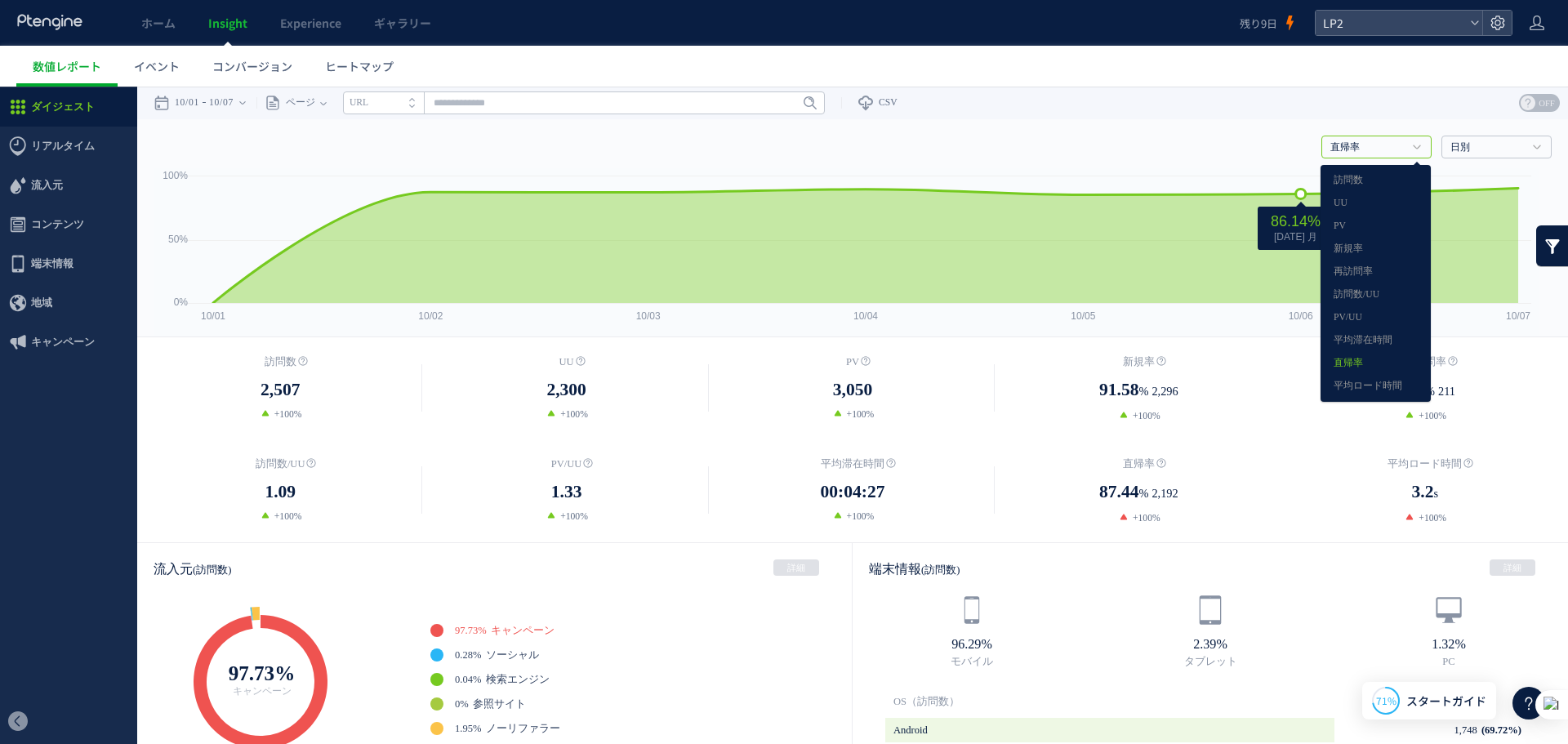
click at [1215, 211] on icon at bounding box center [866, 245] width 1305 height 114
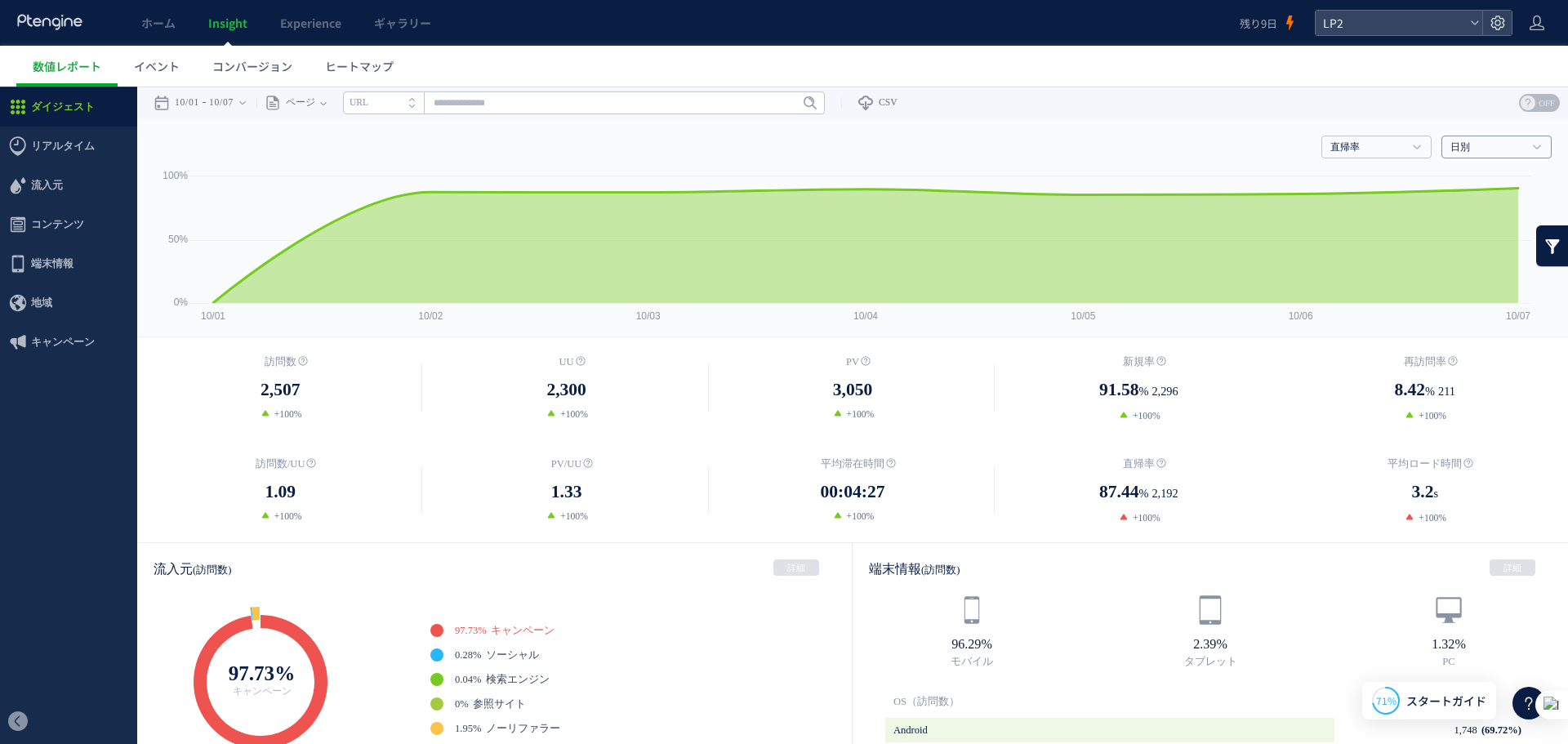
click at [1510, 140] on h4 "日別" at bounding box center [1497, 147] width 111 height 23
click at [1495, 213] on link "週別" at bounding box center [1495, 204] width 84 height 21
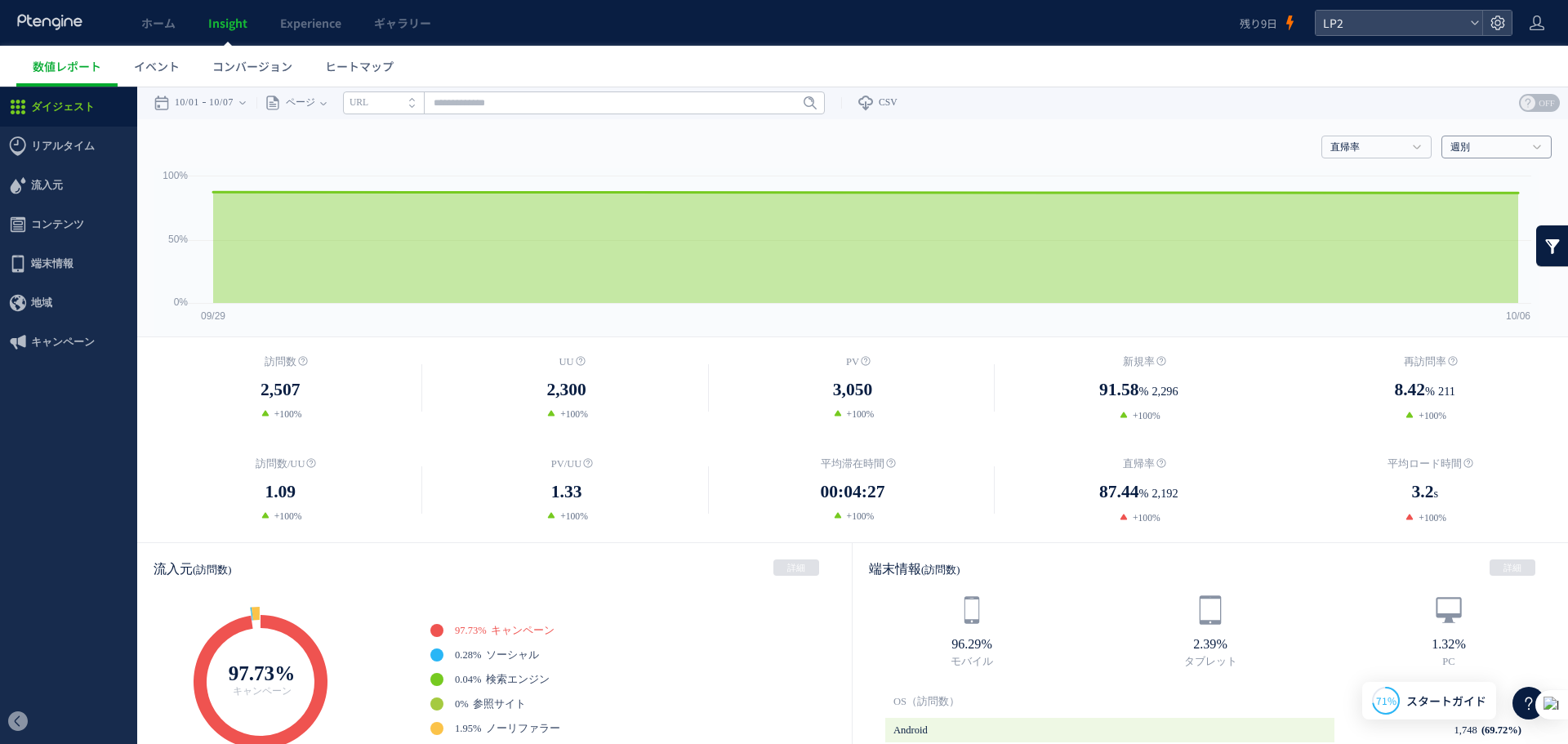
click at [1458, 146] on link "週別" at bounding box center [1487, 147] width 75 height 15
click at [1458, 179] on link "日別" at bounding box center [1495, 180] width 84 height 21
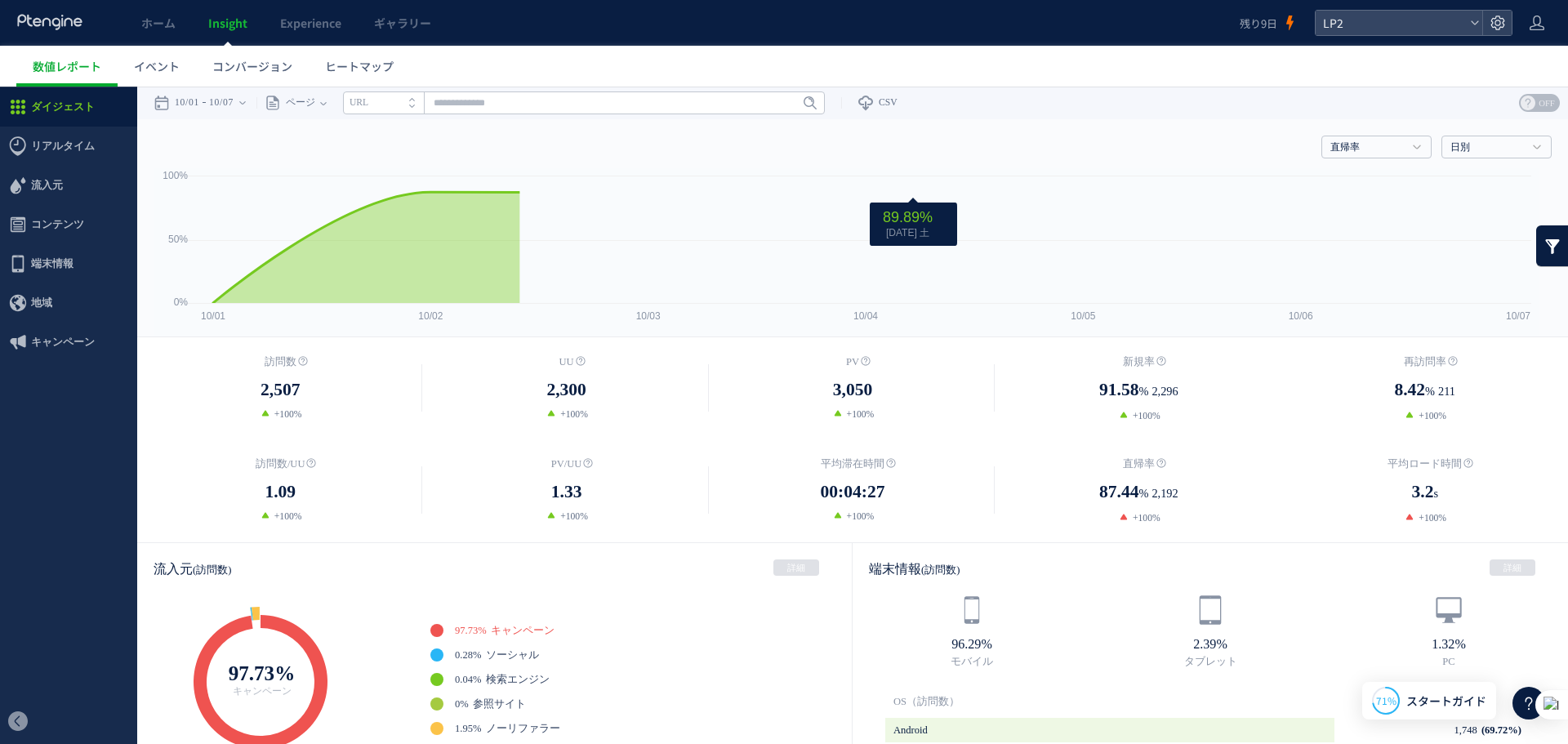
click at [796, 227] on rect at bounding box center [846, 251] width 1387 height 168
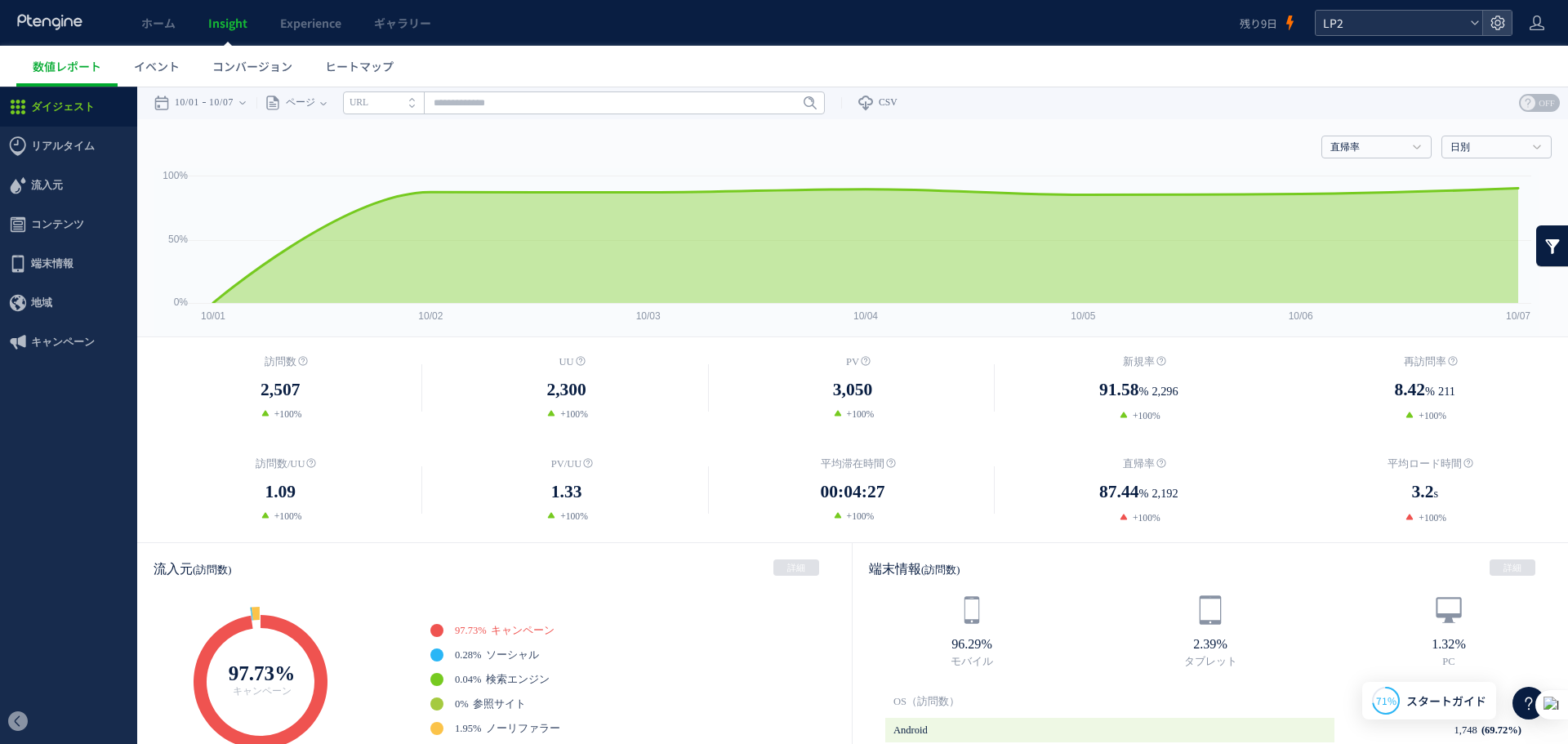
click at [1347, 30] on span "LP2" at bounding box center [1391, 22] width 146 height 24
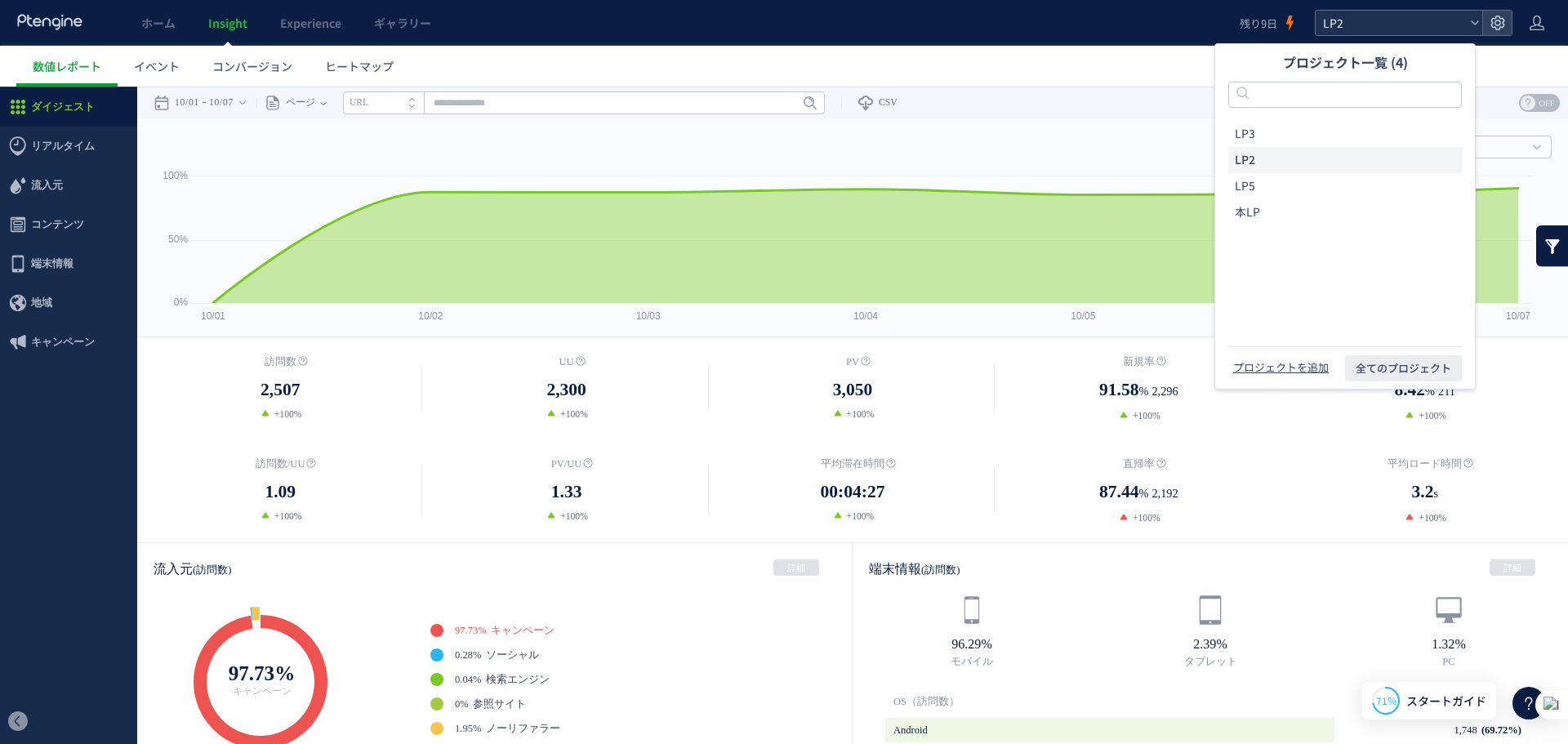
click at [1341, 30] on span "LP2" at bounding box center [1391, 22] width 146 height 24
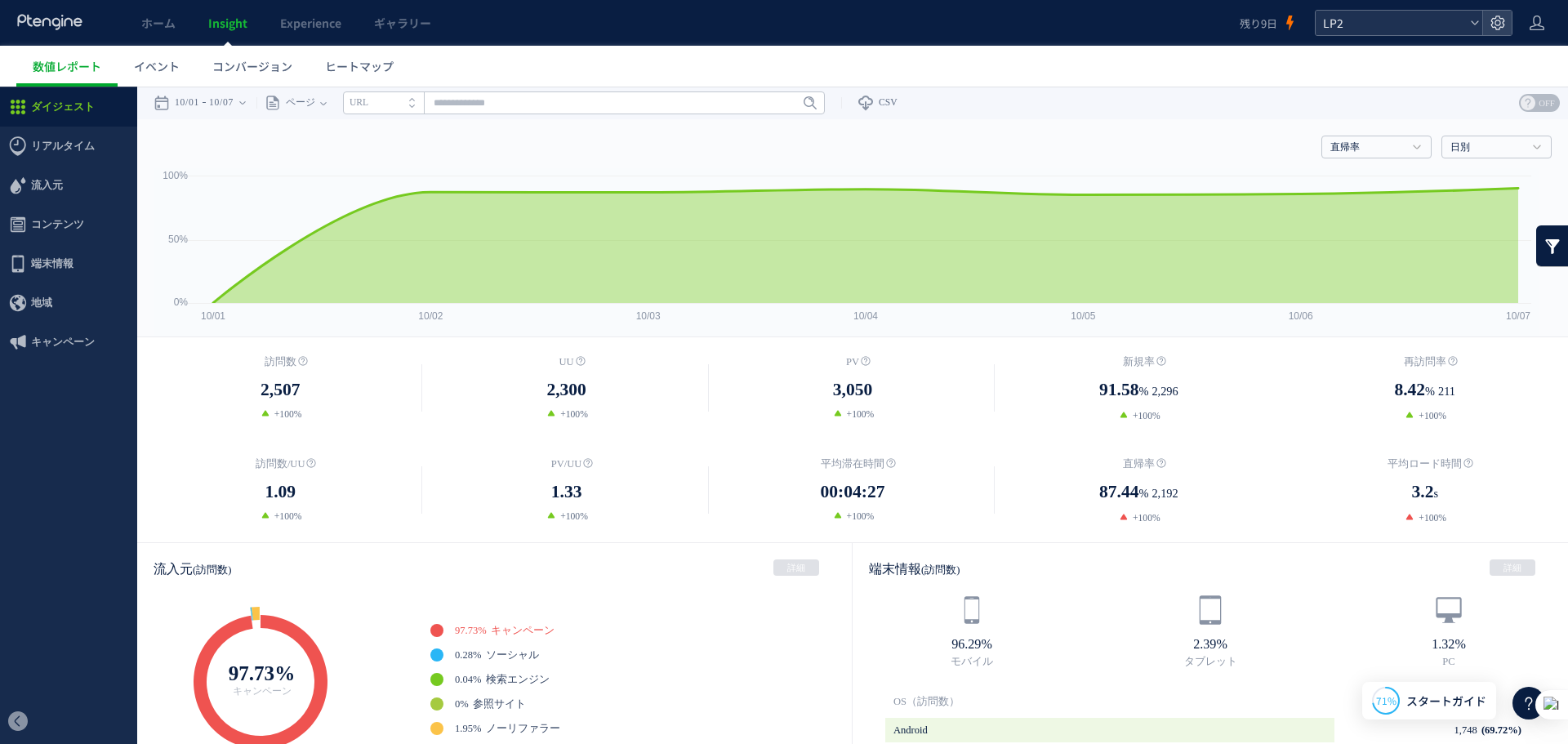
click at [1343, 30] on span "LP2" at bounding box center [1391, 22] width 146 height 24
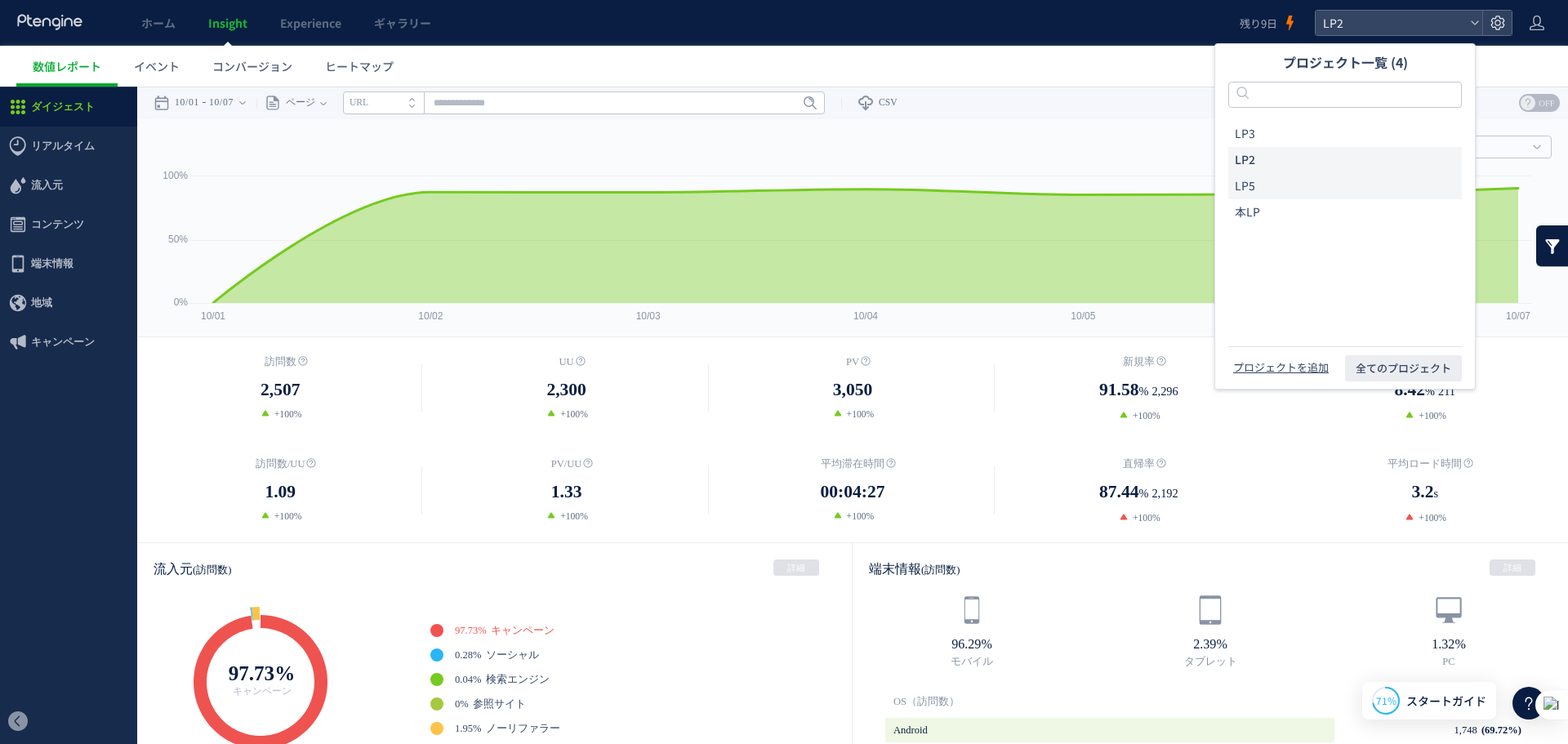
click at [1269, 183] on li "LP5" at bounding box center [1345, 185] width 234 height 26
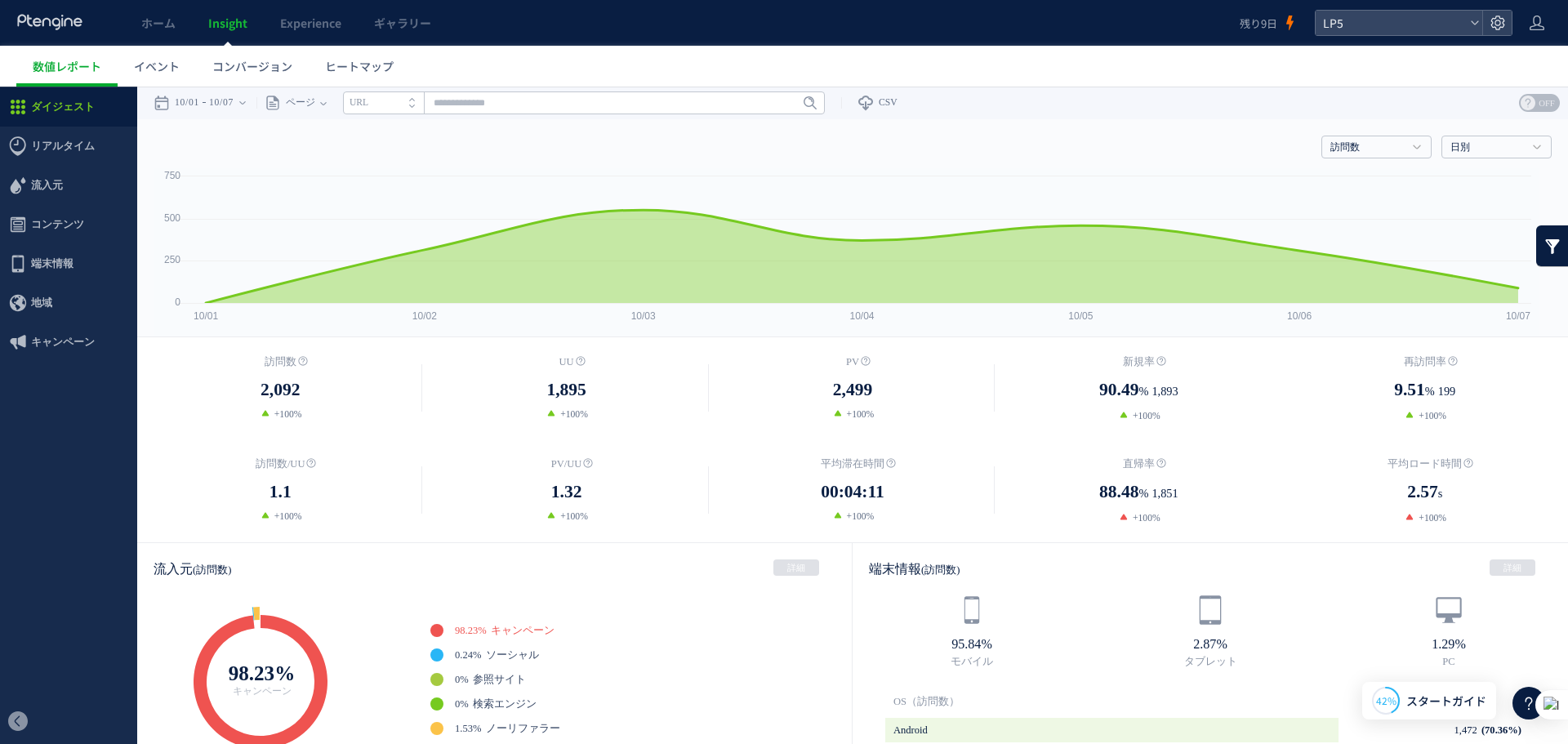
drag, startPoint x: 1014, startPoint y: 277, endPoint x: 1133, endPoint y: 509, distance: 260.7
drag, startPoint x: 1070, startPoint y: 503, endPoint x: 1245, endPoint y: 503, distance: 175.0
click at [1245, 503] on dd "88.48 % 1,851" at bounding box center [1138, 492] width 286 height 28
click at [1183, 478] on dd "88.48 % 1,851" at bounding box center [1138, 492] width 286 height 28
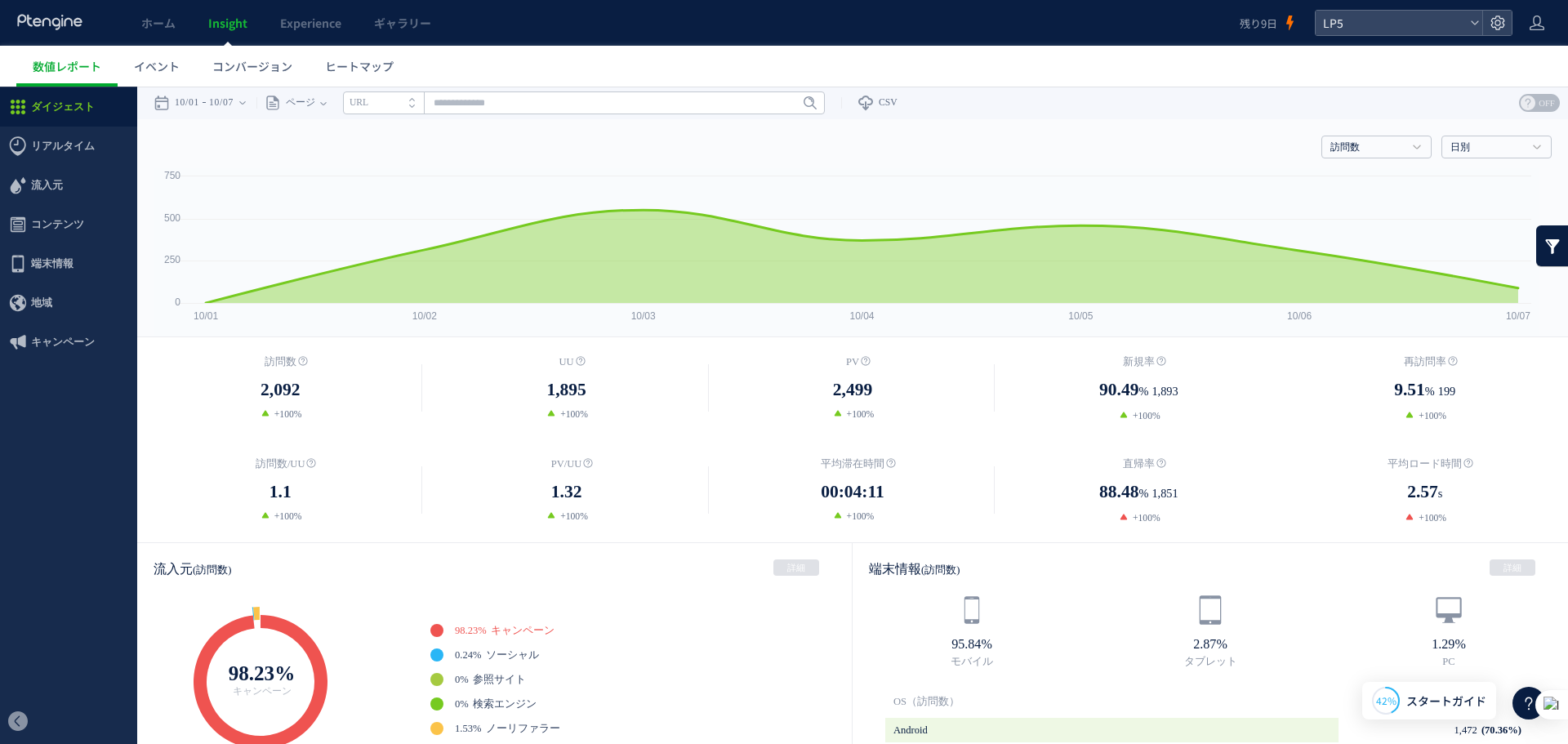
drag, startPoint x: 1047, startPoint y: 395, endPoint x: 1431, endPoint y: 560, distance: 417.9
click at [1468, 486] on div "訪問数 2,092 +100% [GEOGRAPHIC_DATA] %" at bounding box center [852, 439] width 1431 height 205
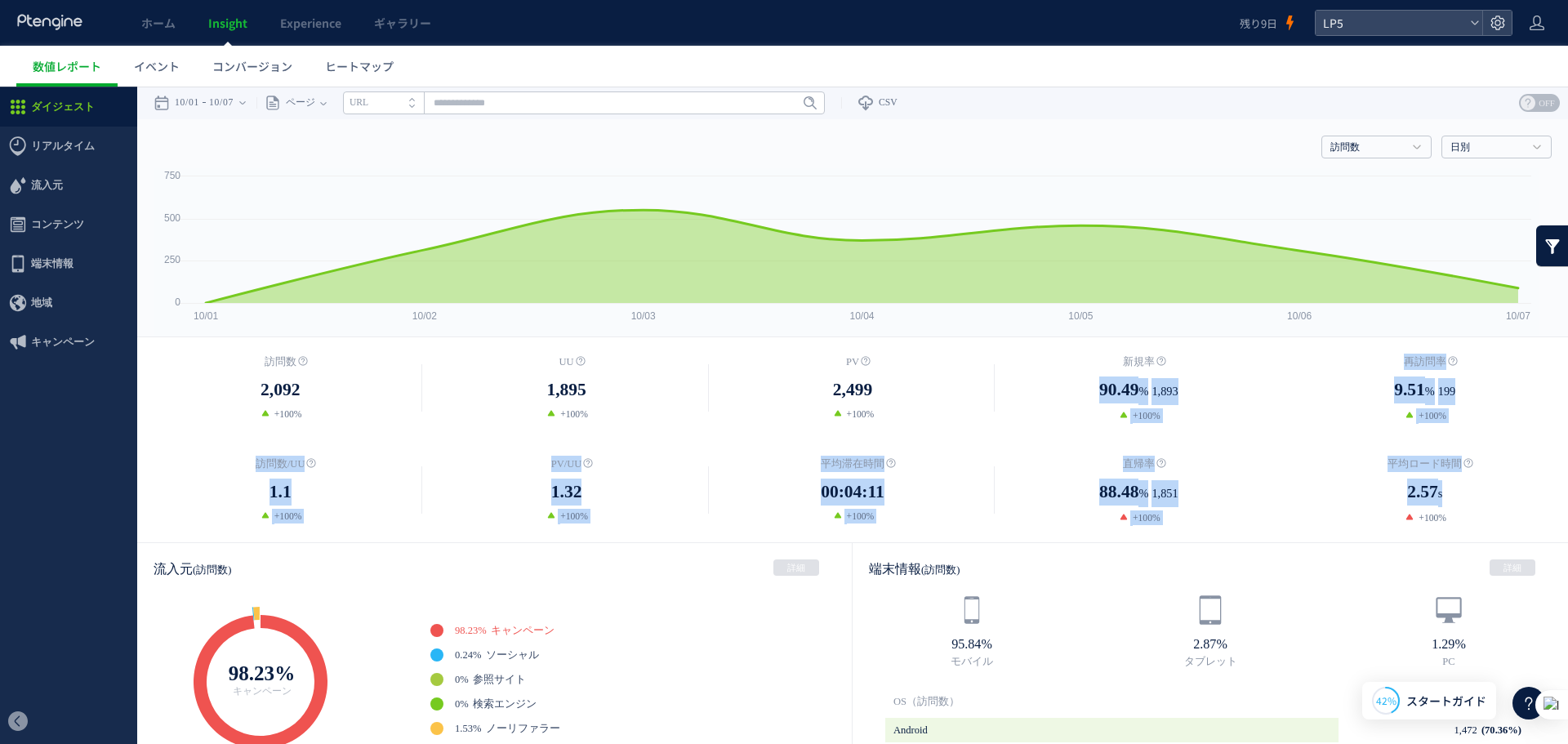
click at [1237, 517] on dd "+100%" at bounding box center [1138, 517] width 286 height 15
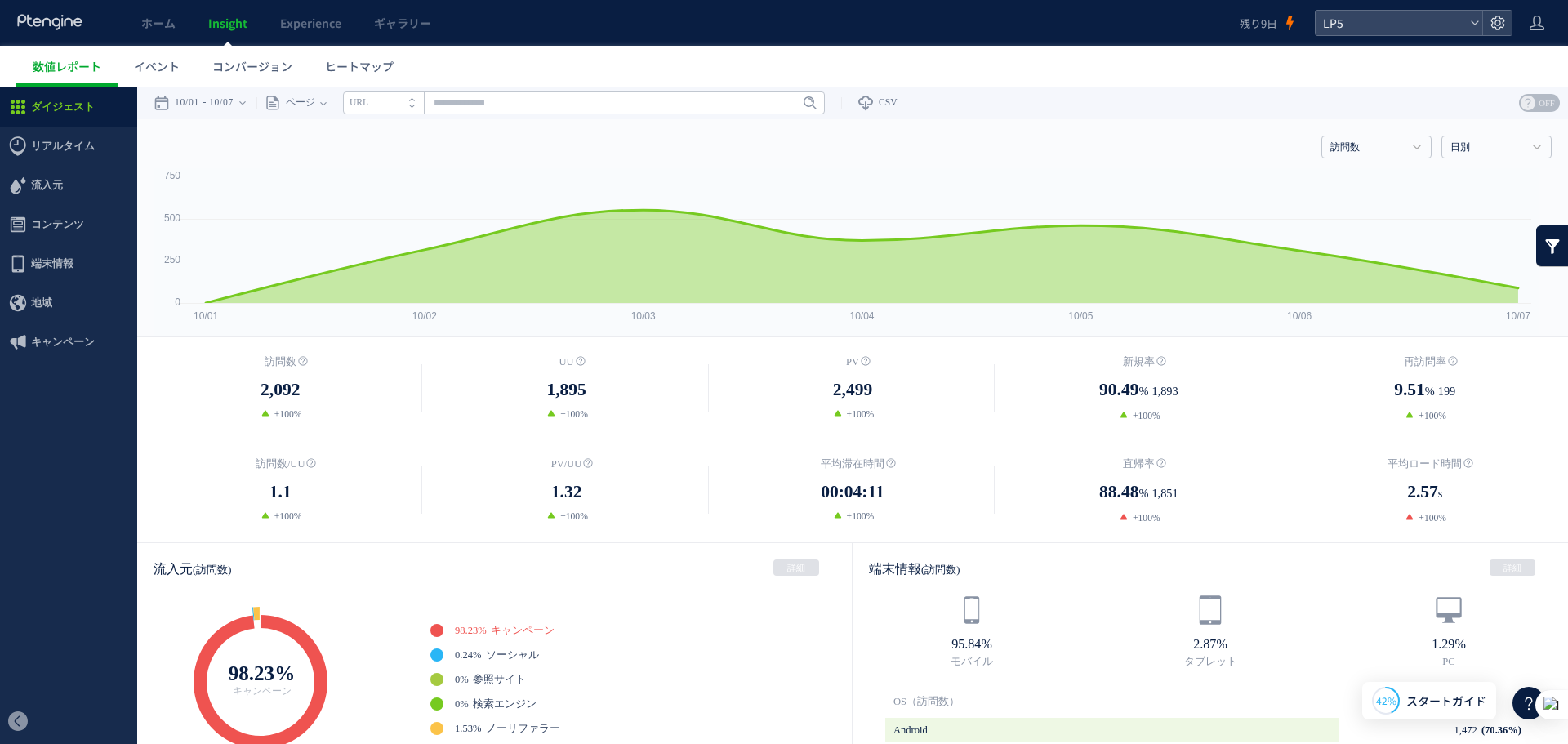
drag, startPoint x: 1344, startPoint y: 510, endPoint x: 1430, endPoint y: 536, distance: 89.8
click at [1495, 528] on div "訪問数 2,092 +100% [GEOGRAPHIC_DATA] %" at bounding box center [852, 439] width 1431 height 205
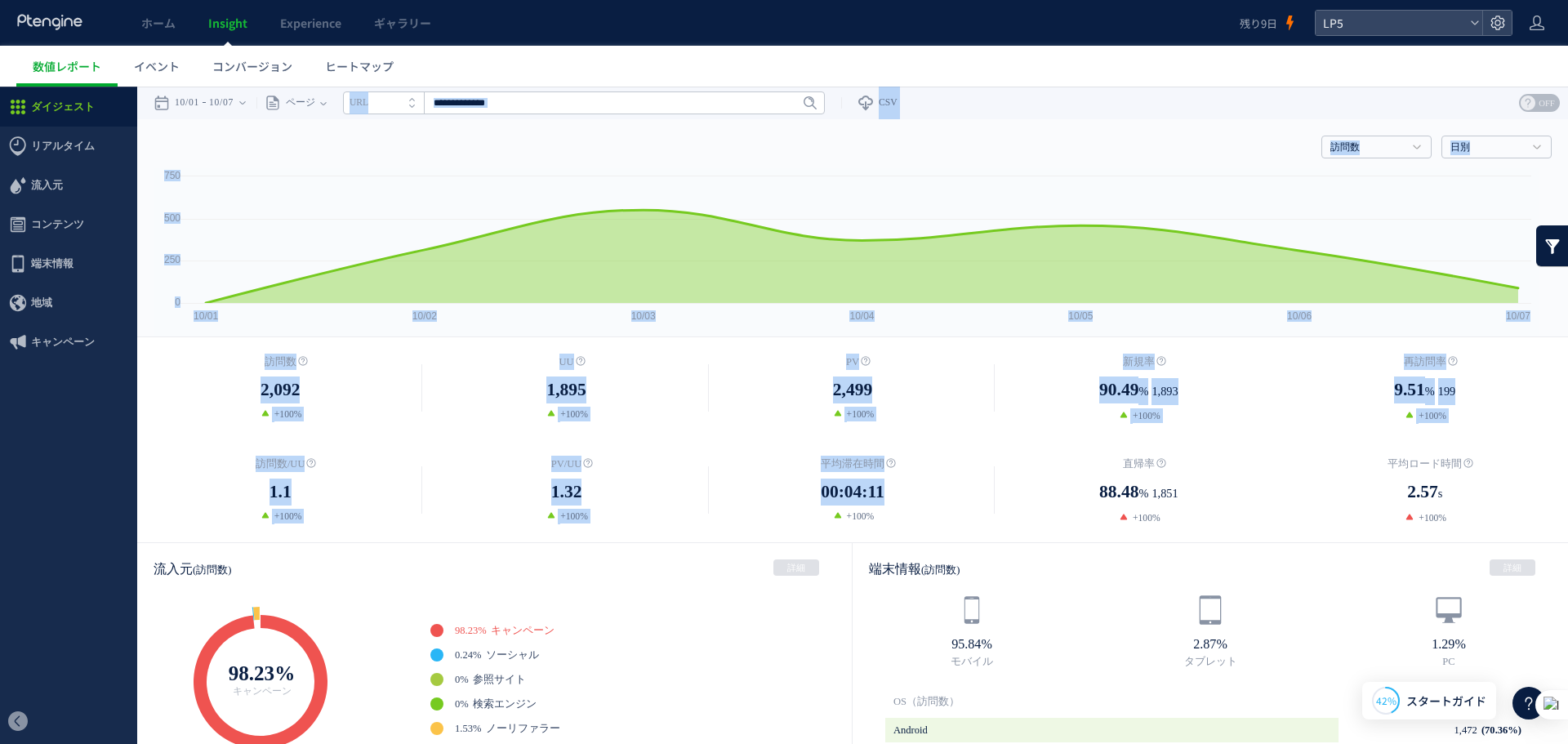
drag, startPoint x: 942, startPoint y: 480, endPoint x: 597, endPoint y: 82, distance: 526.7
click at [795, 241] on icon at bounding box center [863, 256] width 1329 height 93
click at [1350, 148] on link "訪問数" at bounding box center [1367, 147] width 75 height 15
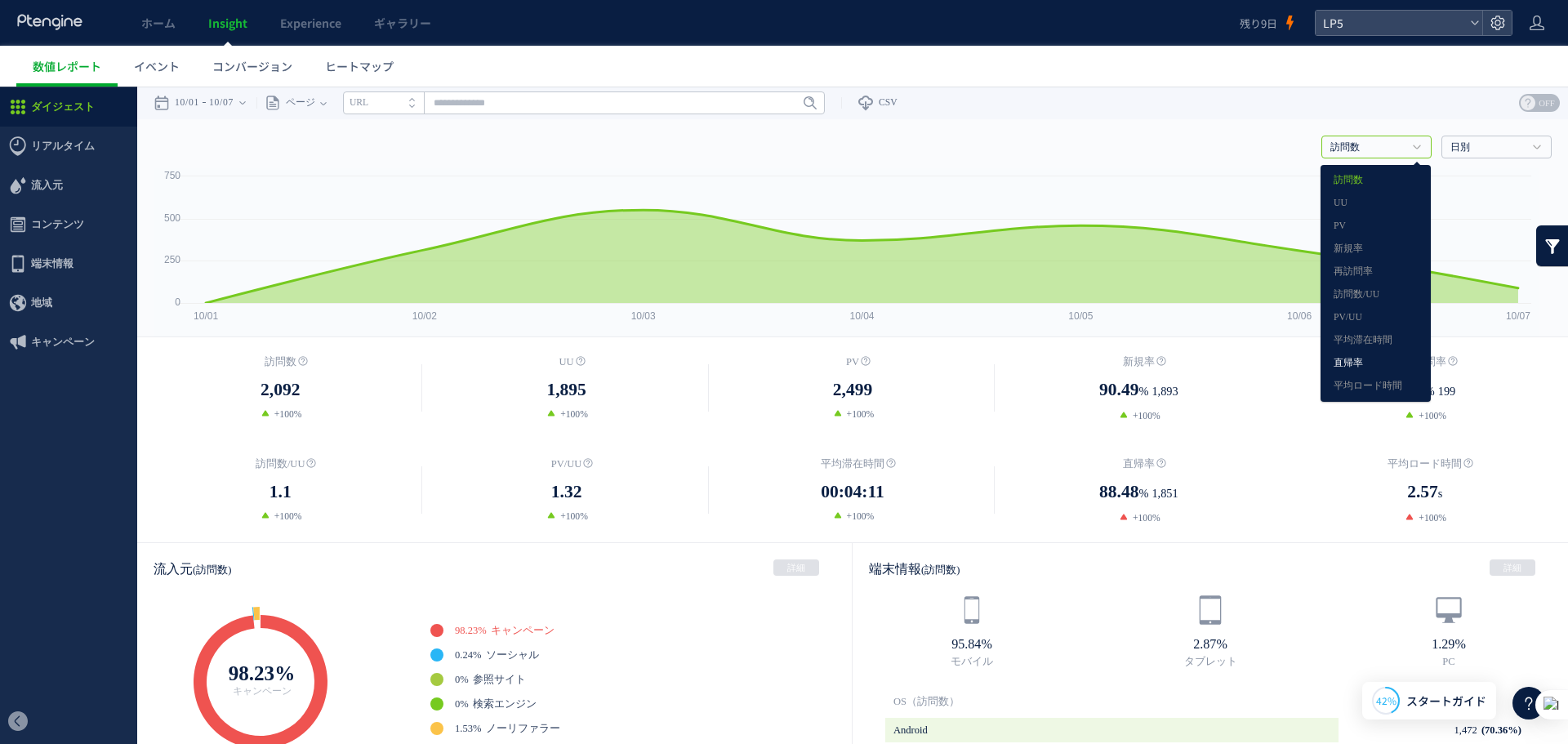
click at [1350, 372] on link "直帰率" at bounding box center [1376, 364] width 84 height 21
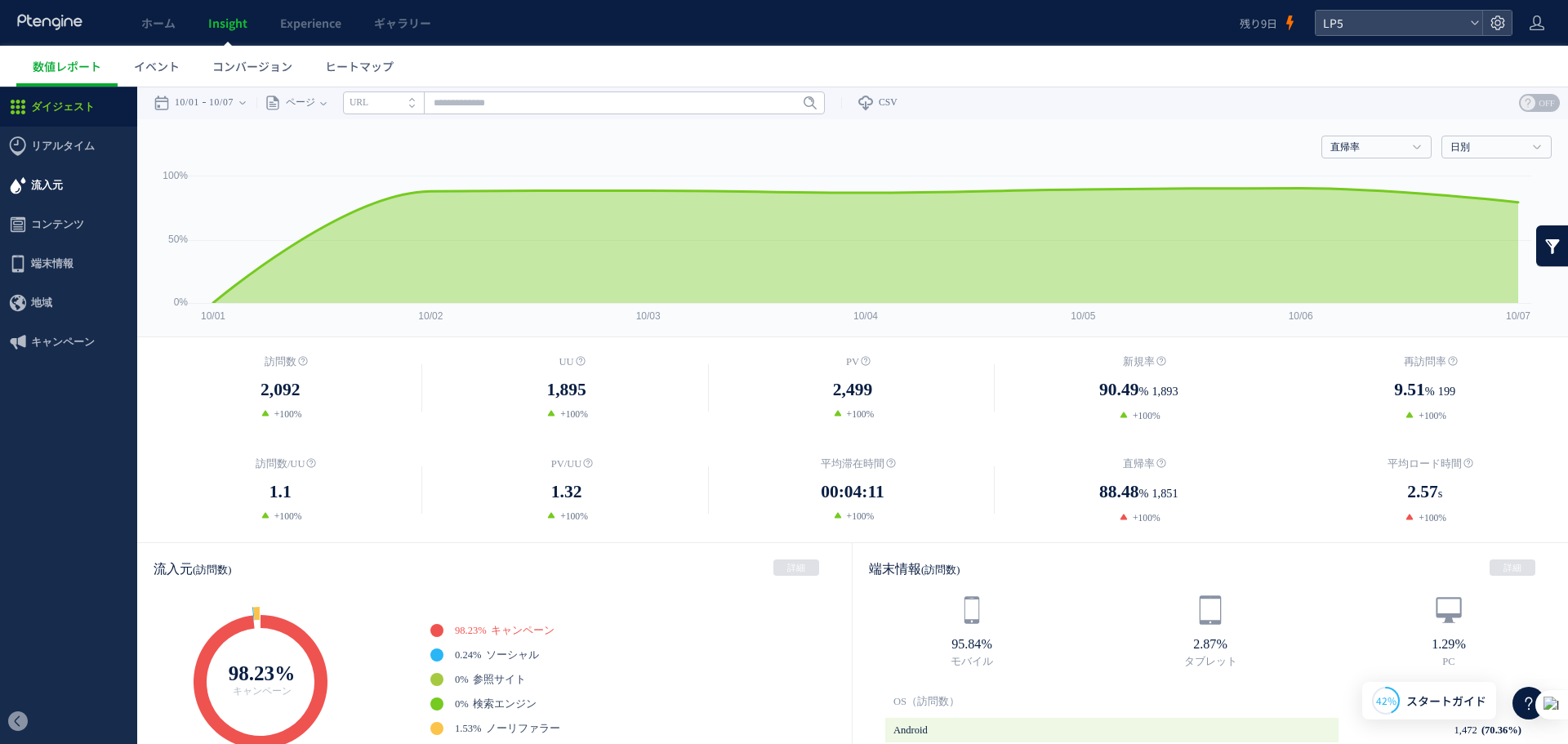
click at [82, 173] on span "流入元" at bounding box center [68, 185] width 137 height 39
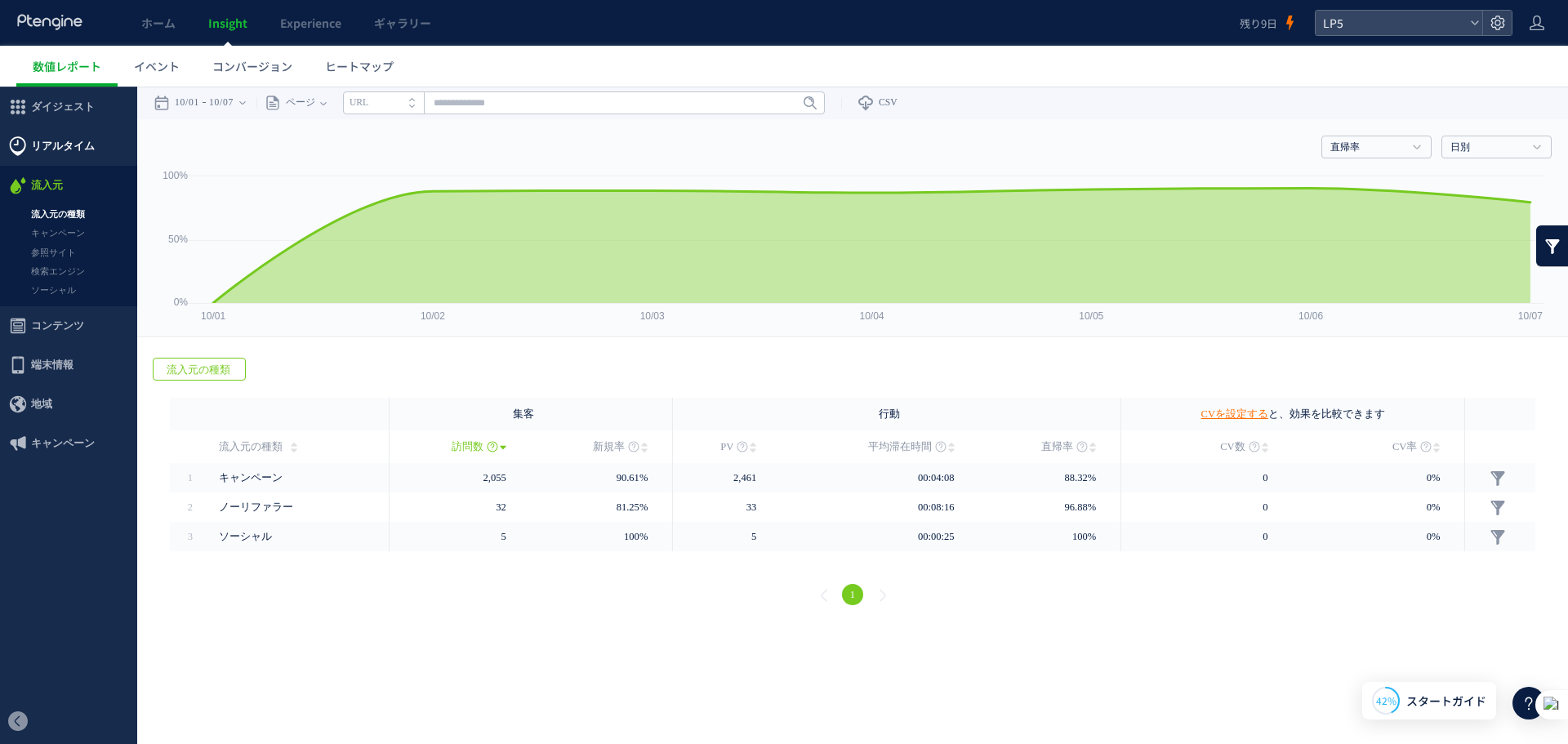
click at [80, 148] on span "リアルタイム" at bounding box center [63, 146] width 64 height 39
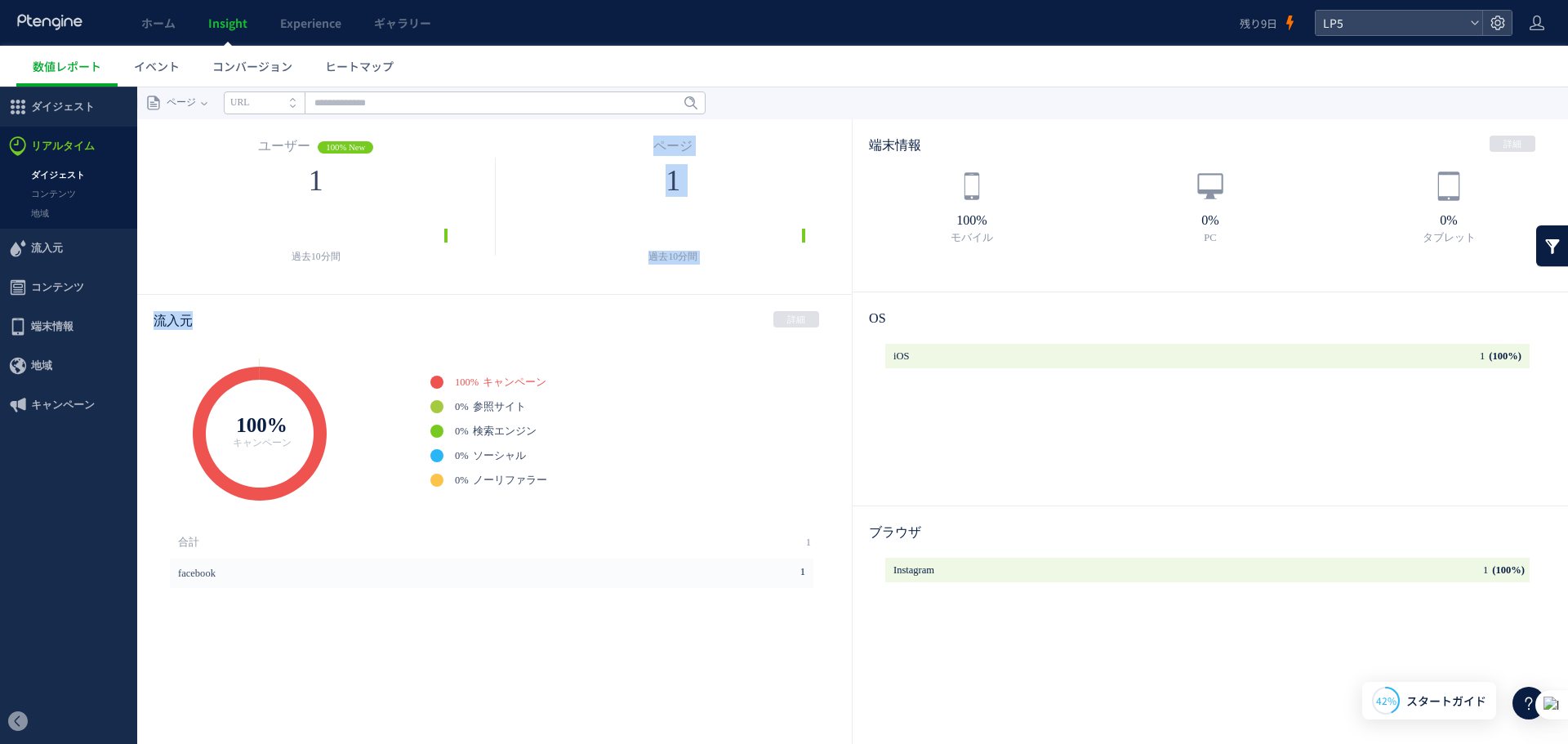
drag, startPoint x: 454, startPoint y: 292, endPoint x: 426, endPoint y: 310, distance: 33.3
click at [451, 299] on div "ユーザー 100% New 1 Created with Highcharts 4.1.7 過去10分間 ページ 1 Created with Highcha…" at bounding box center [494, 467] width 715 height 695
click at [581, 347] on div "Created with Highcharts 4.1.7 Browser market shares at a specific website, 2010…" at bounding box center [494, 436] width 715 height 179
click at [69, 288] on span "コンテンツ" at bounding box center [57, 287] width 53 height 39
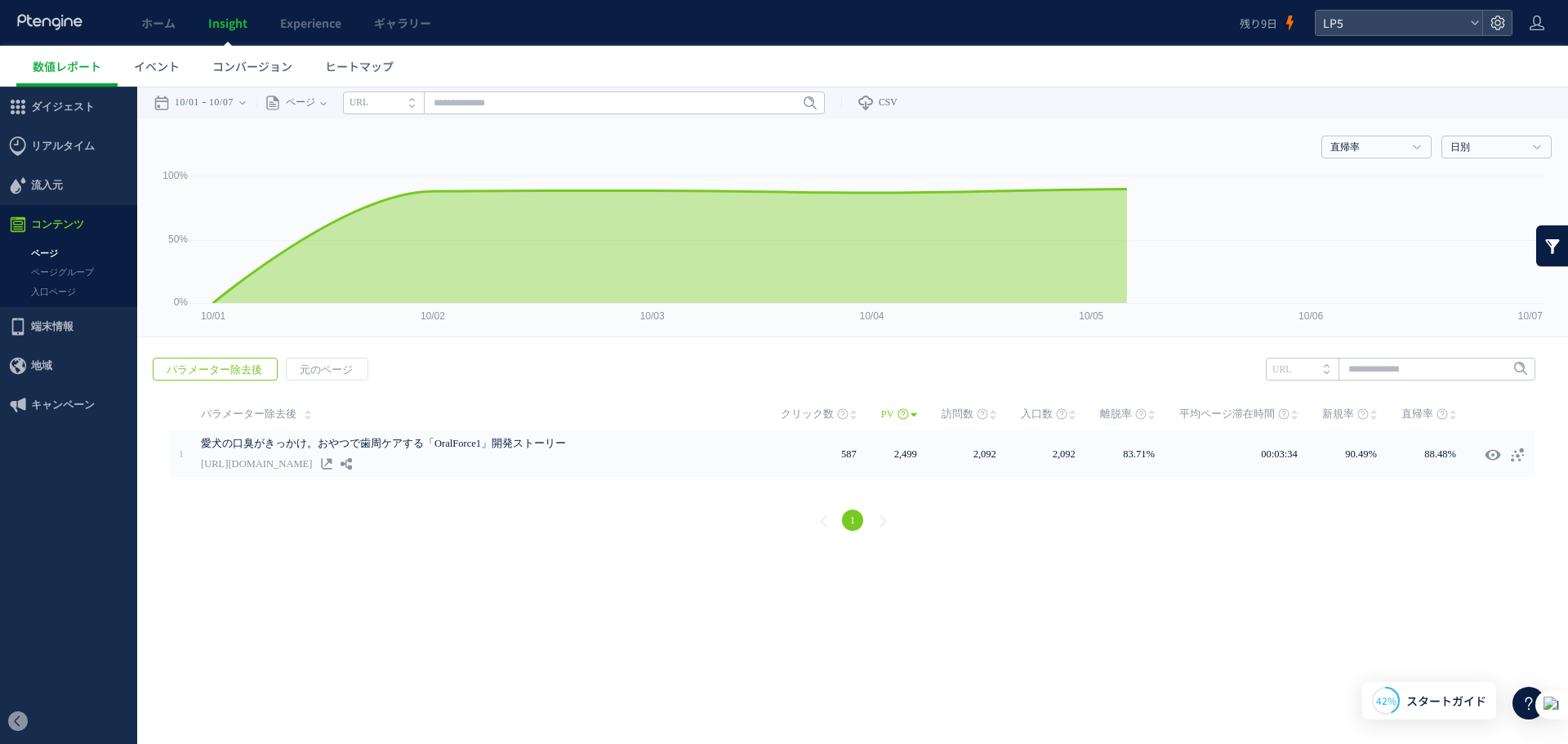
click at [69, 322] on span "端末情報" at bounding box center [52, 327] width 43 height 39
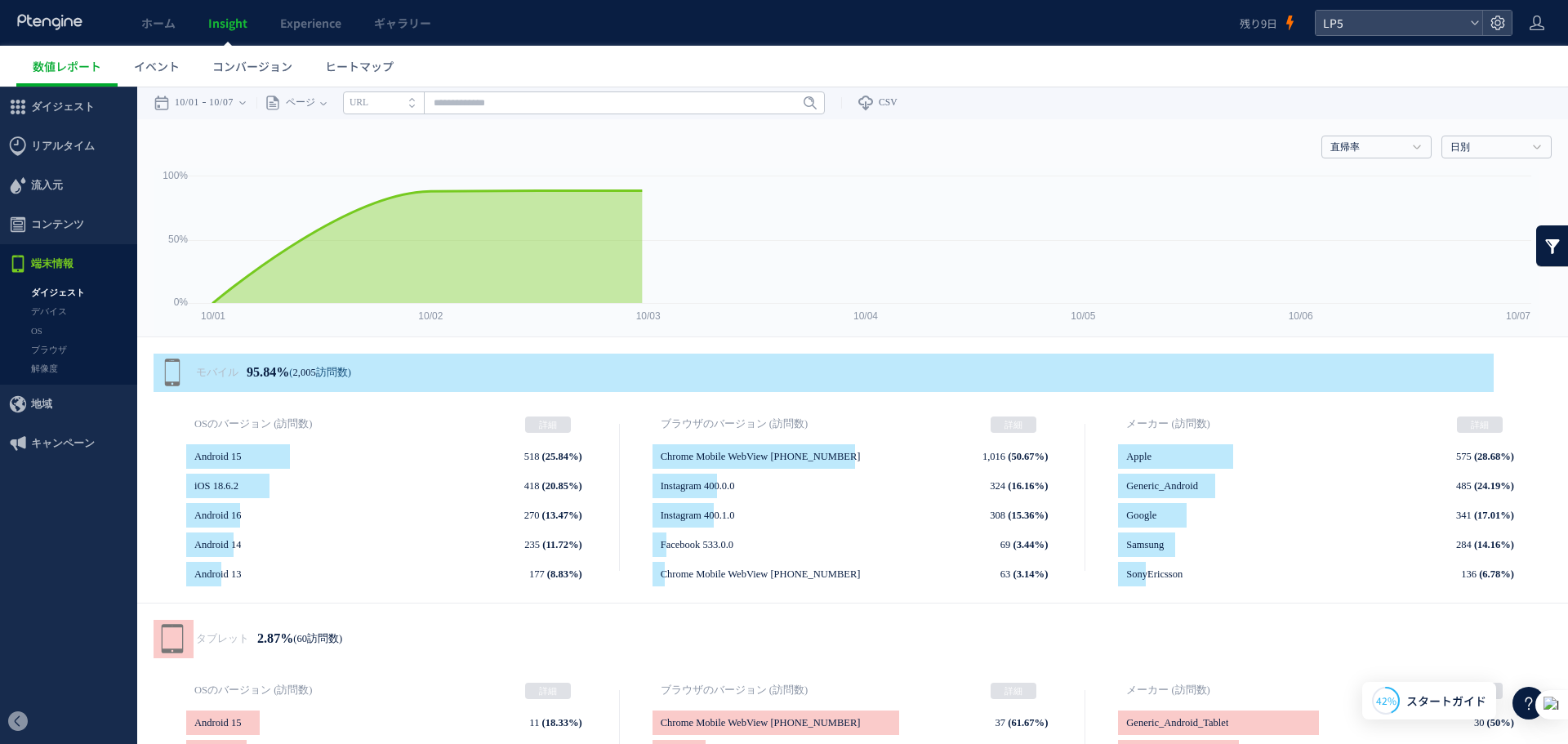
click at [65, 405] on span "地域" at bounding box center [68, 404] width 137 height 39
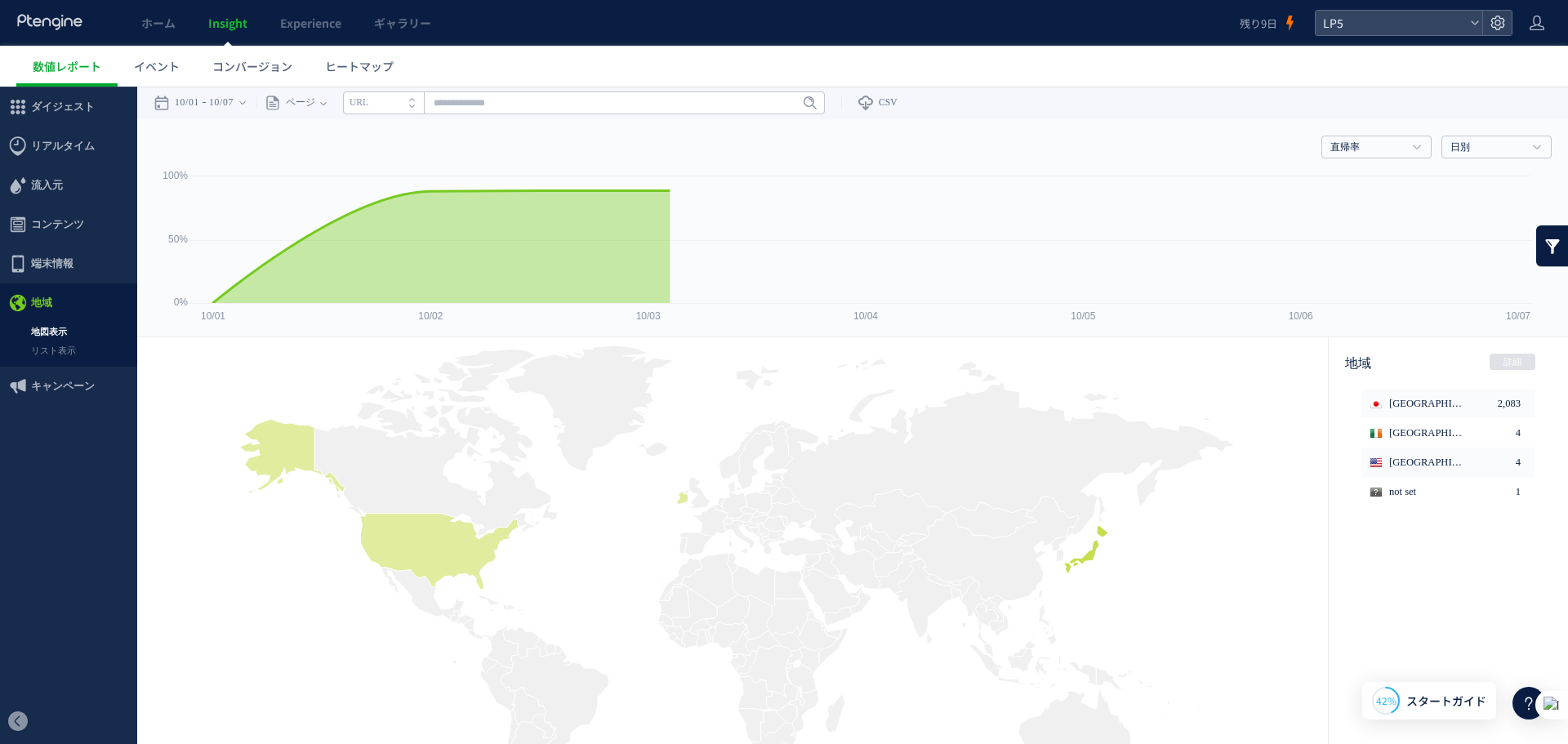
click at [65, 390] on span "キャンペーン" at bounding box center [63, 386] width 64 height 39
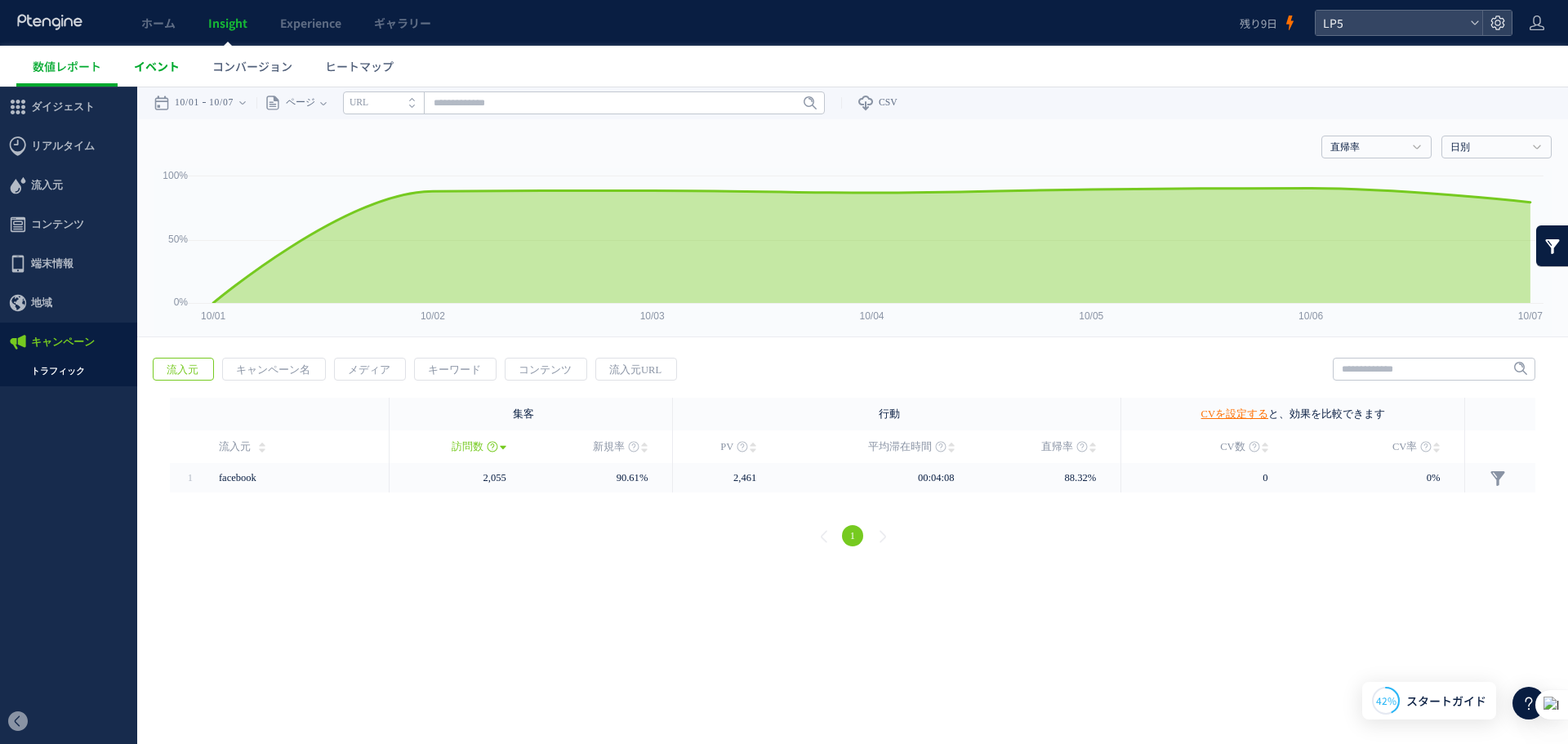
click at [163, 62] on span "イベント" at bounding box center [156, 66] width 46 height 16
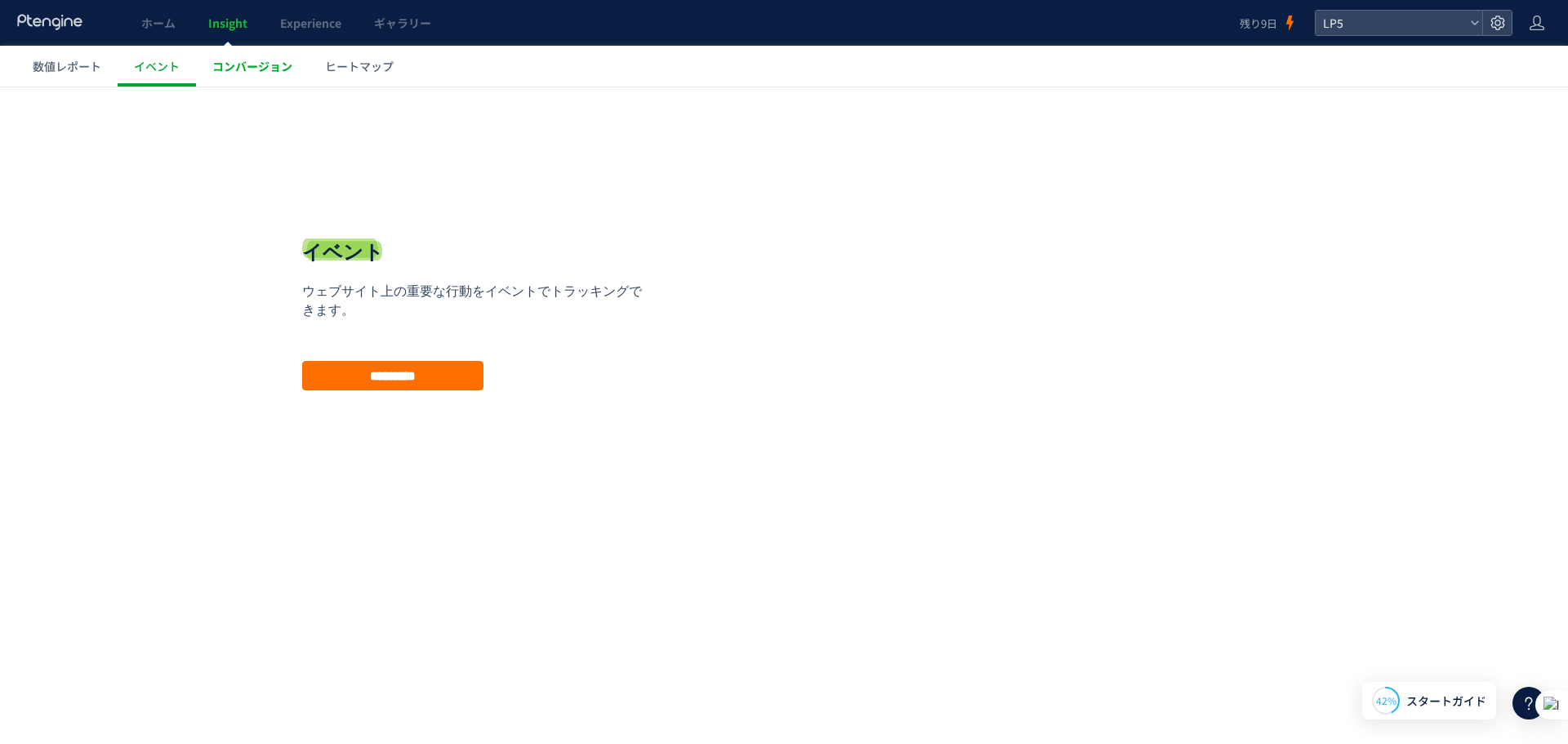
click at [245, 73] on span "コンバージョン" at bounding box center [252, 66] width 80 height 16
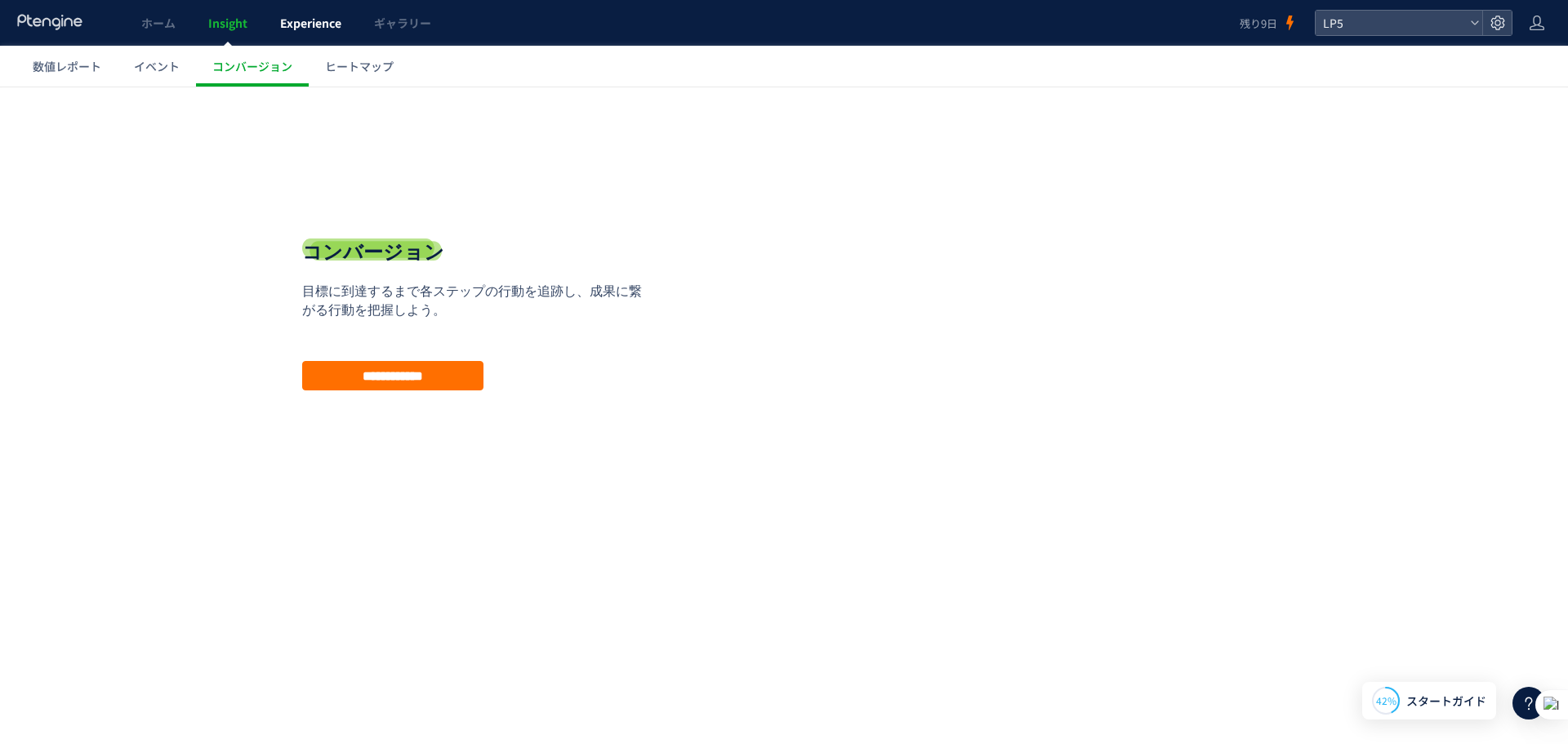
click at [317, 21] on span "Experience" at bounding box center [310, 22] width 61 height 16
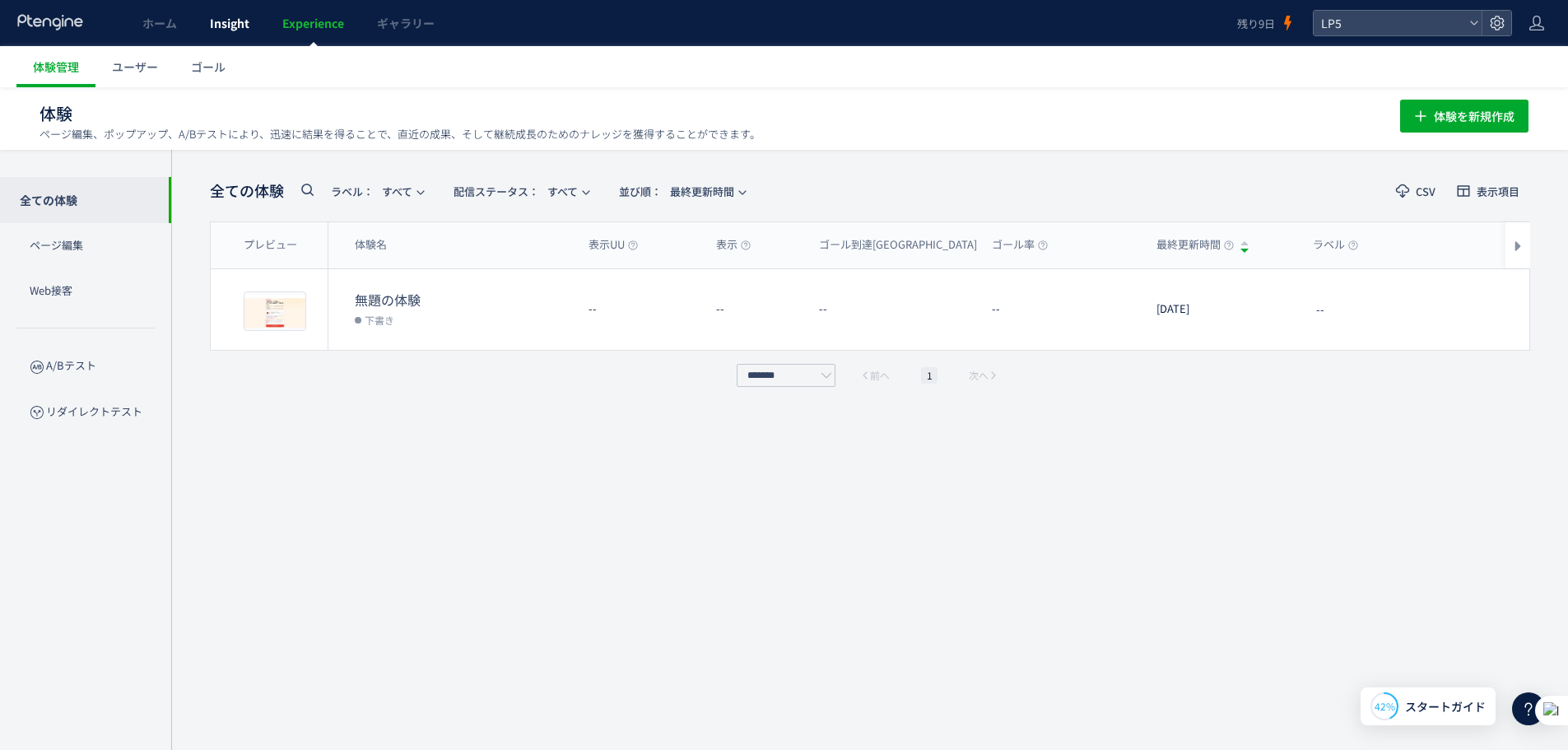
click at [239, 18] on span "Insight" at bounding box center [230, 22] width 39 height 17
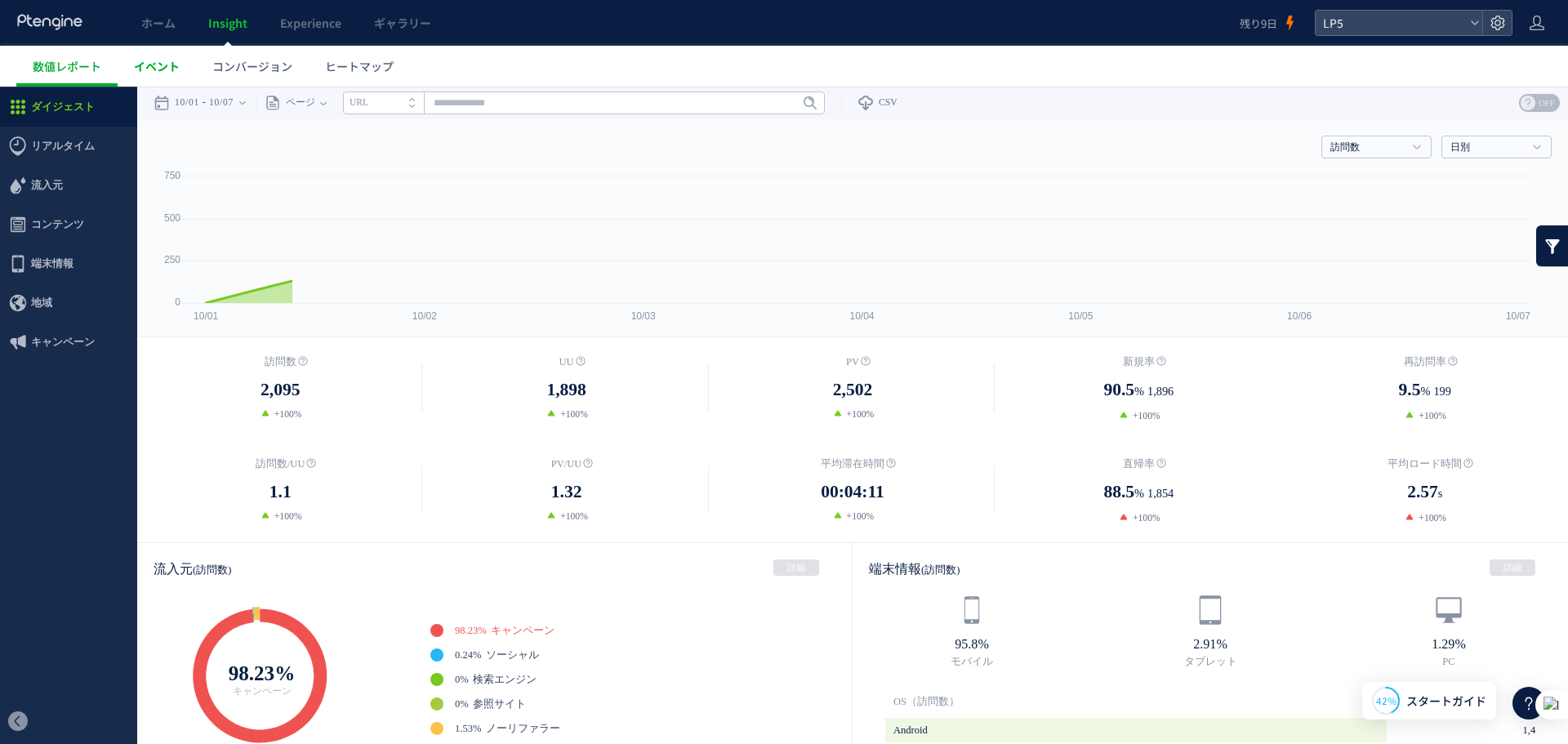
click at [163, 75] on link "イベント" at bounding box center [156, 66] width 79 height 41
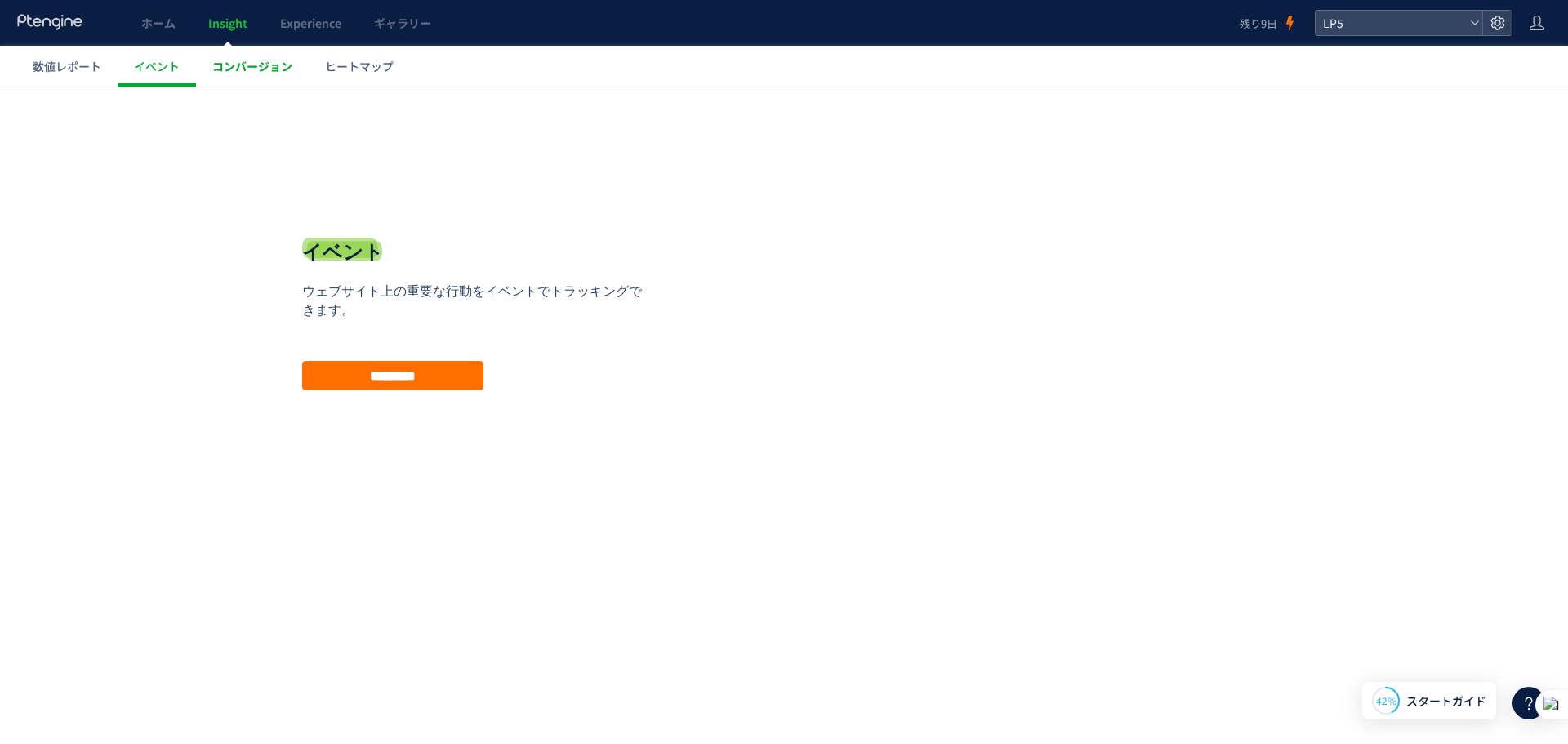
click at [213, 68] on span "コンバージョン" at bounding box center [252, 66] width 80 height 16
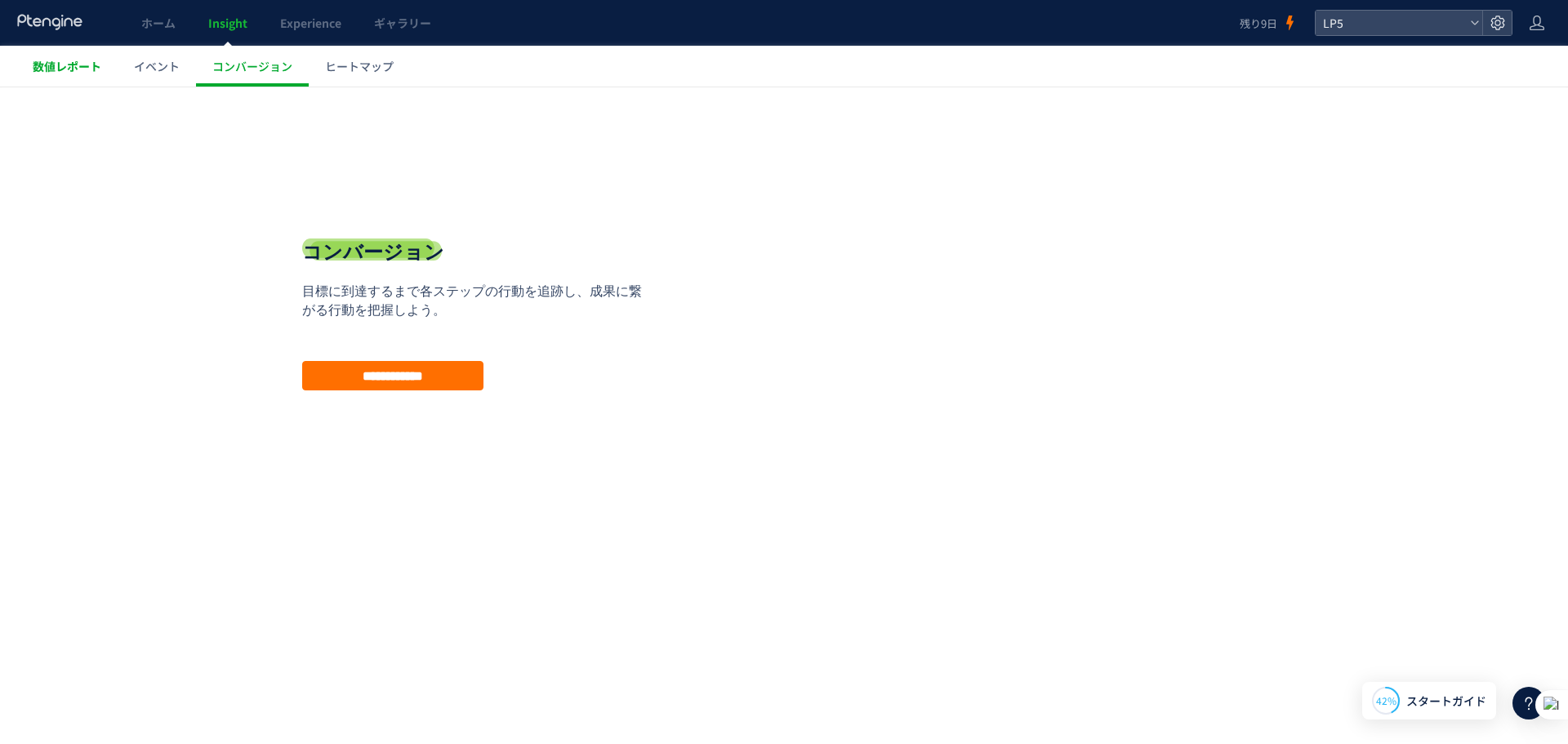
click at [106, 72] on link "数値レポート" at bounding box center [67, 66] width 101 height 41
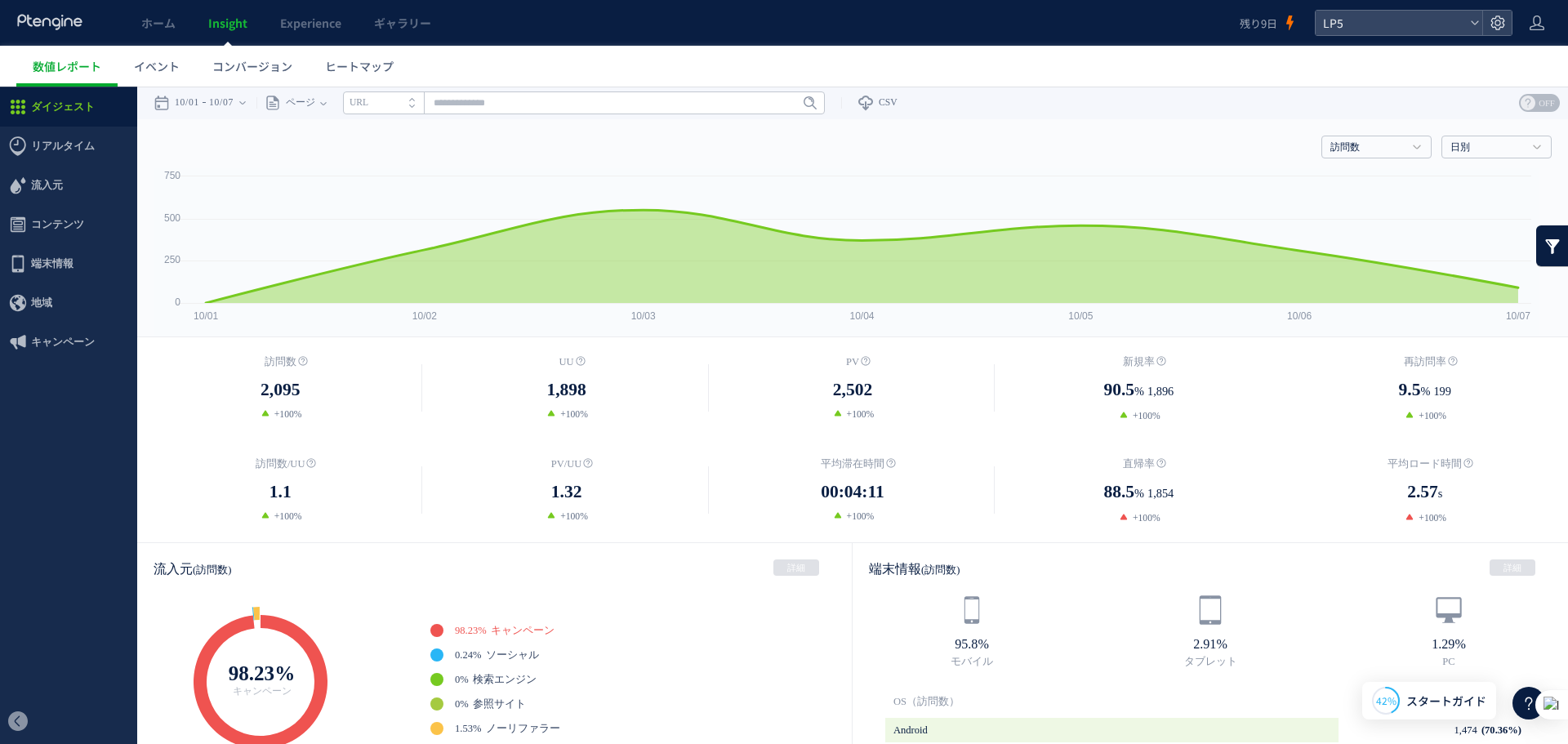
drag, startPoint x: 519, startPoint y: 403, endPoint x: 961, endPoint y: 424, distance: 442.5
click at [961, 424] on div "訪問数 2,095 +100% [GEOGRAPHIC_DATA] %" at bounding box center [852, 439] width 1431 height 205
click at [680, 493] on dd "1.32" at bounding box center [566, 492] width 286 height 27
click at [848, 493] on span "00:04:11" at bounding box center [853, 492] width 64 height 27
click at [886, 465] on use at bounding box center [890, 463] width 9 height 9
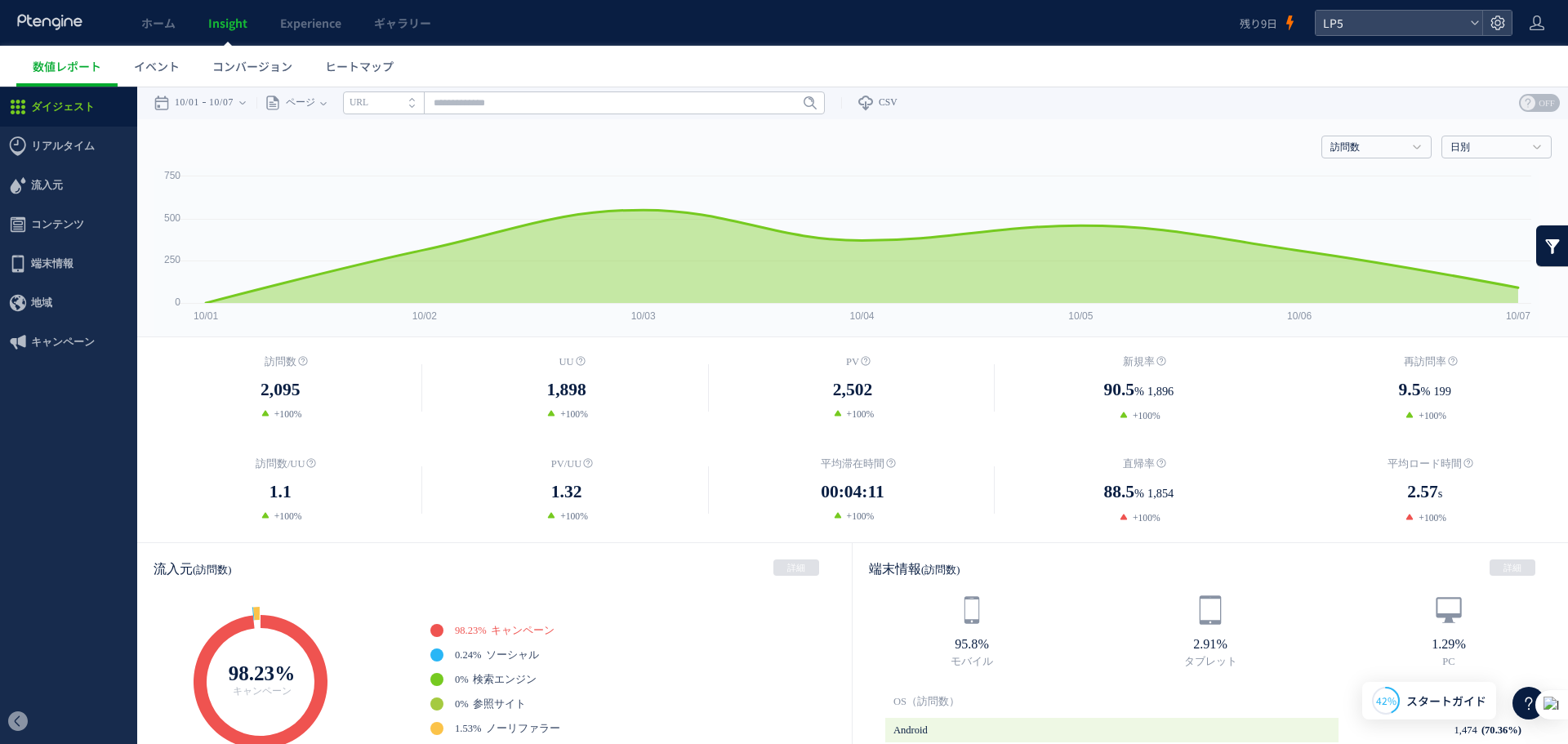
click at [862, 499] on span "00:04:11" at bounding box center [853, 492] width 64 height 27
drag, startPoint x: 827, startPoint y: 499, endPoint x: 963, endPoint y: 486, distance: 136.6
click at [963, 486] on dd "00:04:11" at bounding box center [853, 492] width 286 height 27
click at [921, 507] on dl "平均滞在時間 00:04:11 +100%" at bounding box center [853, 490] width 286 height 68
drag, startPoint x: 913, startPoint y: 498, endPoint x: 771, endPoint y: 493, distance: 142.1
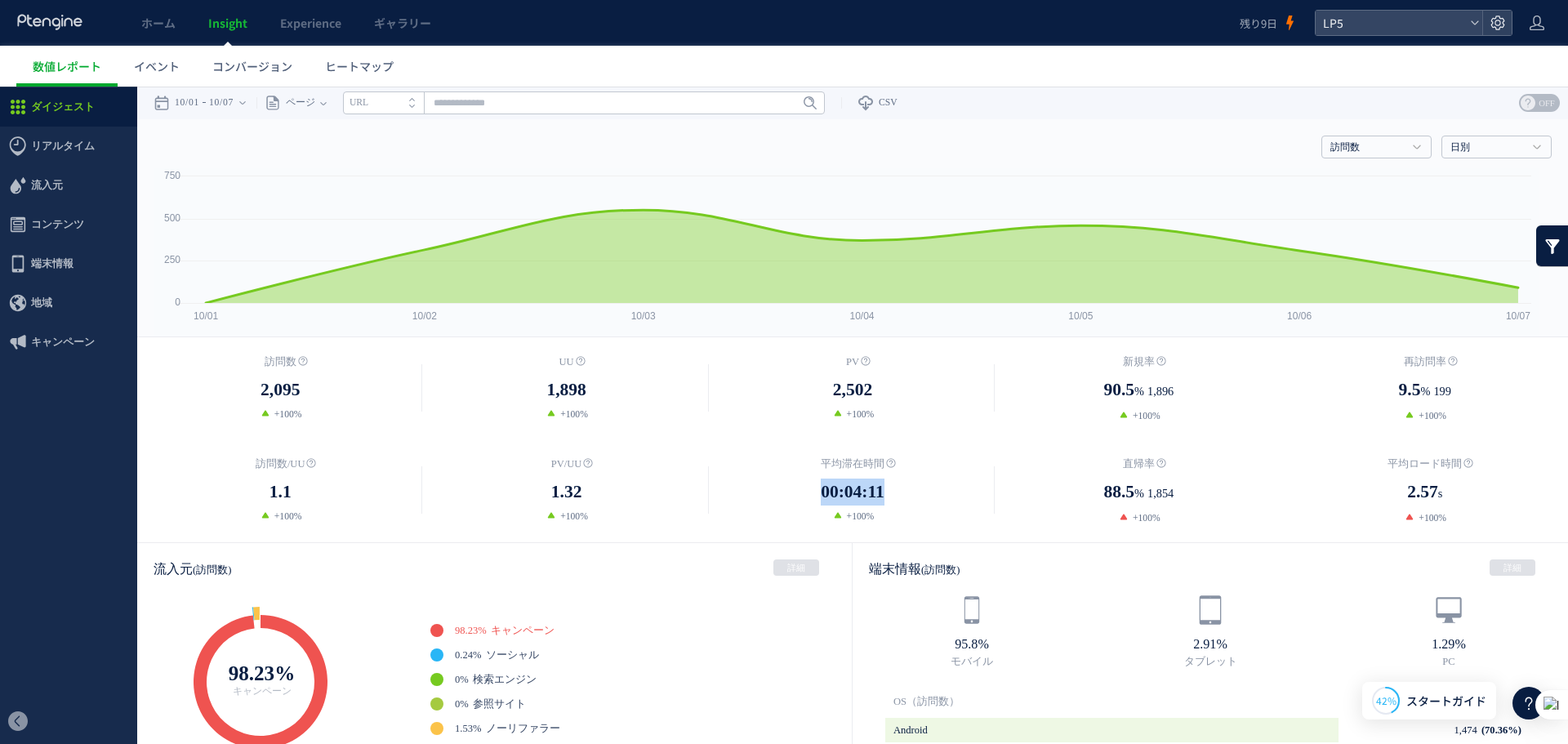
click at [771, 493] on dd "00:04:11" at bounding box center [853, 492] width 286 height 27
click at [792, 513] on dd "+100%" at bounding box center [853, 515] width 286 height 15
click at [792, 506] on dl "平均滞在時間 00:04:11 +100%" at bounding box center [853, 490] width 286 height 68
click at [1389, 149] on link "訪問数" at bounding box center [1367, 147] width 75 height 15
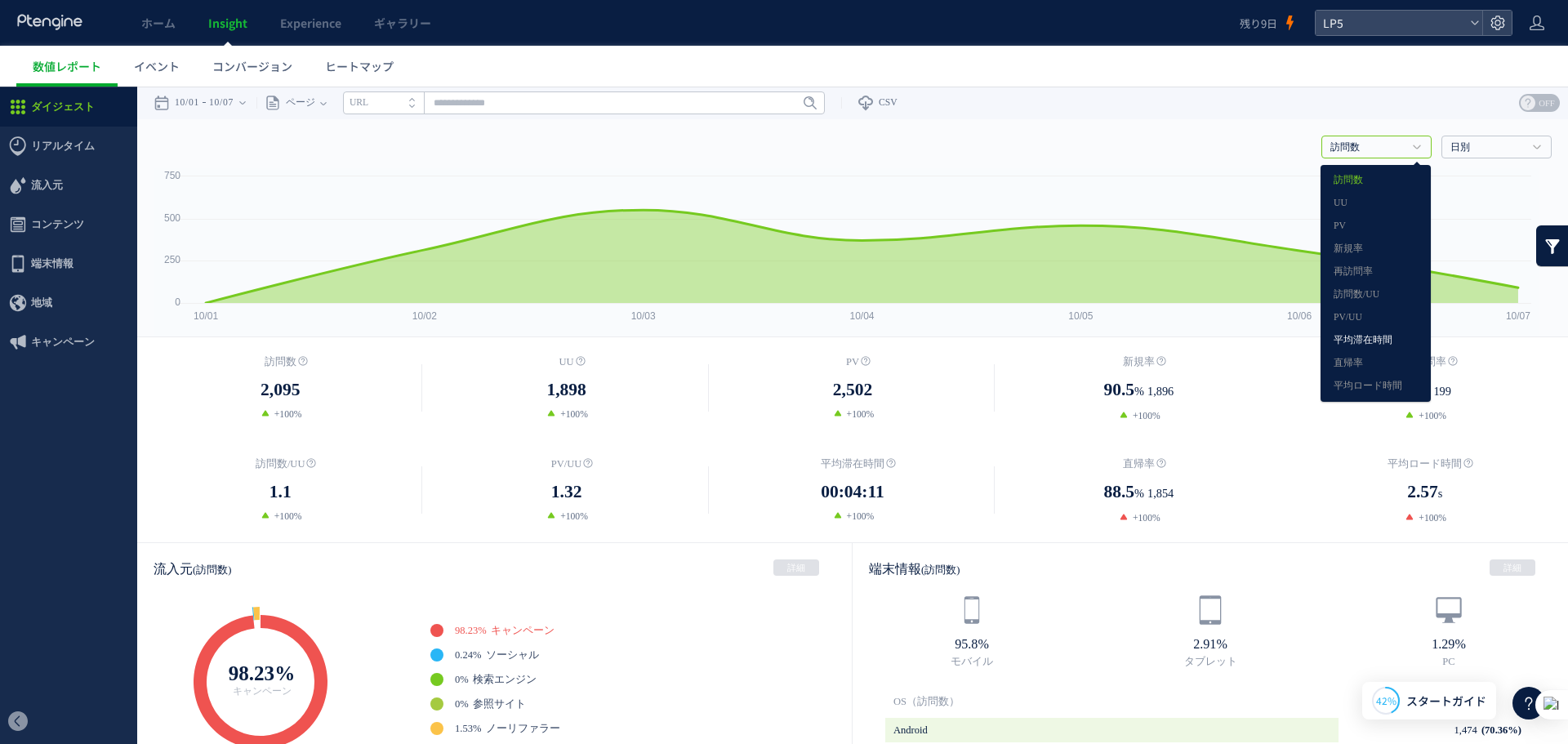
click at [1383, 347] on link "平均滞在時間" at bounding box center [1376, 340] width 84 height 21
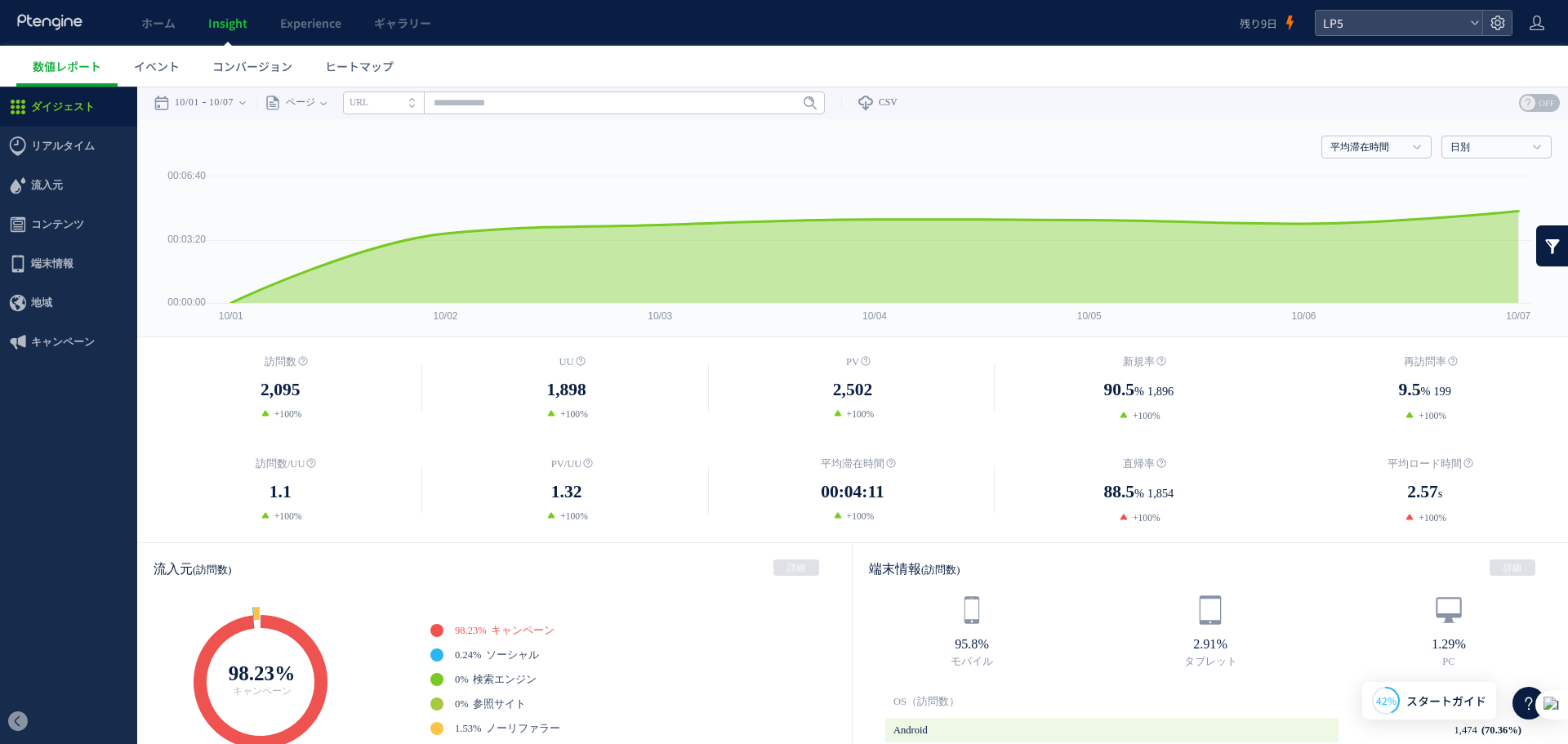
click at [204, 237] on text "00:03:20" at bounding box center [187, 240] width 39 height 12
drag, startPoint x: 874, startPoint y: 484, endPoint x: 795, endPoint y: 508, distance: 82.6
click at [795, 508] on dl "平均滞在時間 00:04:11 +100%" at bounding box center [853, 490] width 286 height 68
click at [820, 506] on dl "平均滞在時間 00:04:11 +100%" at bounding box center [853, 490] width 286 height 68
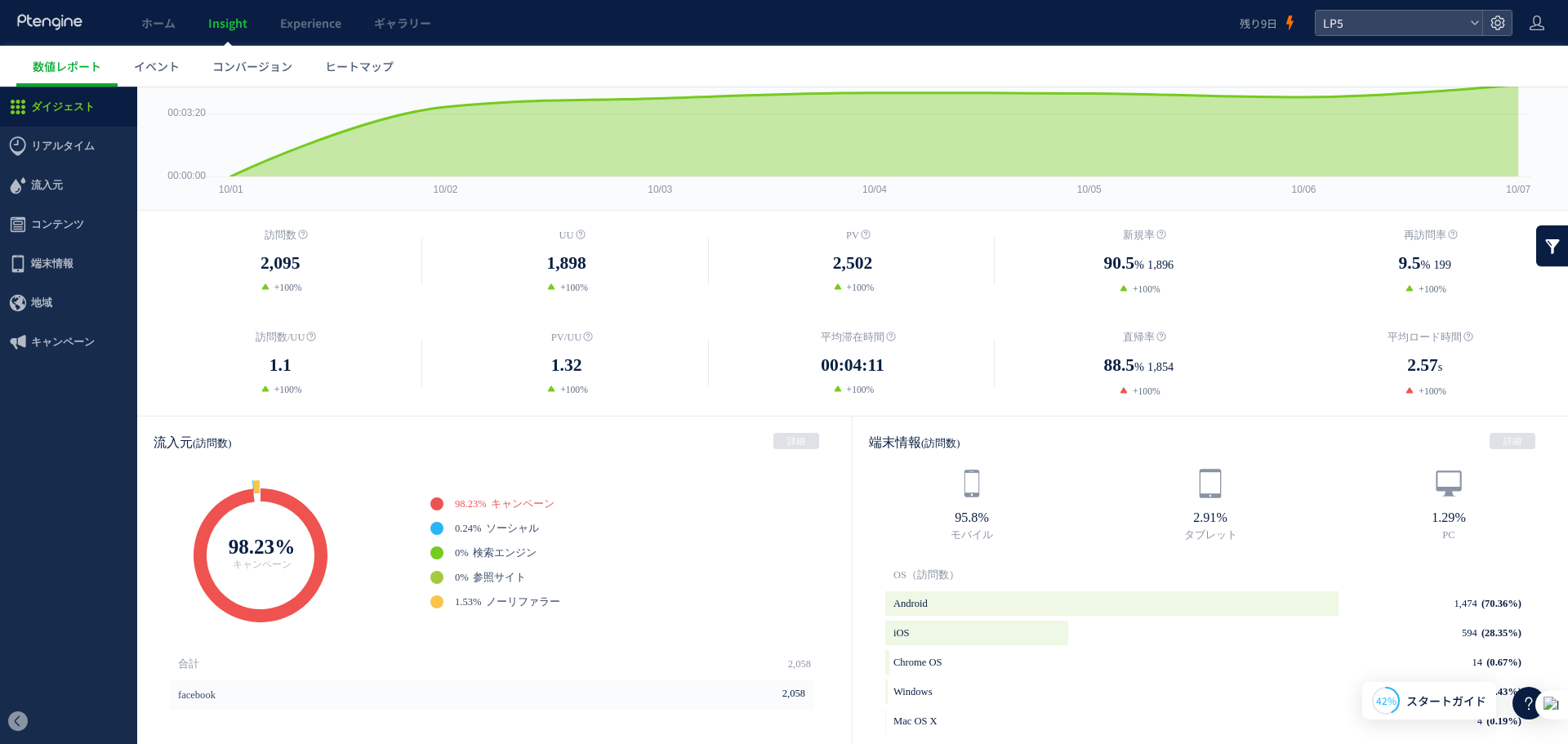
scroll to position [109, 0]
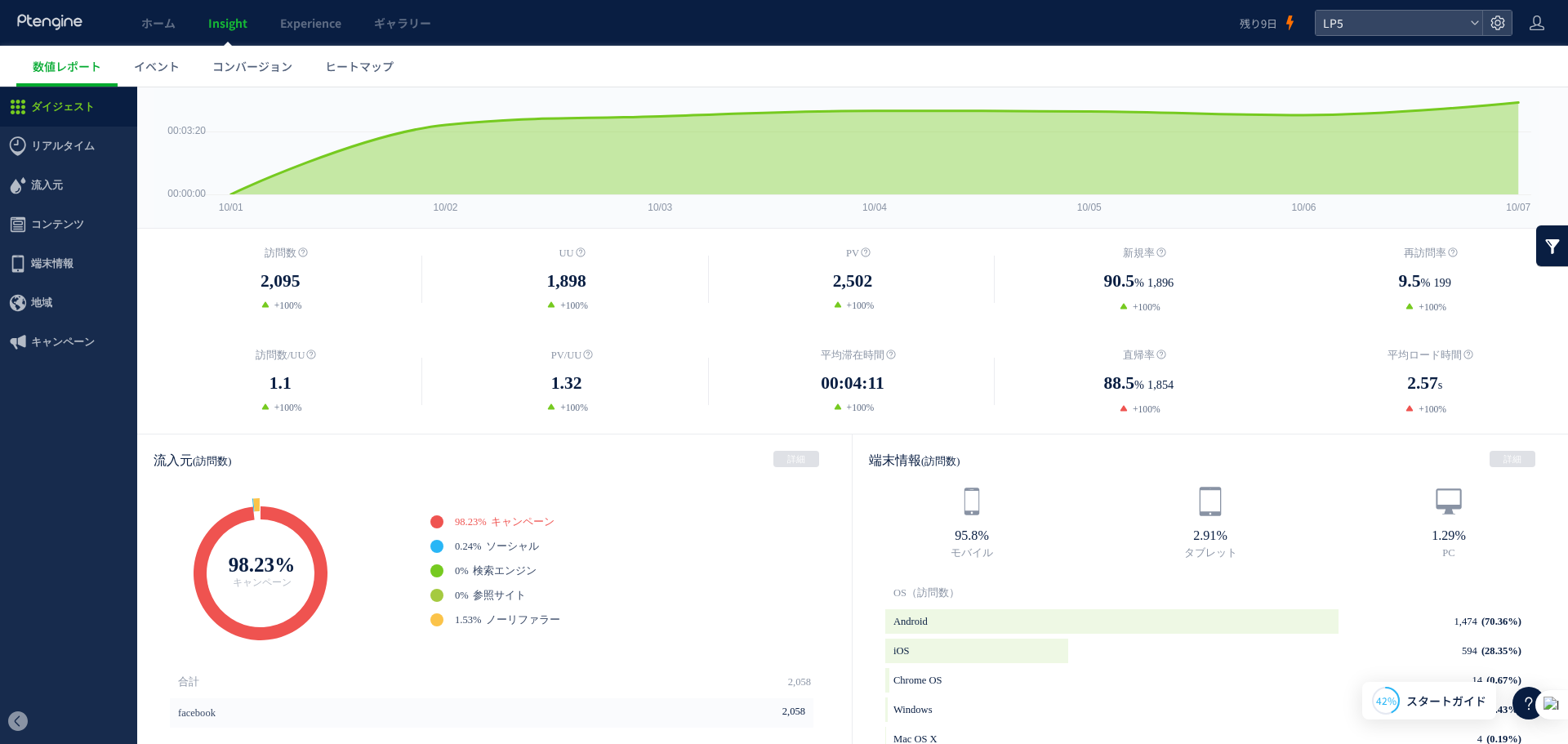
drag, startPoint x: 858, startPoint y: 362, endPoint x: 958, endPoint y: 415, distance: 113.2
click at [958, 415] on dl "平均滞在時間 00:04:11 +100%" at bounding box center [853, 381] width 286 height 68
click at [891, 387] on dd "00:04:11" at bounding box center [853, 383] width 286 height 27
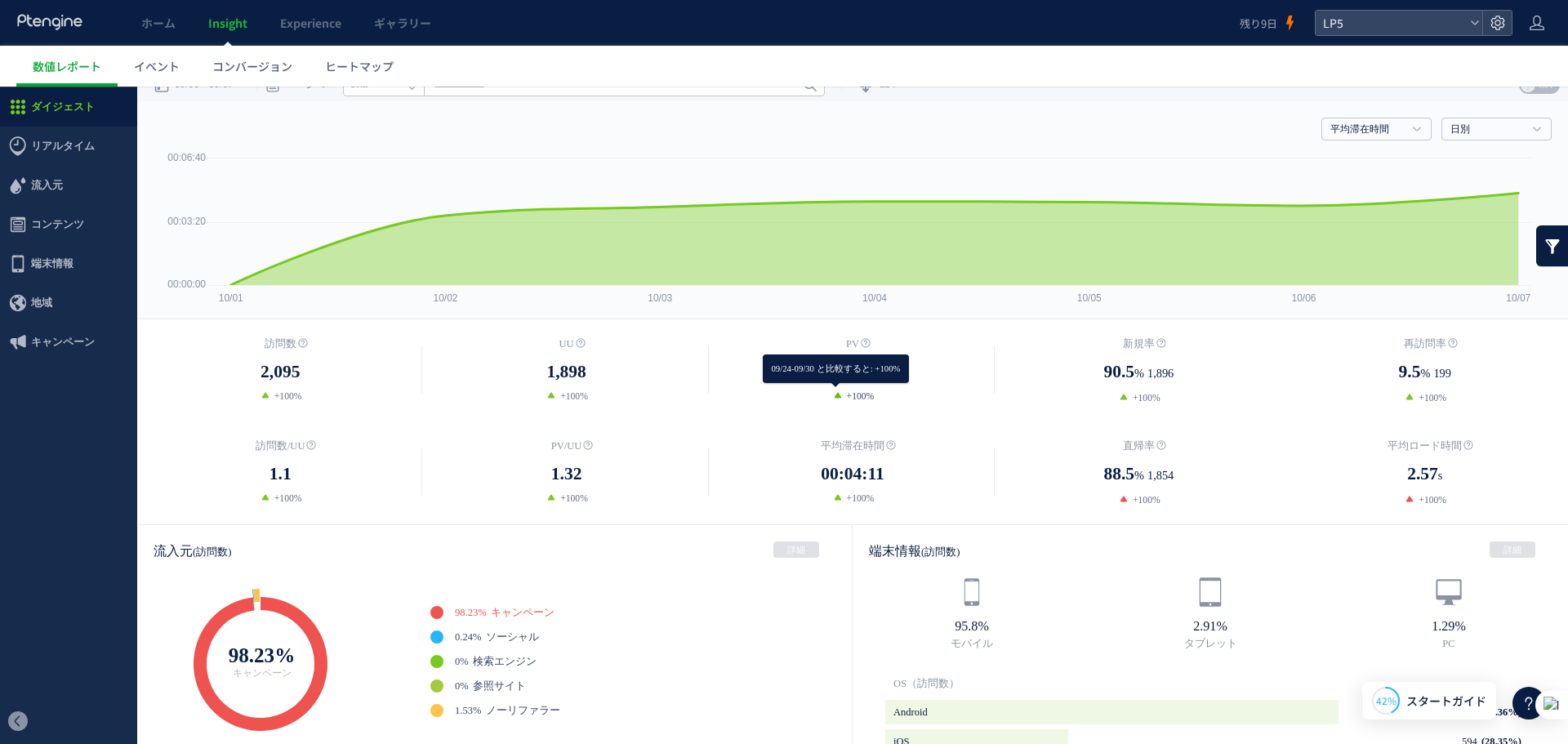
scroll to position [0, 0]
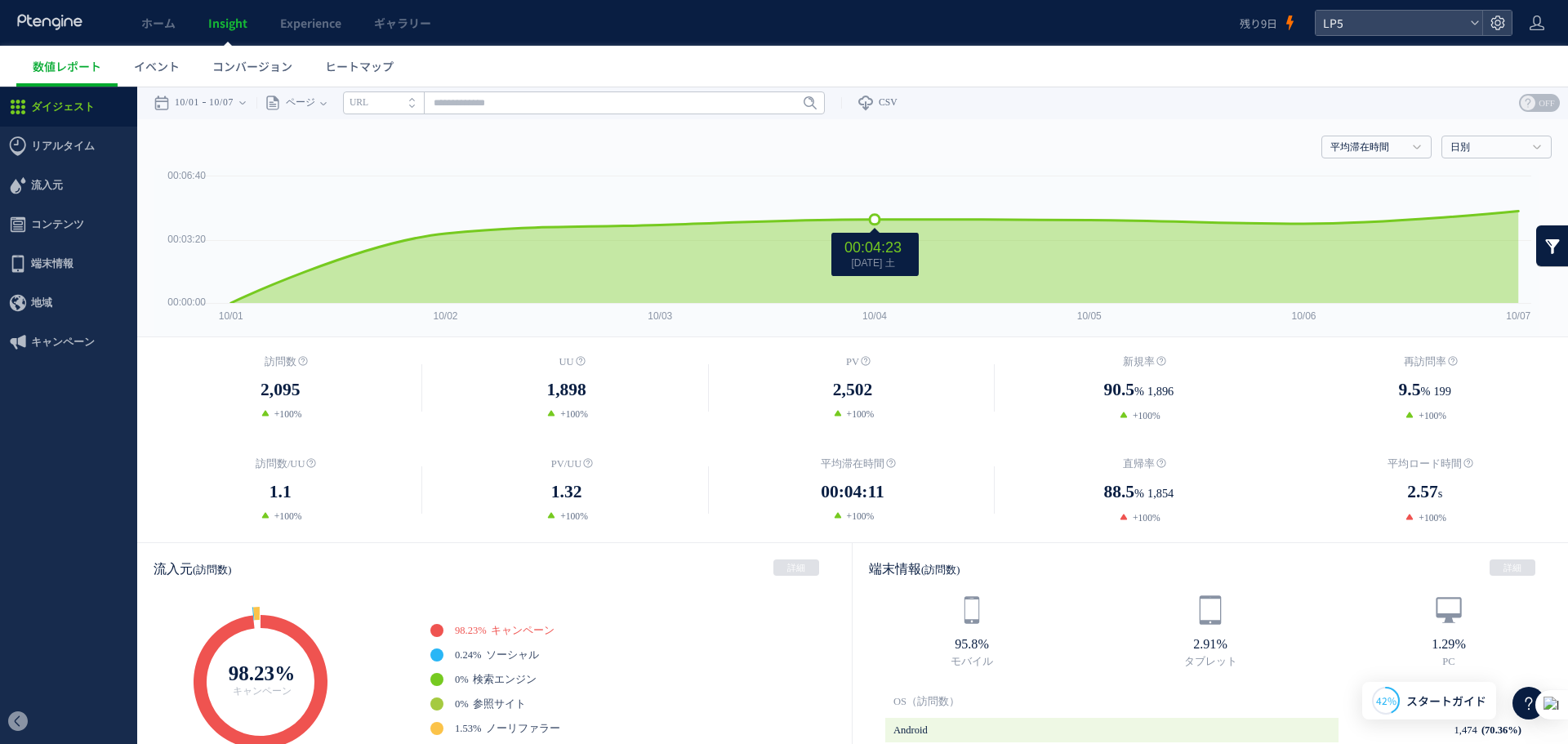
drag, startPoint x: 783, startPoint y: 283, endPoint x: 660, endPoint y: 354, distance: 142.0
click at [660, 354] on dt "UU" at bounding box center [566, 362] width 286 height 16
drag, startPoint x: 847, startPoint y: 493, endPoint x: 910, endPoint y: 486, distance: 63.4
click at [910, 486] on dd "00:04:11" at bounding box center [853, 492] width 286 height 27
drag, startPoint x: 836, startPoint y: 499, endPoint x: 787, endPoint y: 493, distance: 49.4
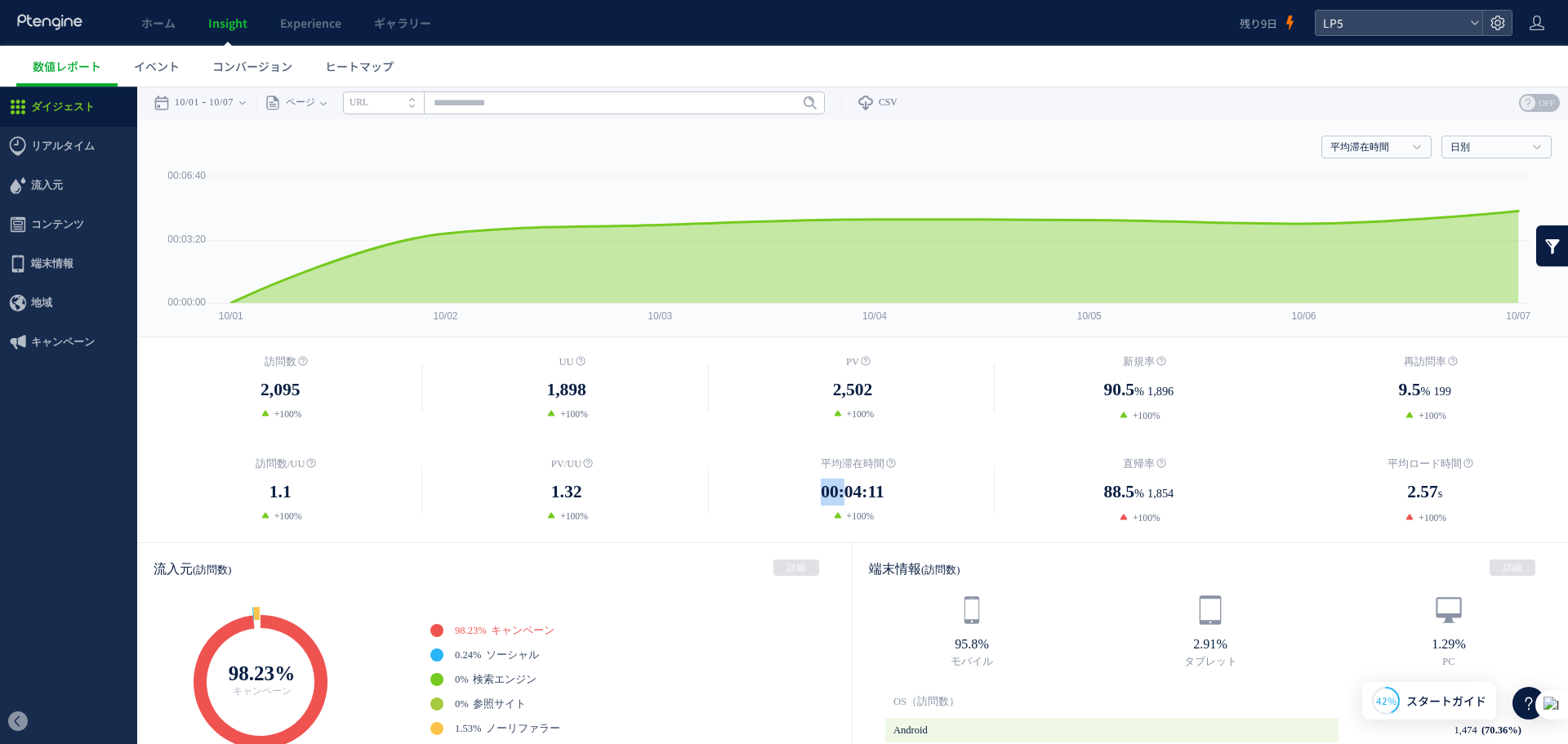
click at [787, 493] on dd "00:04:11" at bounding box center [853, 492] width 286 height 27
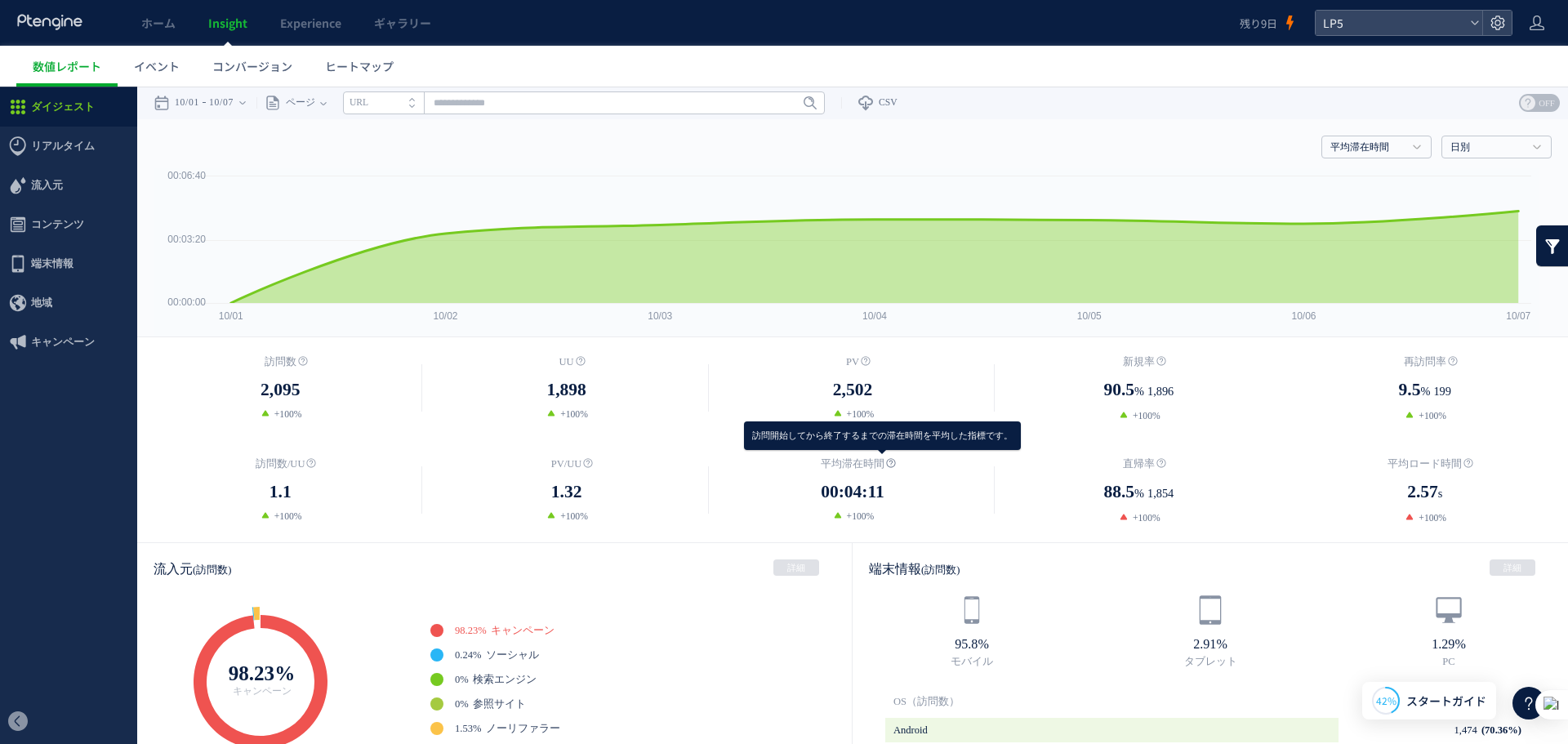
click at [887, 461] on icon at bounding box center [891, 463] width 10 height 10
